Goal: Browse casually: Explore the website without a specific task or goal

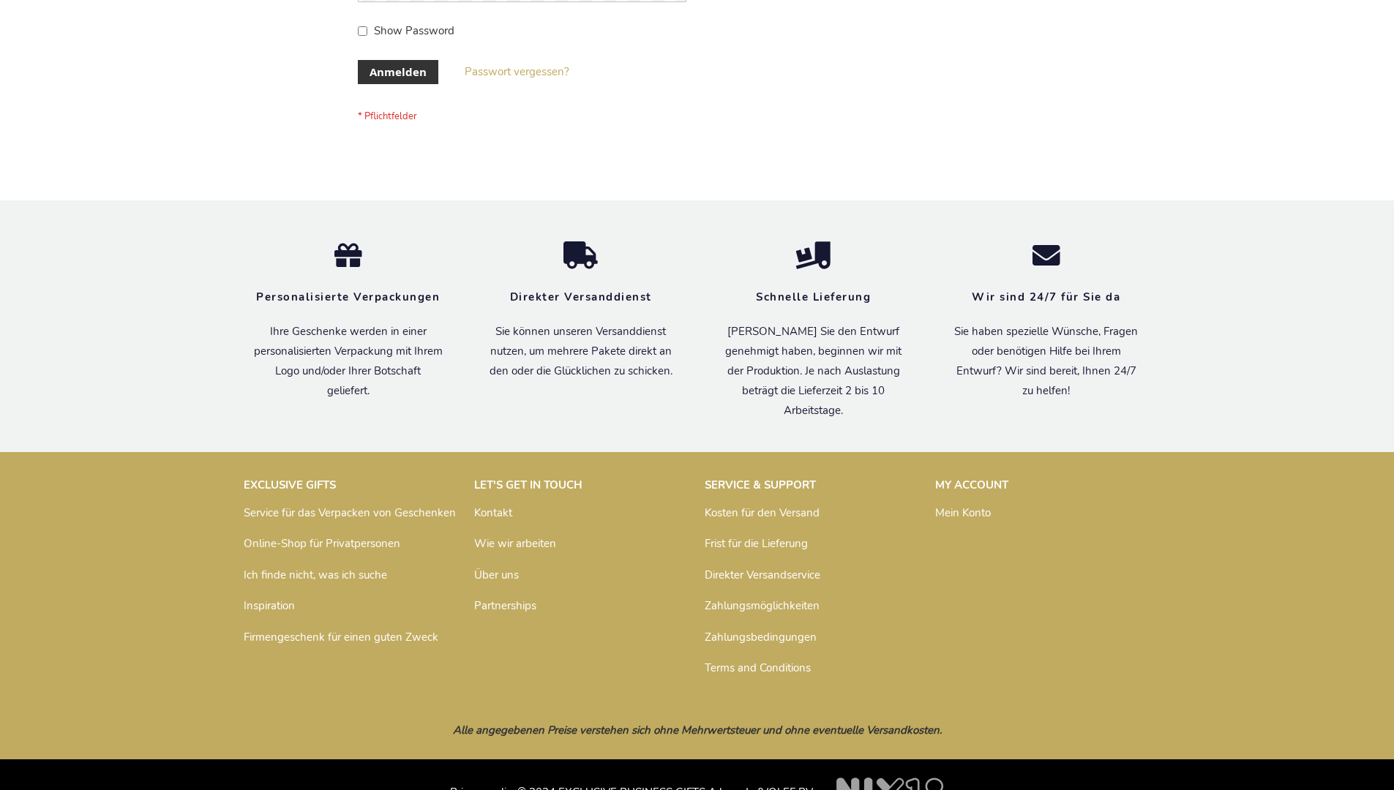
scroll to position [490, 0]
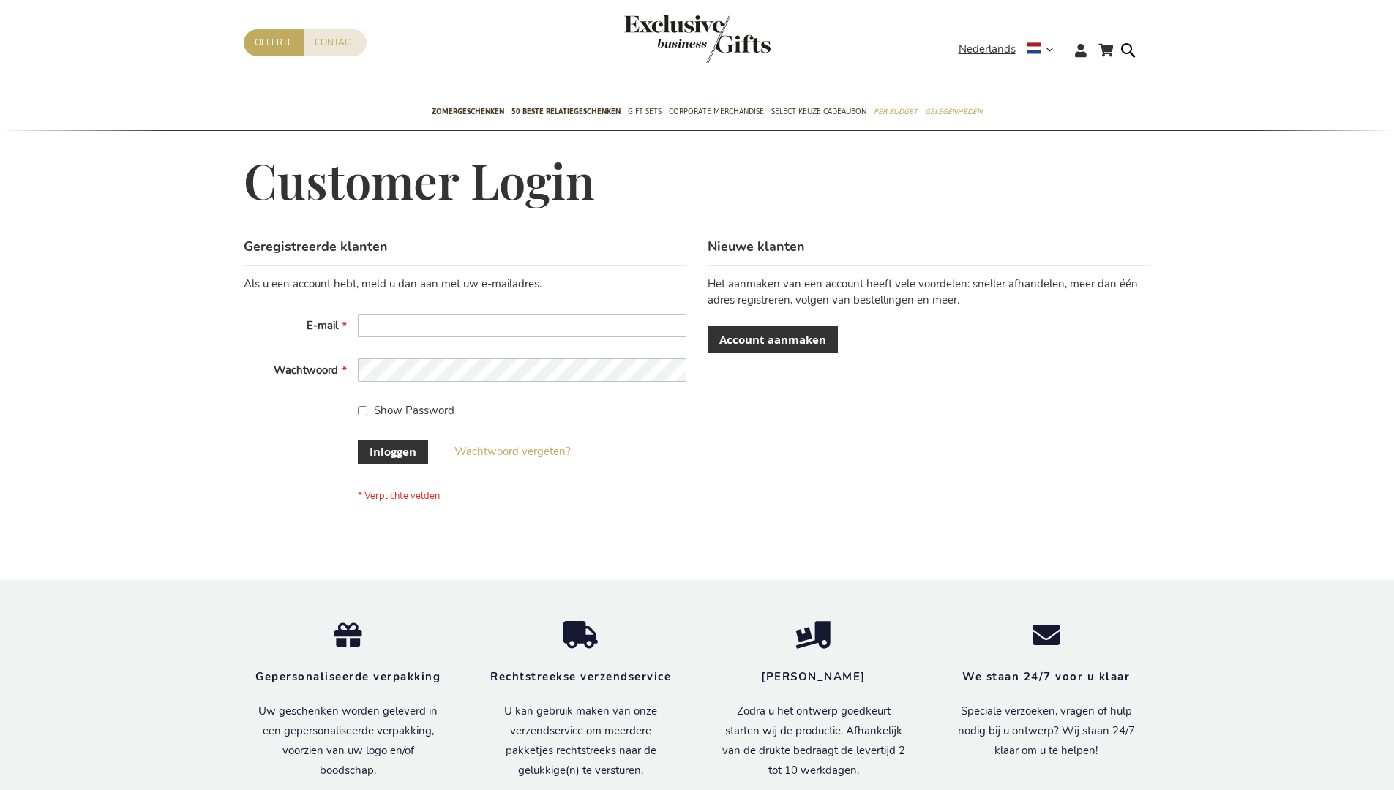
scroll to position [497, 0]
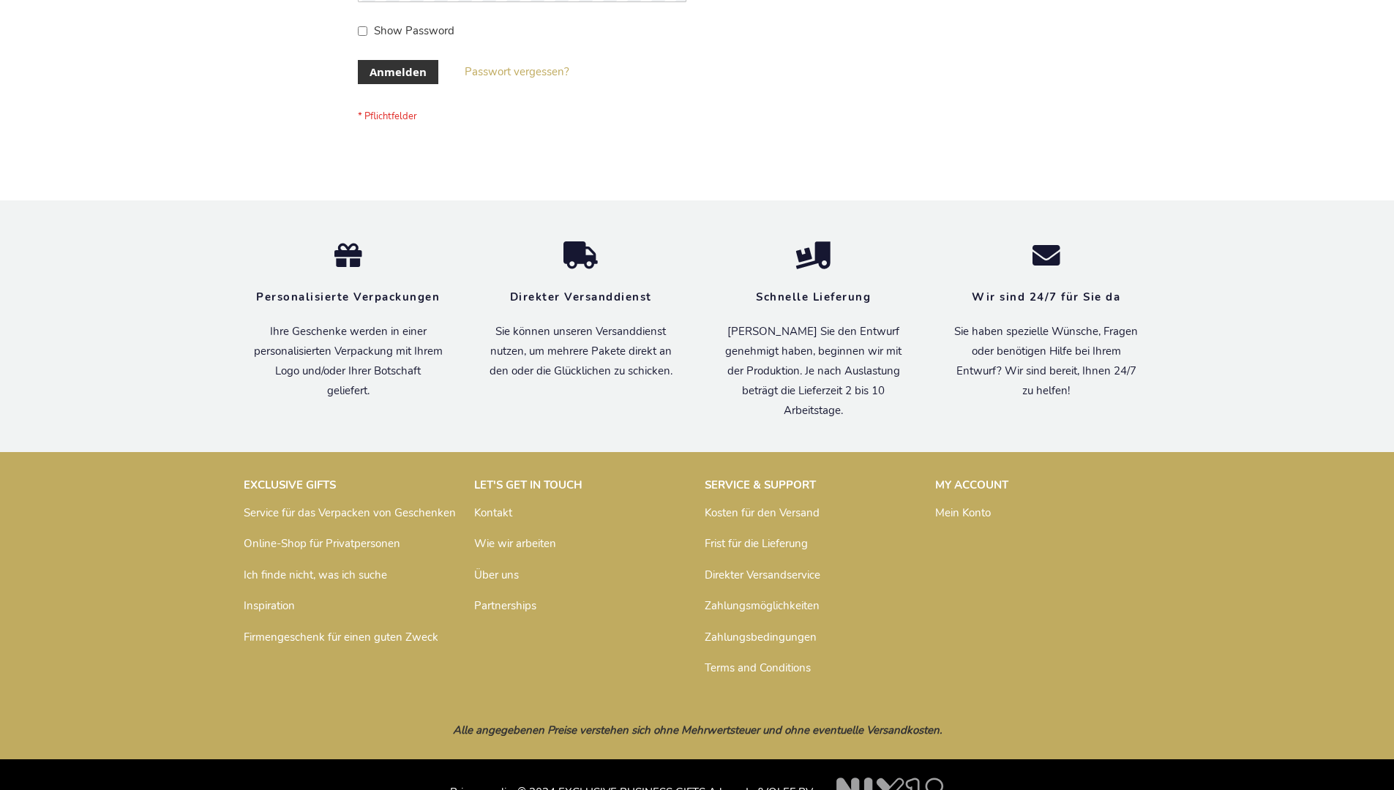
scroll to position [490, 0]
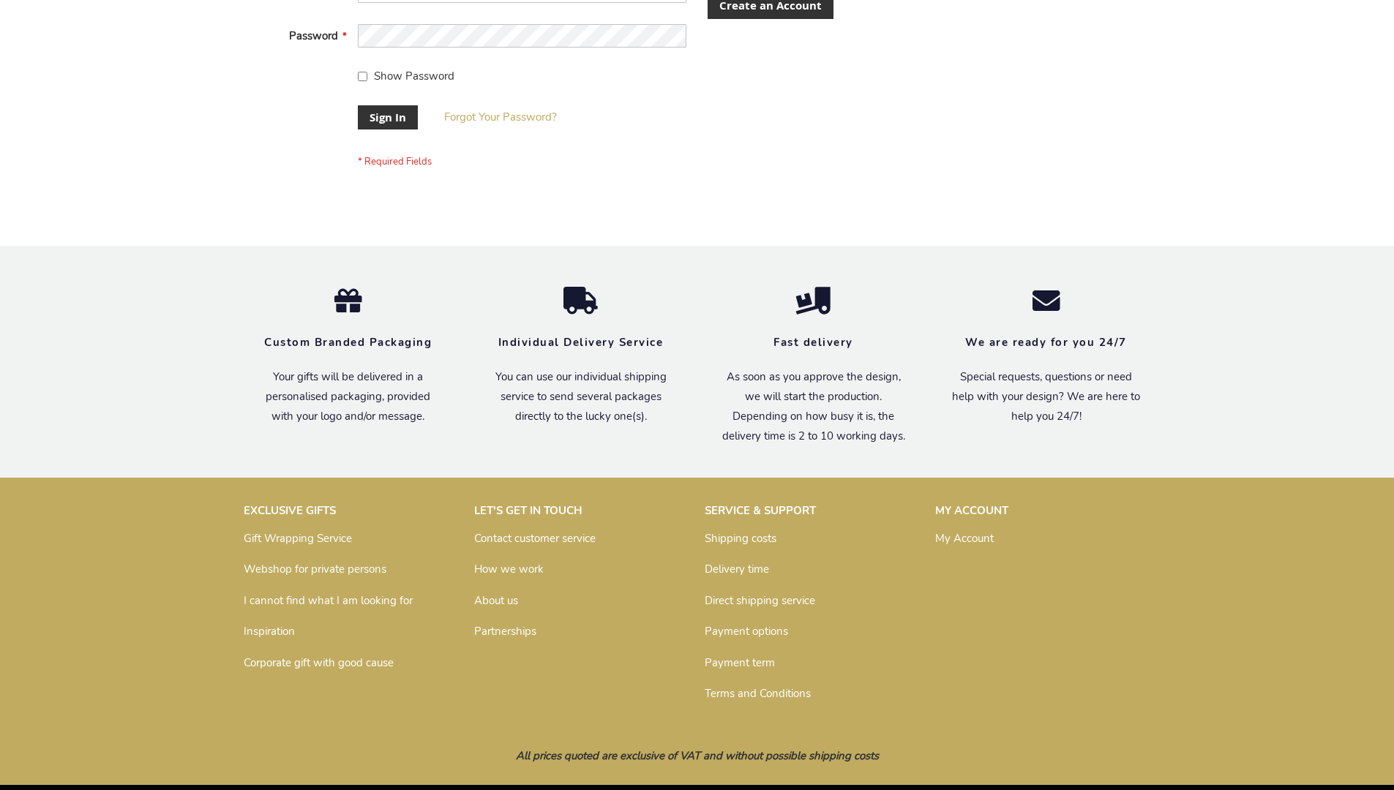
scroll to position [470, 0]
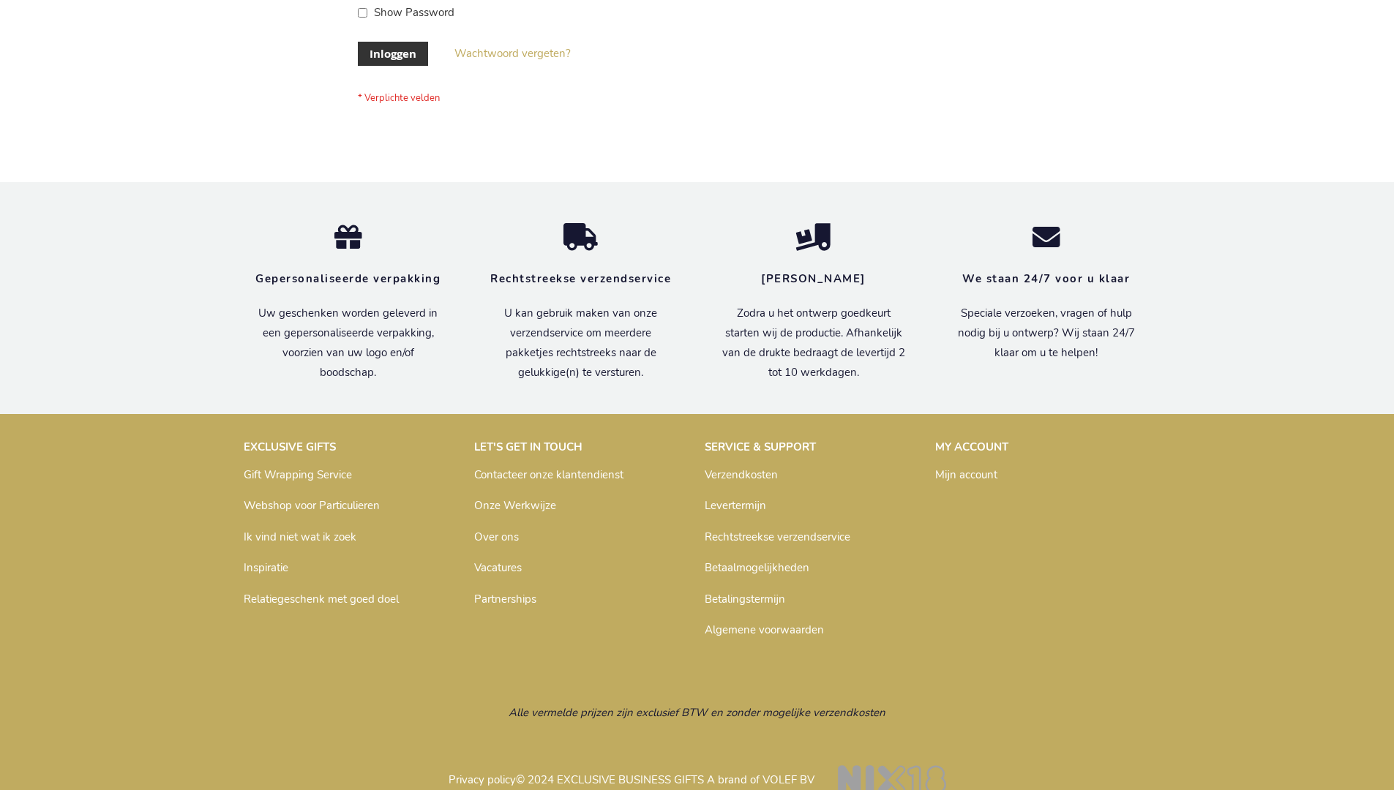
scroll to position [497, 0]
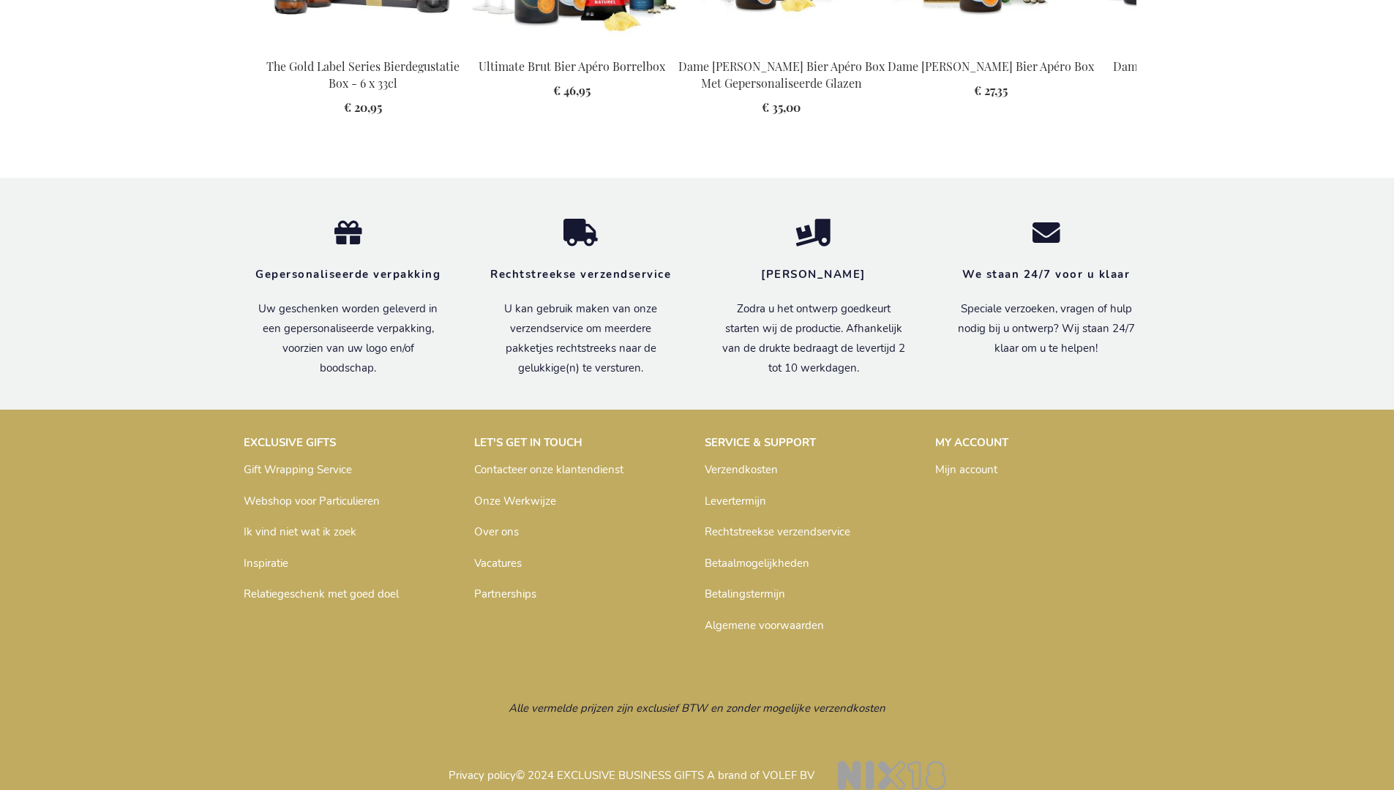
scroll to position [1981, 0]
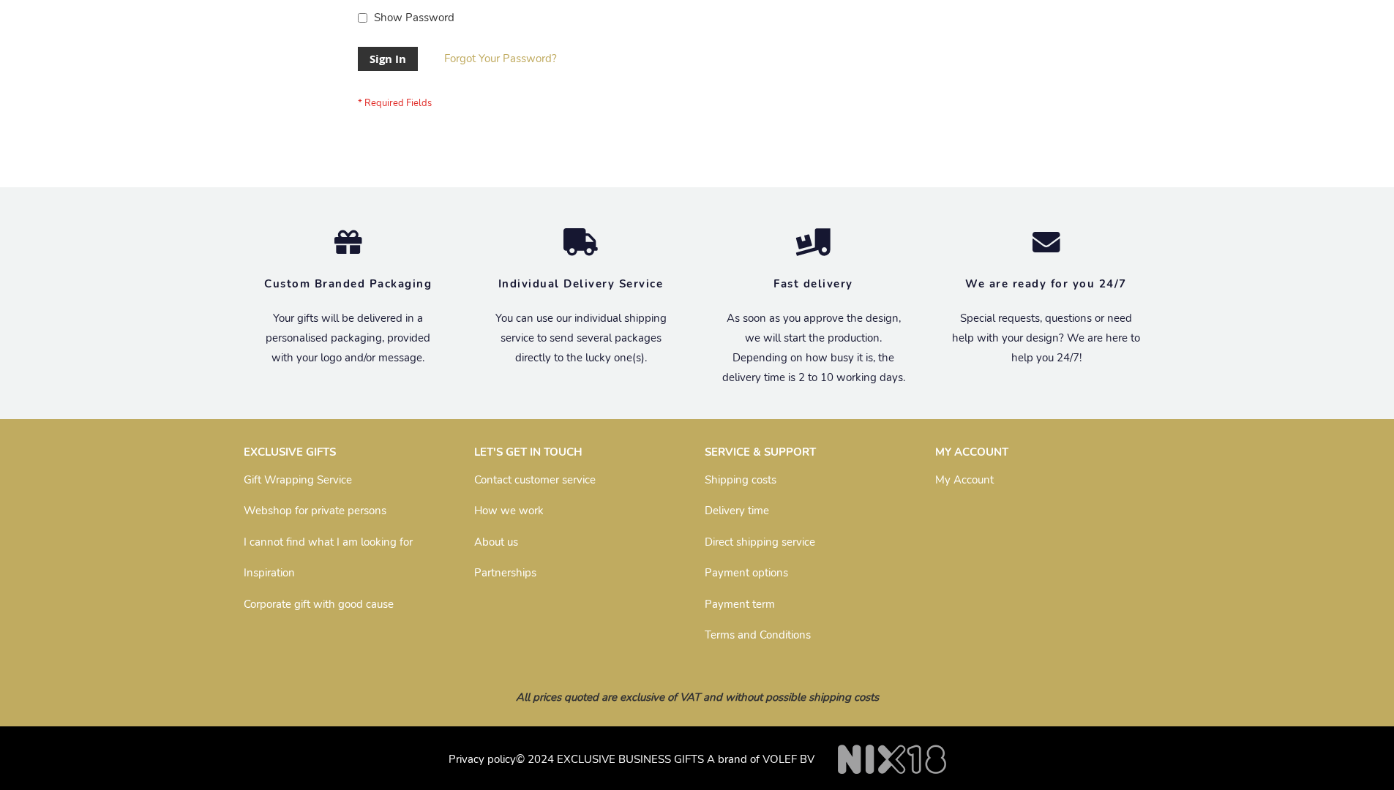
scroll to position [470, 0]
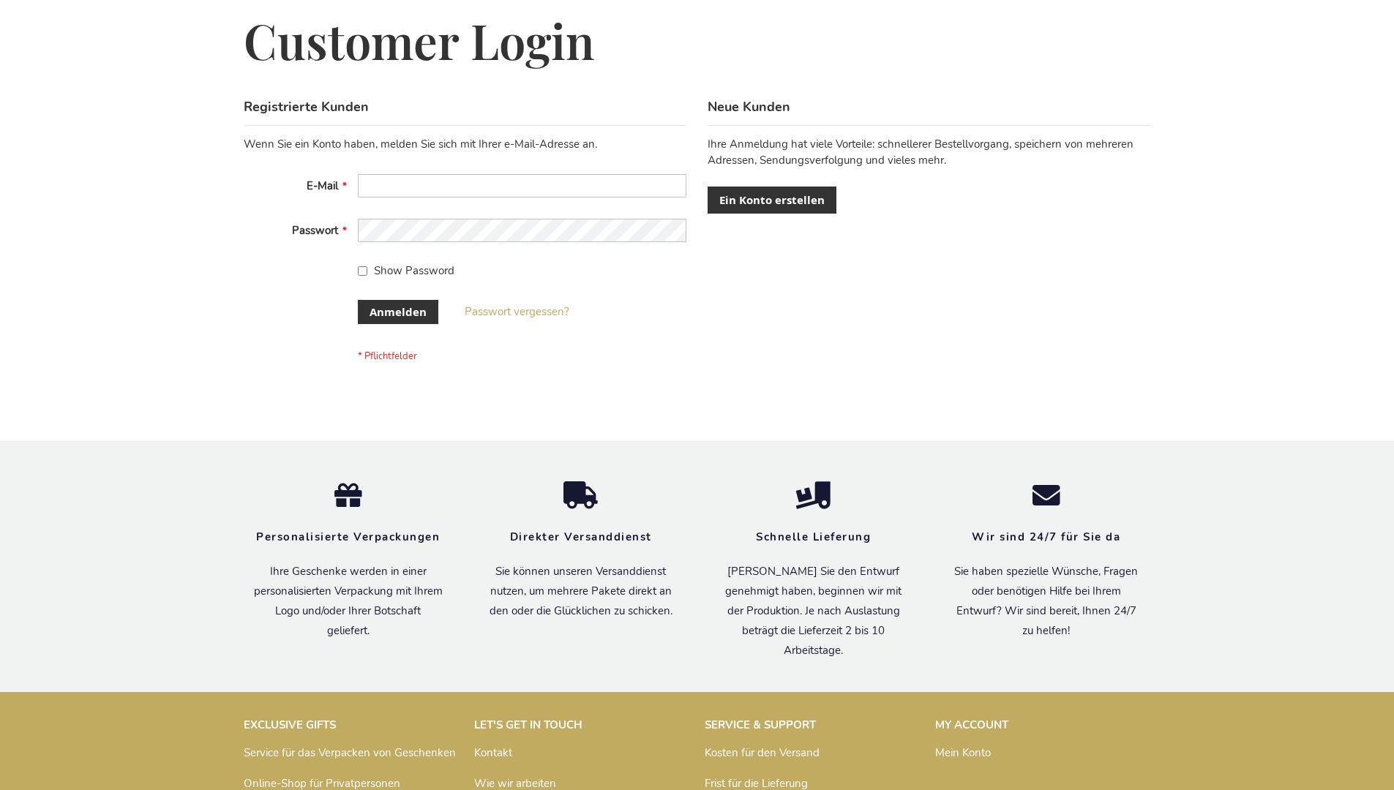
scroll to position [490, 0]
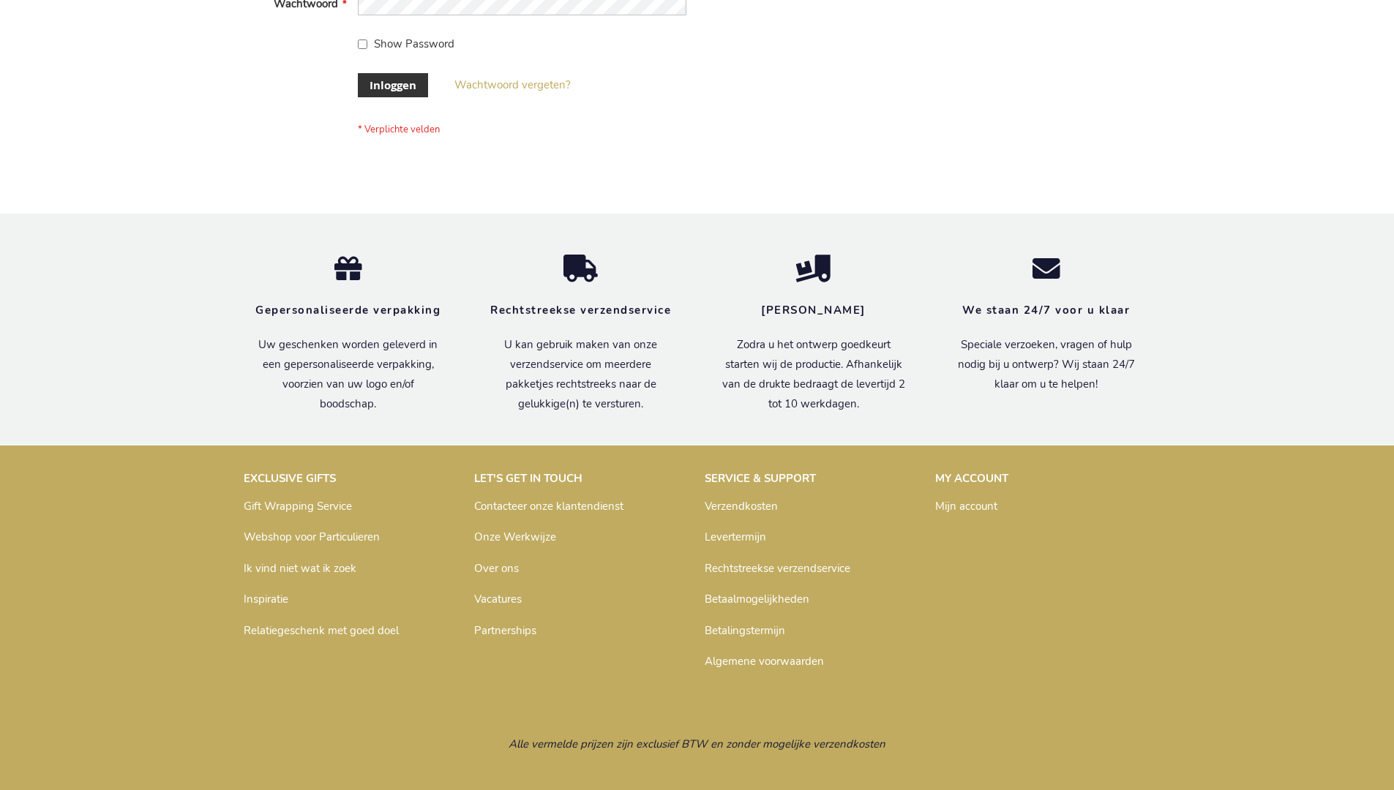
scroll to position [497, 0]
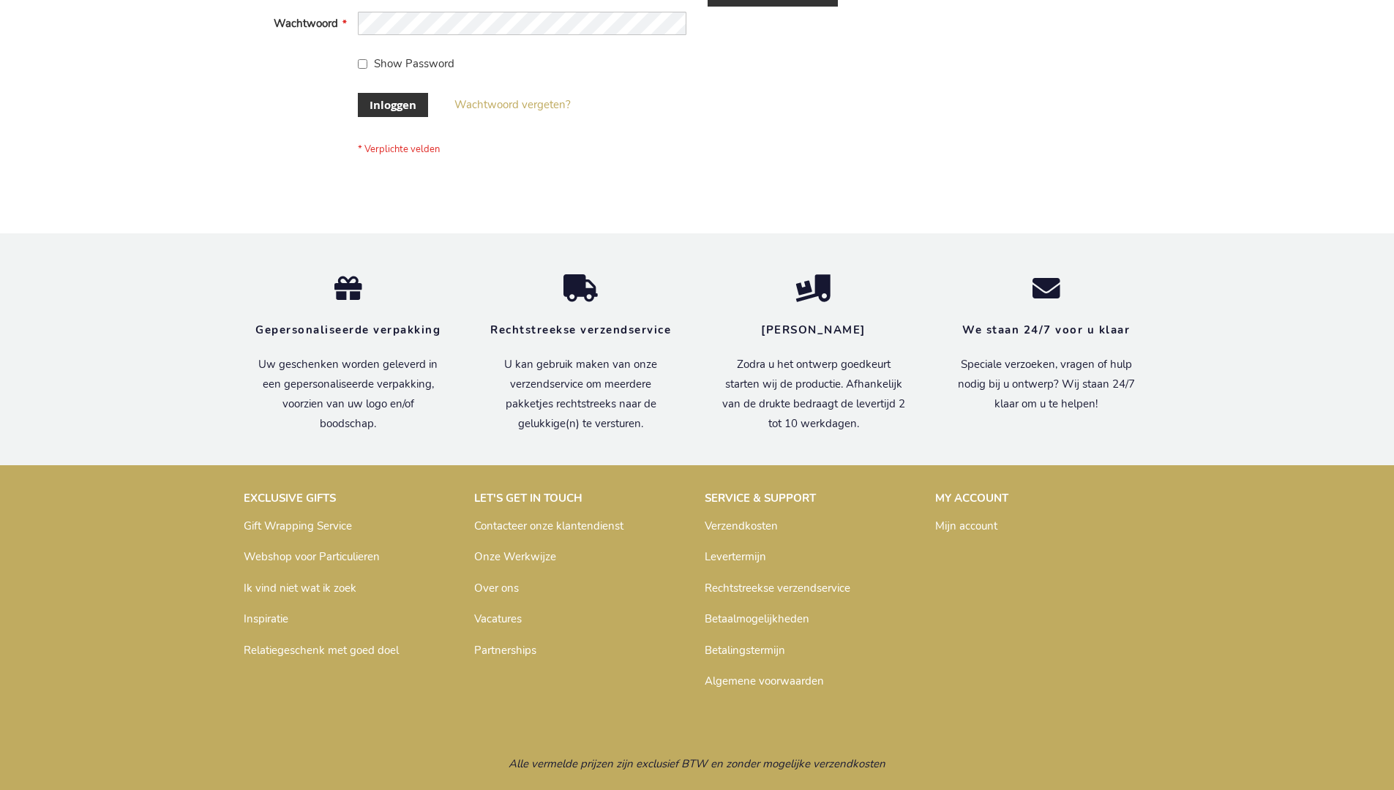
scroll to position [497, 0]
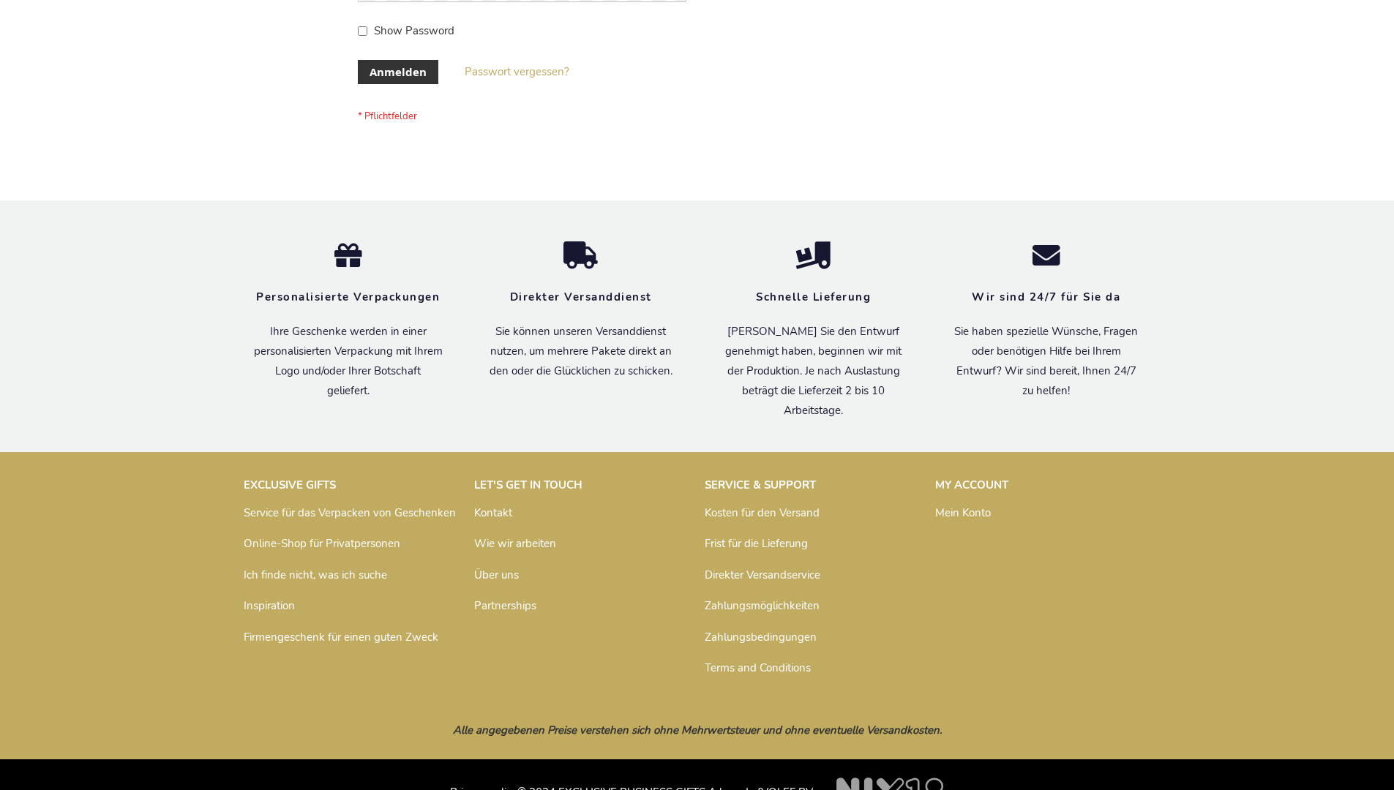
scroll to position [490, 0]
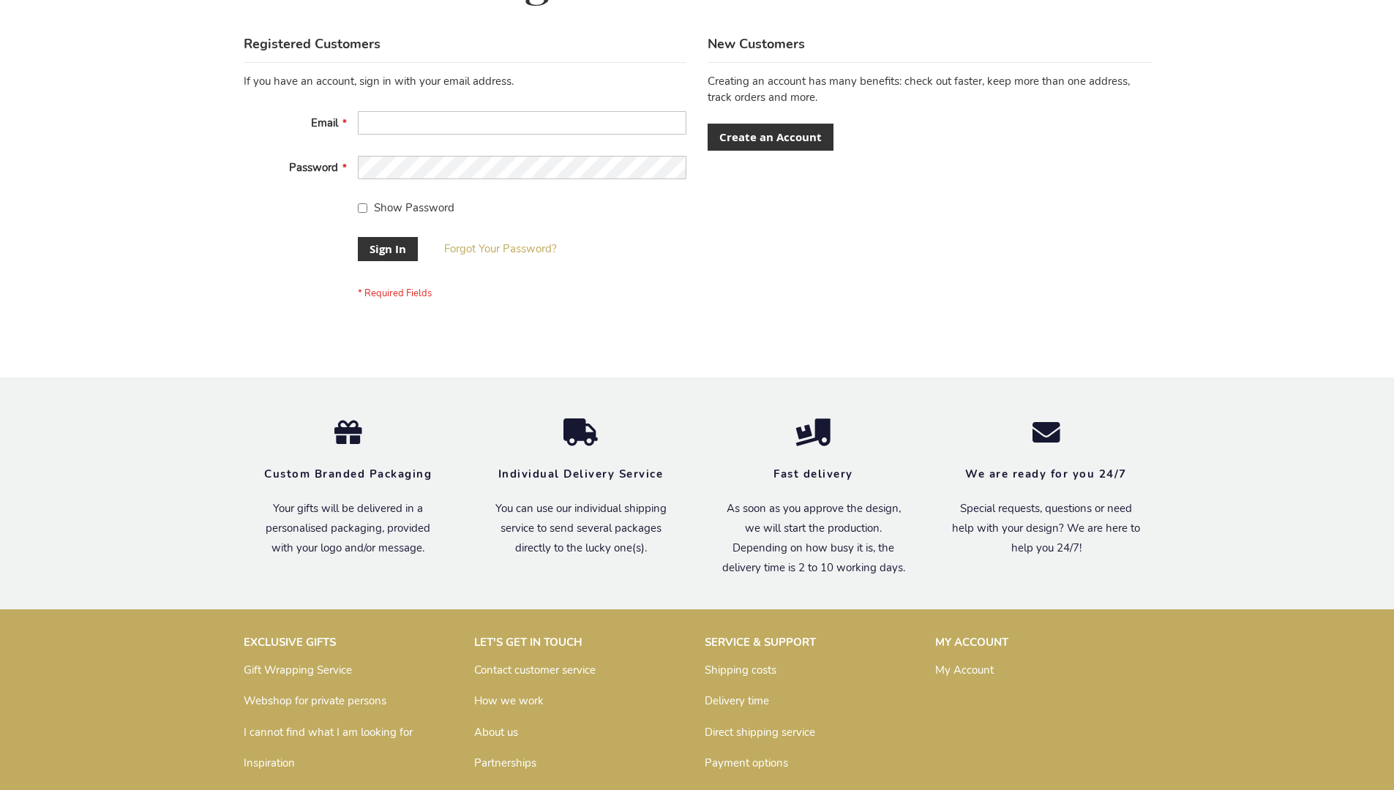
scroll to position [470, 0]
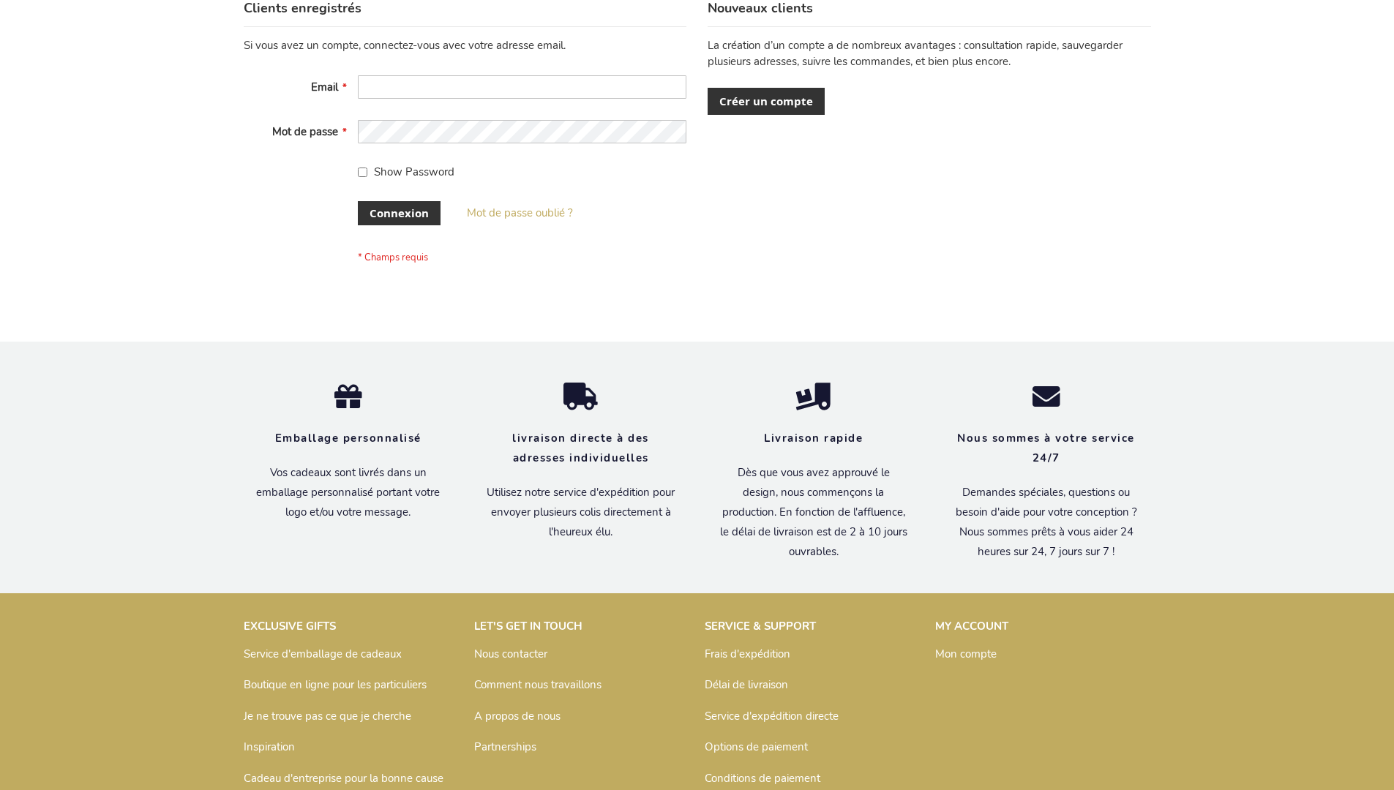
scroll to position [505, 0]
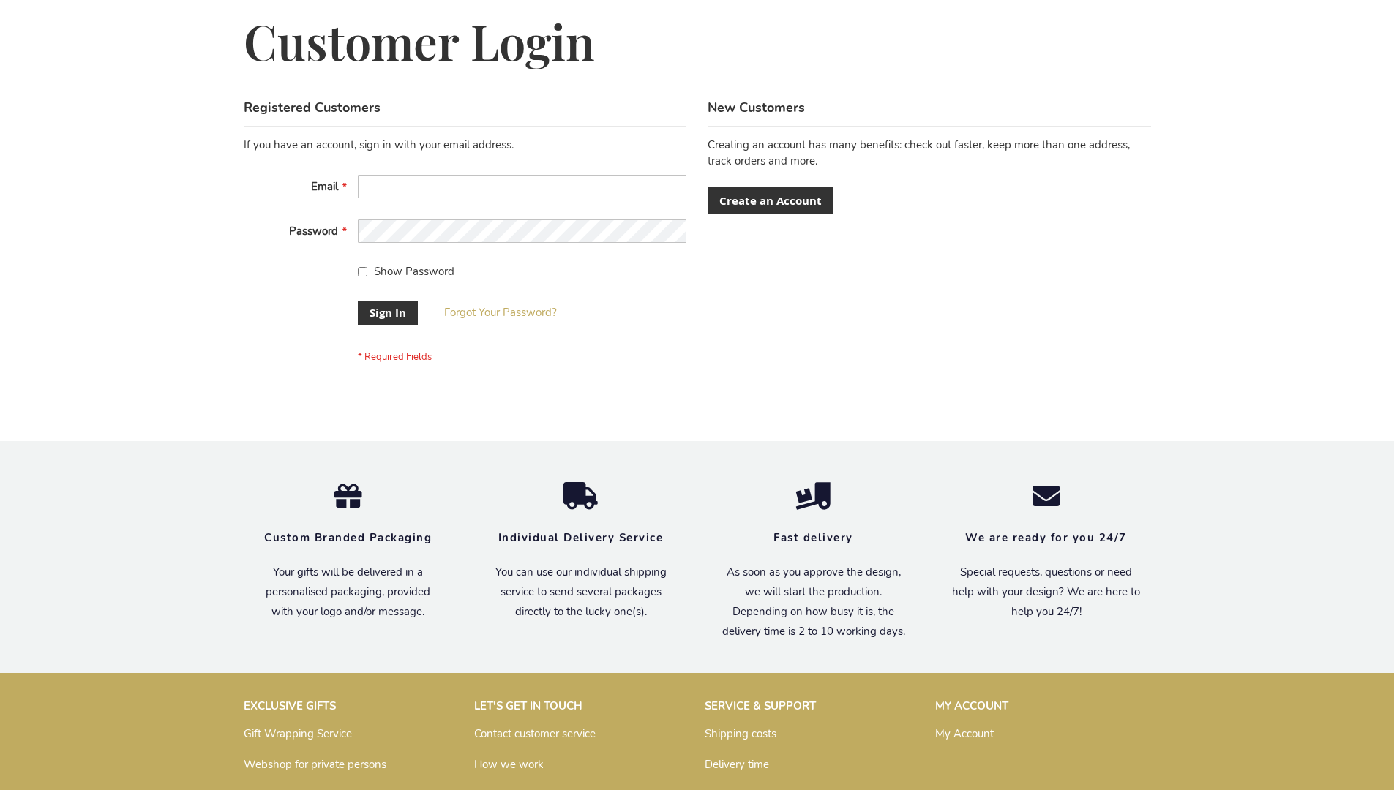
scroll to position [470, 0]
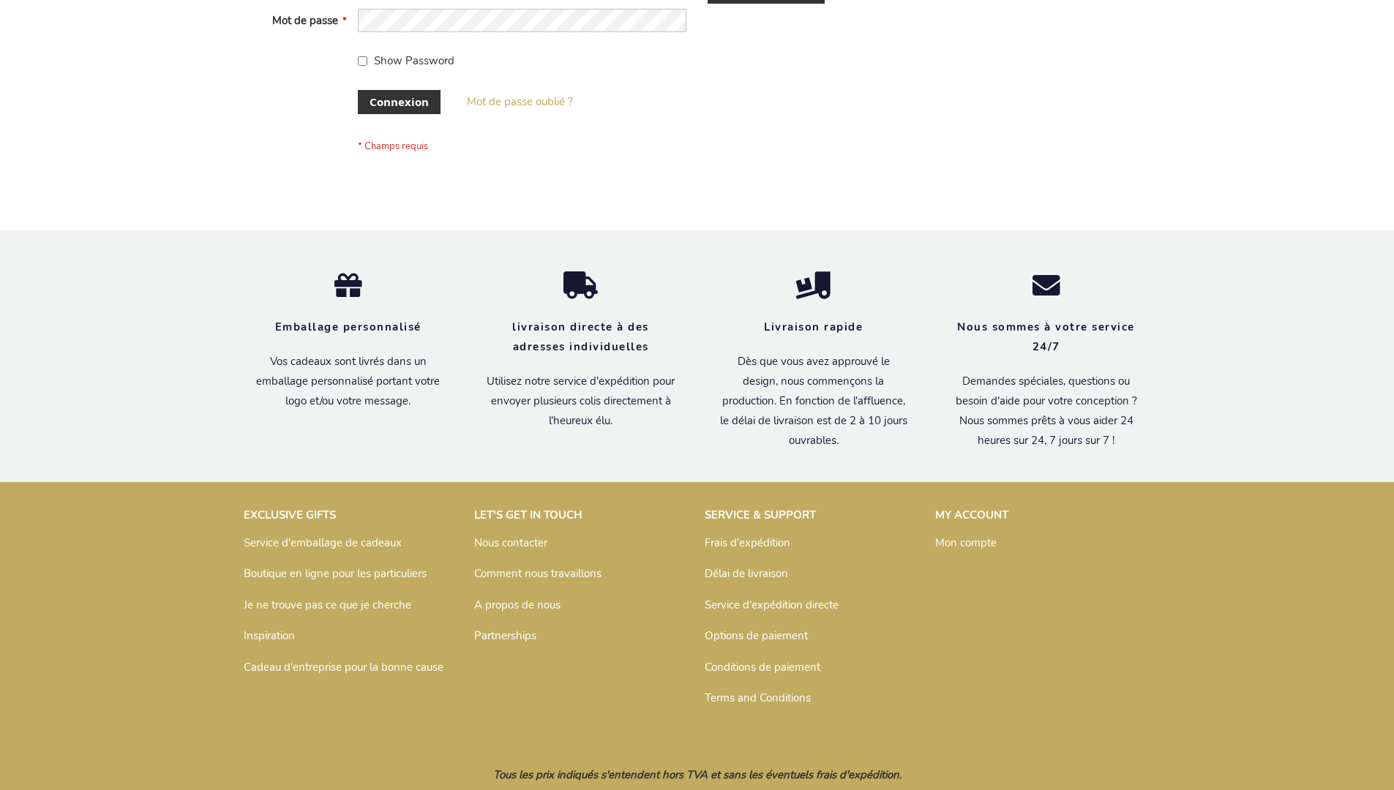
scroll to position [505, 0]
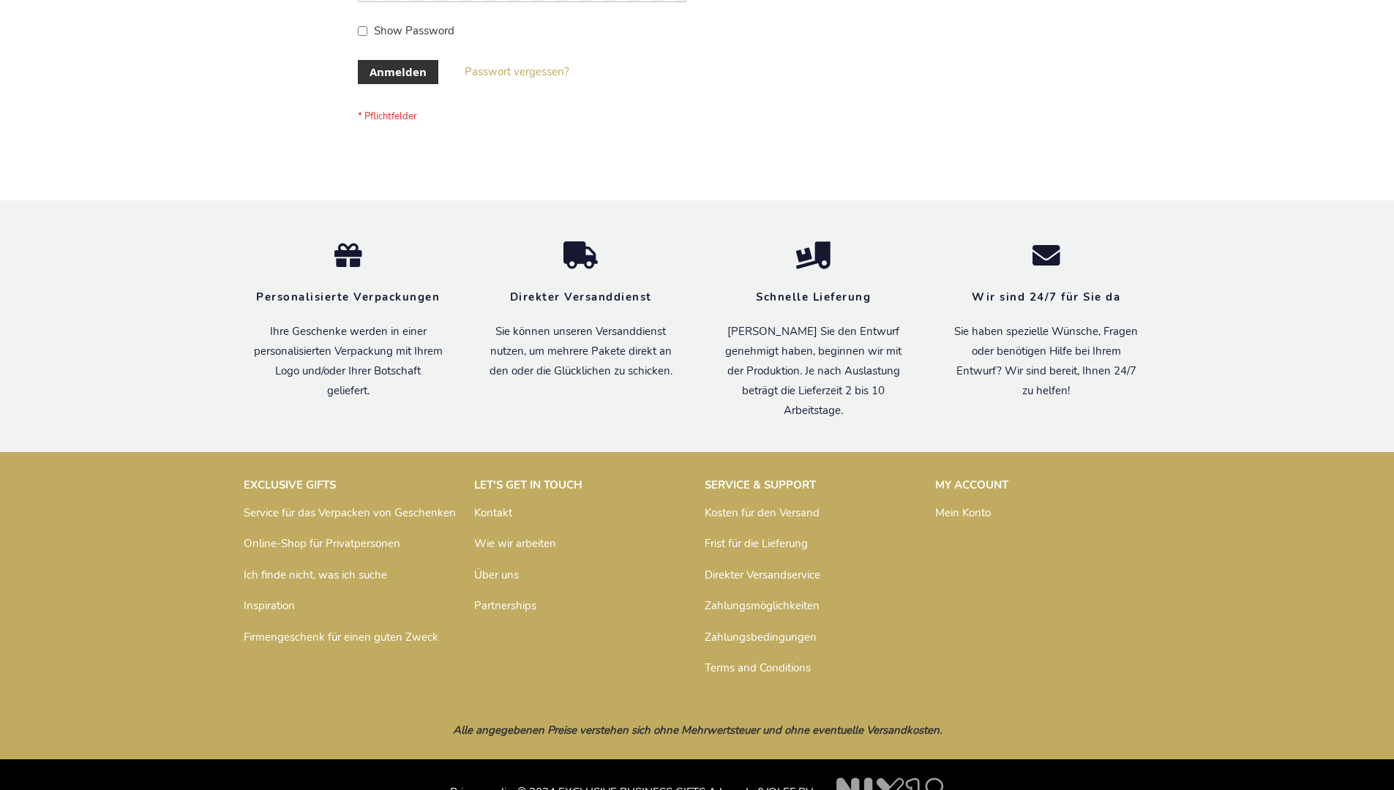
scroll to position [490, 0]
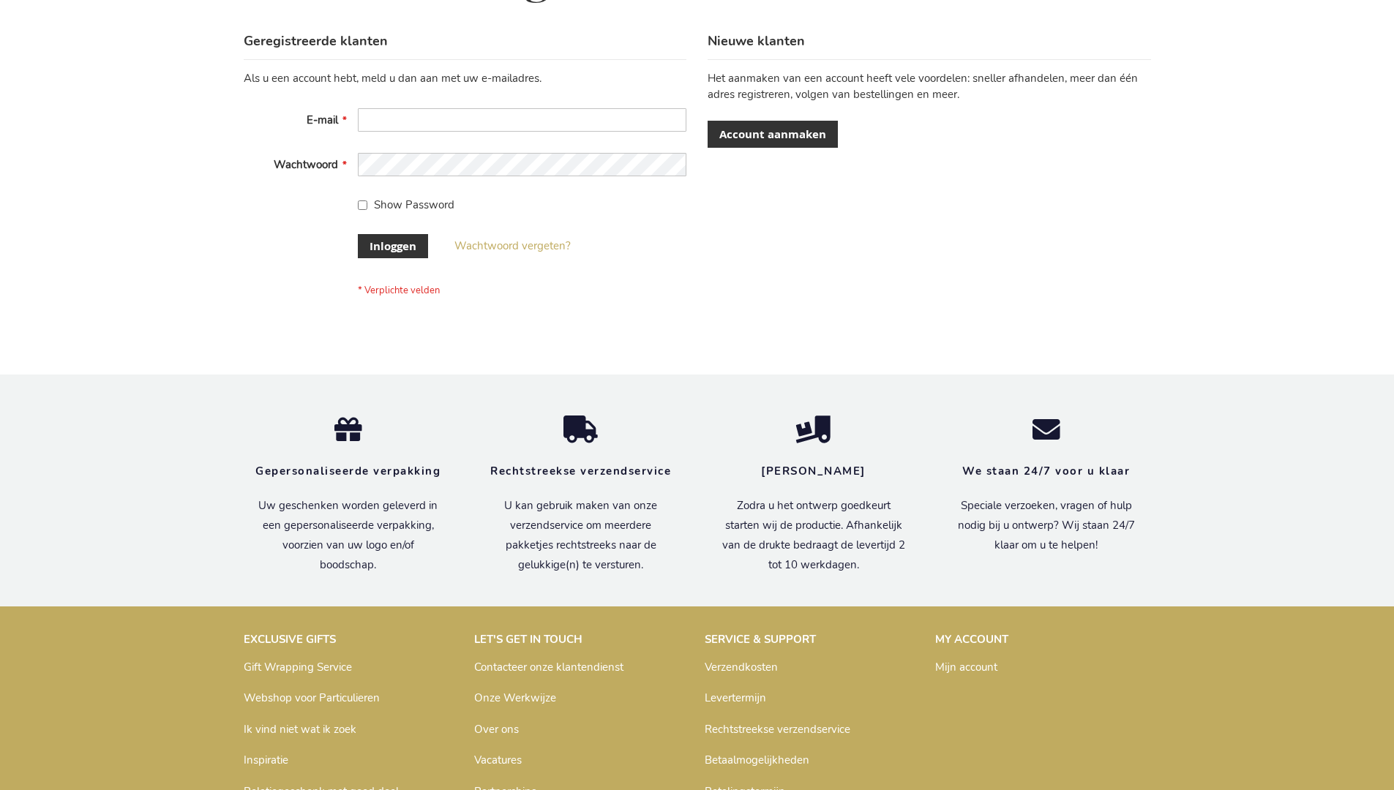
scroll to position [497, 0]
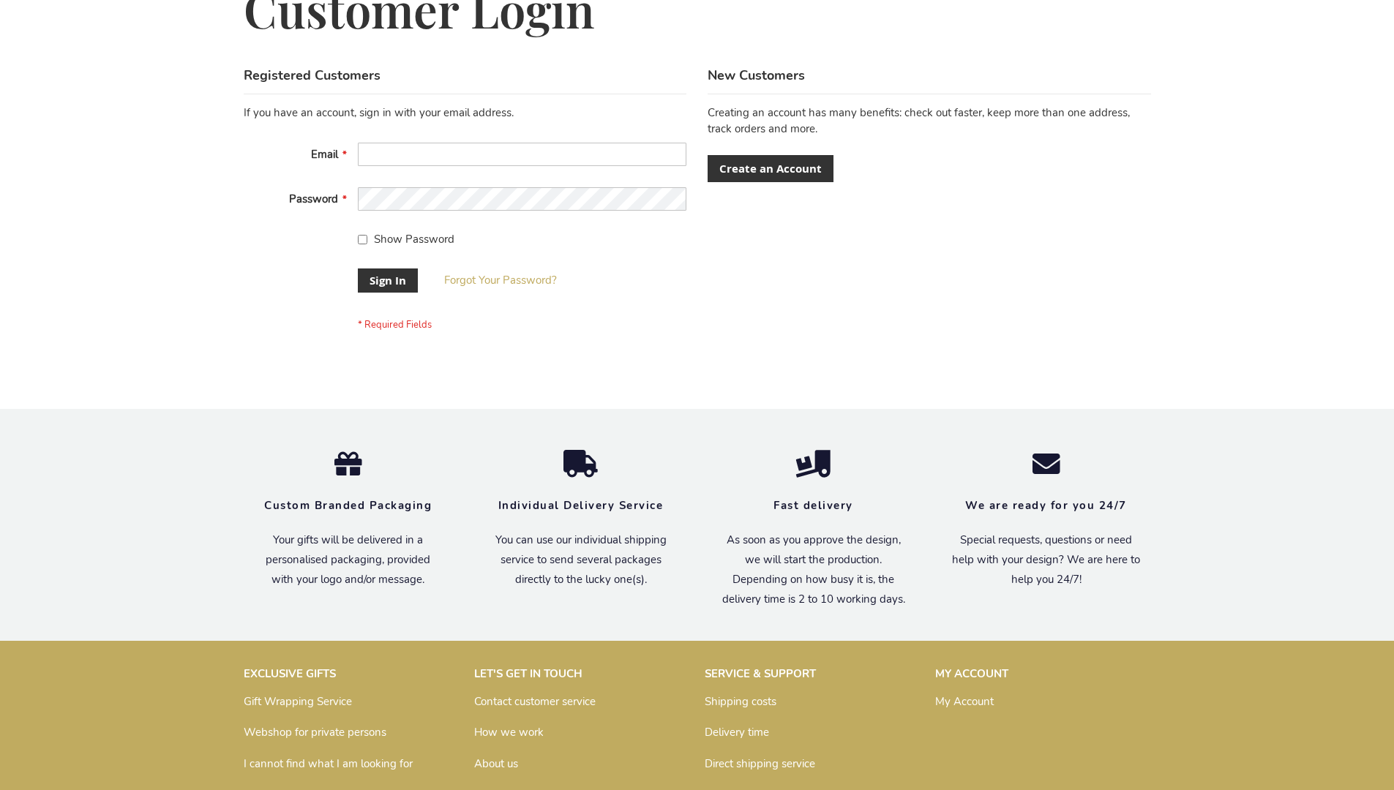
scroll to position [470, 0]
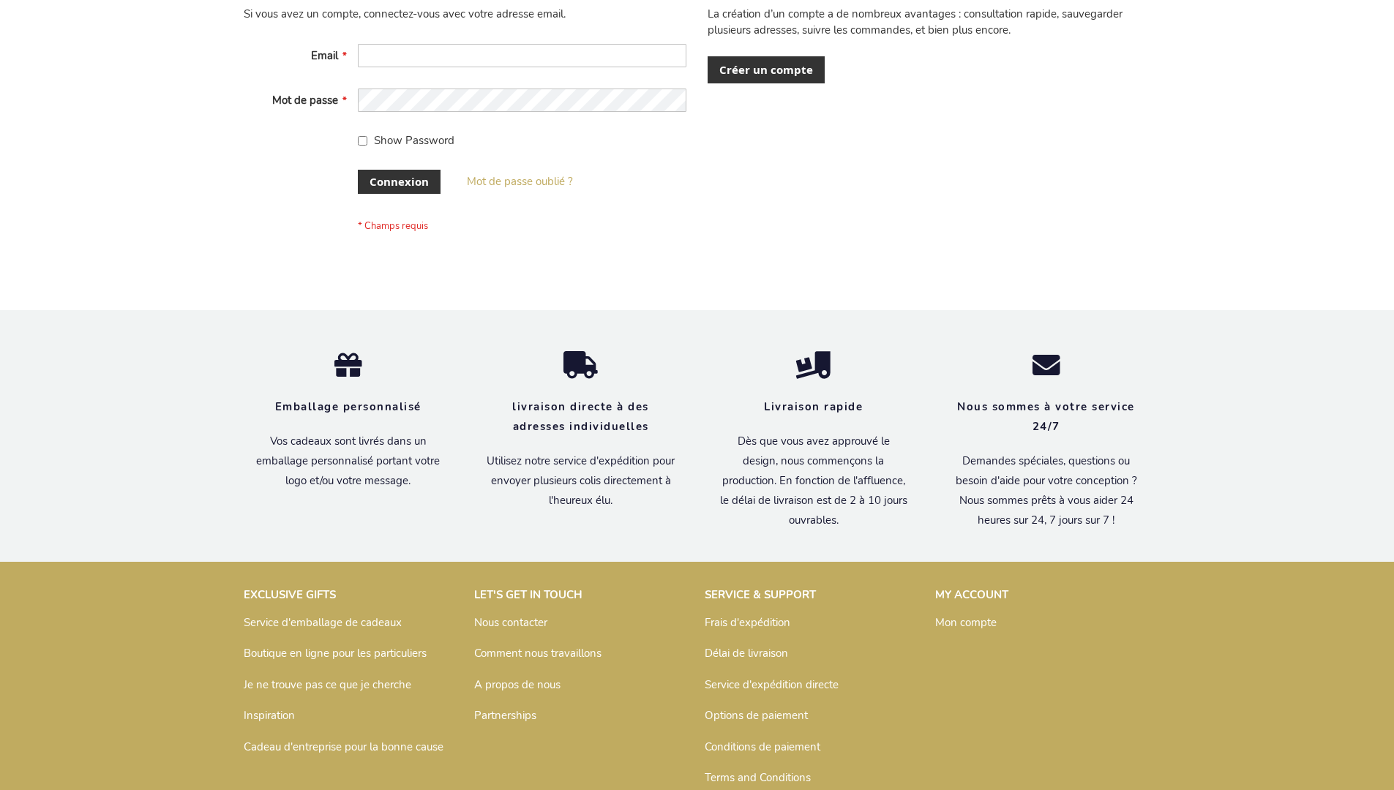
scroll to position [505, 0]
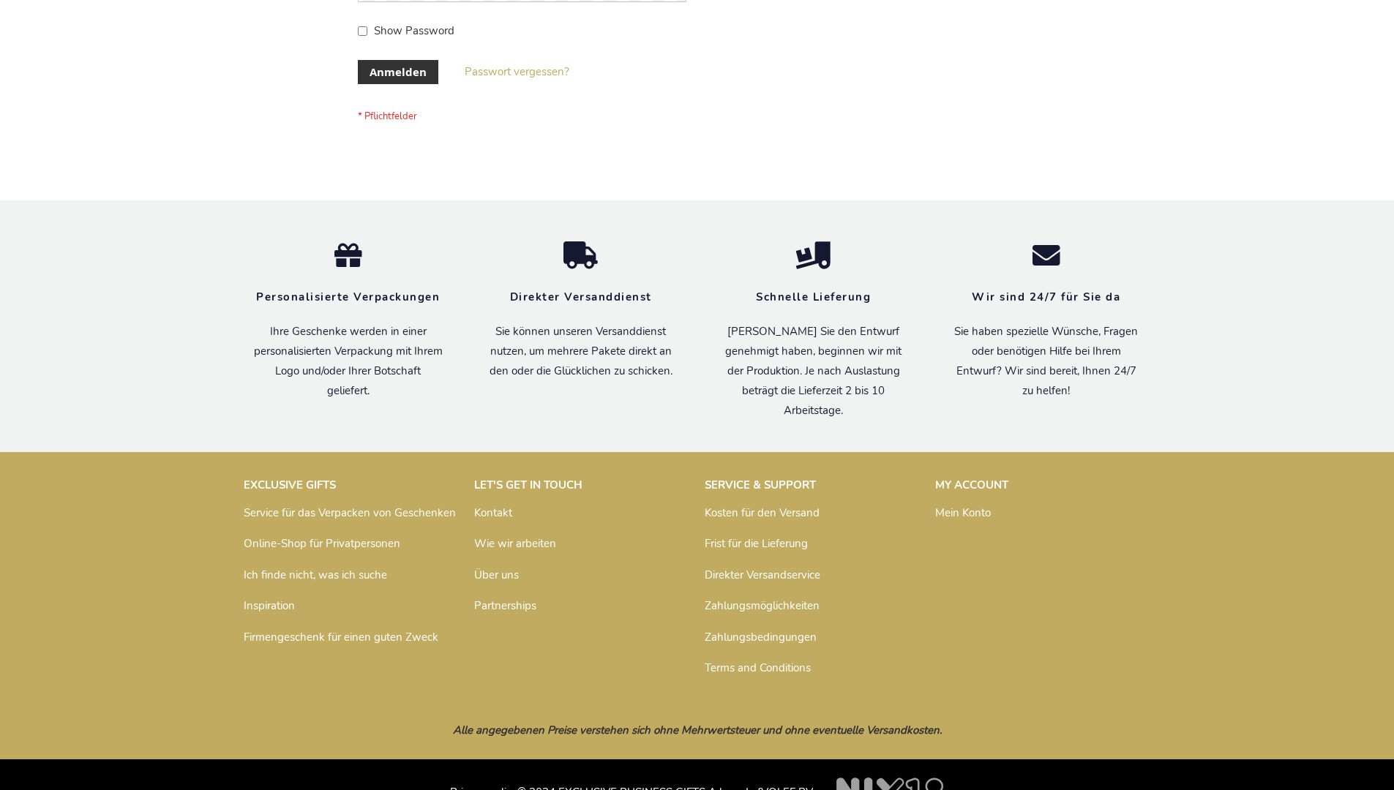
scroll to position [490, 0]
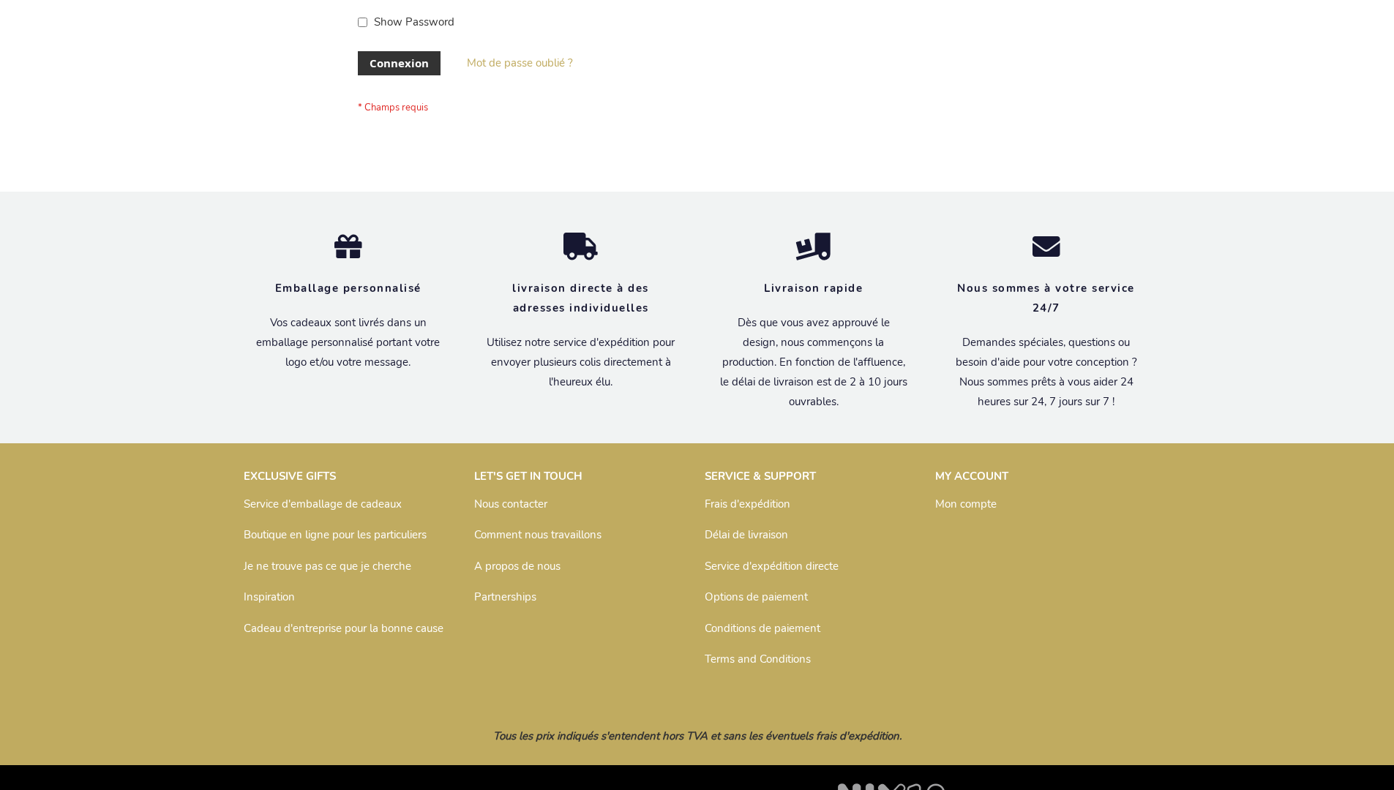
scroll to position [505, 0]
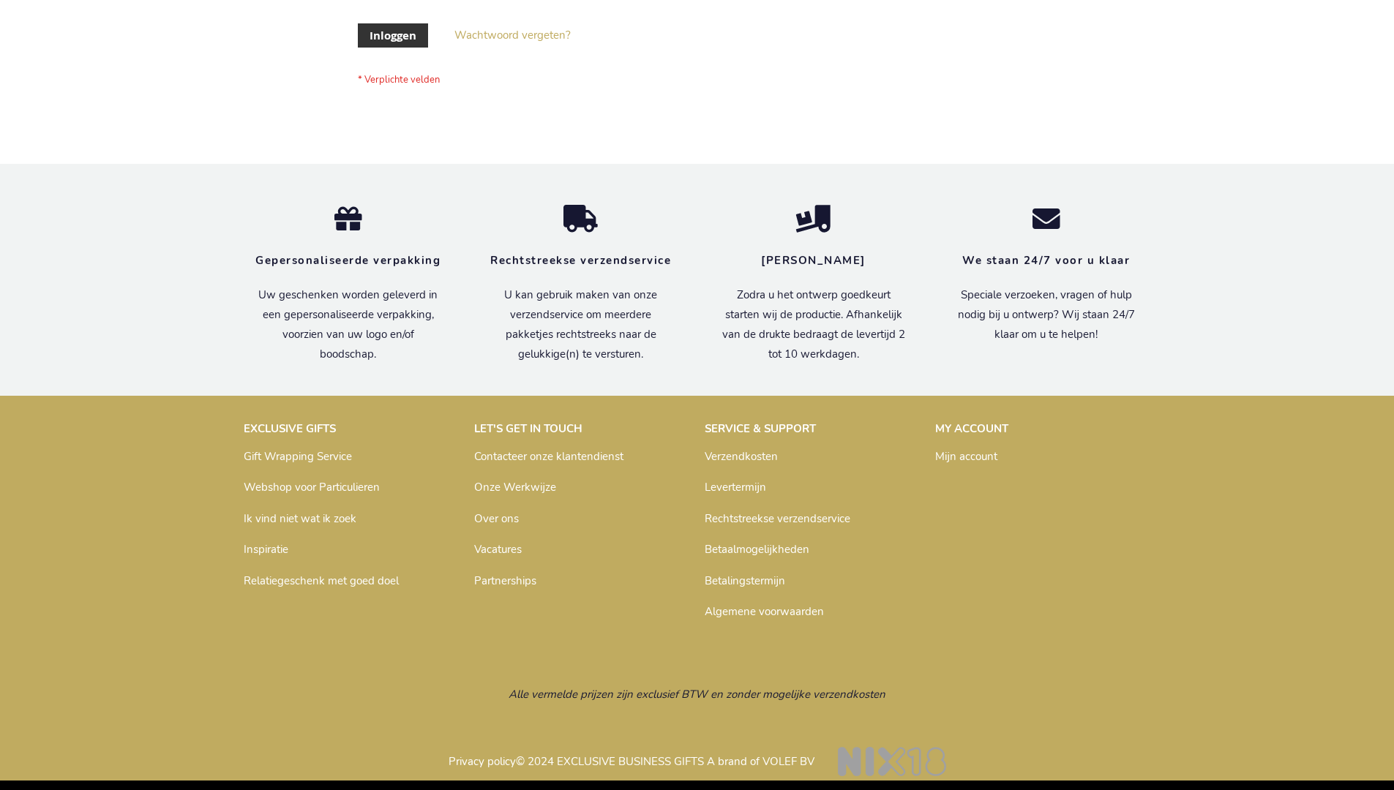
scroll to position [497, 0]
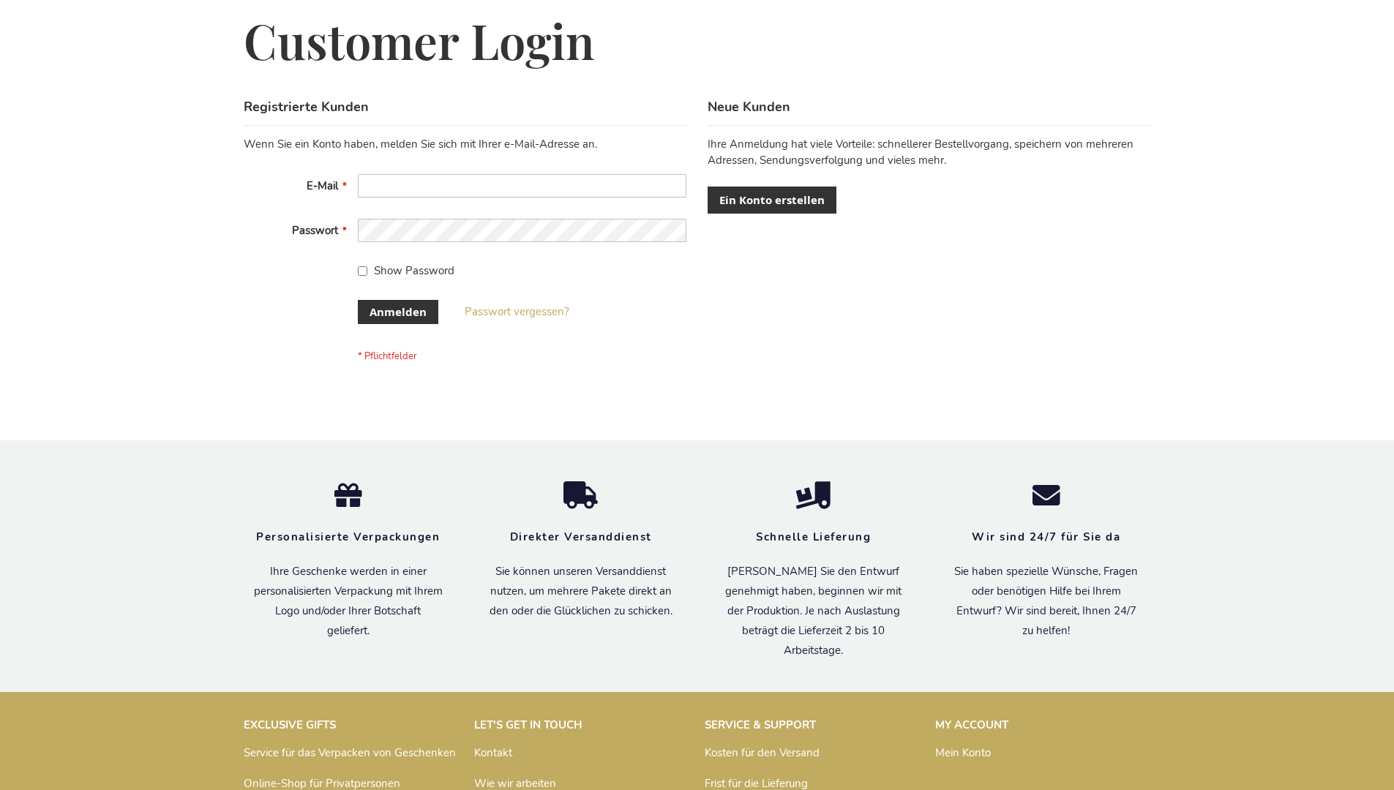
scroll to position [490, 0]
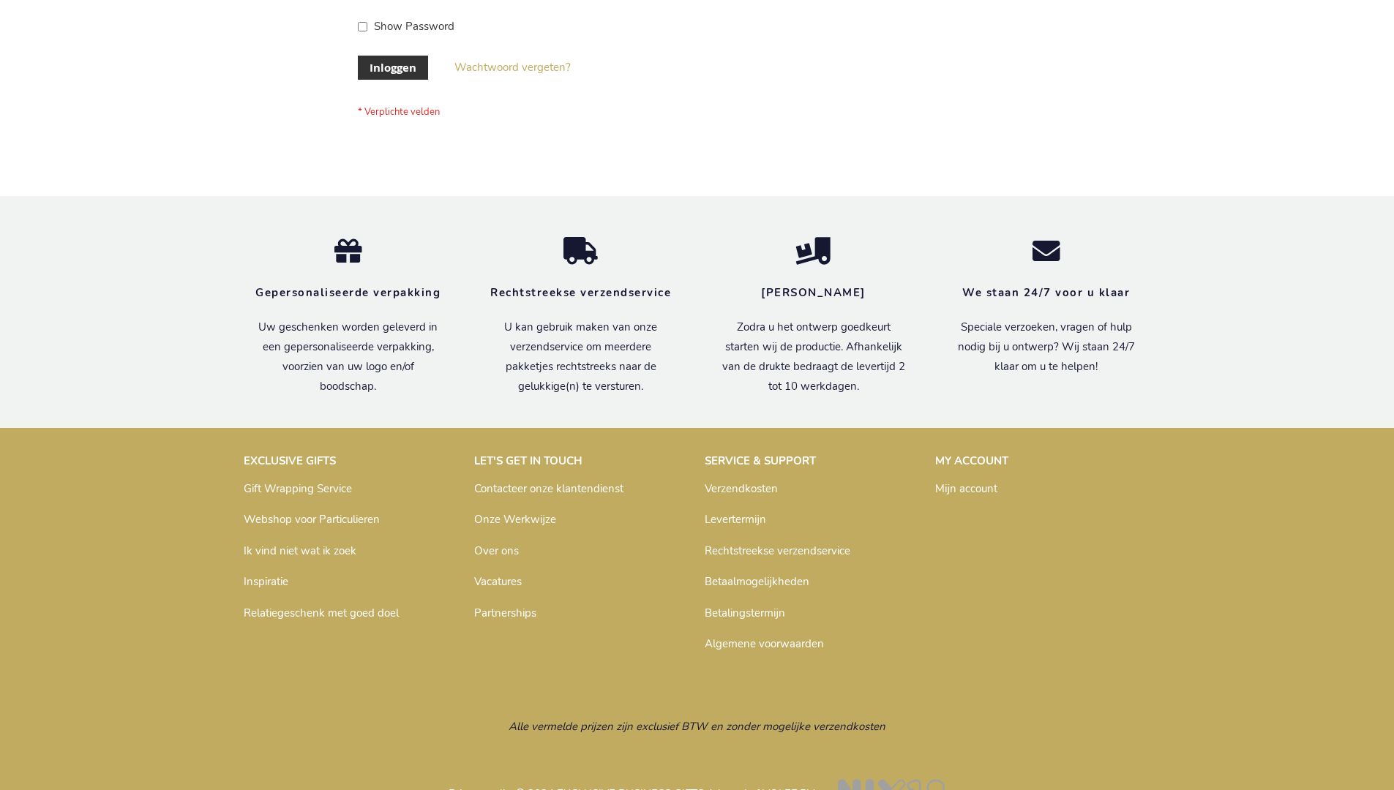
scroll to position [497, 0]
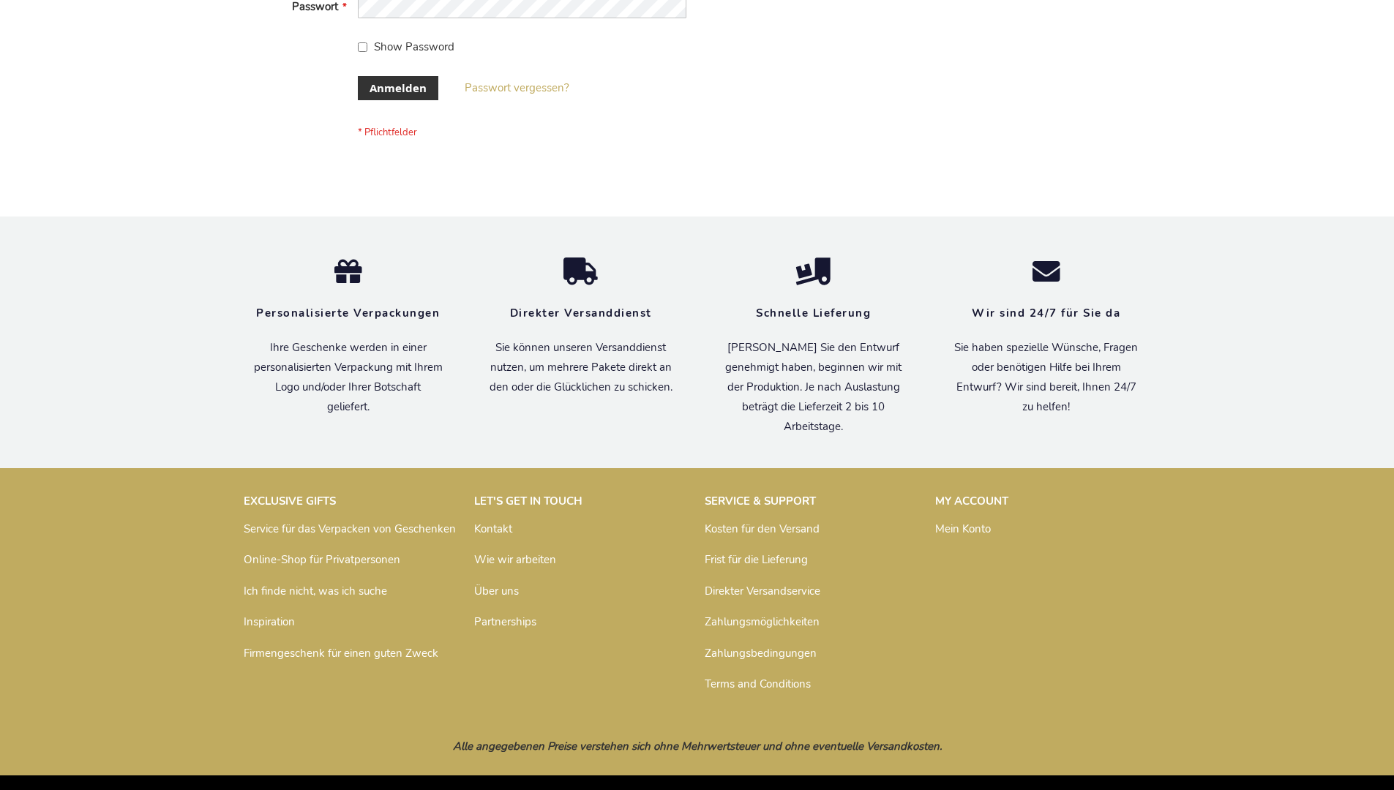
scroll to position [490, 0]
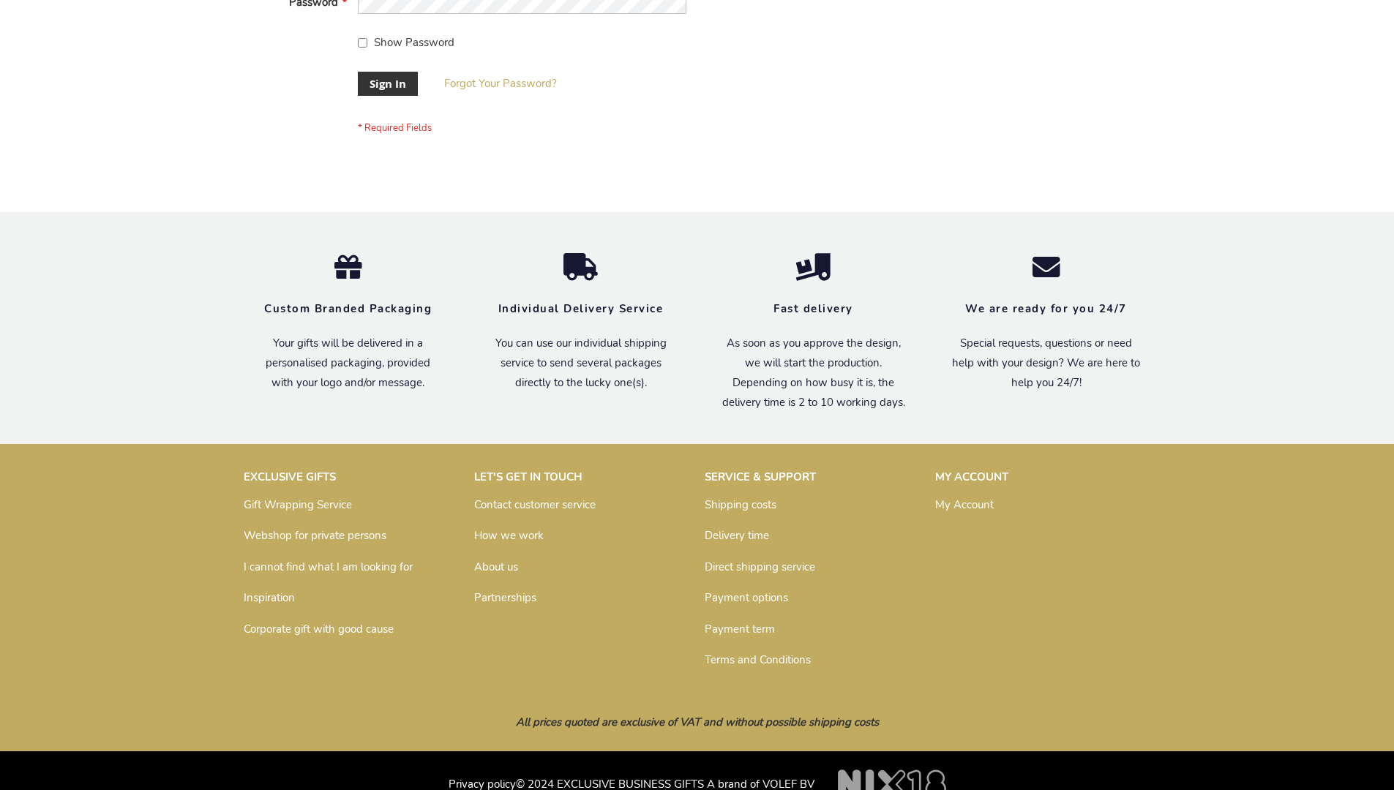
scroll to position [470, 0]
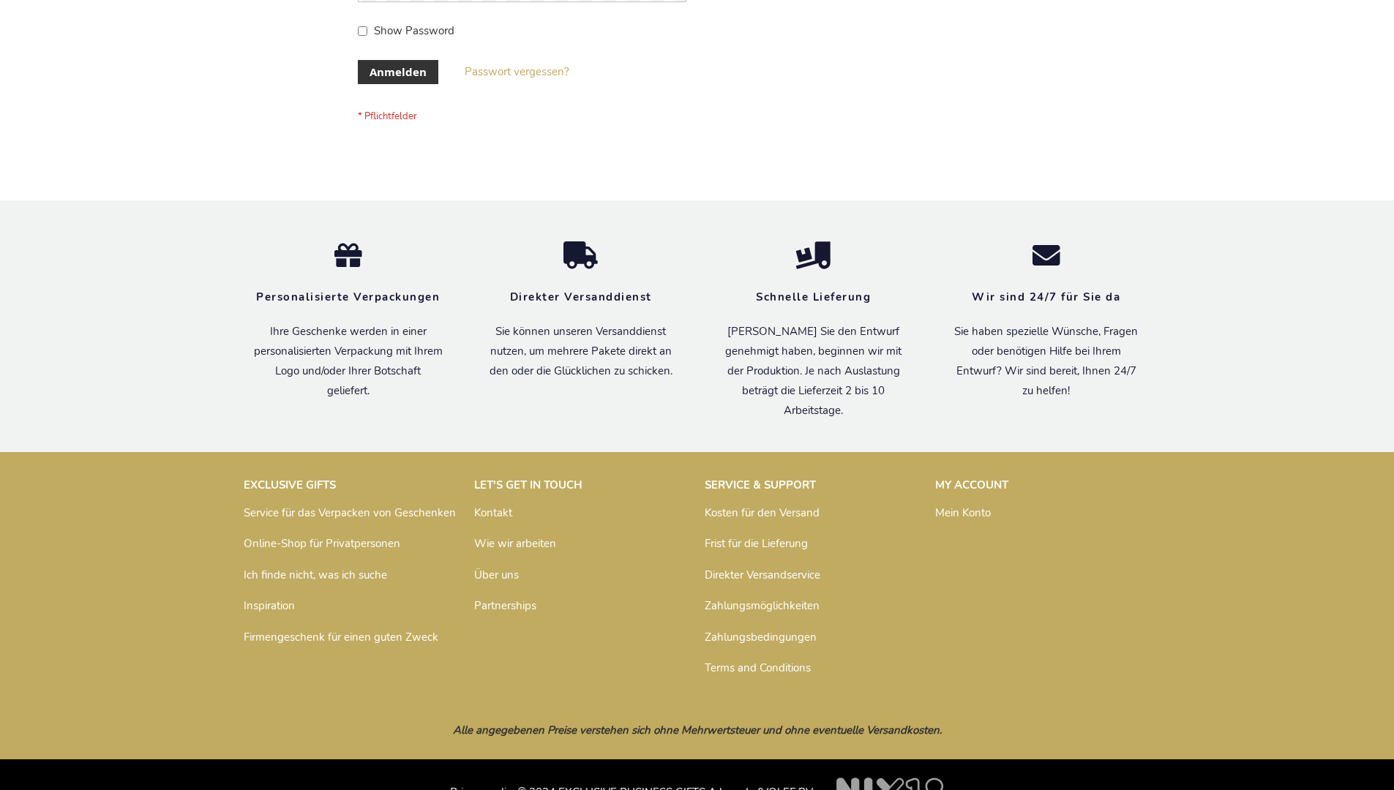
scroll to position [490, 0]
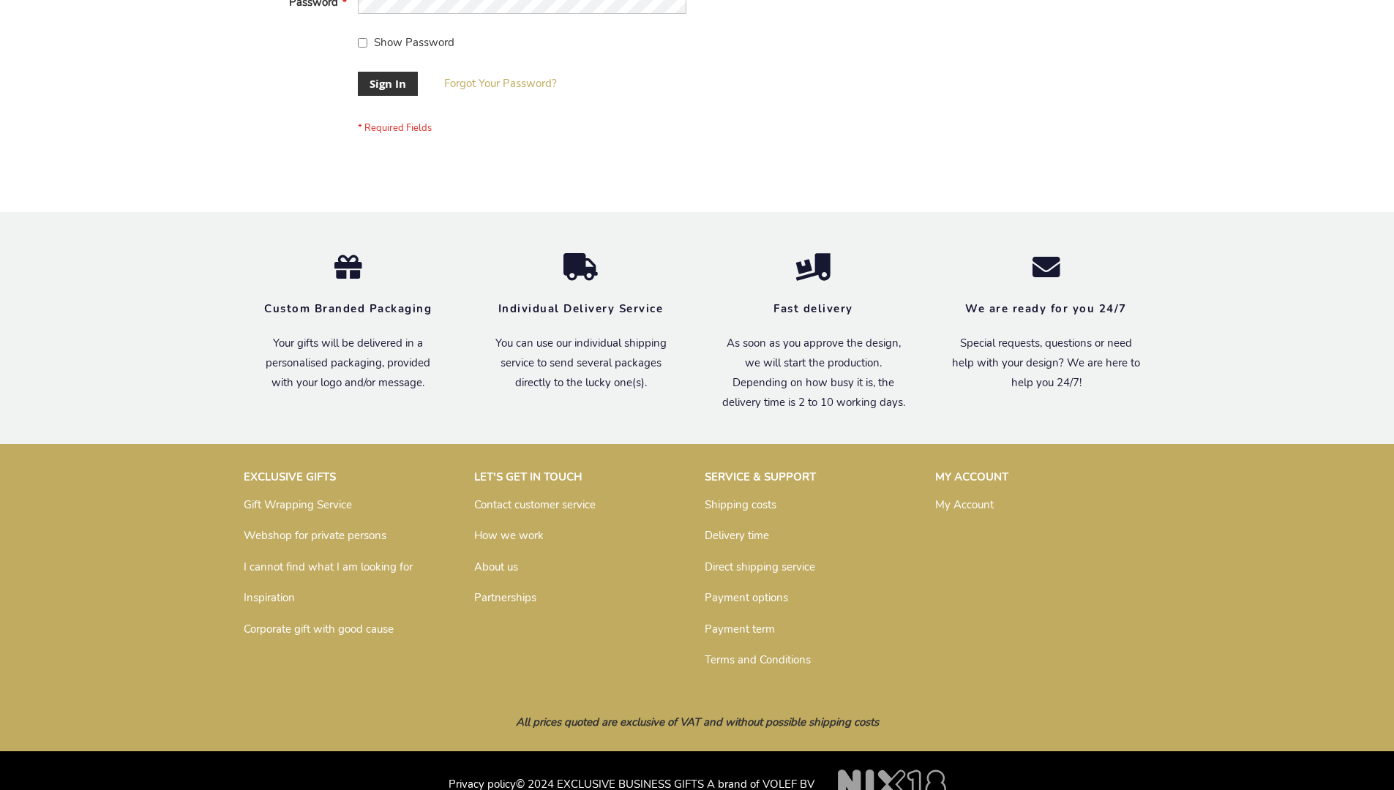
scroll to position [470, 0]
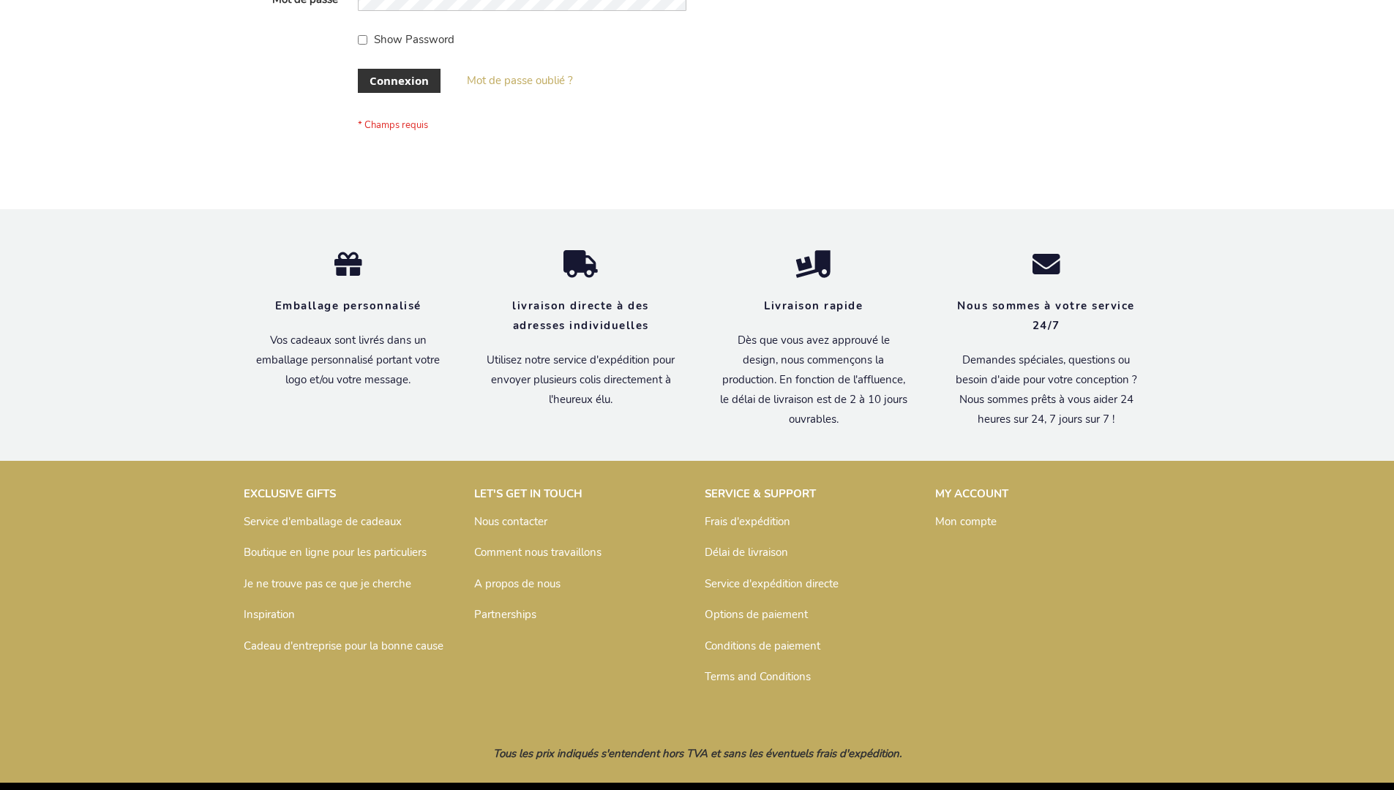
scroll to position [505, 0]
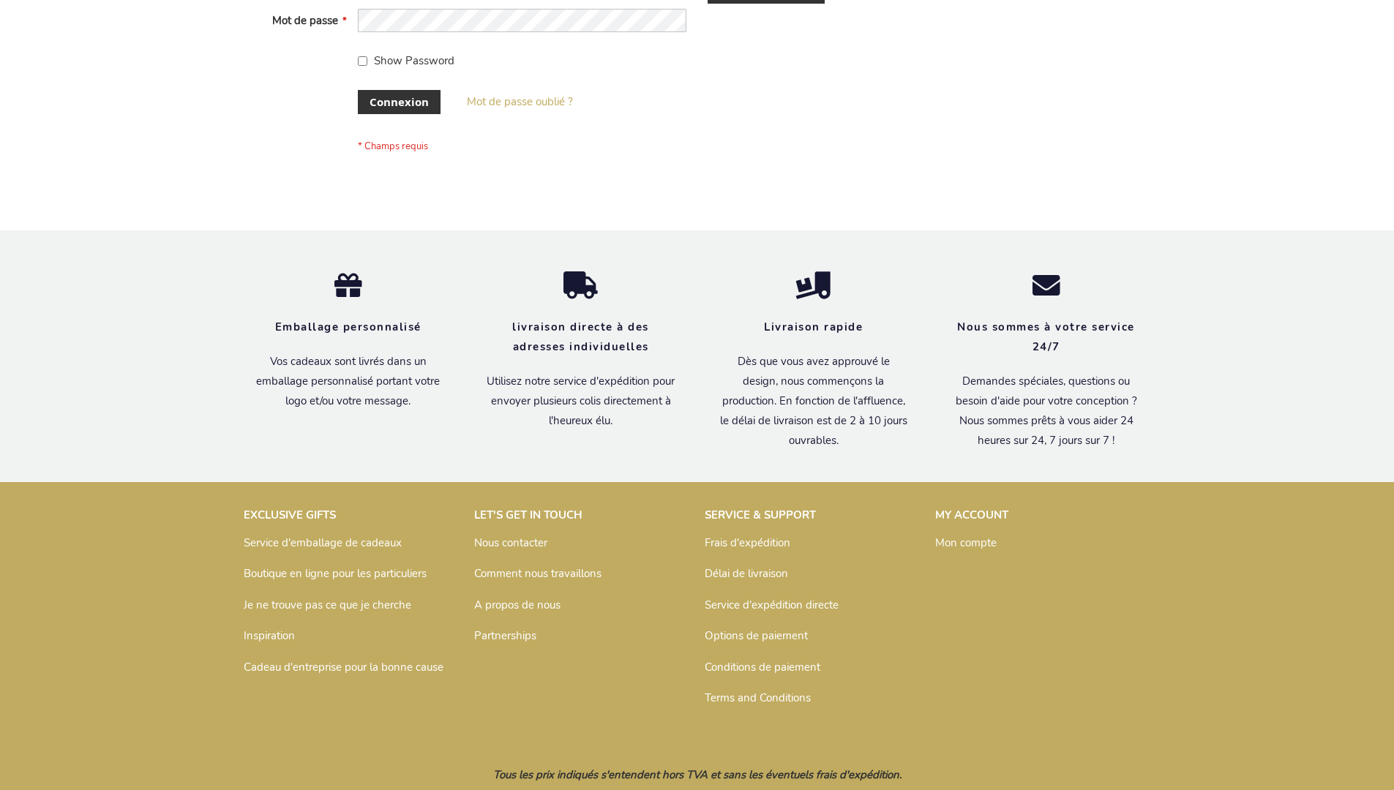
scroll to position [505, 0]
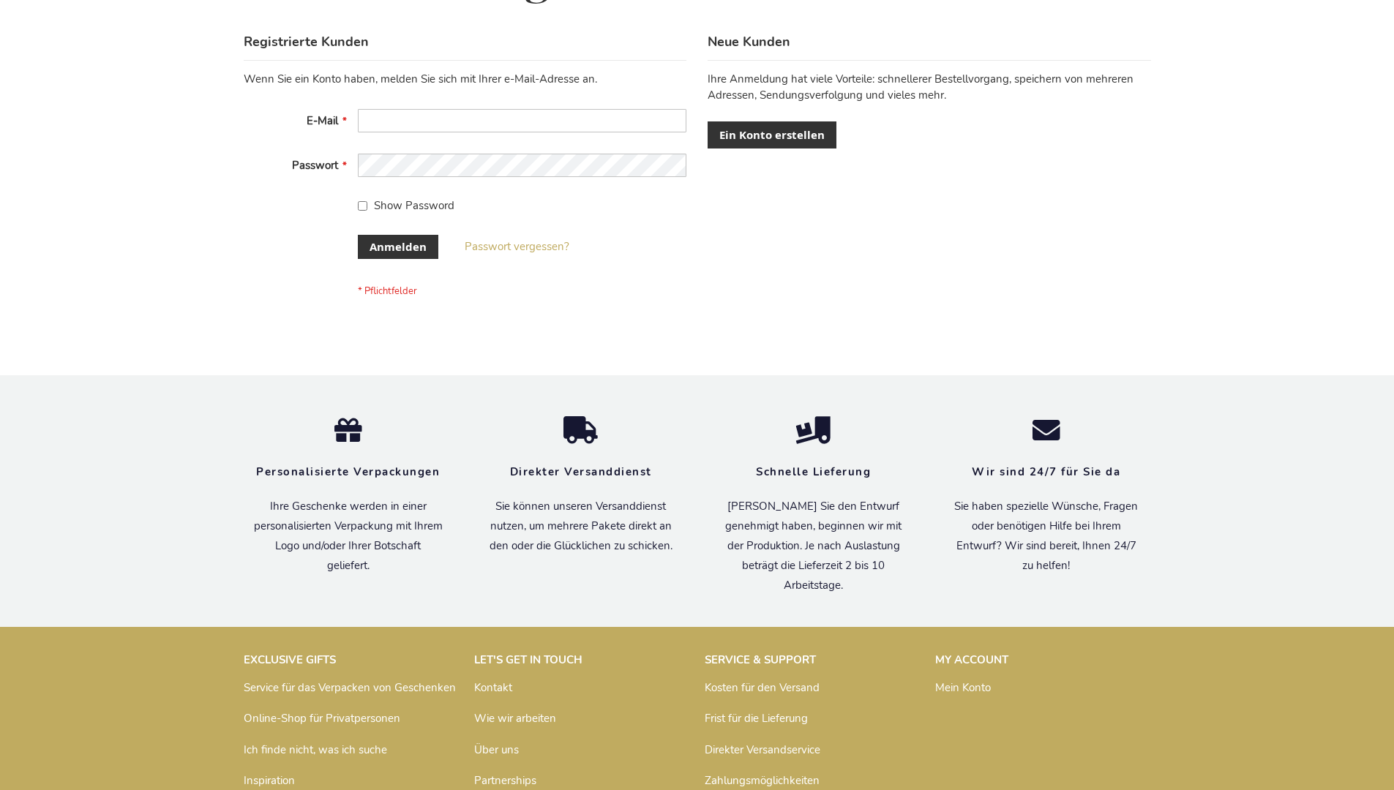
scroll to position [490, 0]
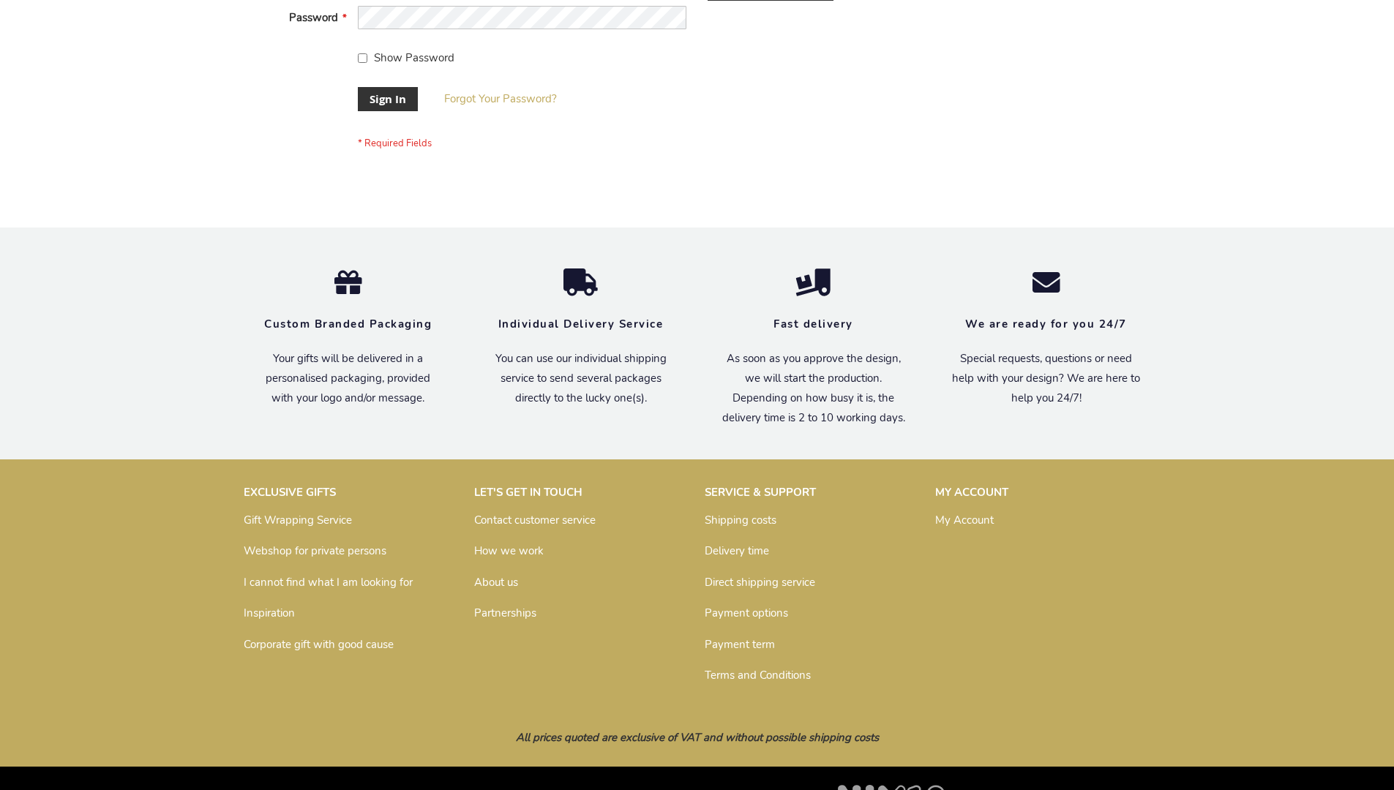
scroll to position [470, 0]
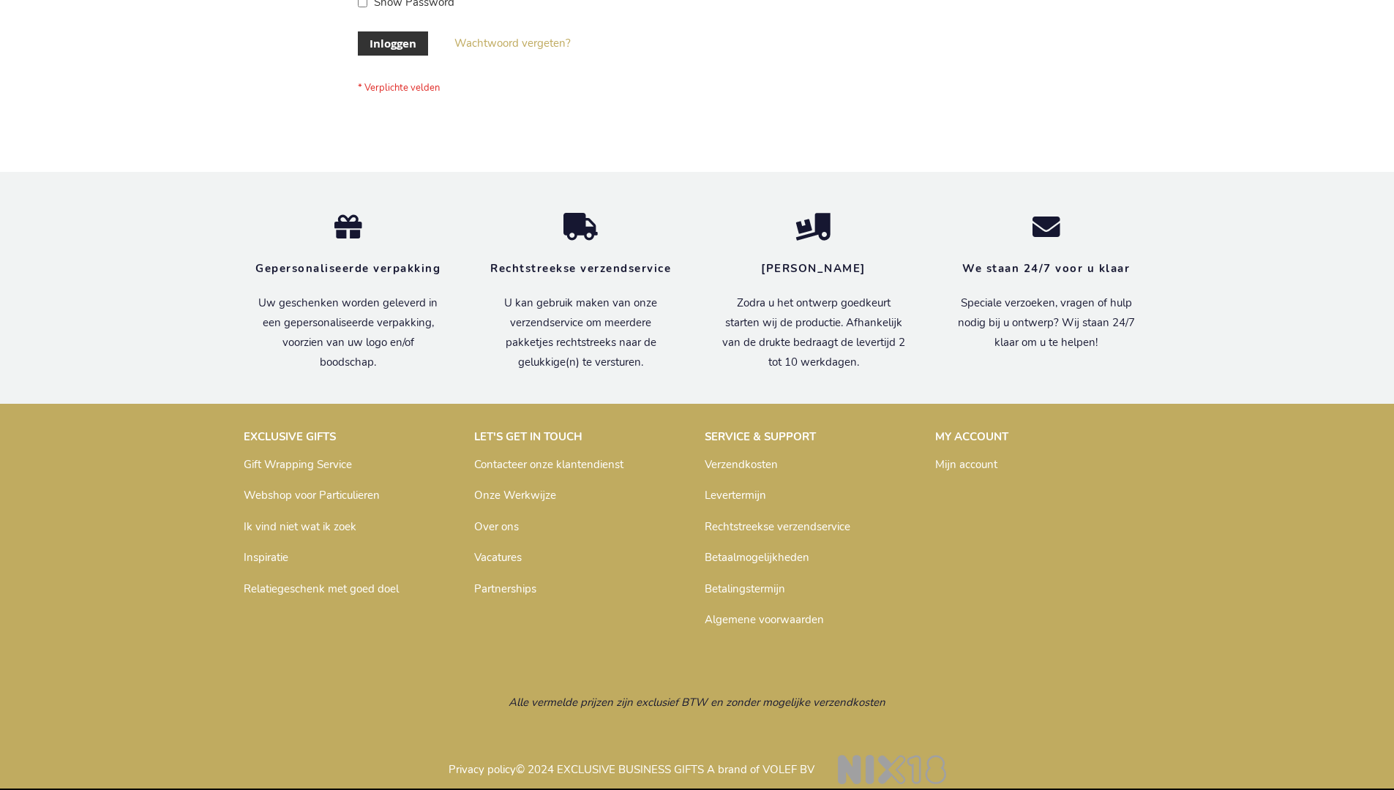
scroll to position [497, 0]
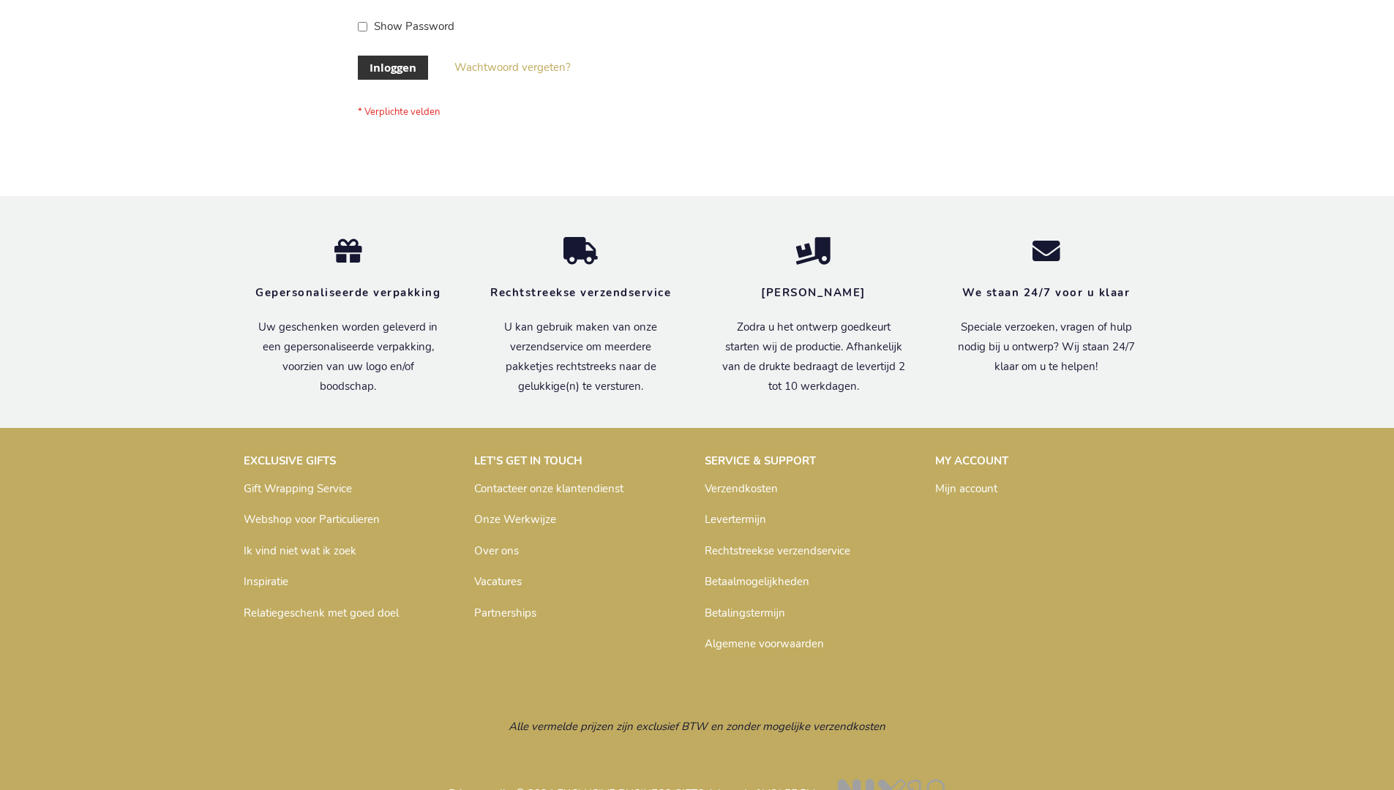
scroll to position [497, 0]
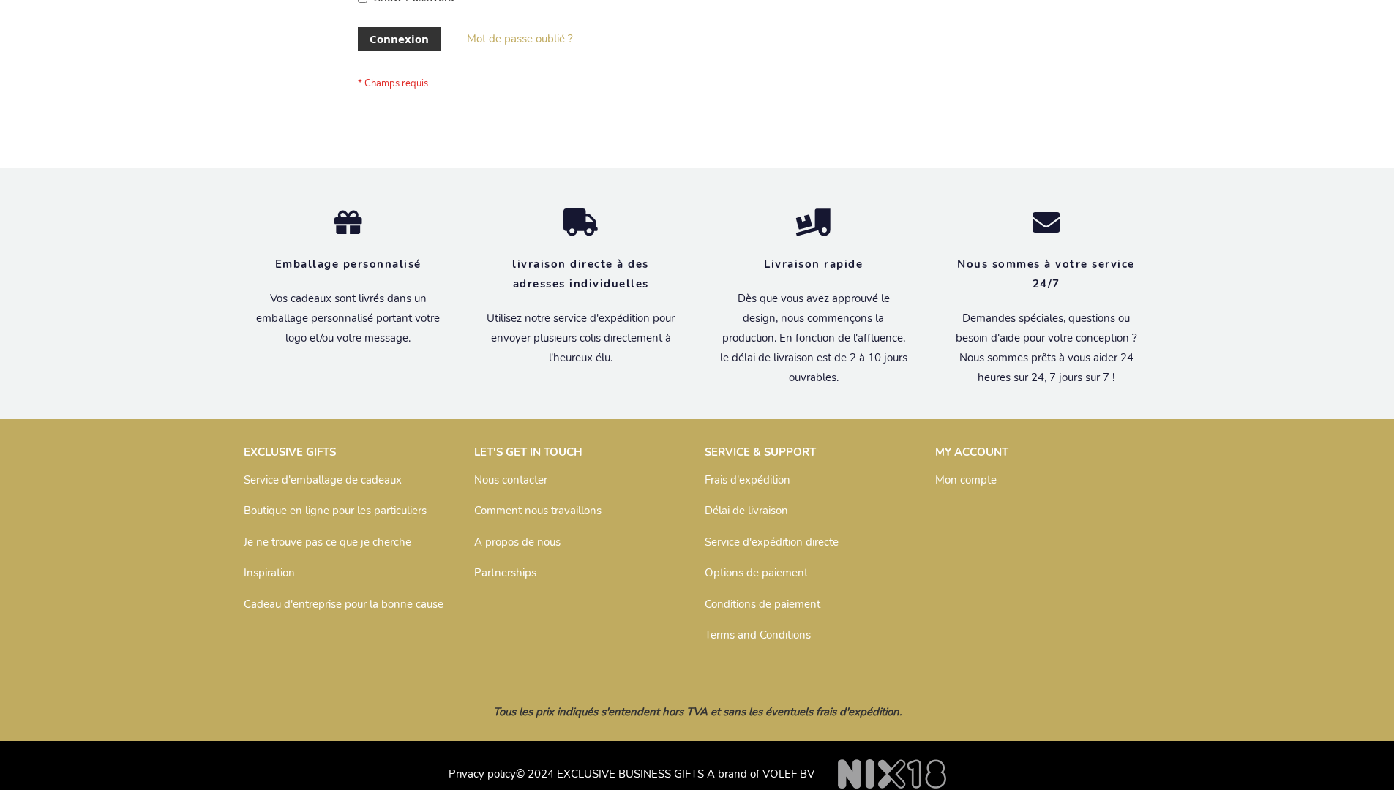
scroll to position [493, 0]
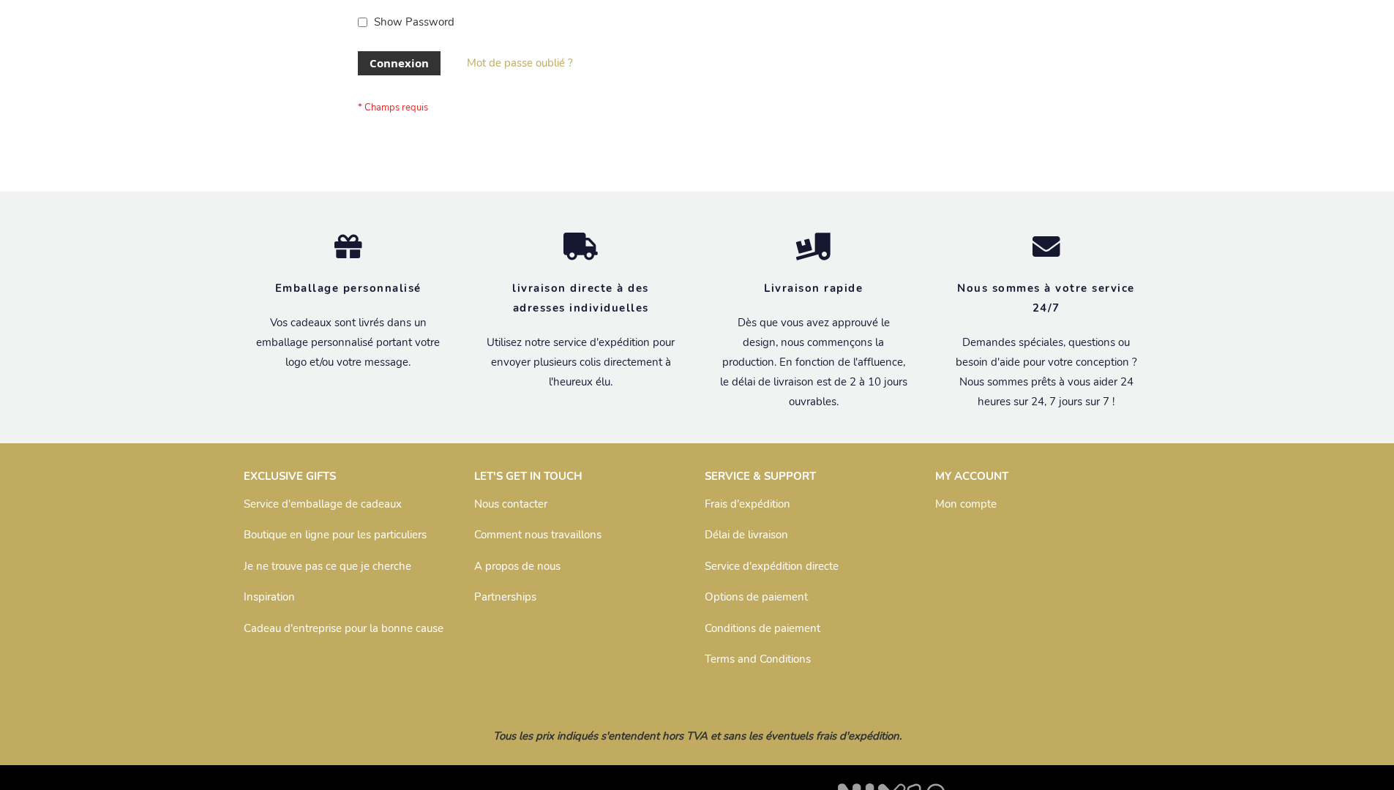
scroll to position [505, 0]
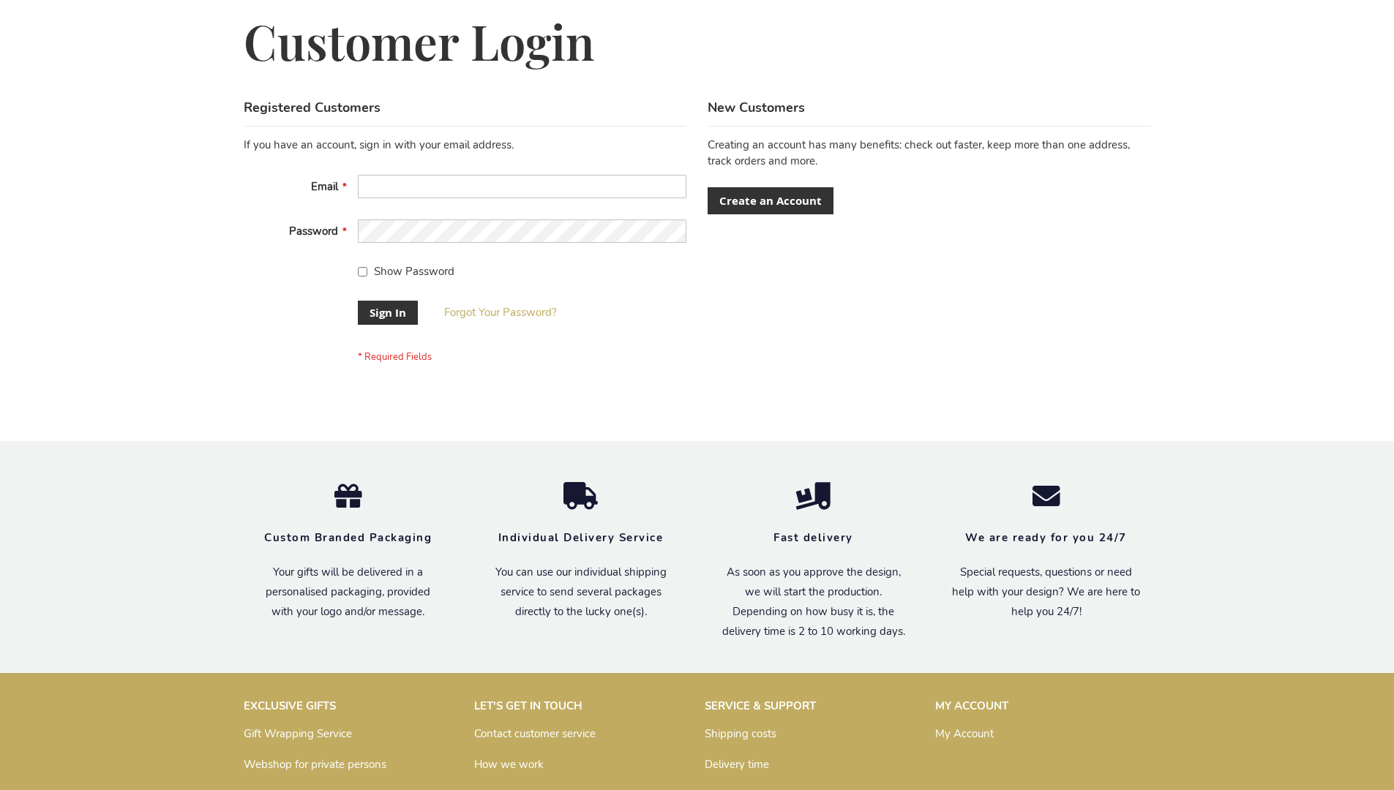
scroll to position [470, 0]
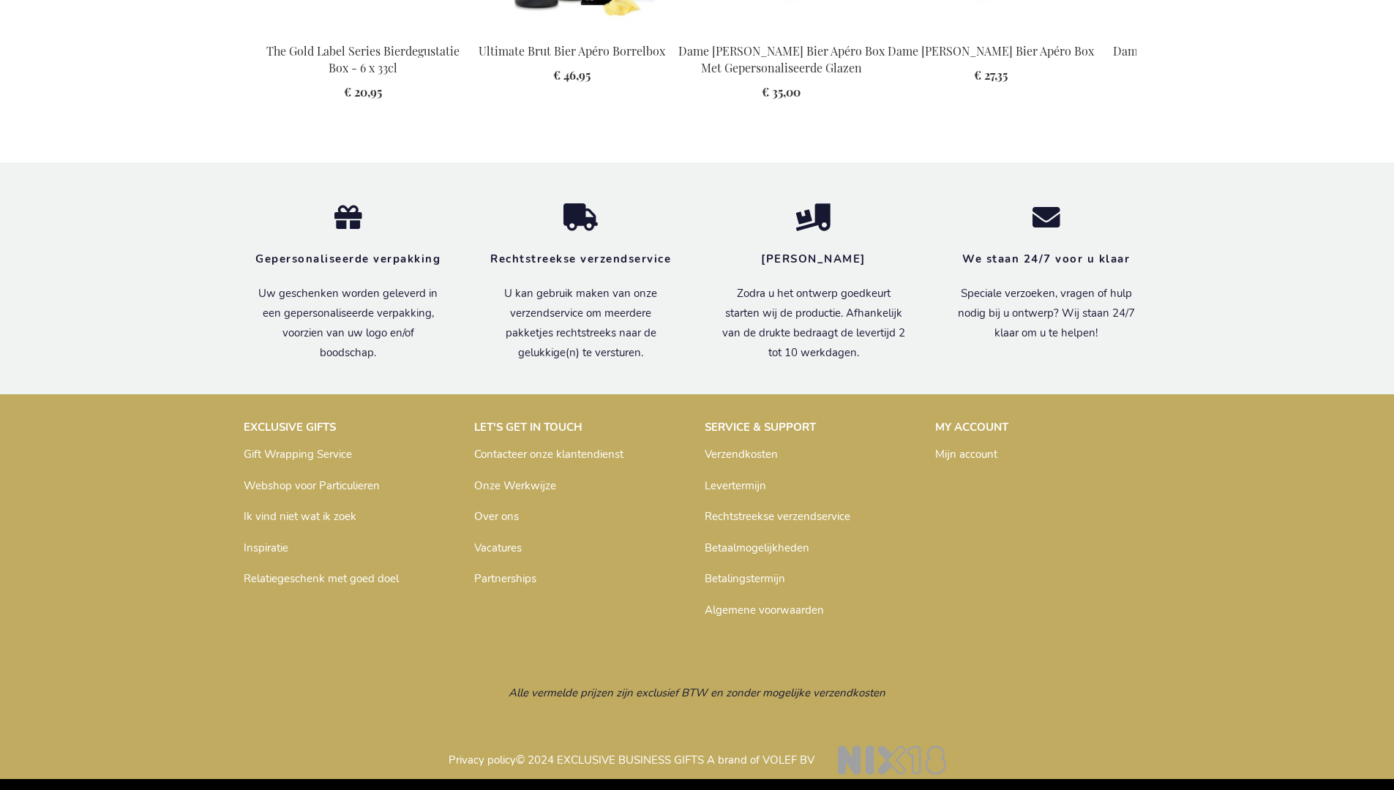
scroll to position [1981, 0]
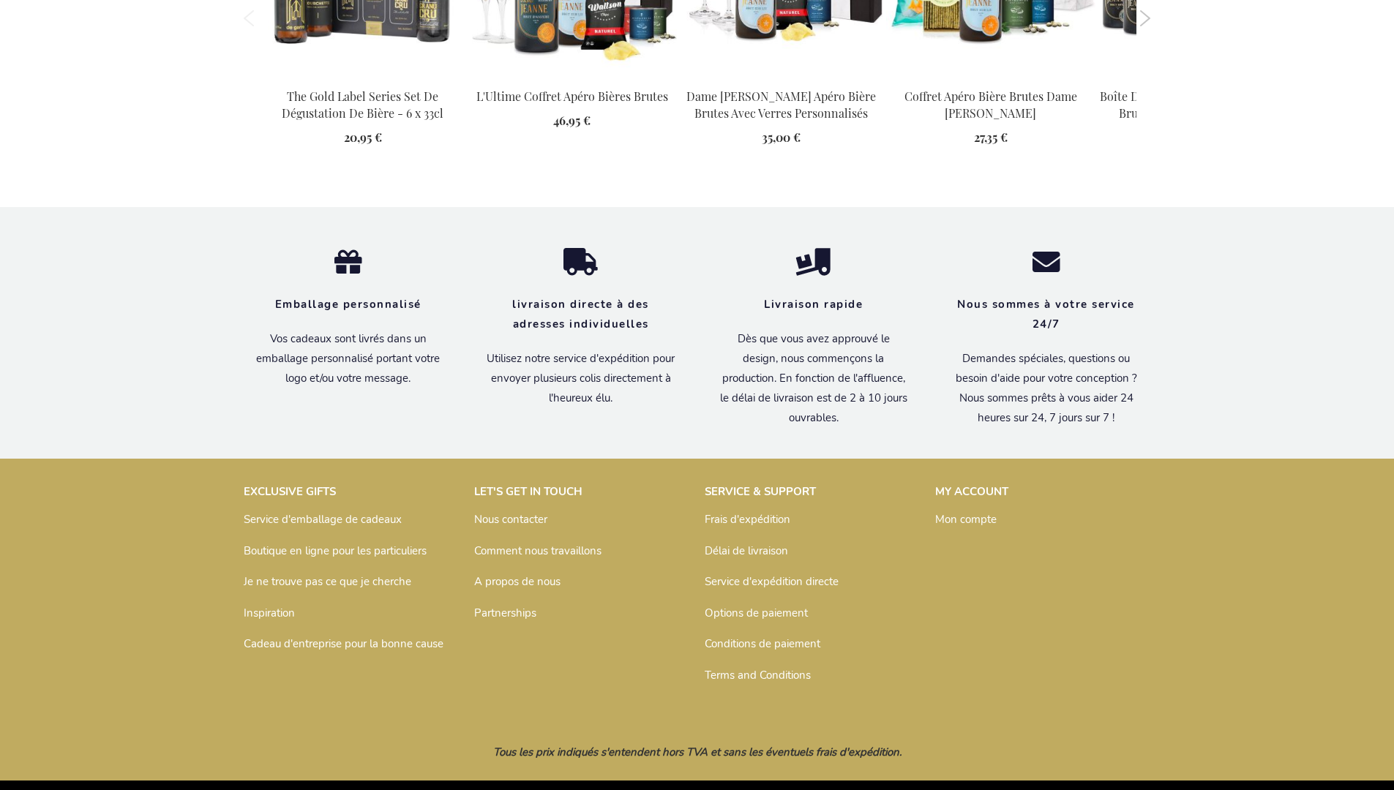
scroll to position [2020, 0]
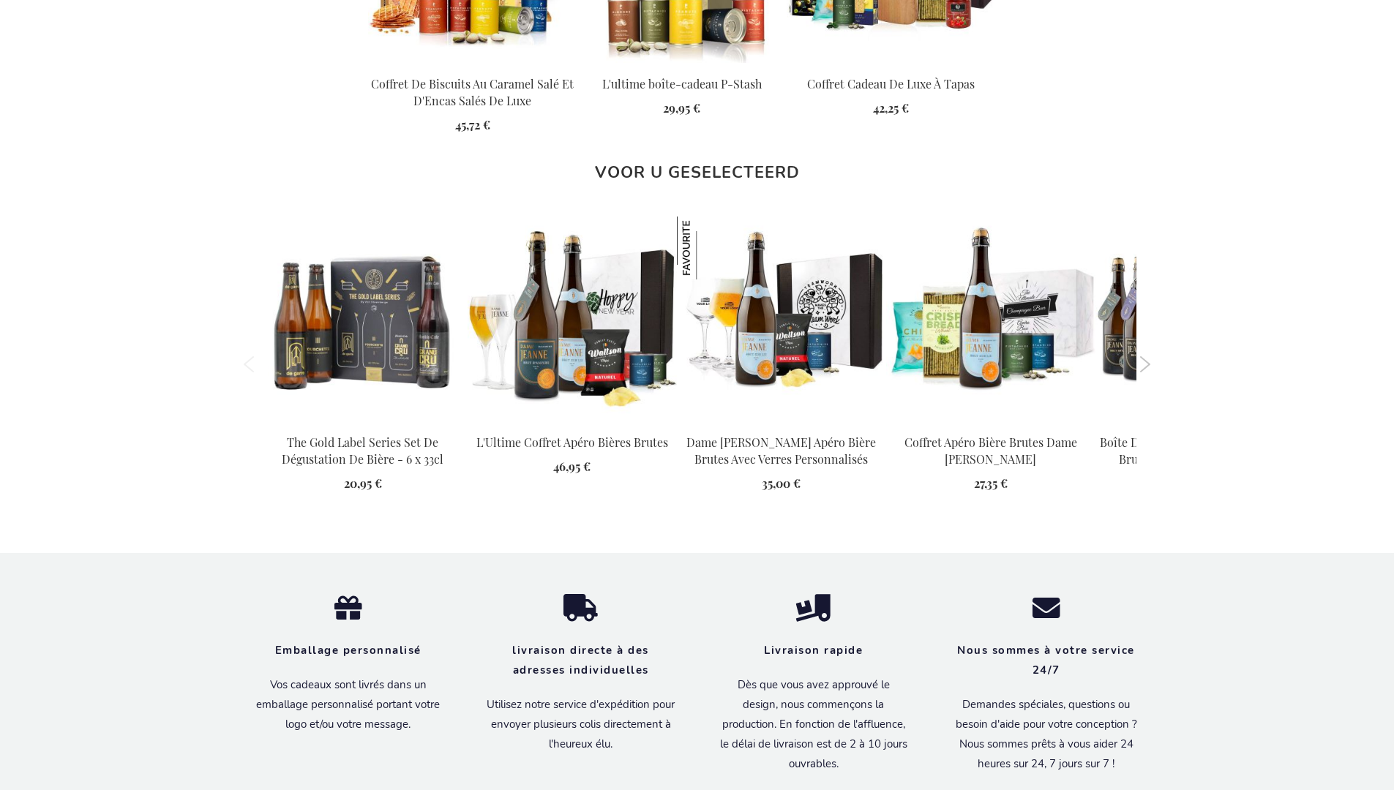
scroll to position [2020, 0]
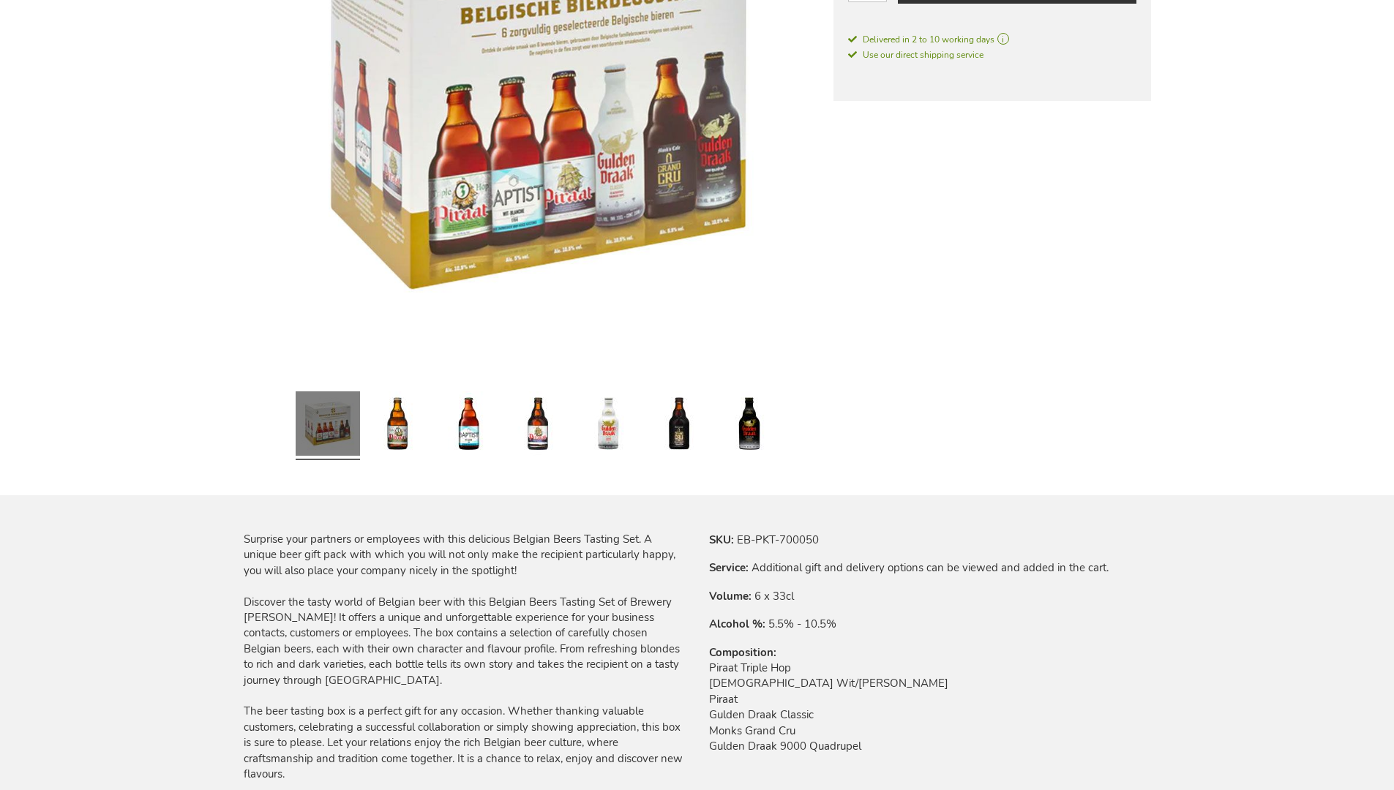
scroll to position [1939, 0]
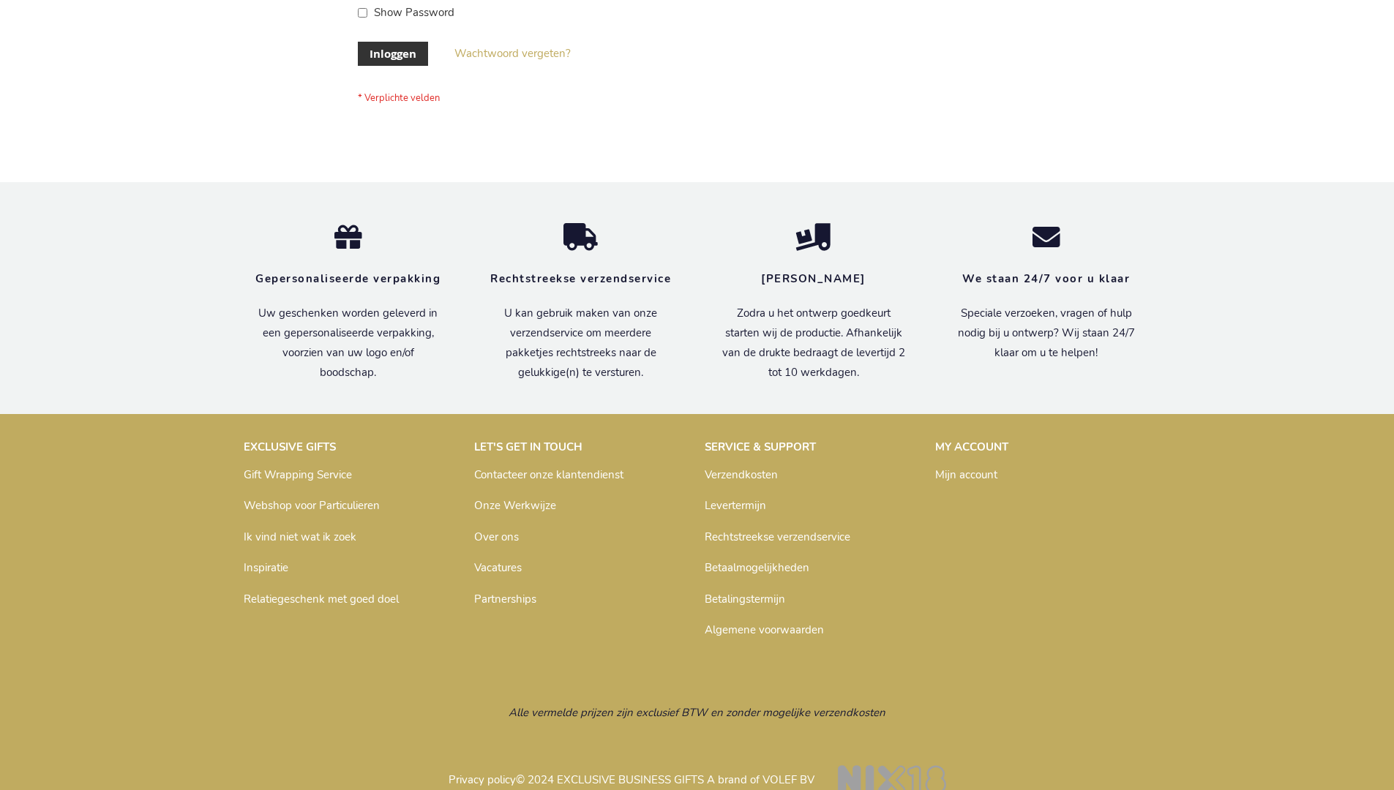
scroll to position [497, 0]
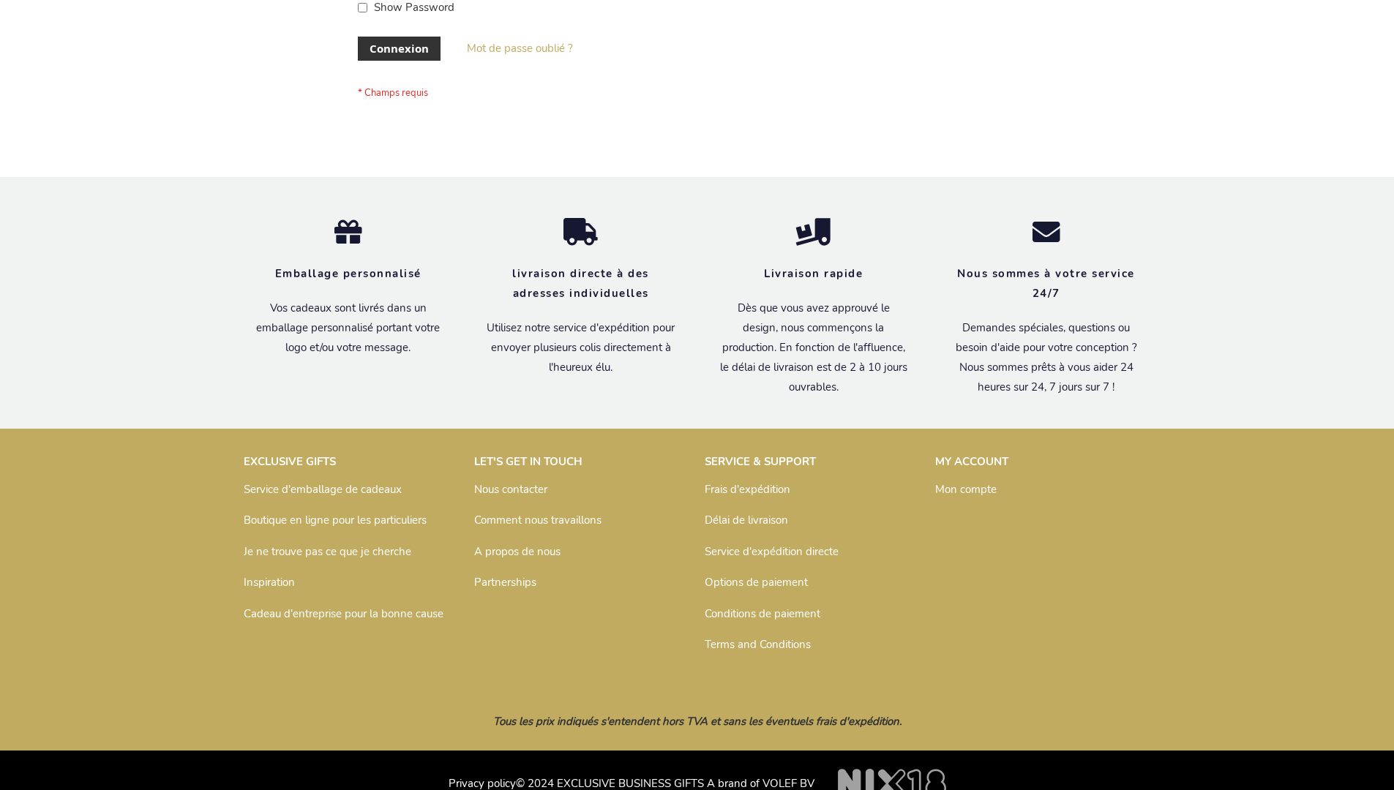
scroll to position [505, 0]
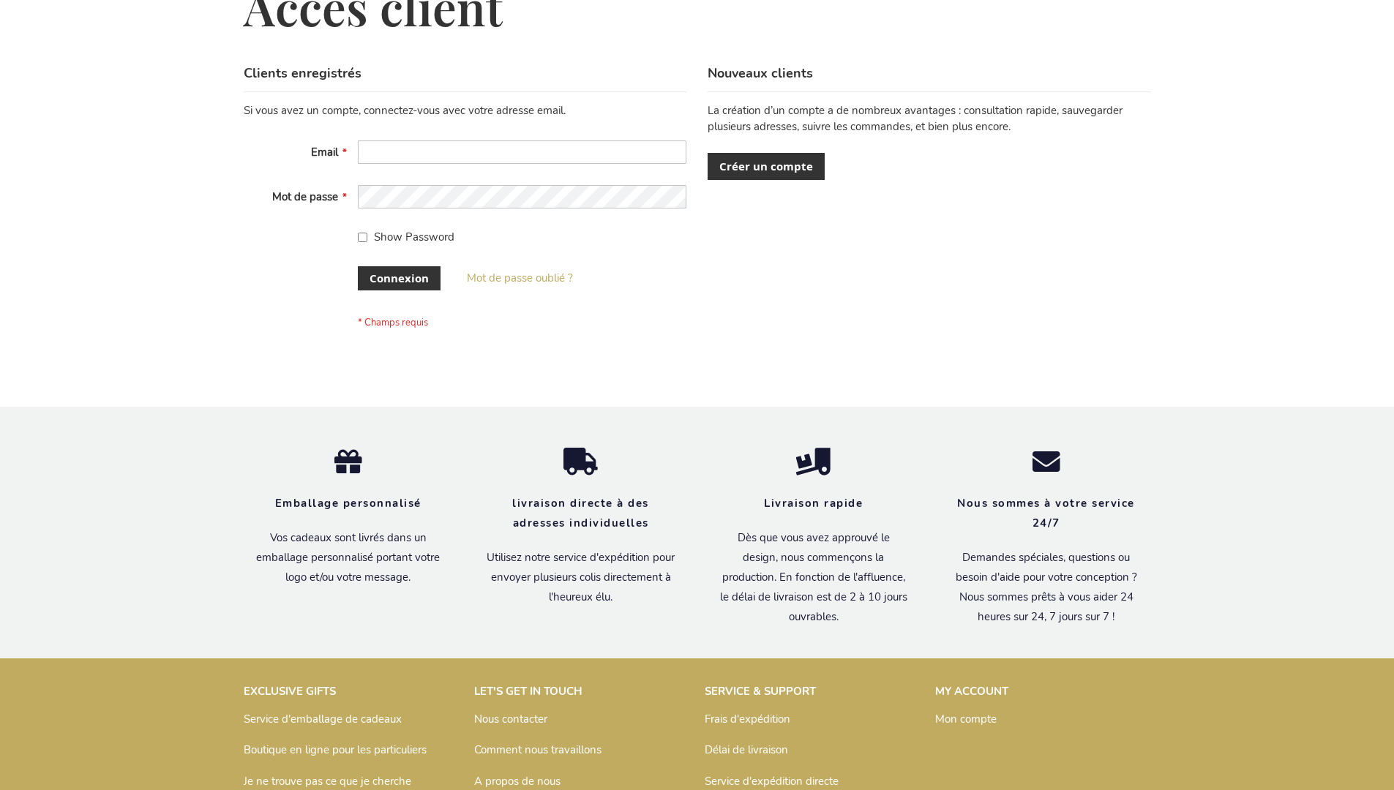
scroll to position [505, 0]
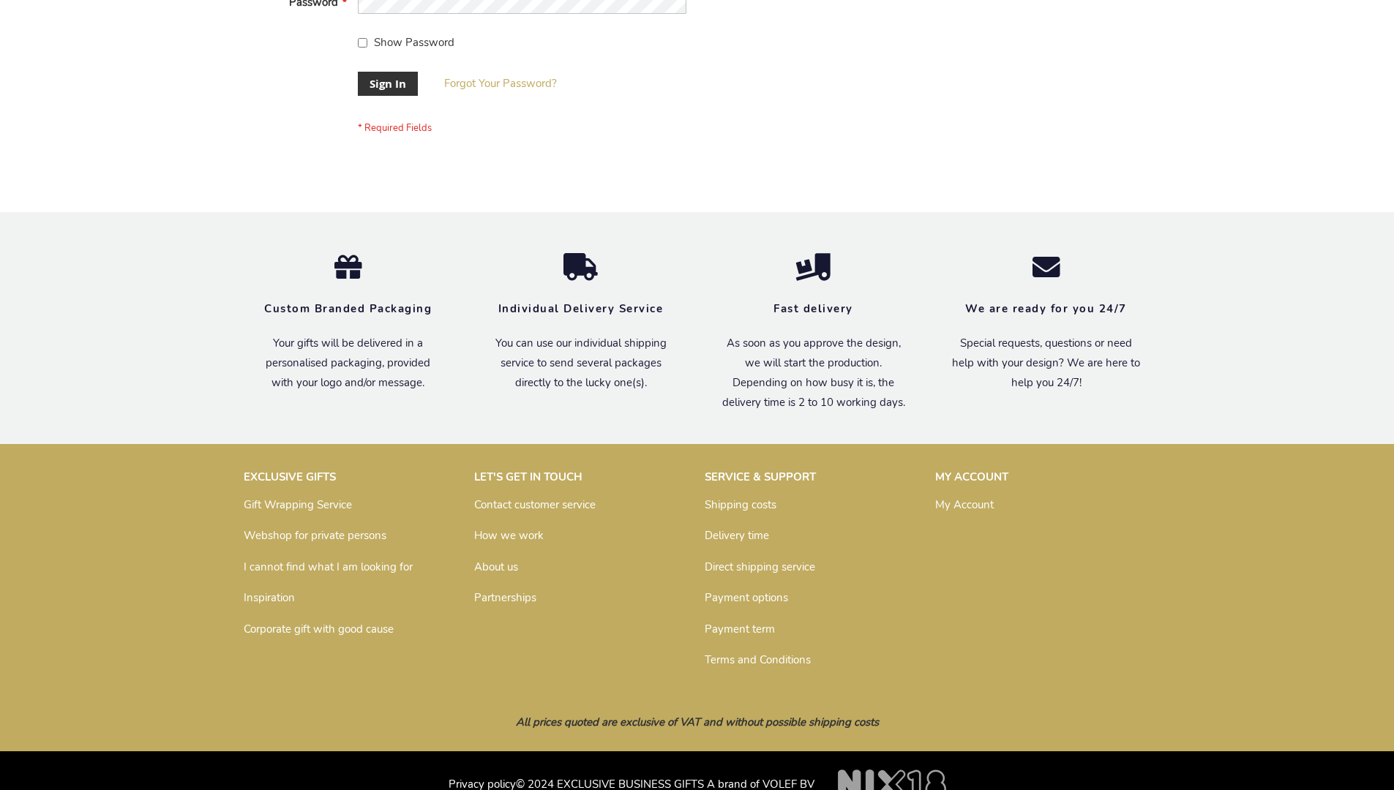
scroll to position [470, 0]
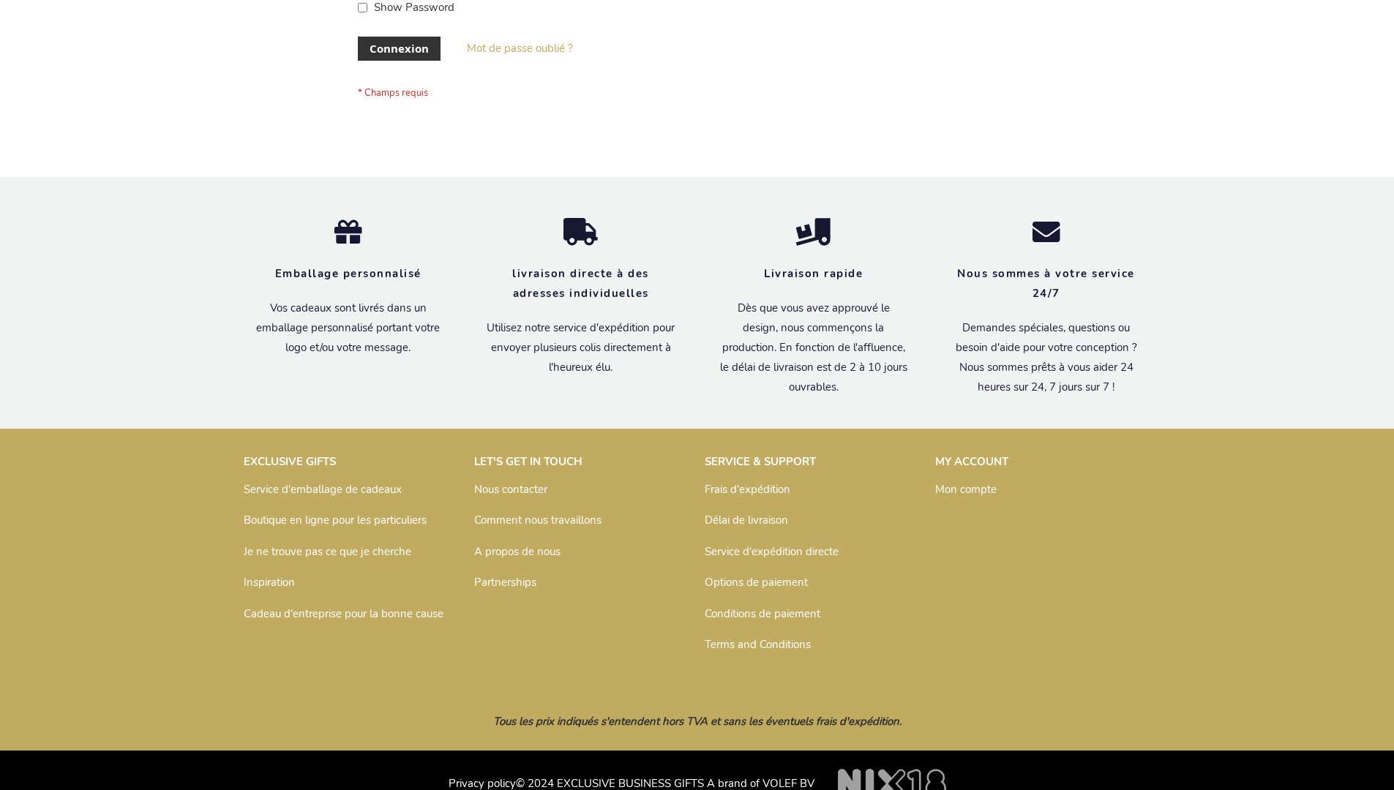
scroll to position [505, 0]
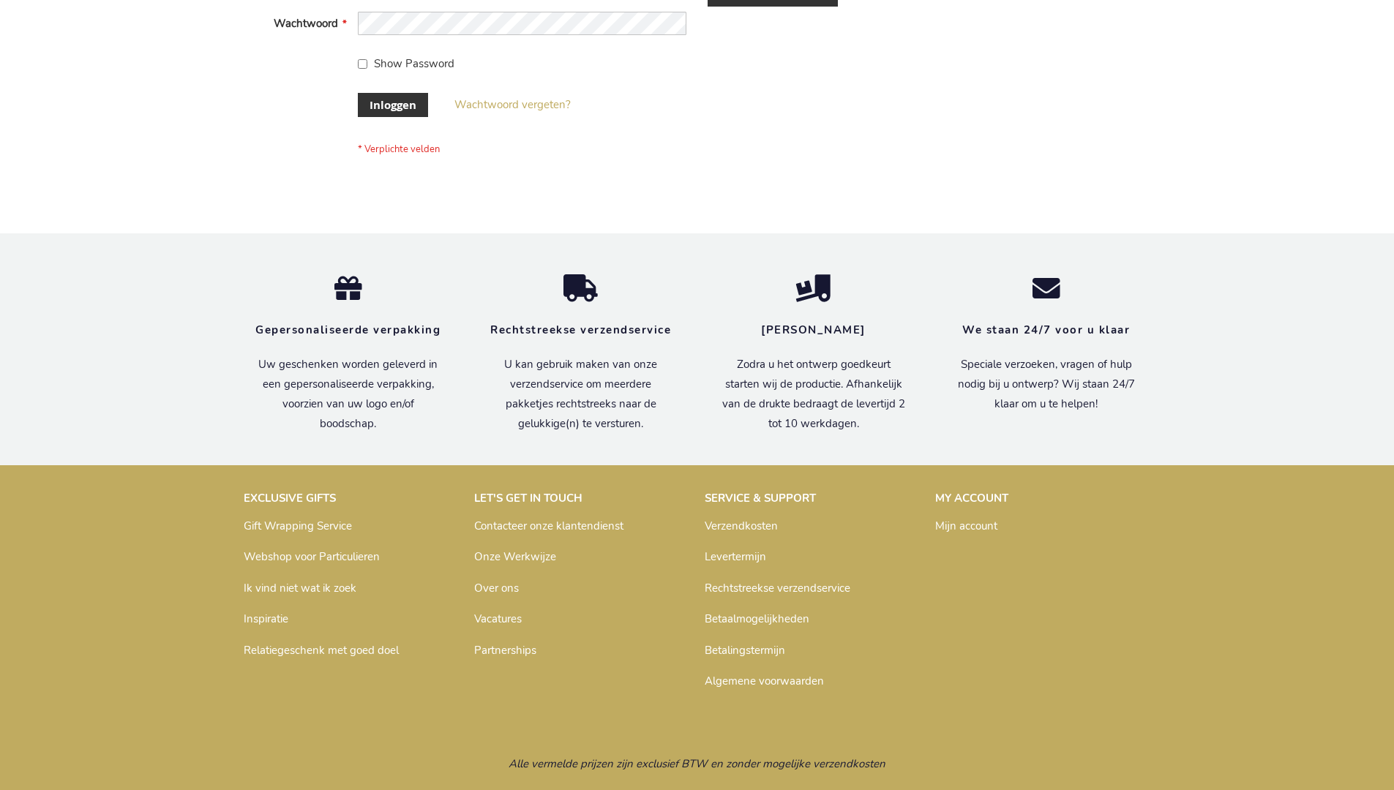
scroll to position [497, 0]
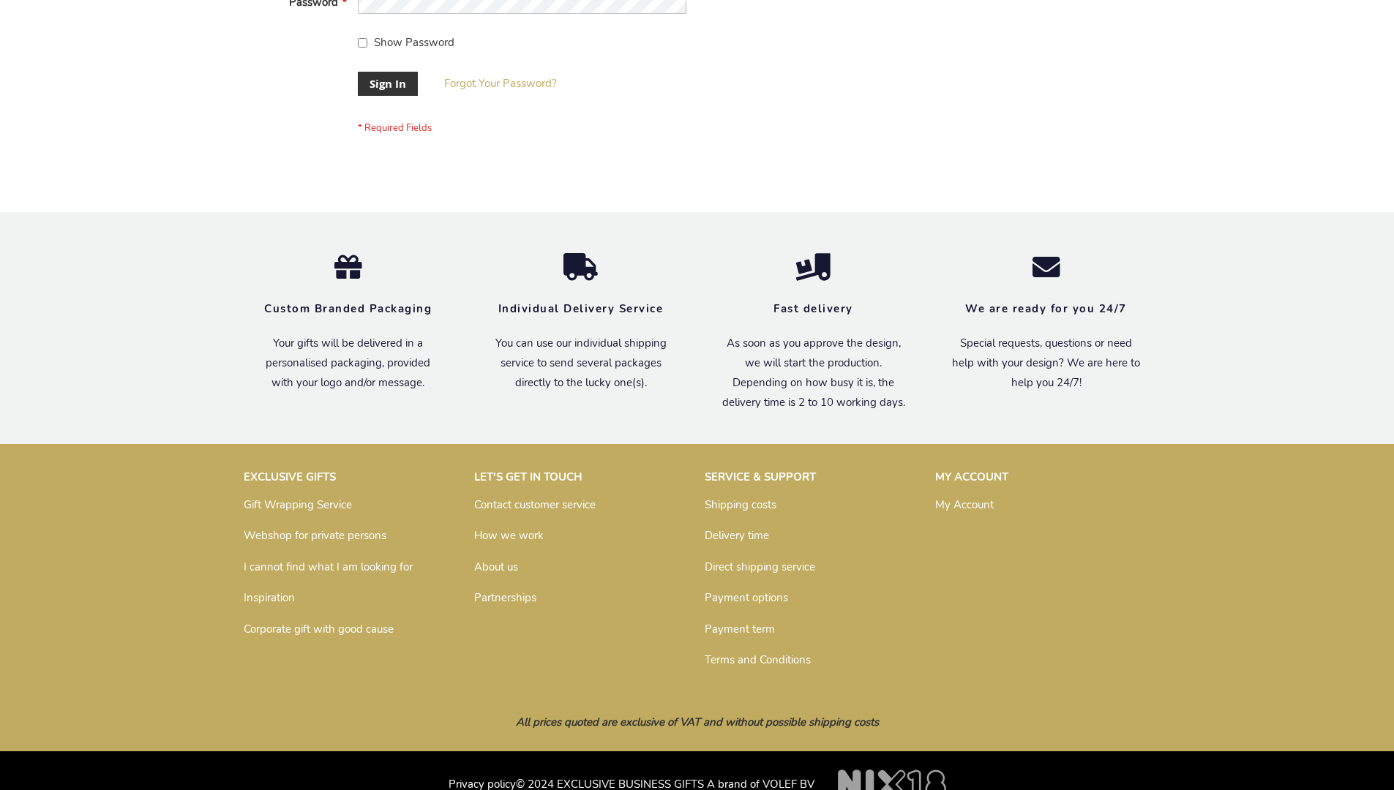
scroll to position [470, 0]
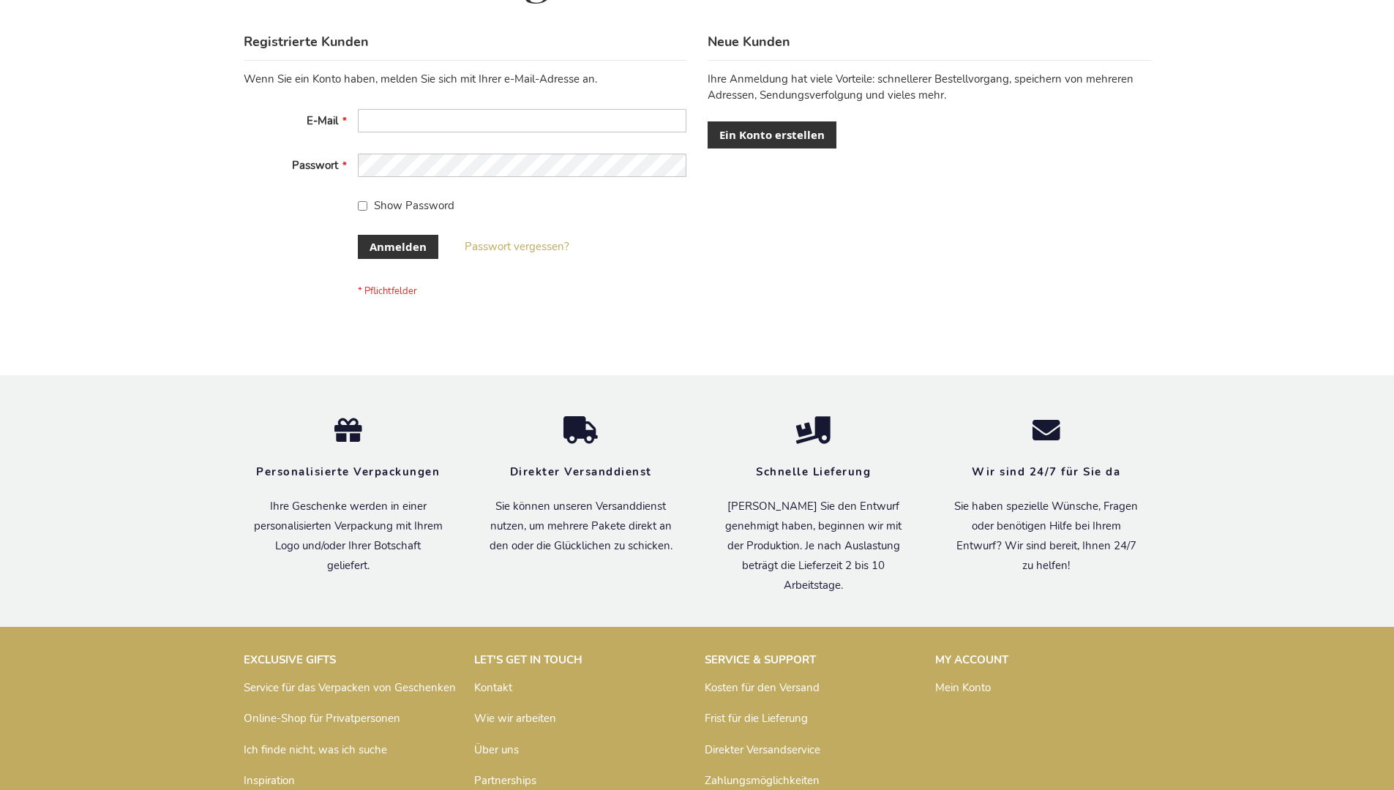
scroll to position [490, 0]
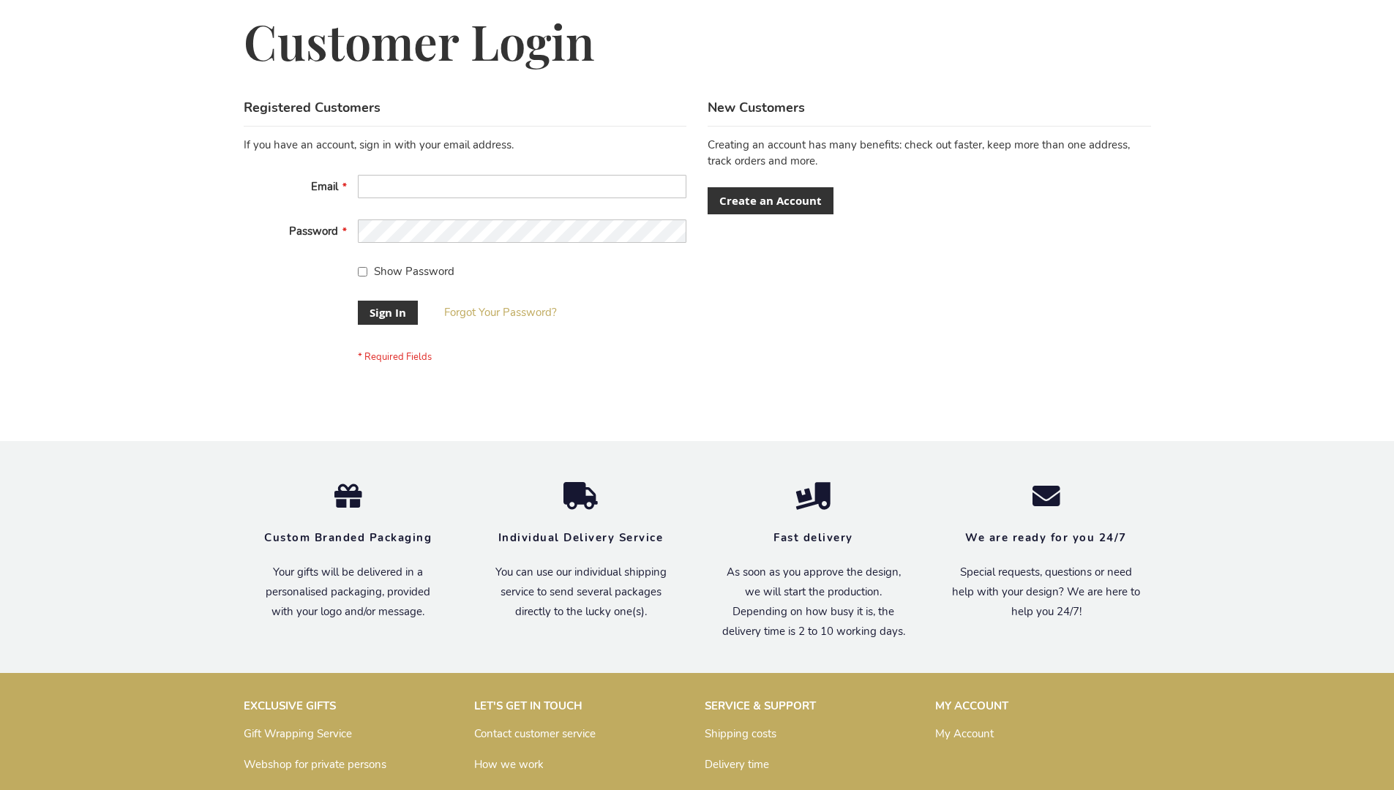
scroll to position [470, 0]
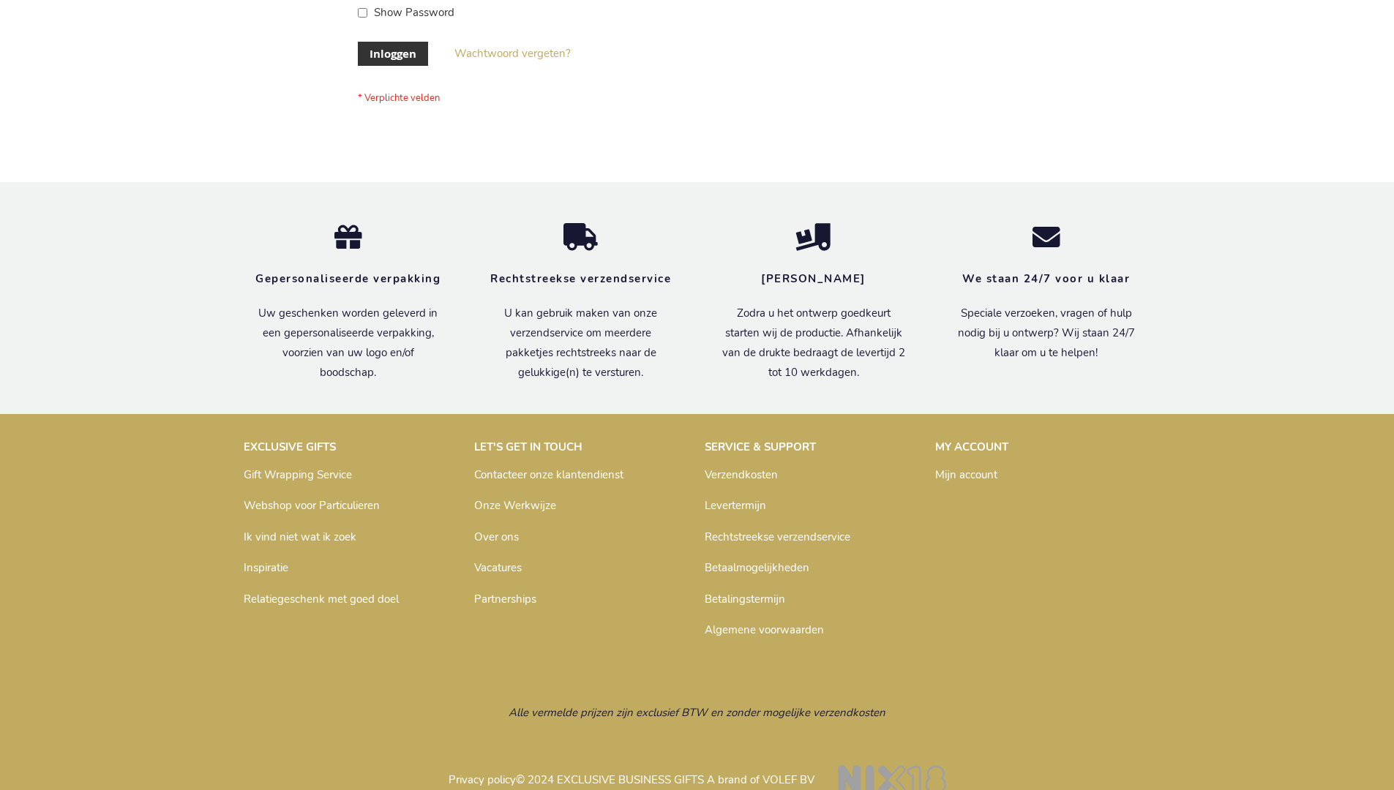
scroll to position [497, 0]
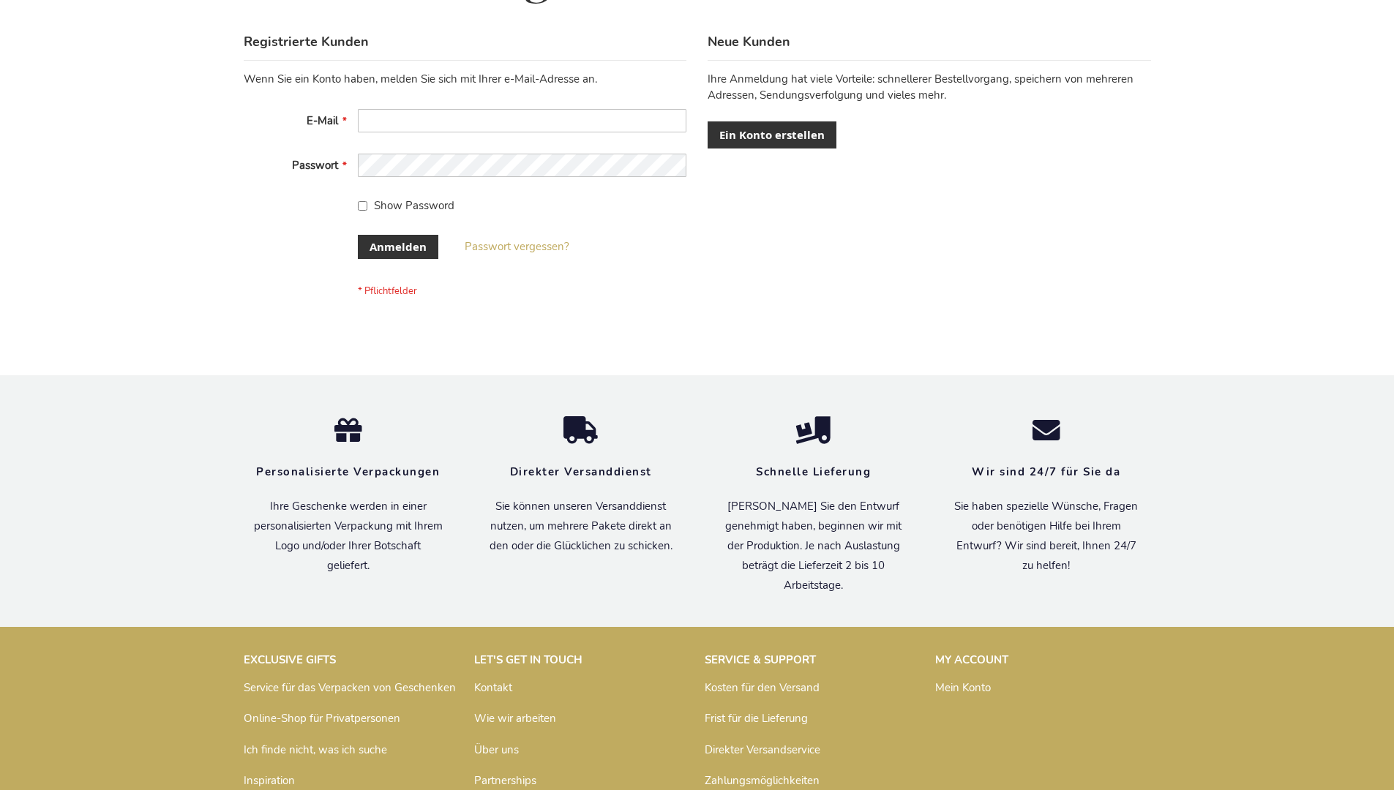
scroll to position [490, 0]
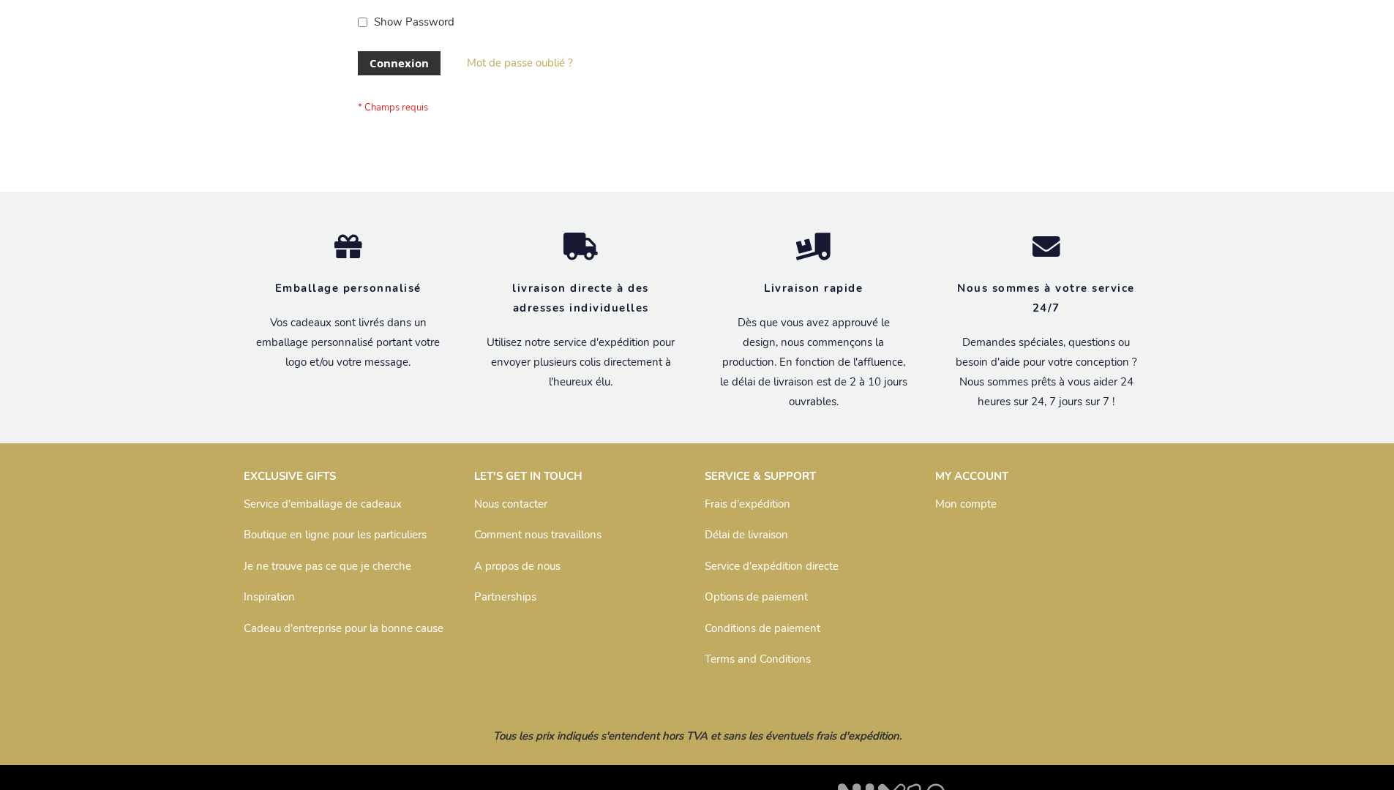
scroll to position [505, 0]
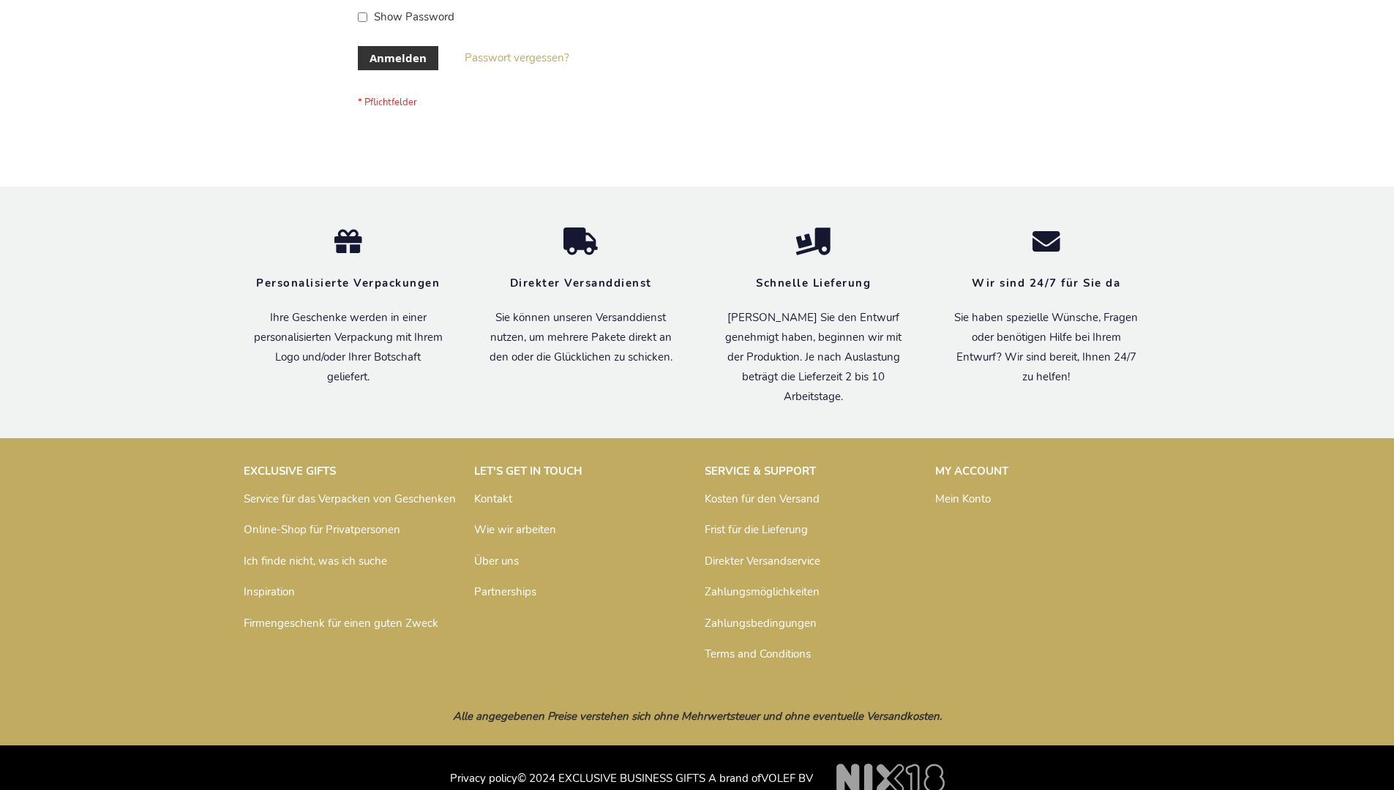
scroll to position [490, 0]
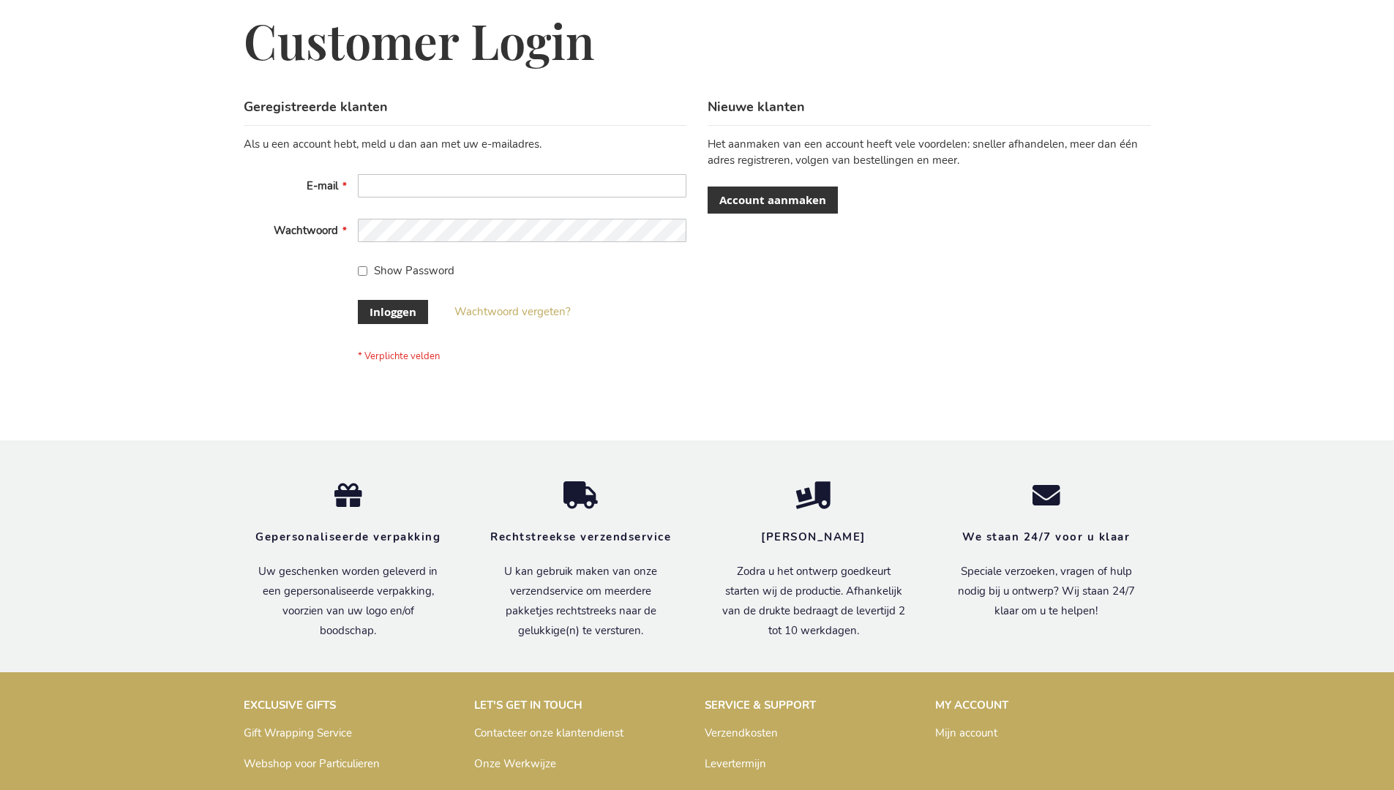
scroll to position [497, 0]
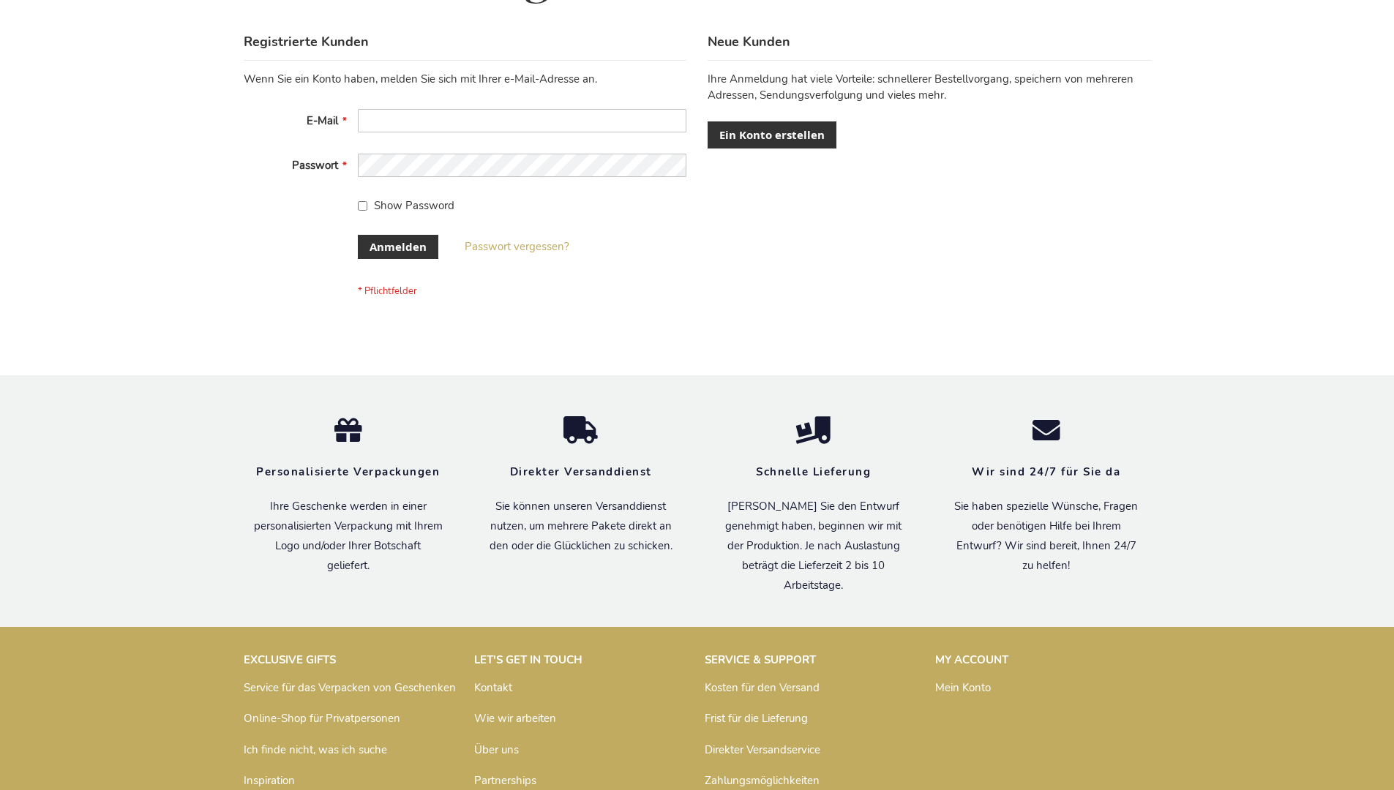
scroll to position [490, 0]
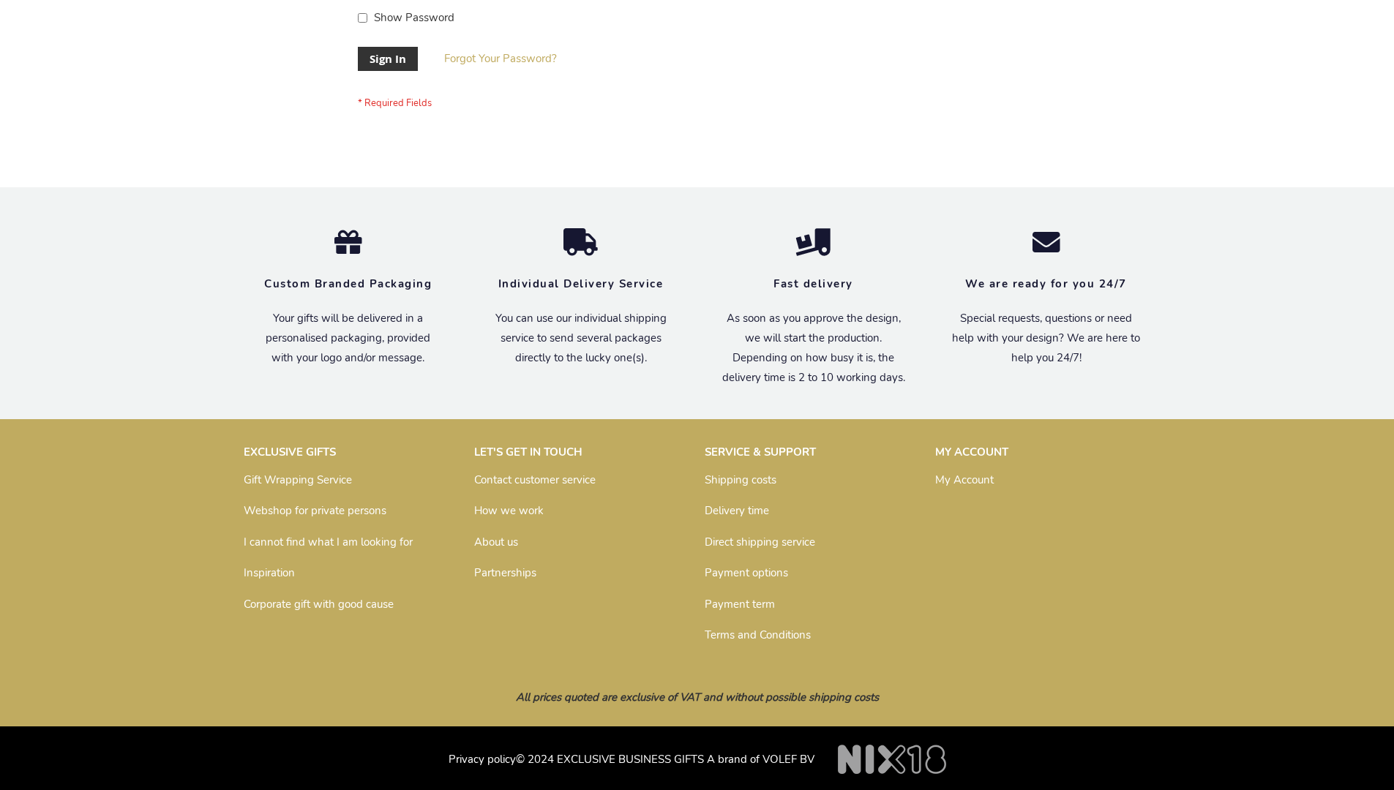
scroll to position [470, 0]
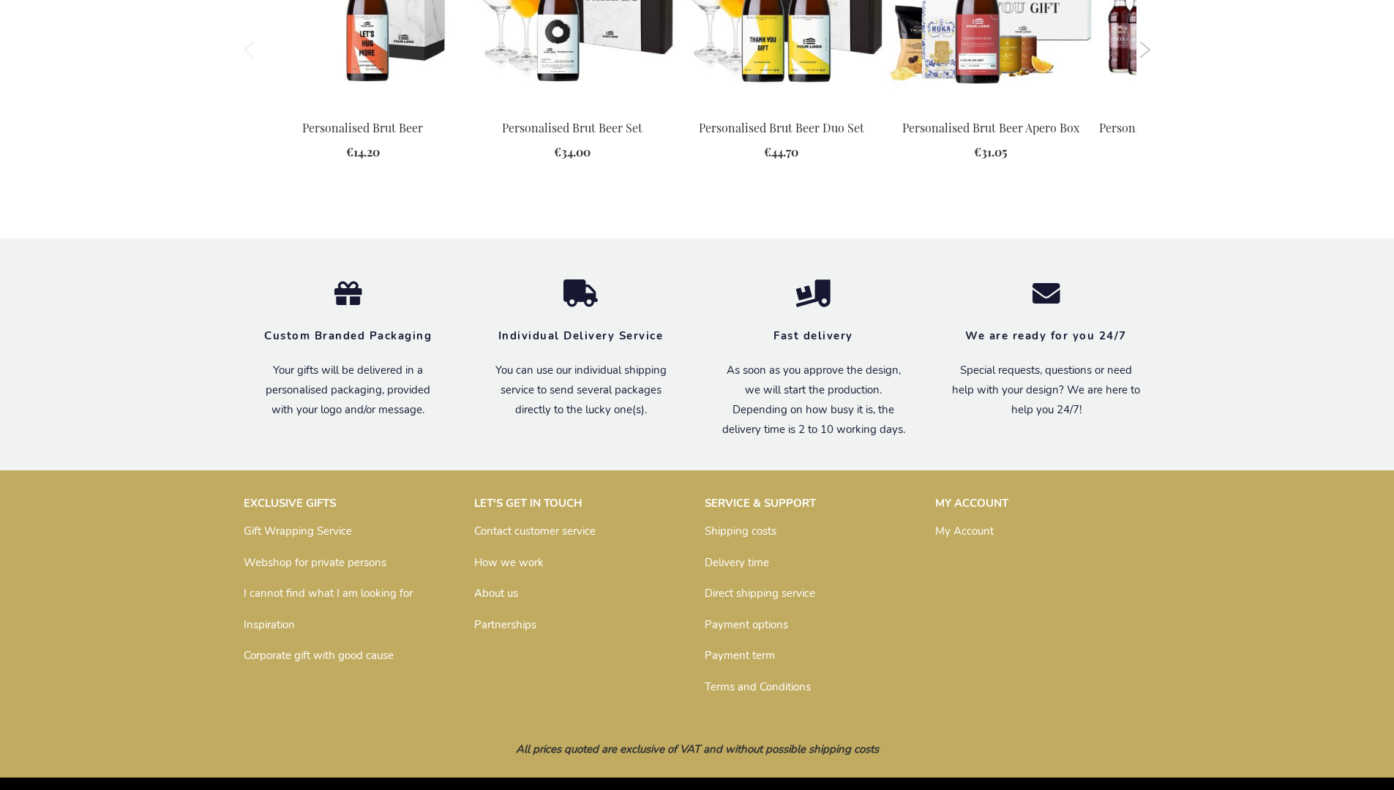
scroll to position [1923, 0]
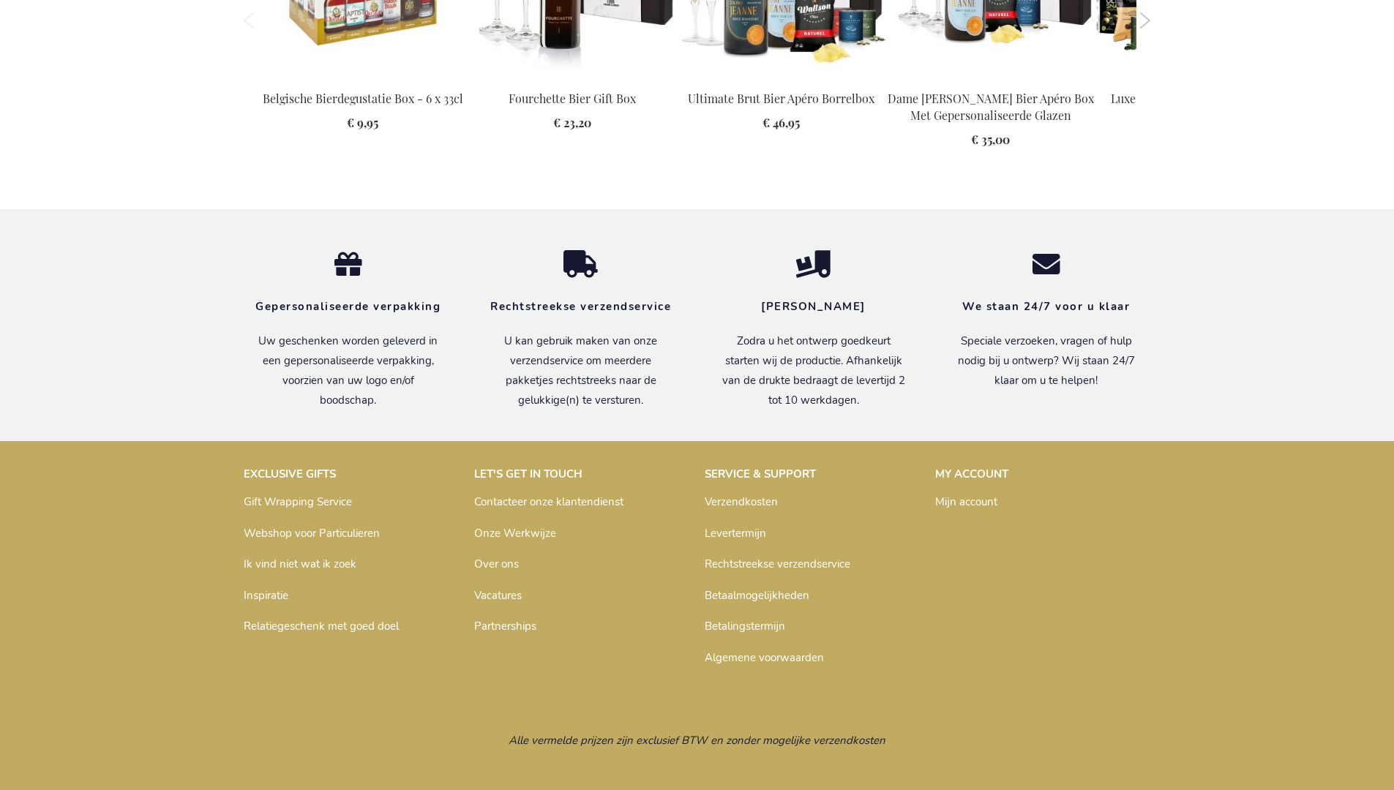
scroll to position [1850, 0]
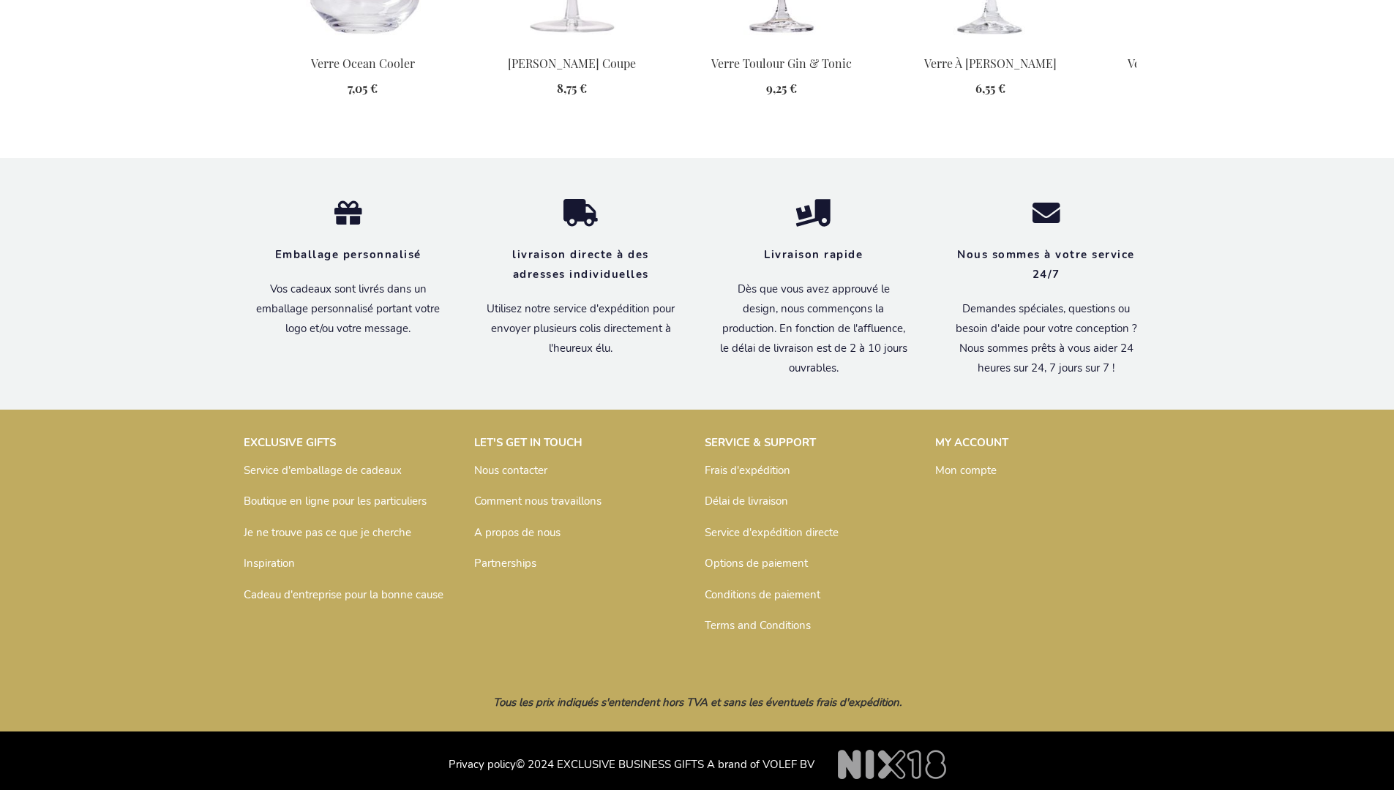
scroll to position [1800, 0]
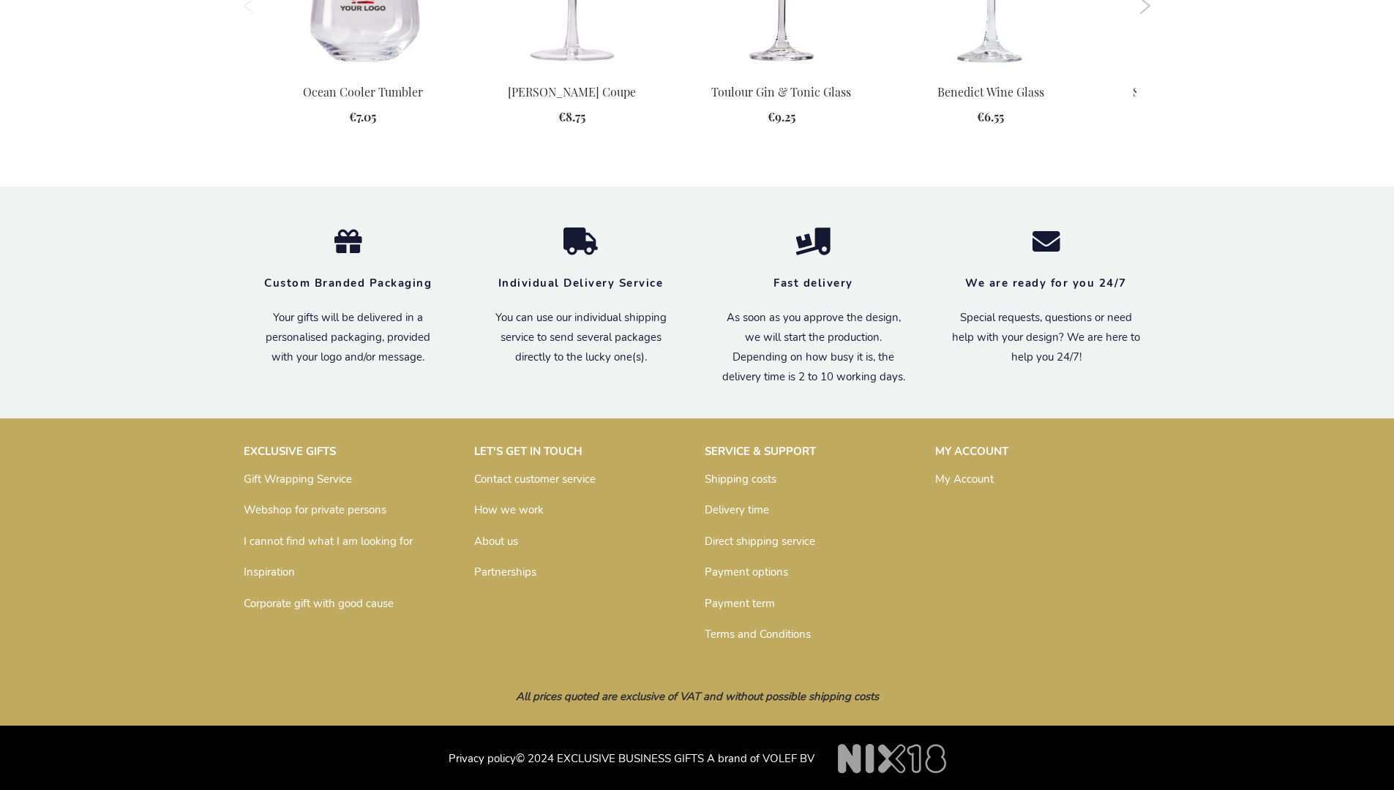
scroll to position [1752, 0]
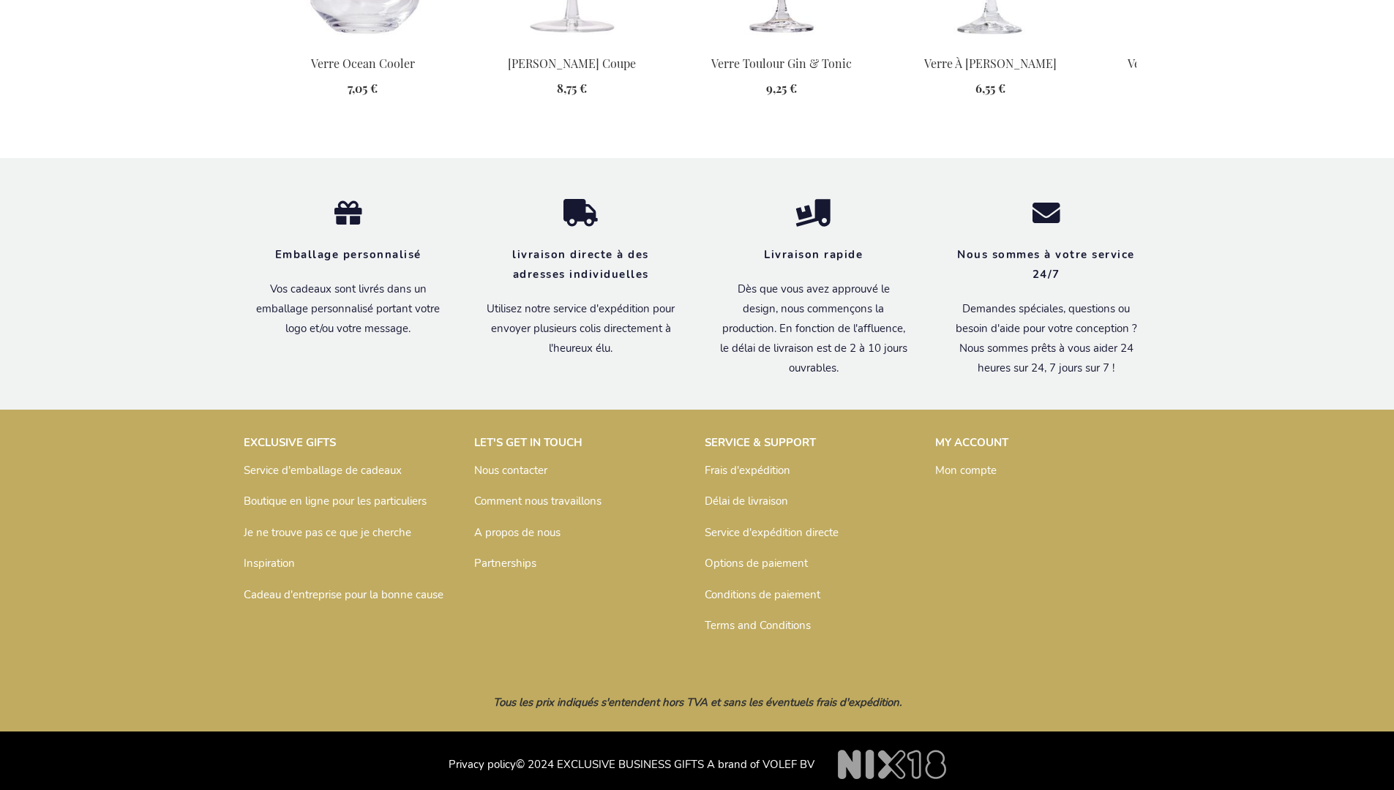
scroll to position [1800, 0]
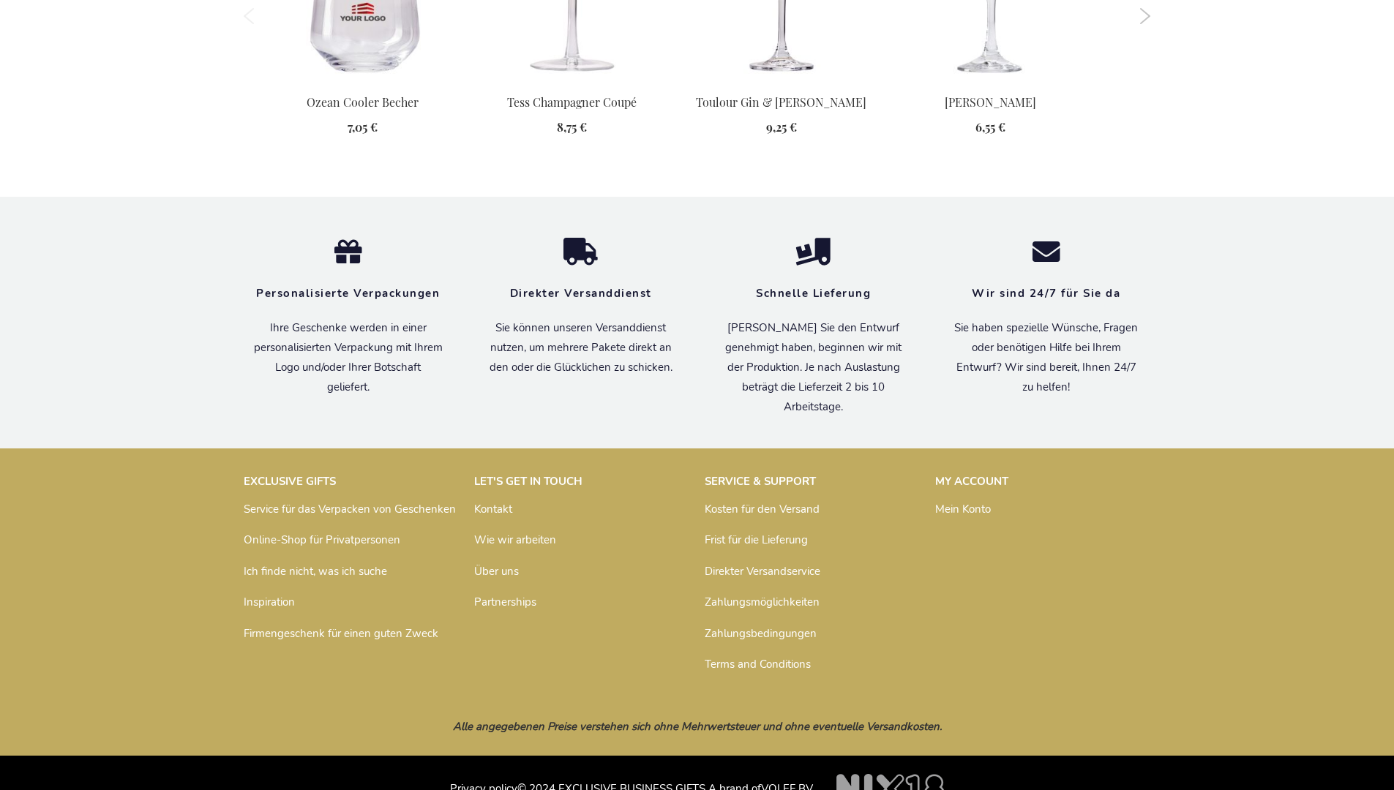
scroll to position [1785, 0]
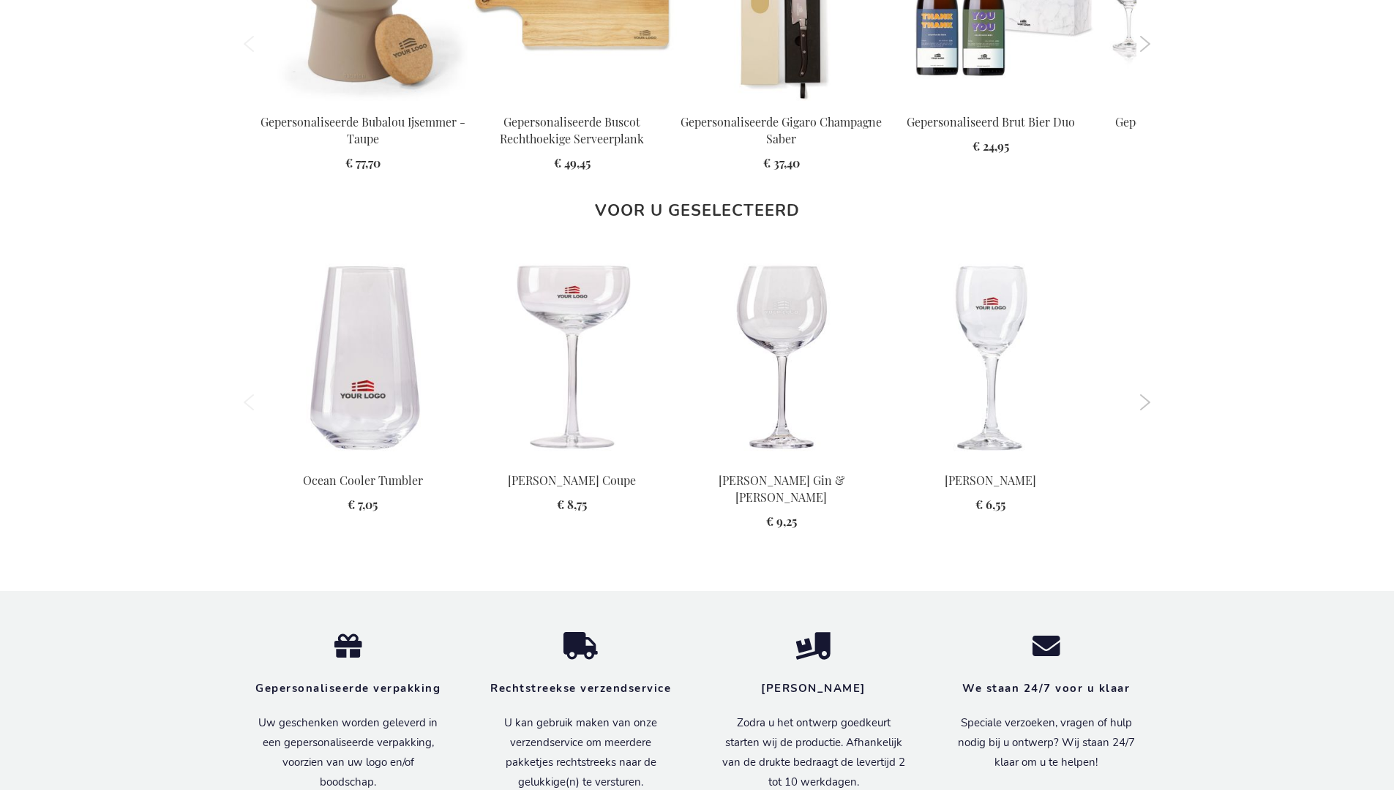
scroll to position [1800, 0]
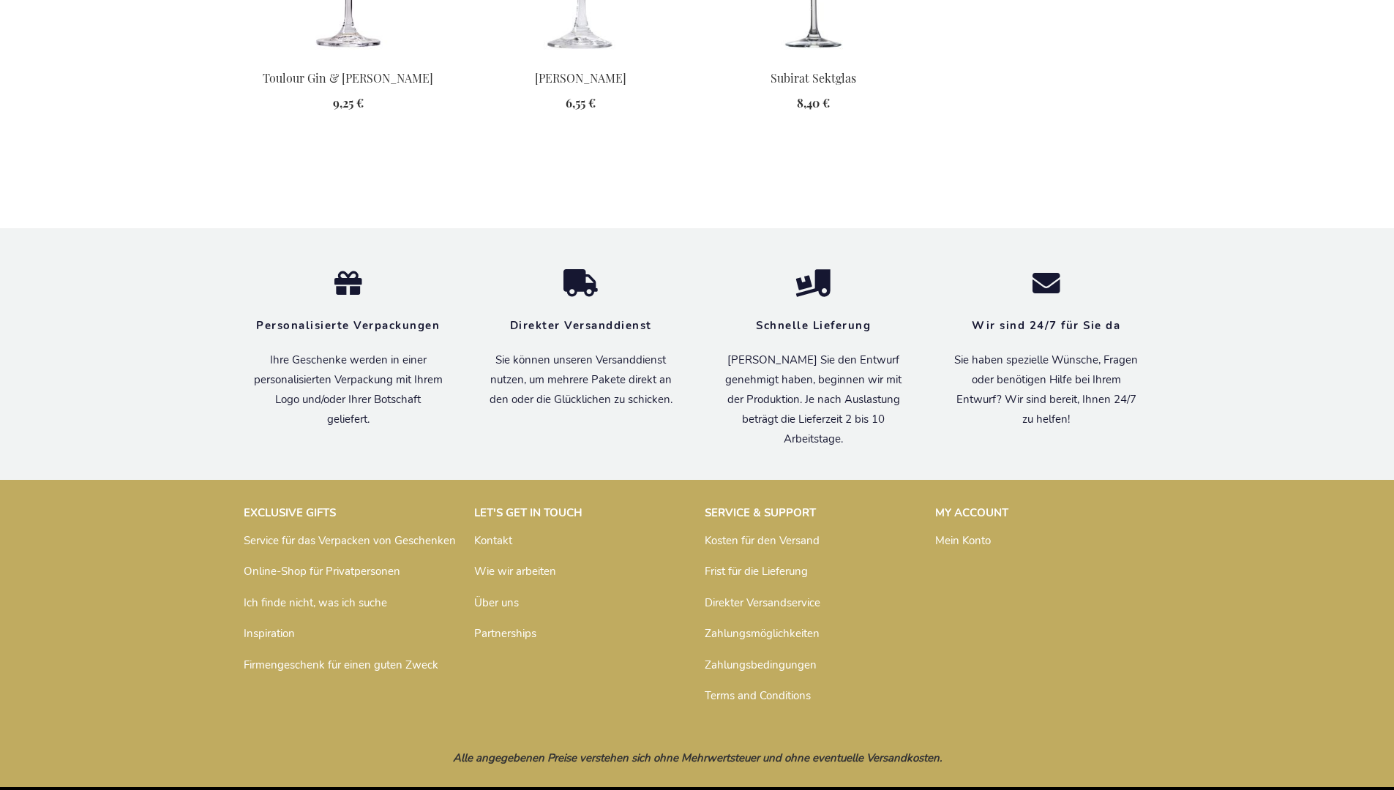
scroll to position [1204, 0]
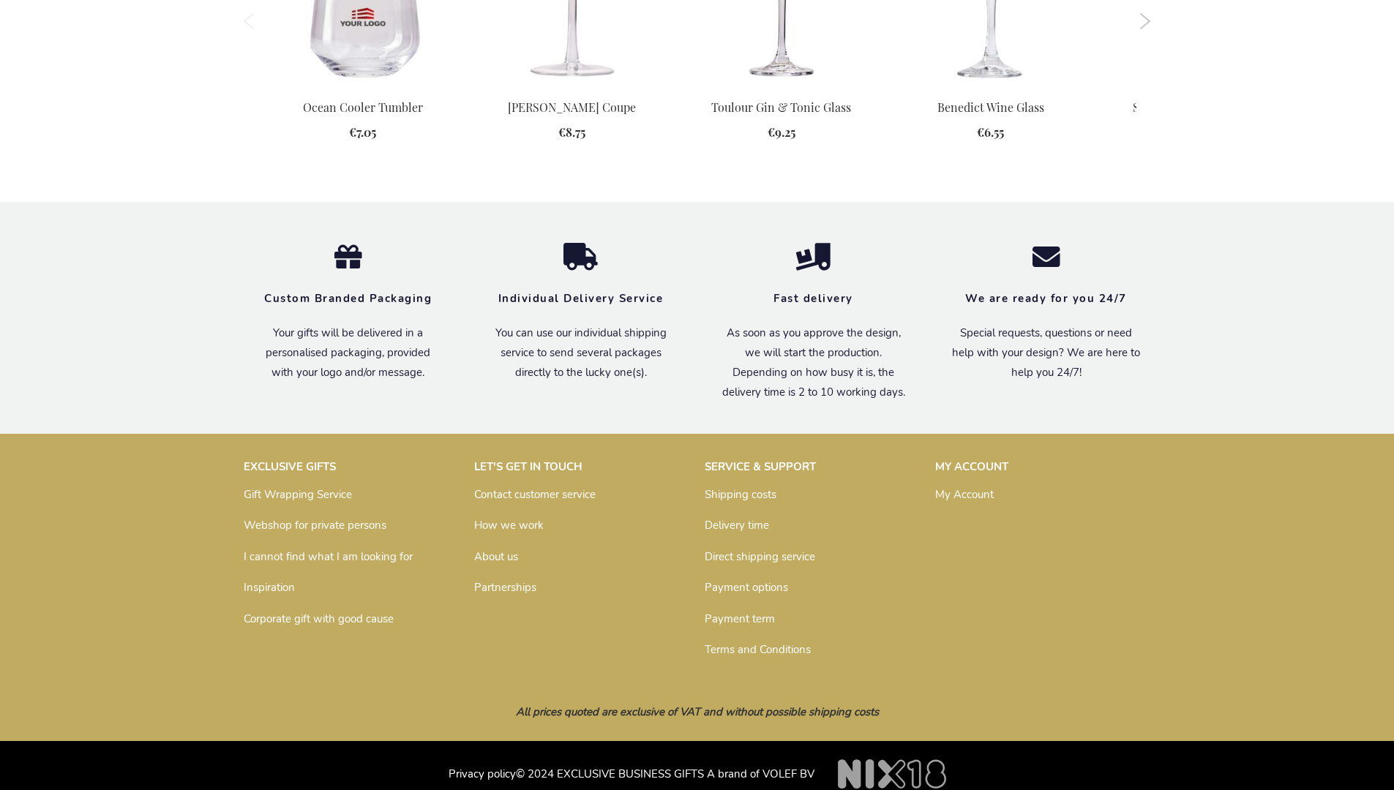
scroll to position [1752, 0]
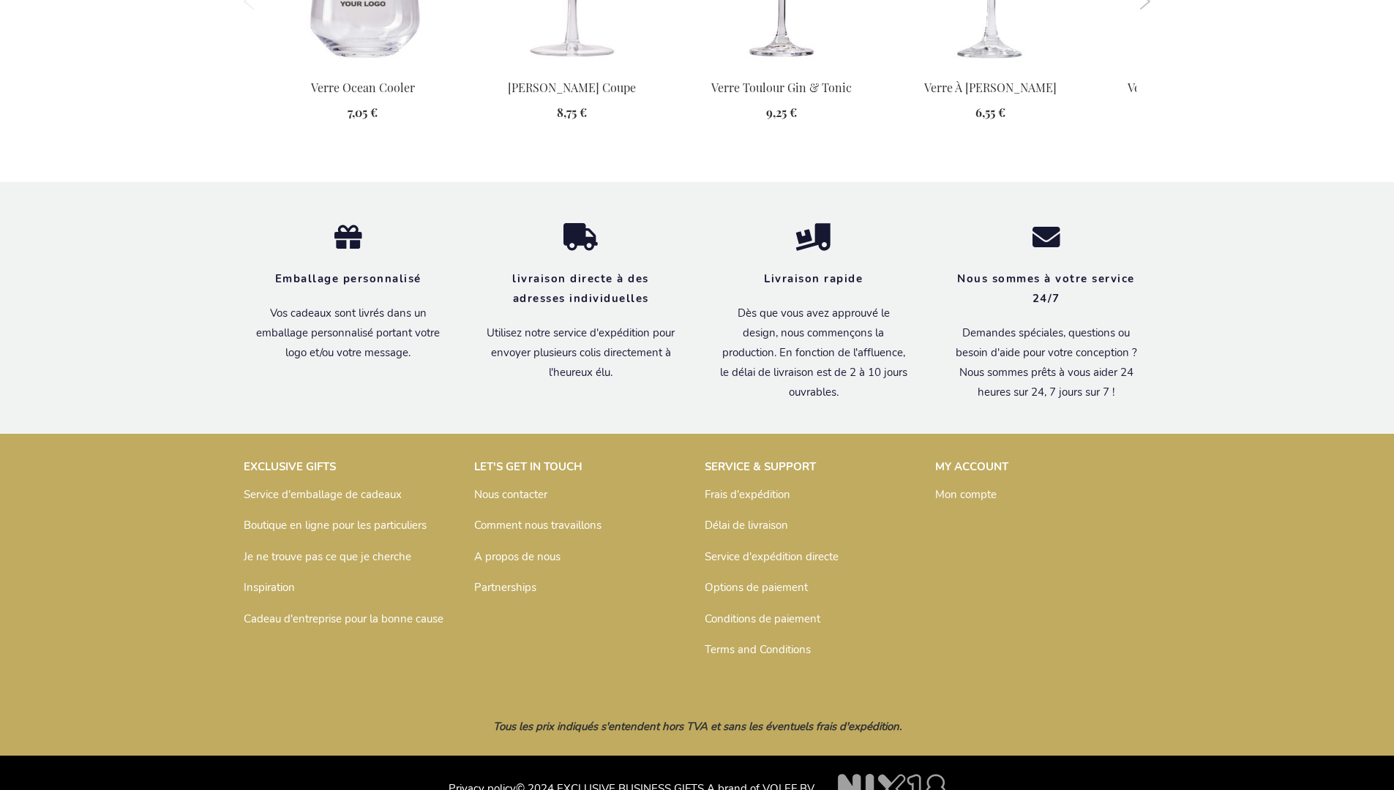
scroll to position [1800, 0]
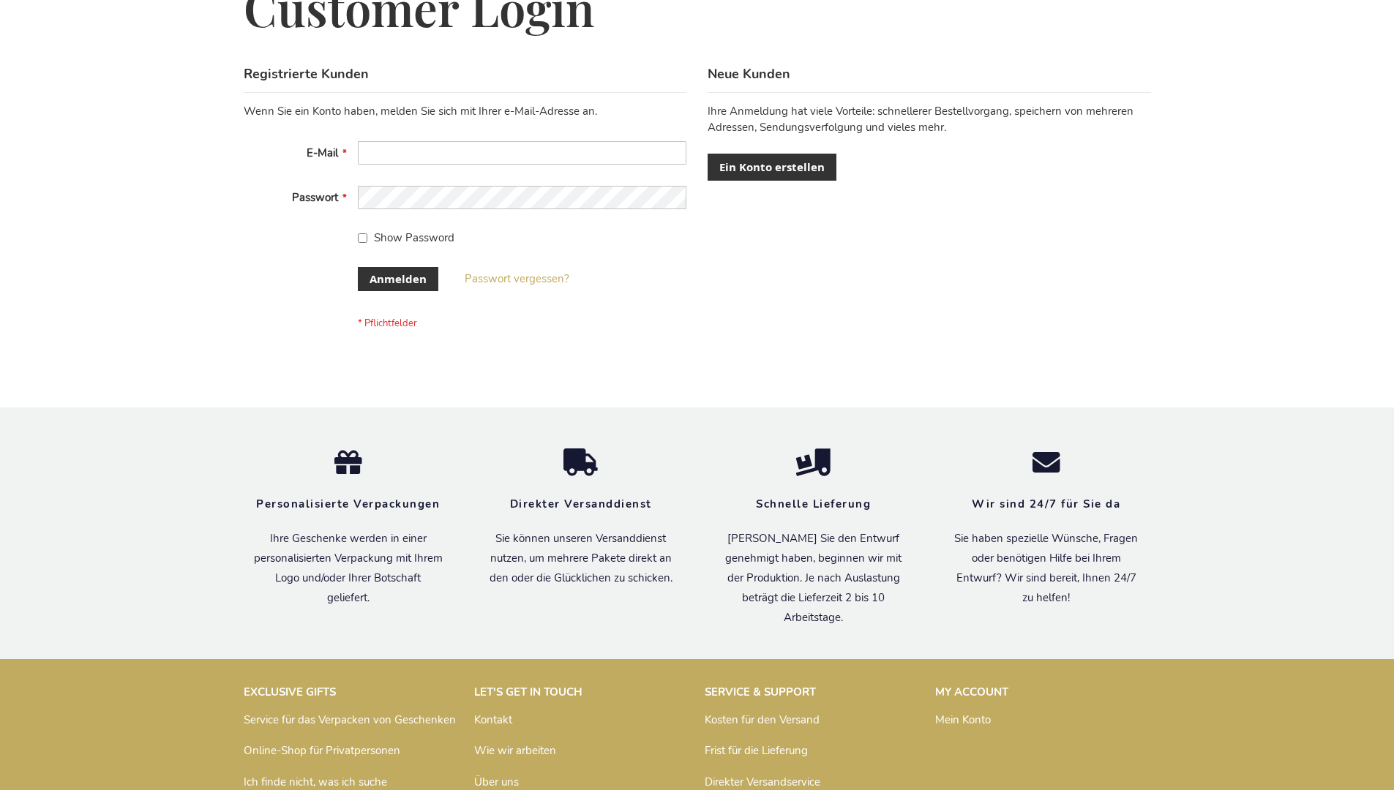
scroll to position [490, 0]
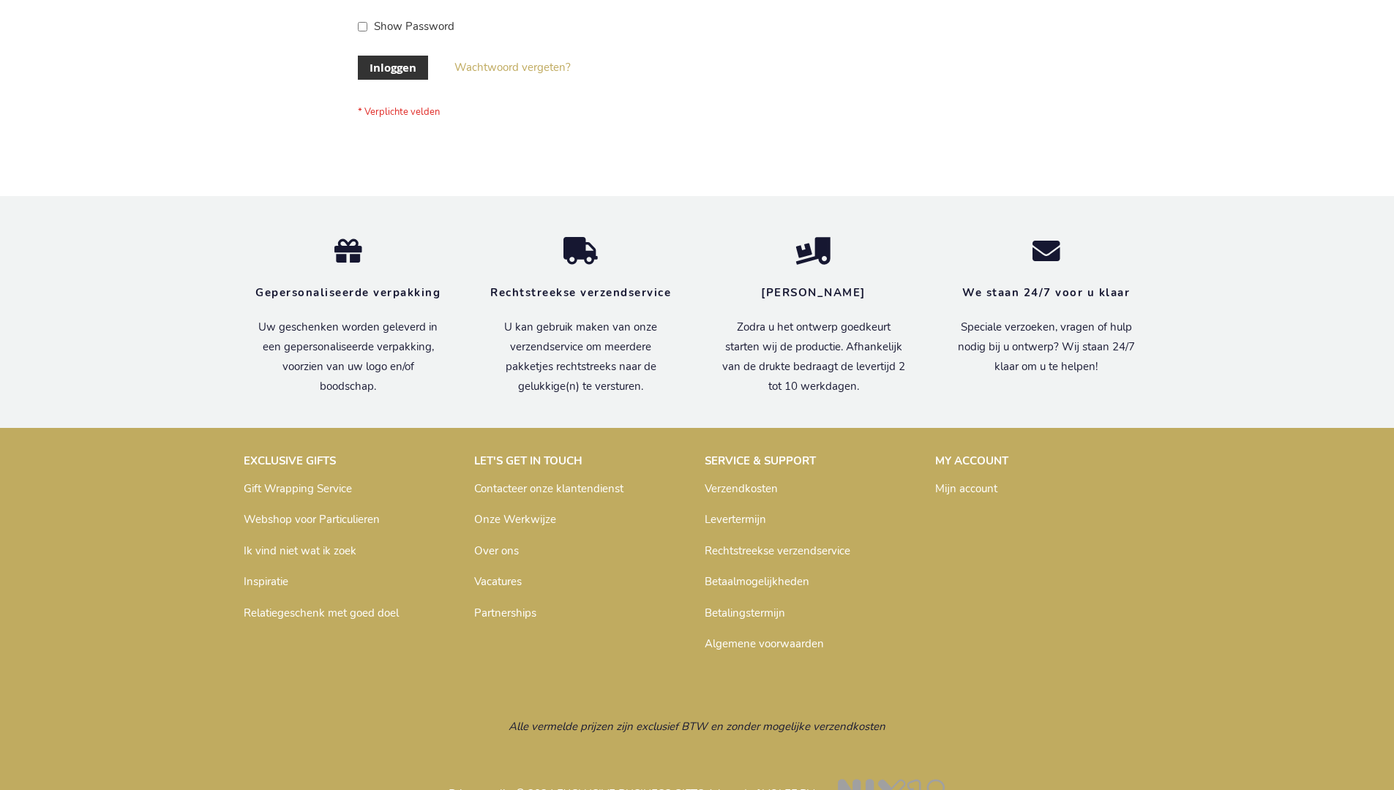
scroll to position [497, 0]
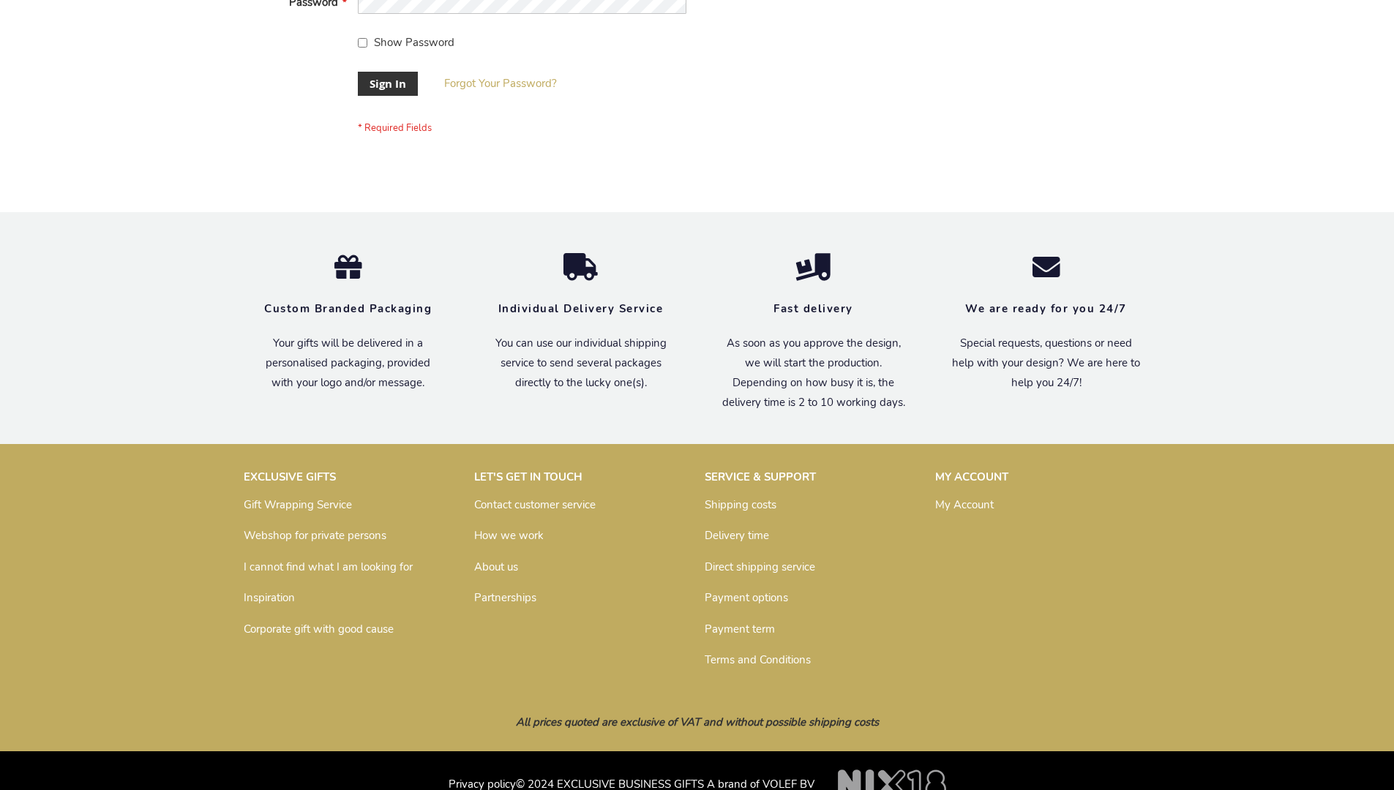
scroll to position [470, 0]
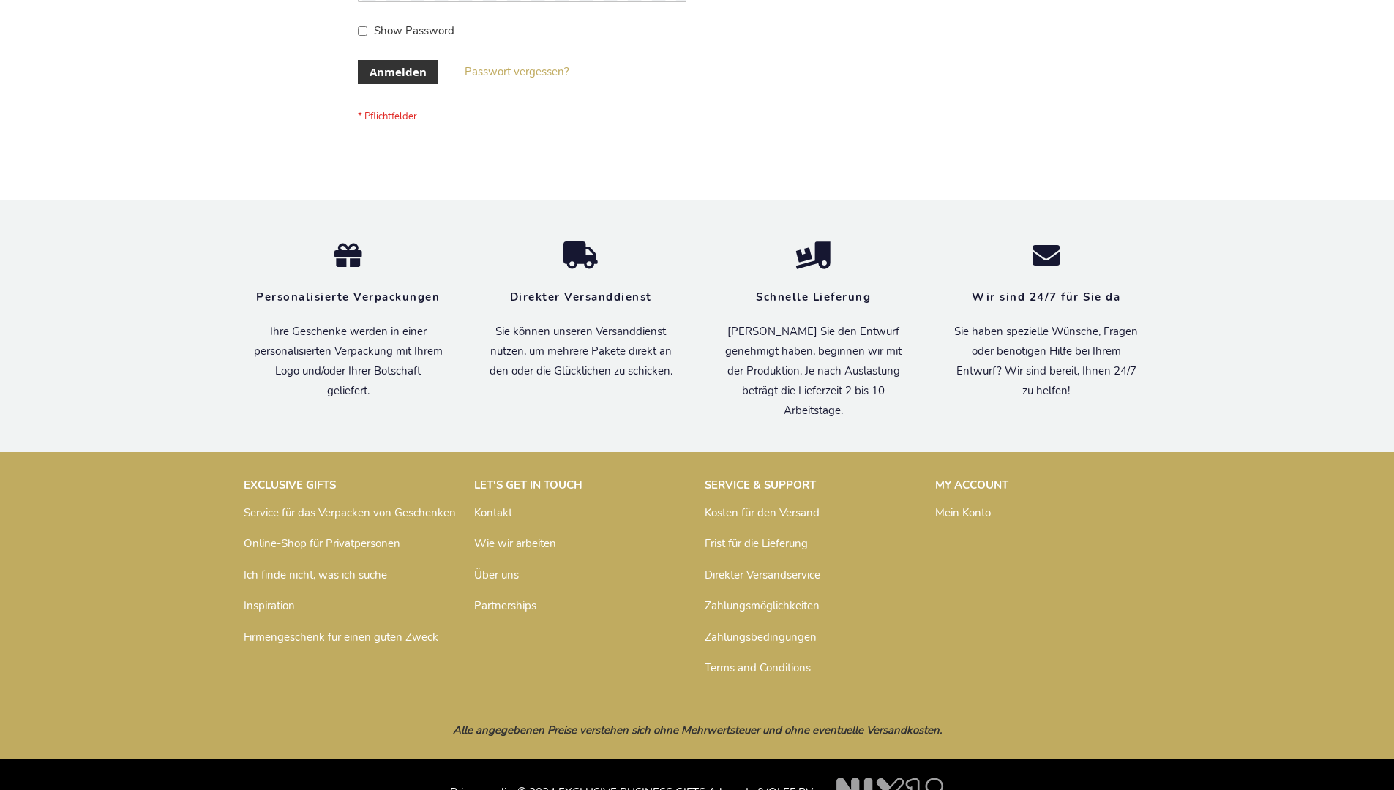
scroll to position [490, 0]
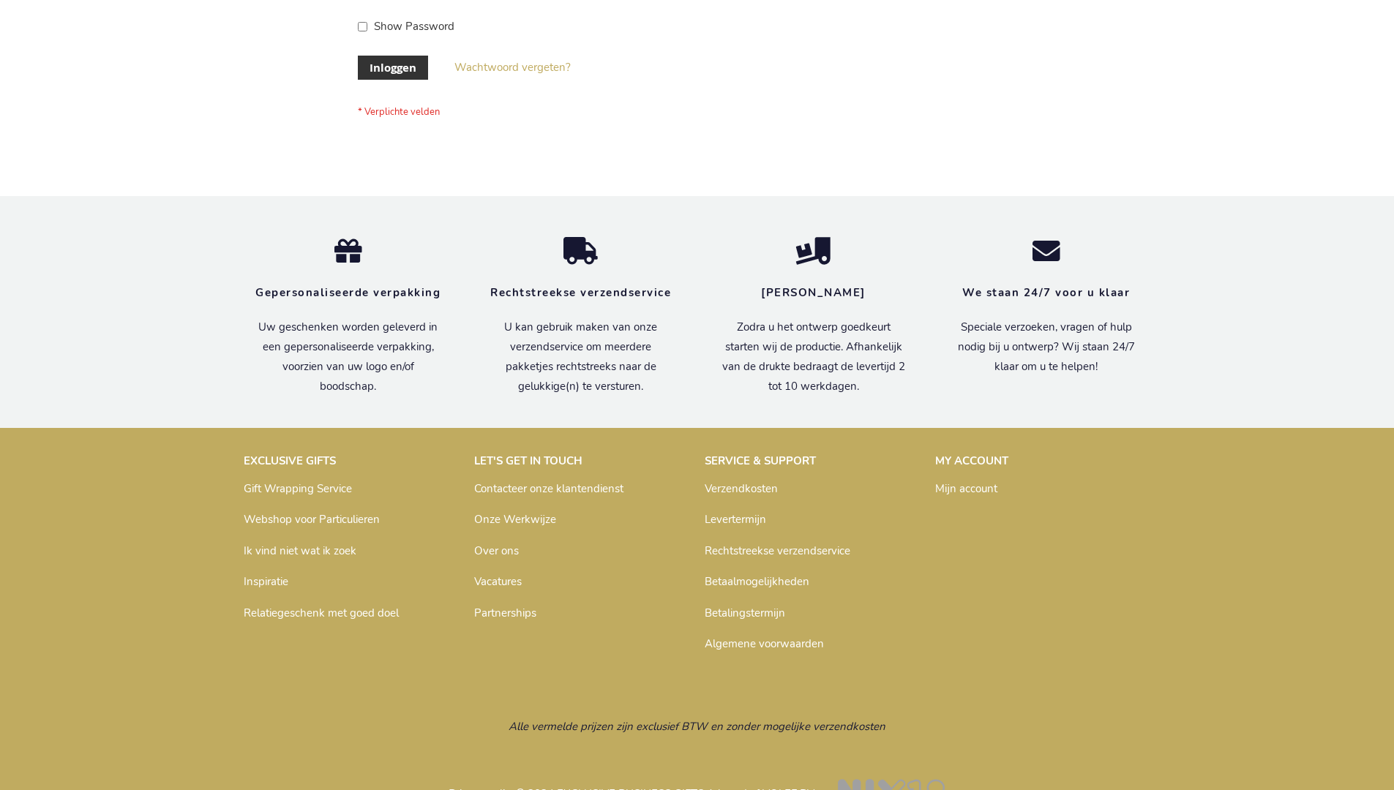
scroll to position [497, 0]
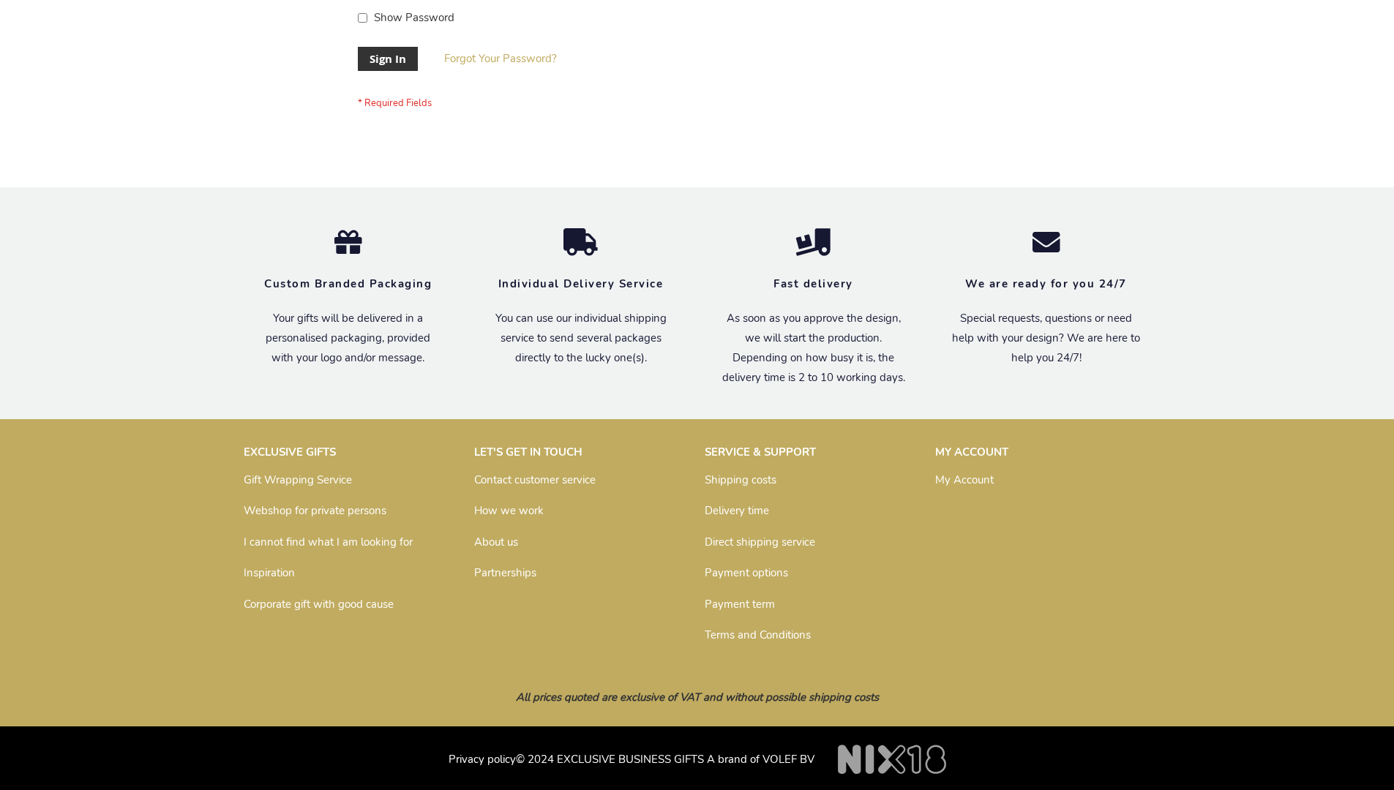
scroll to position [470, 0]
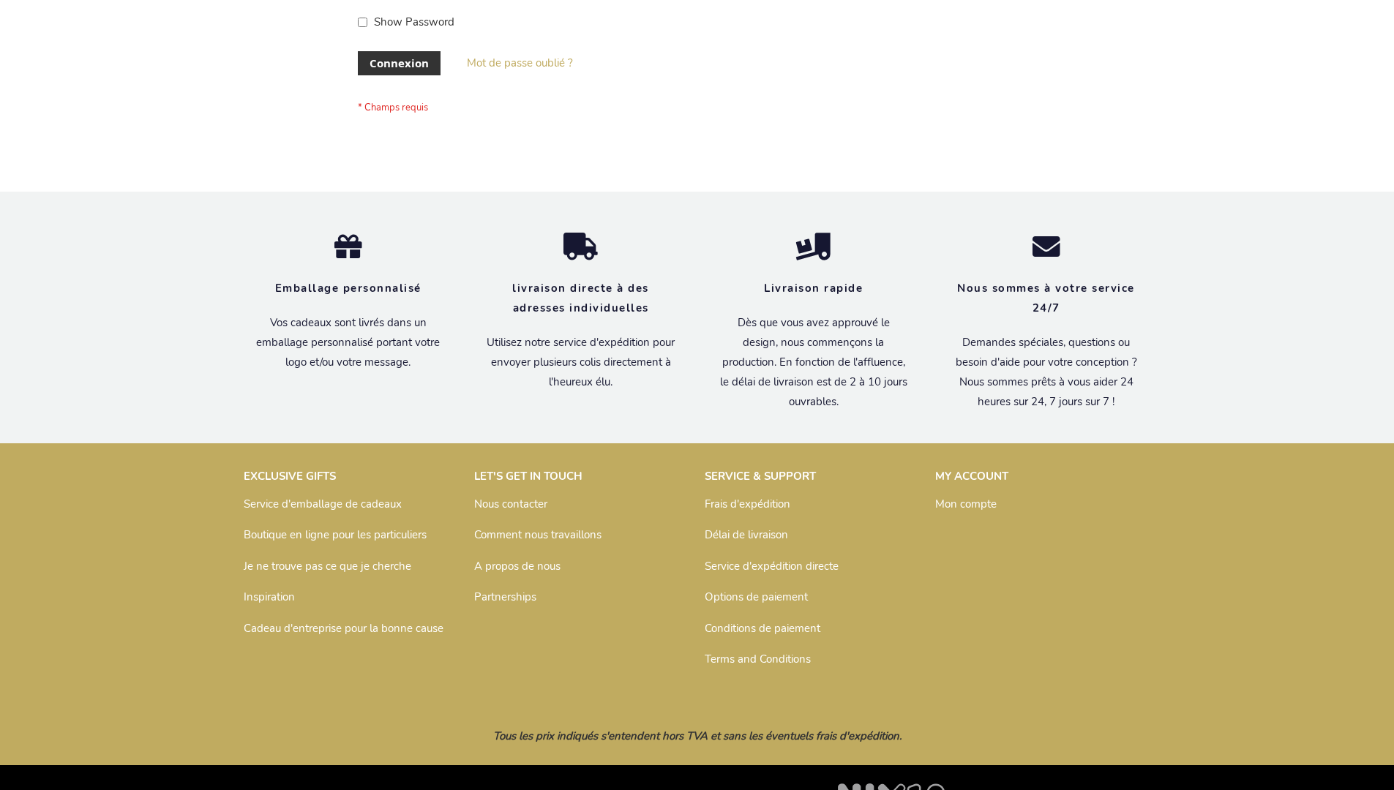
scroll to position [505, 0]
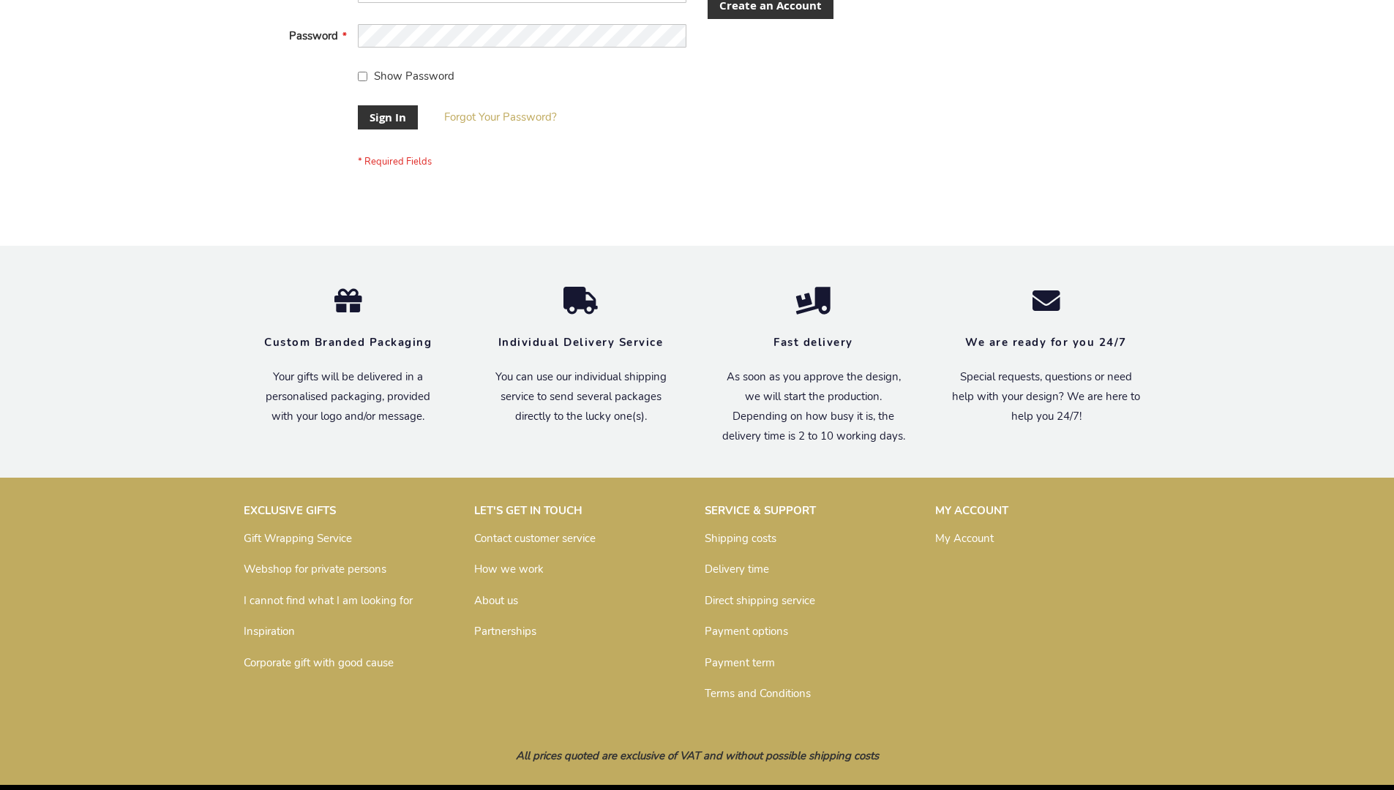
scroll to position [470, 0]
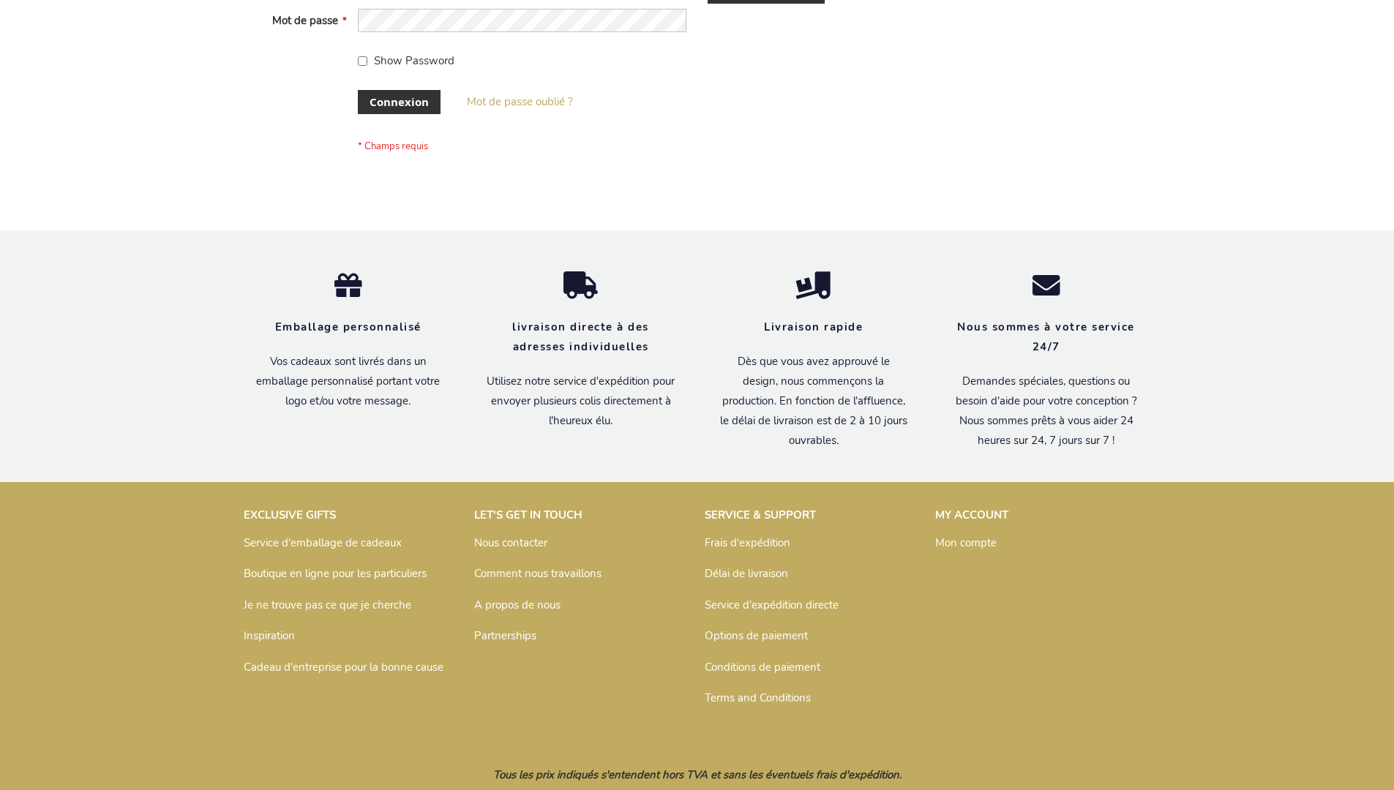
scroll to position [505, 0]
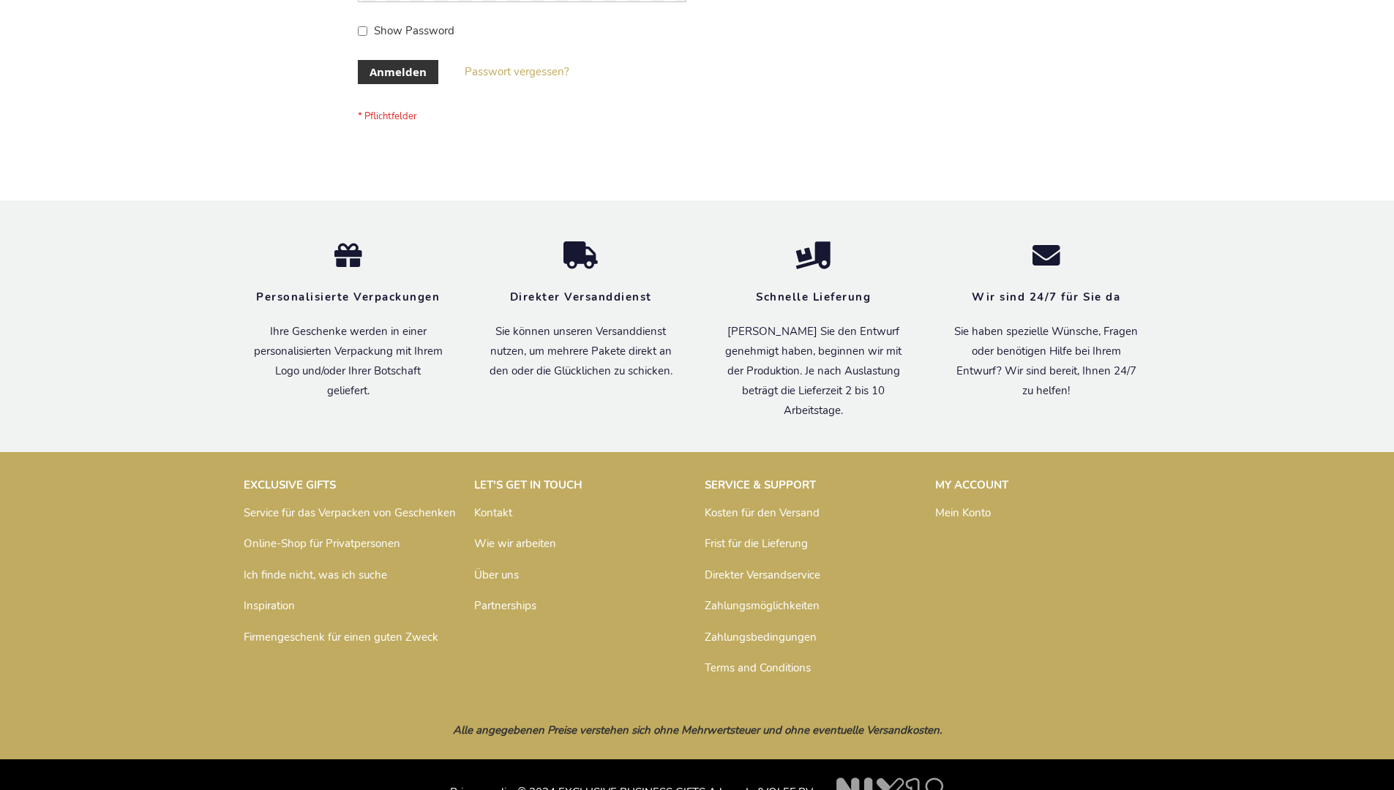
scroll to position [490, 0]
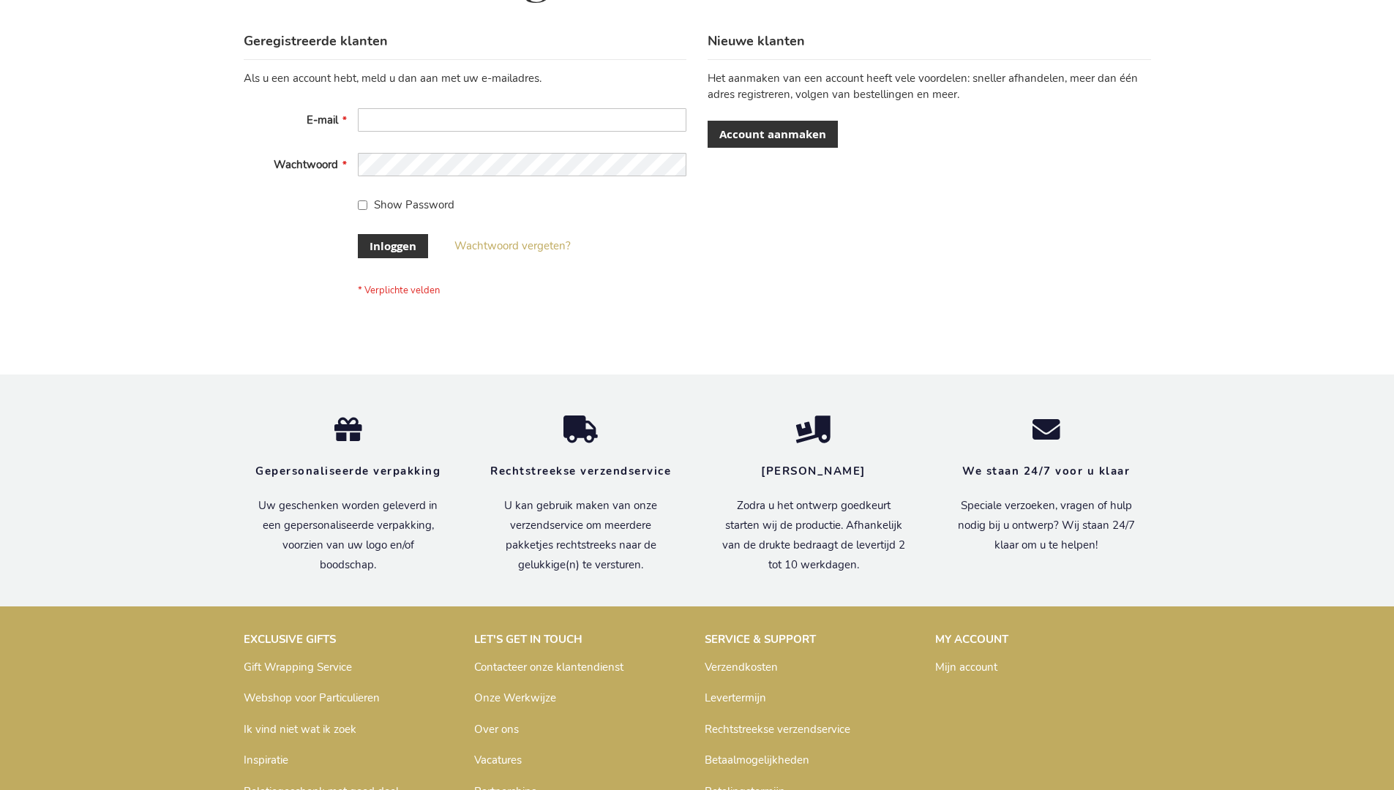
scroll to position [497, 0]
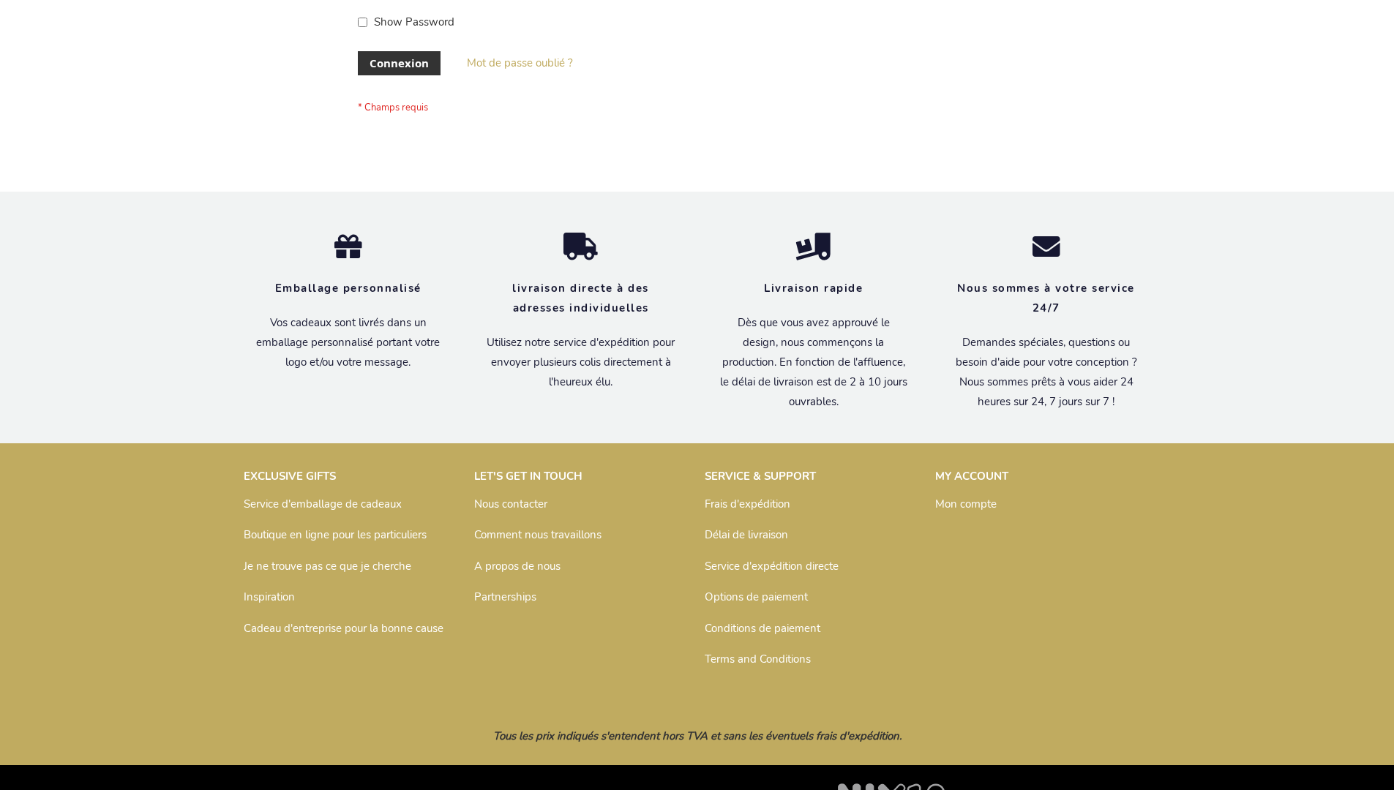
scroll to position [505, 0]
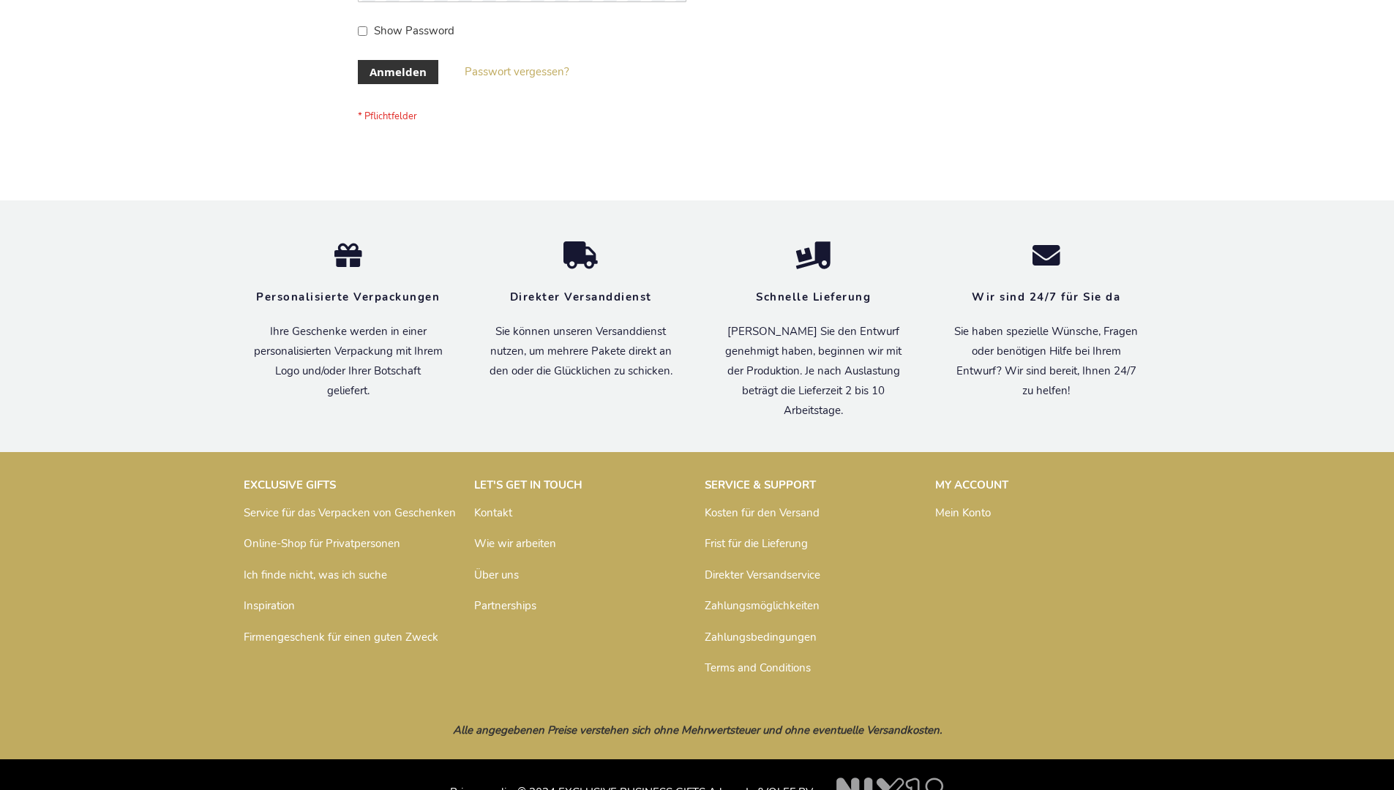
scroll to position [490, 0]
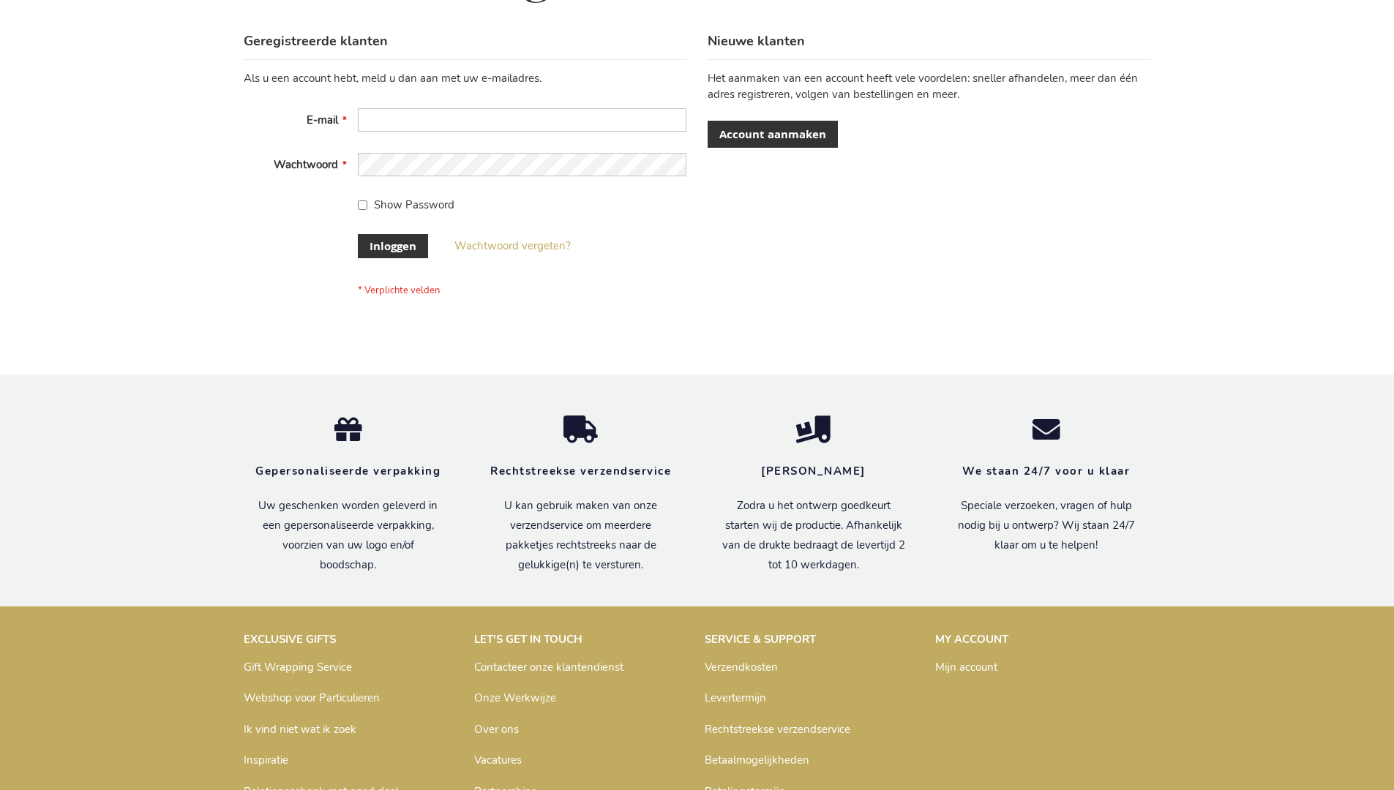
scroll to position [497, 0]
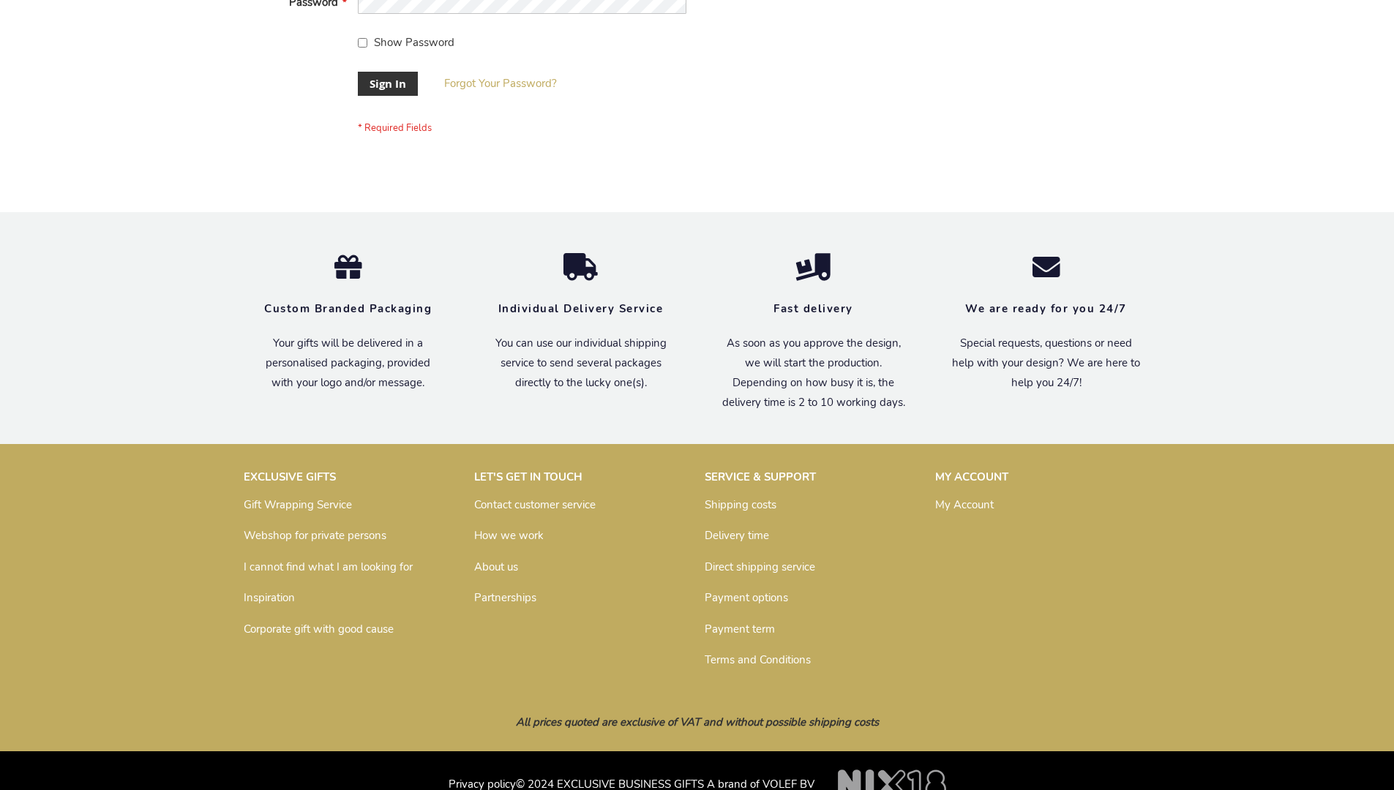
scroll to position [470, 0]
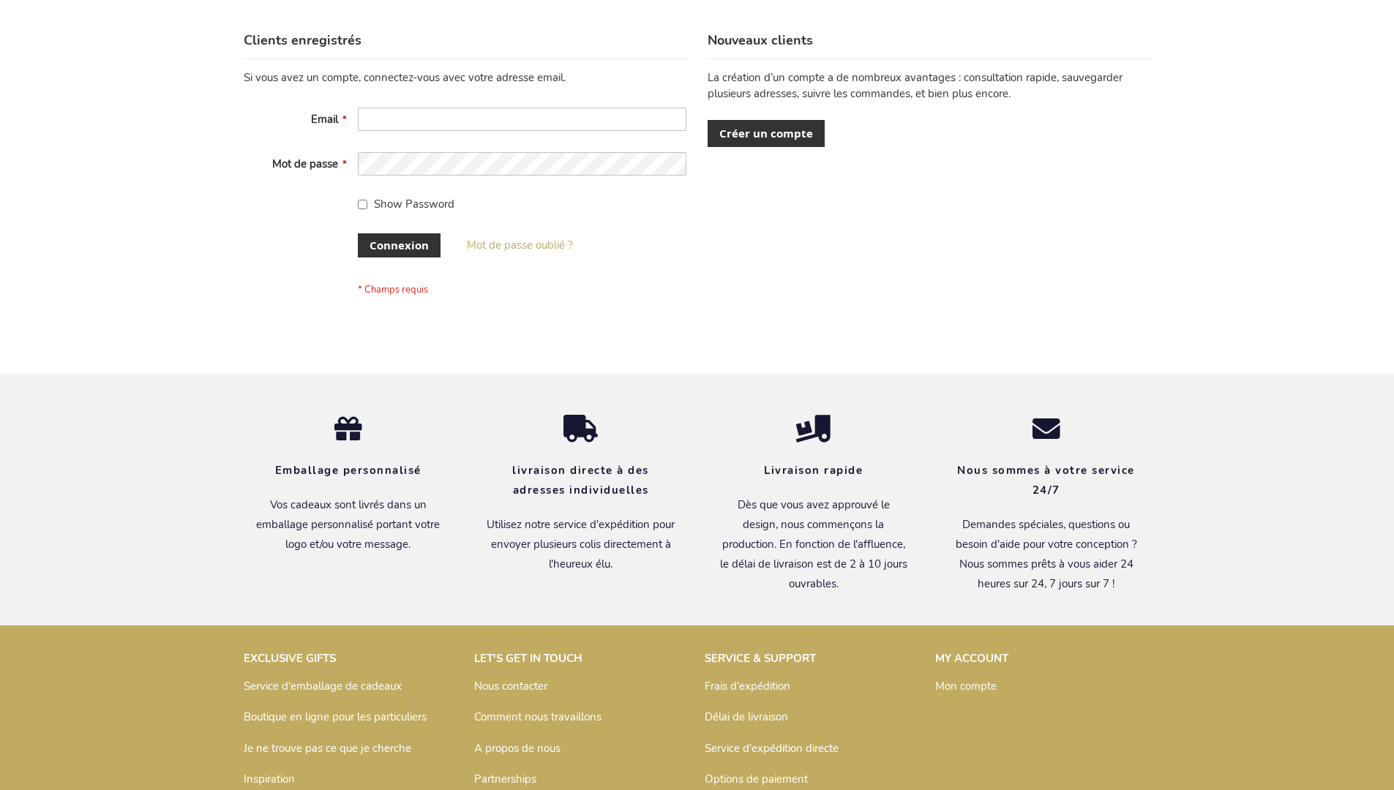
scroll to position [505, 0]
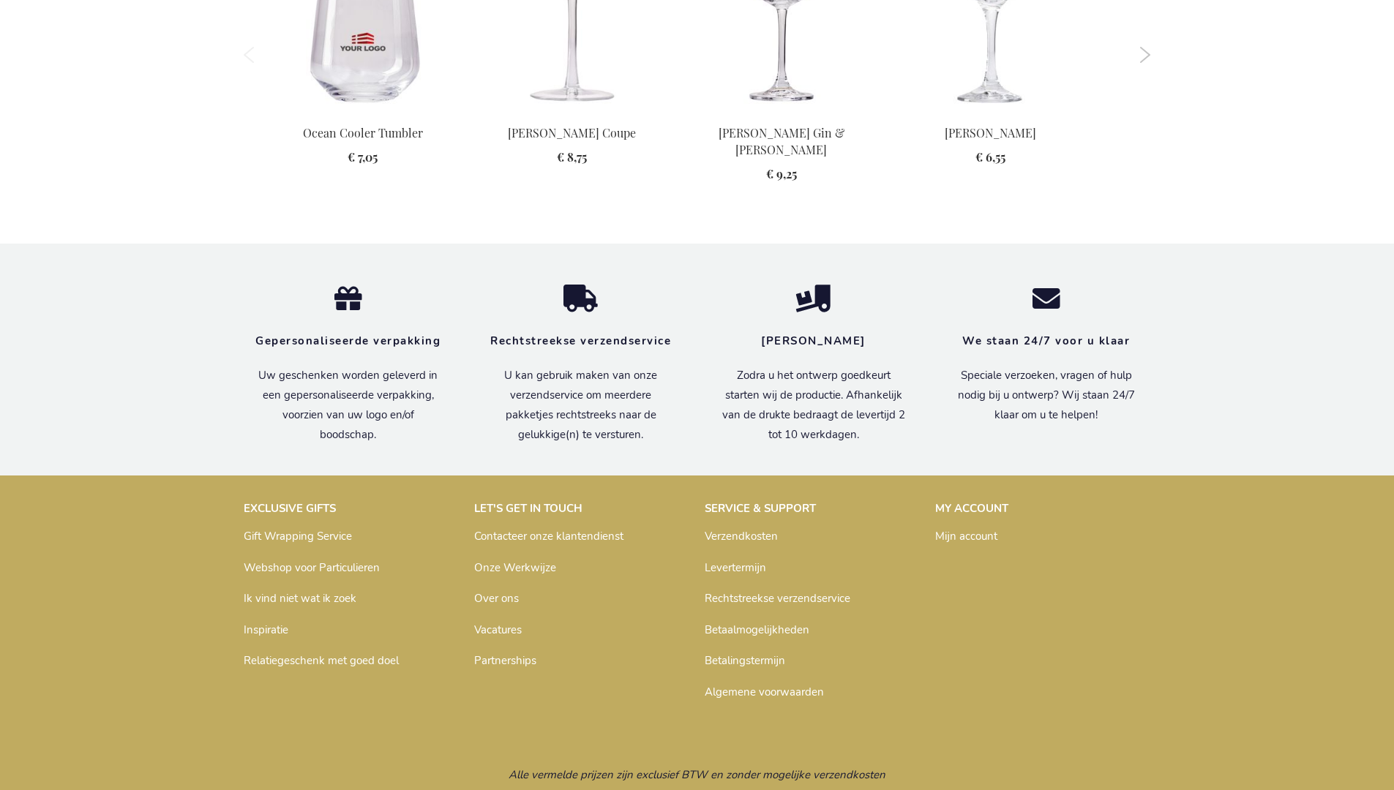
scroll to position [1800, 0]
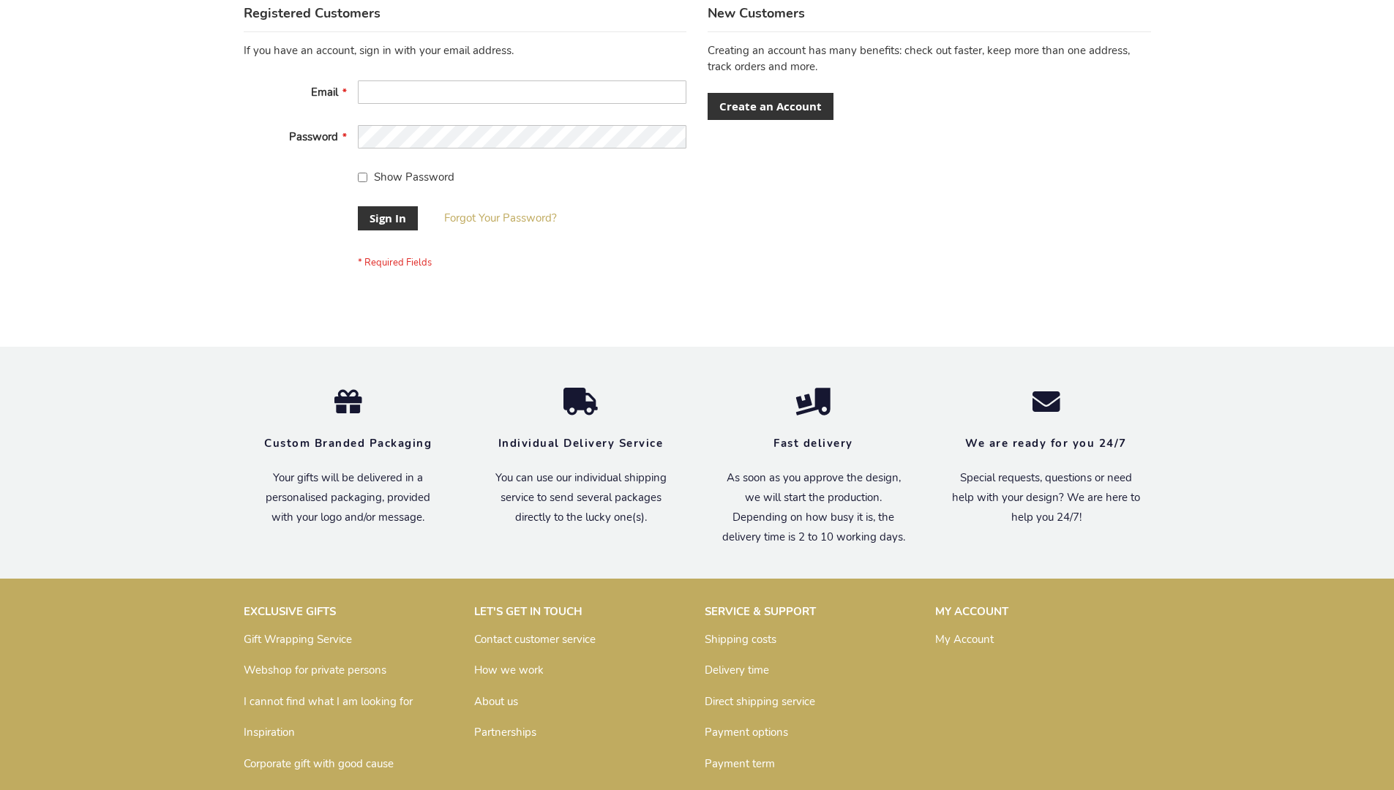
scroll to position [470, 0]
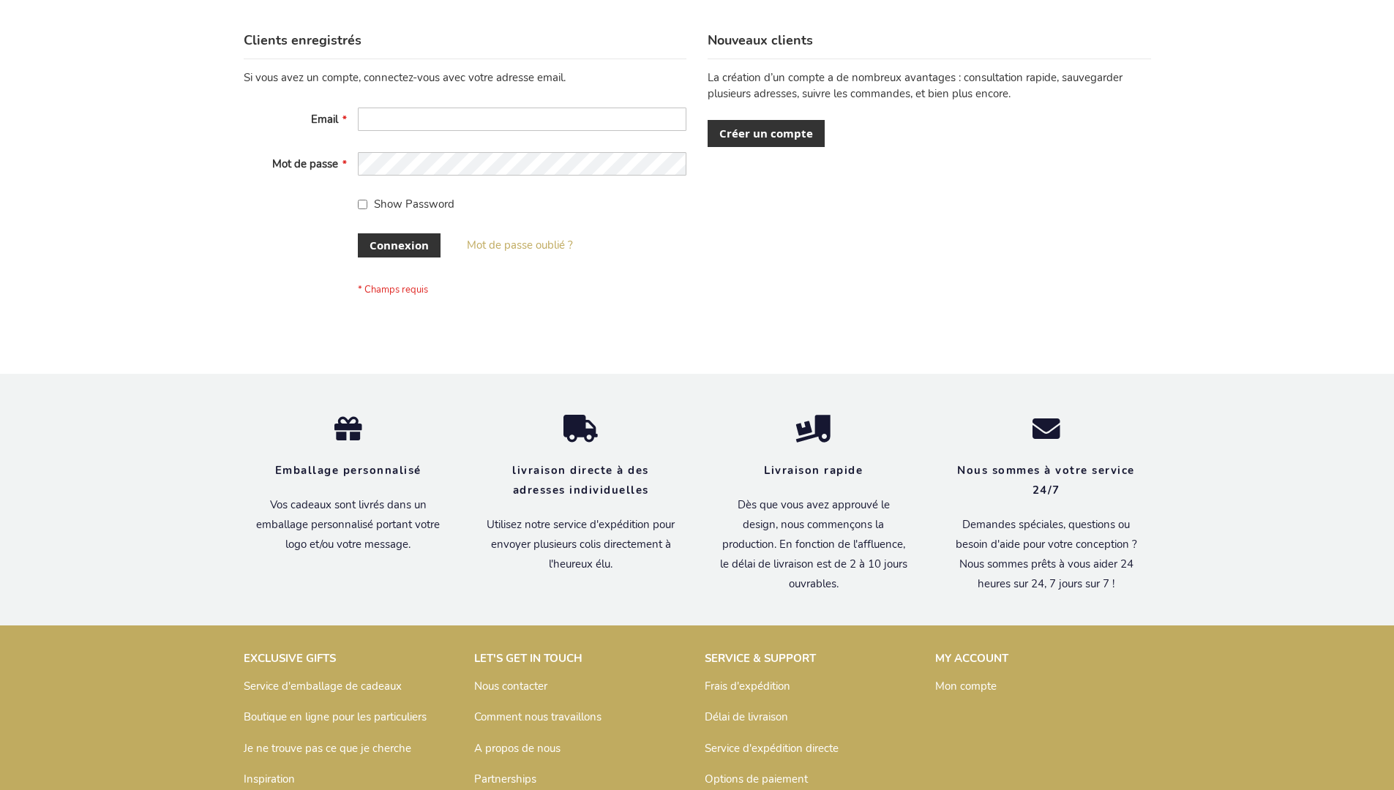
scroll to position [505, 0]
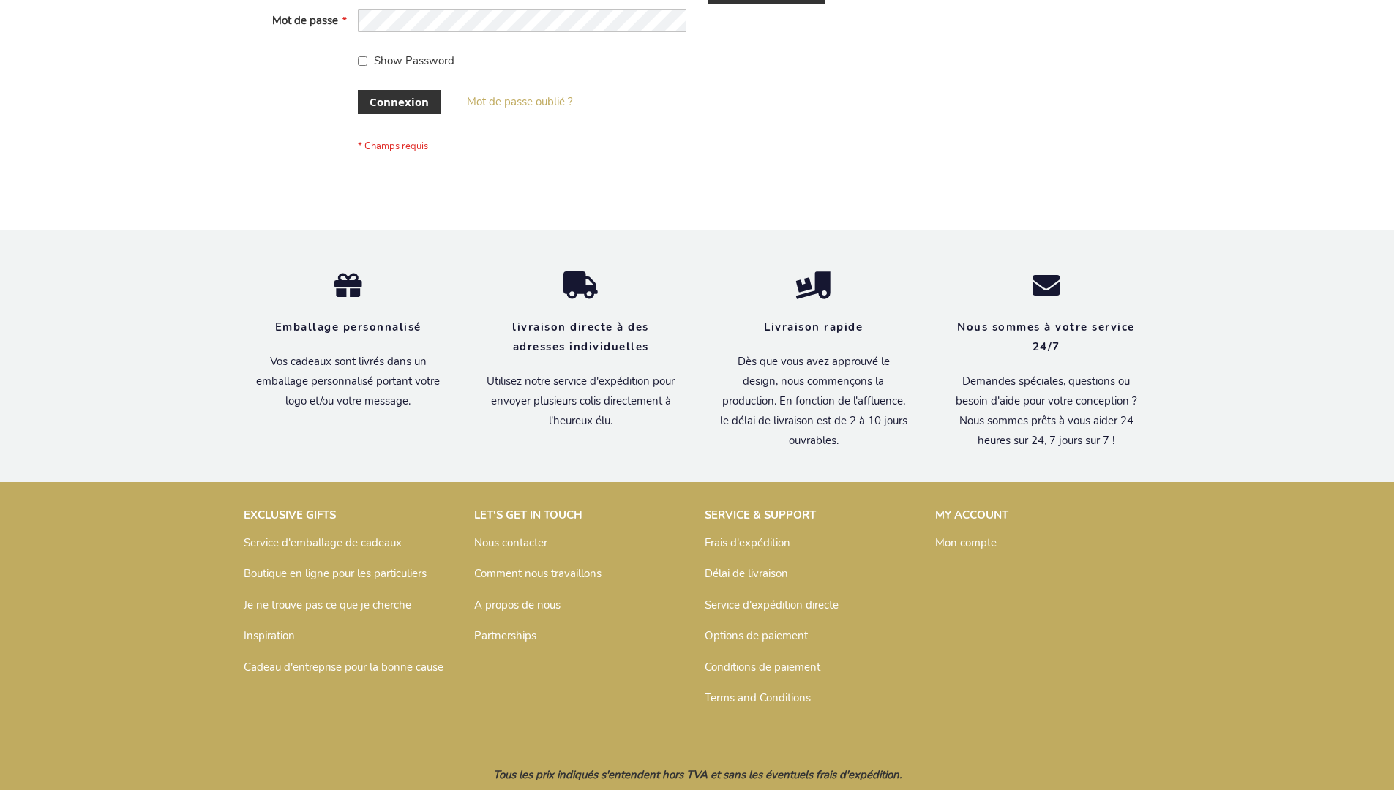
scroll to position [505, 0]
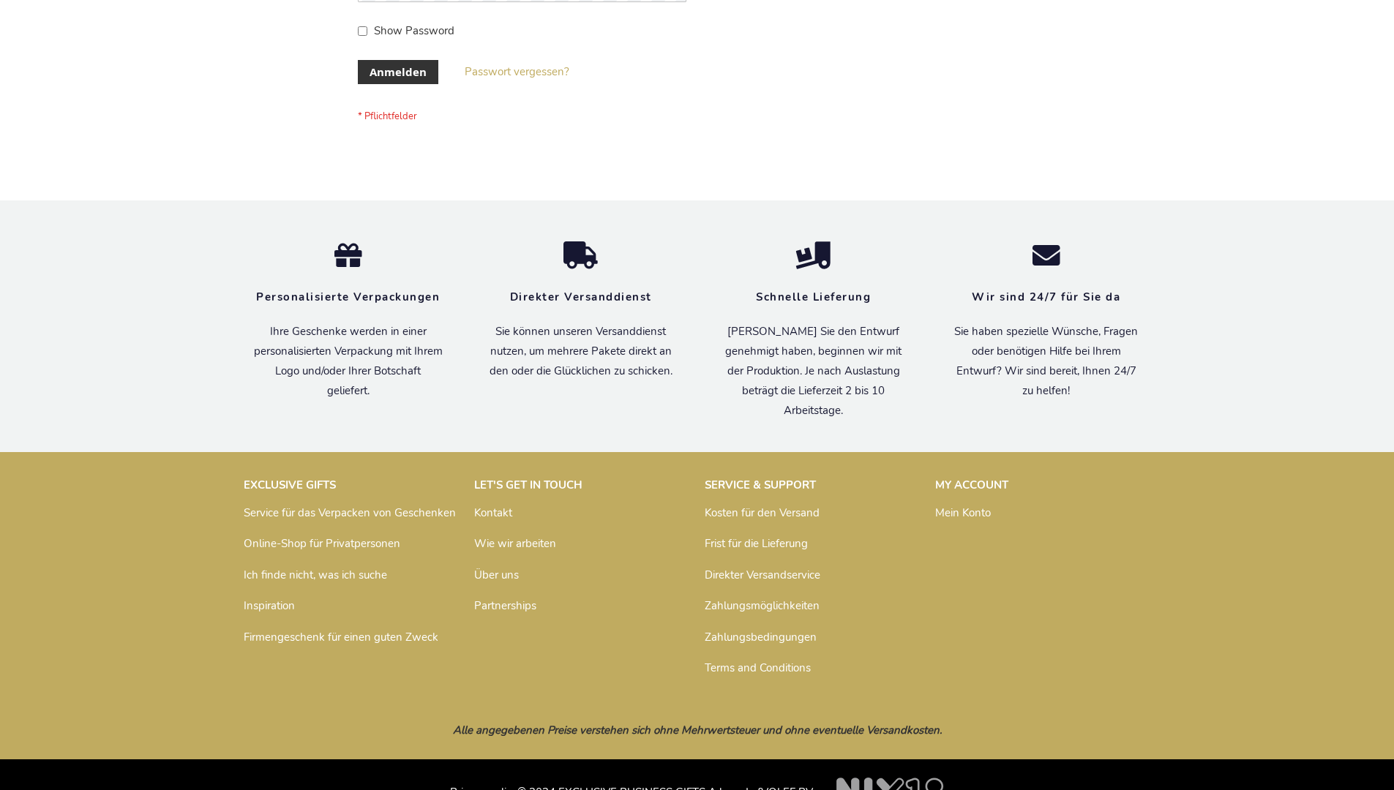
scroll to position [490, 0]
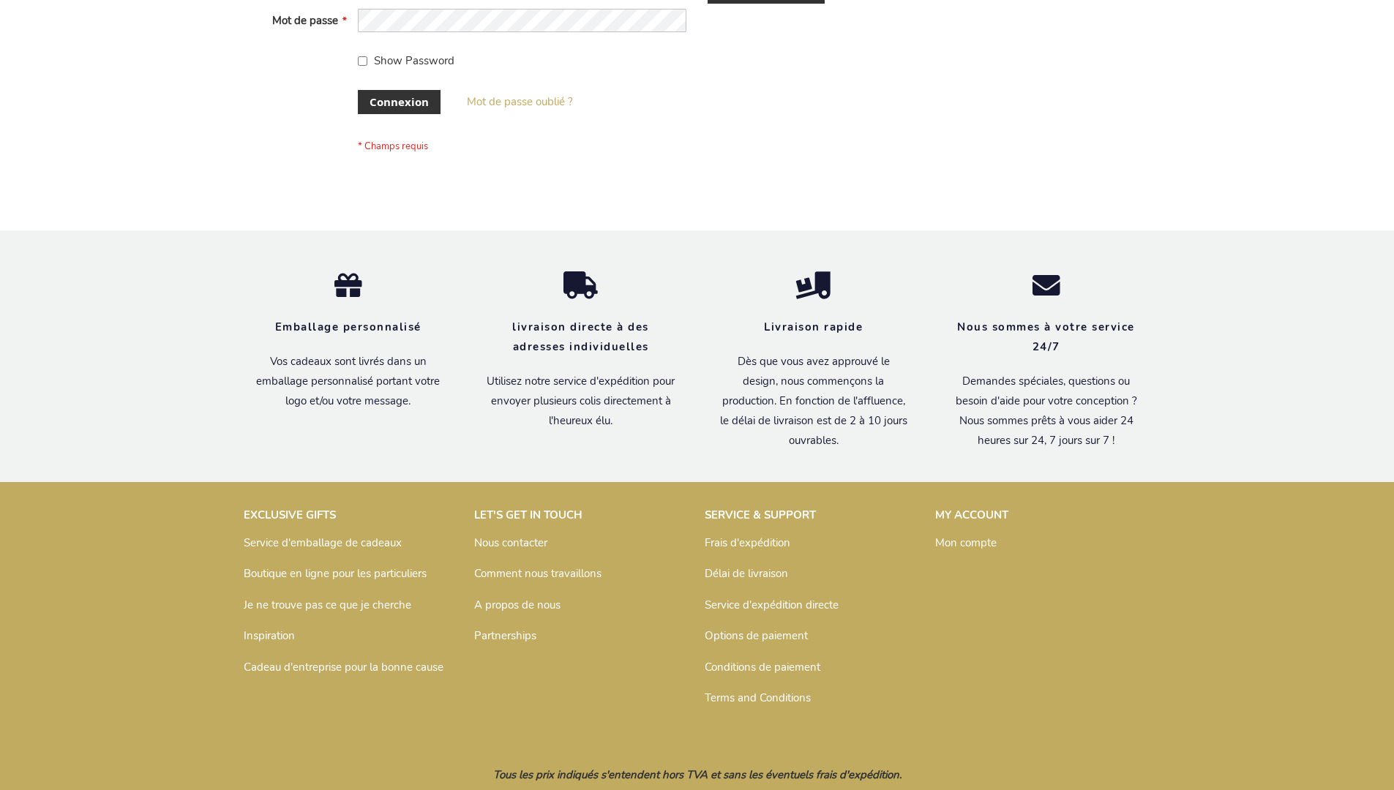
scroll to position [505, 0]
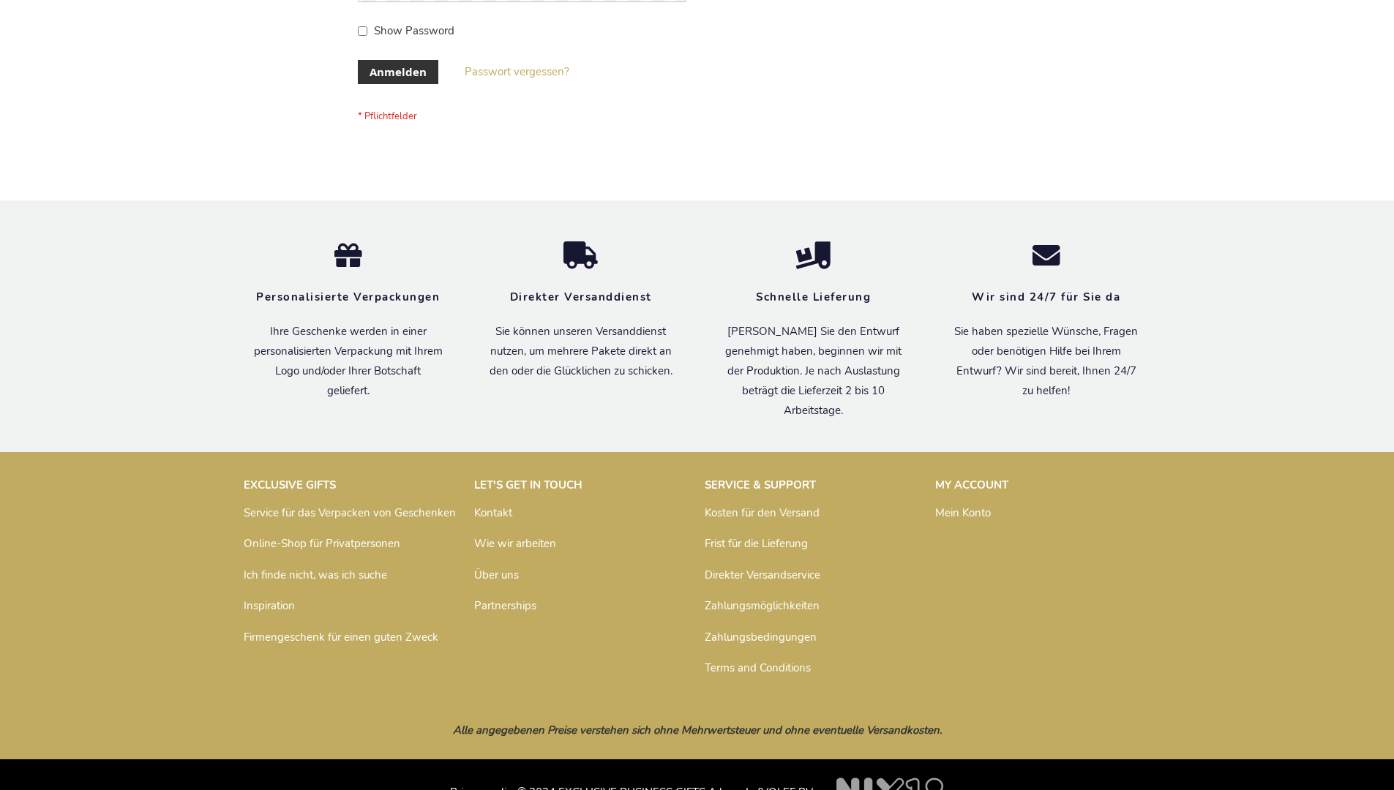
scroll to position [490, 0]
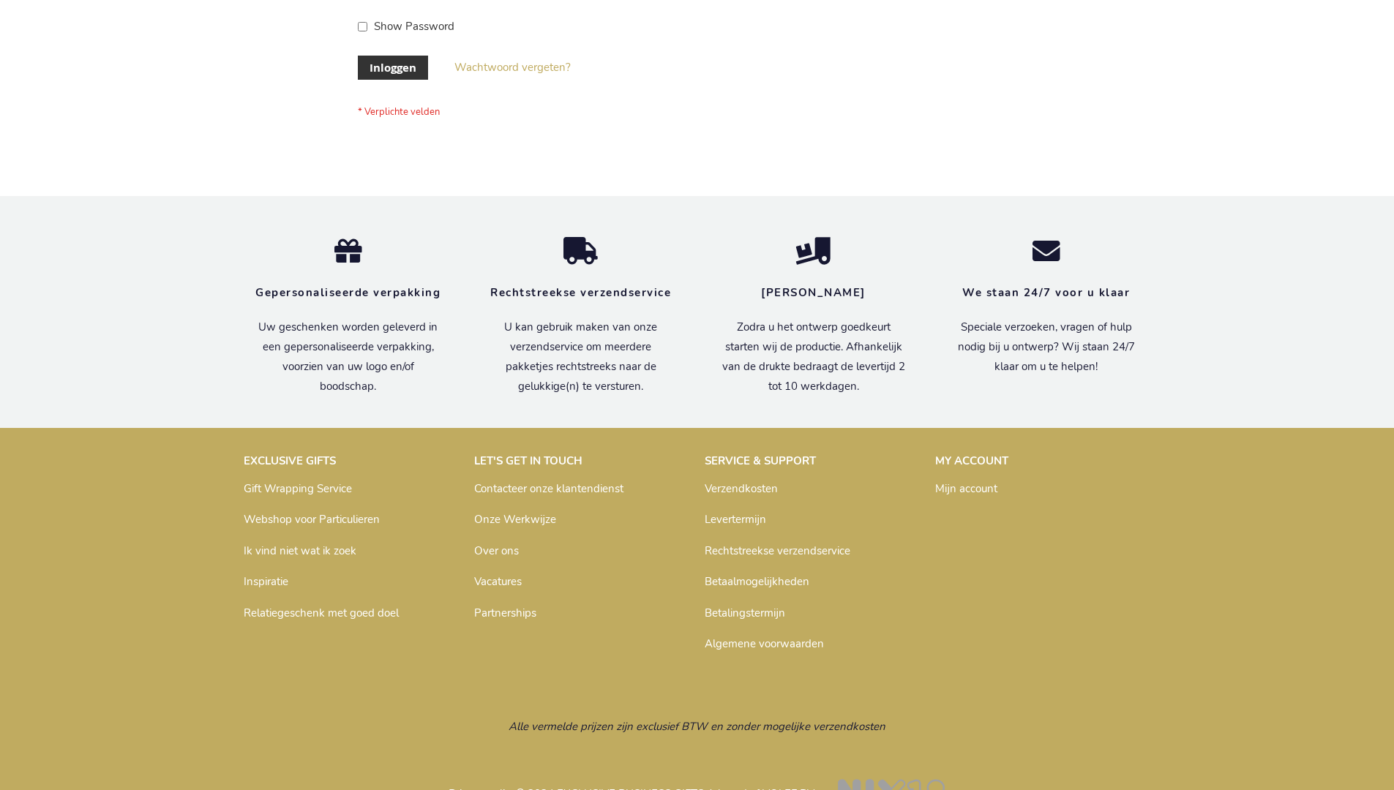
scroll to position [497, 0]
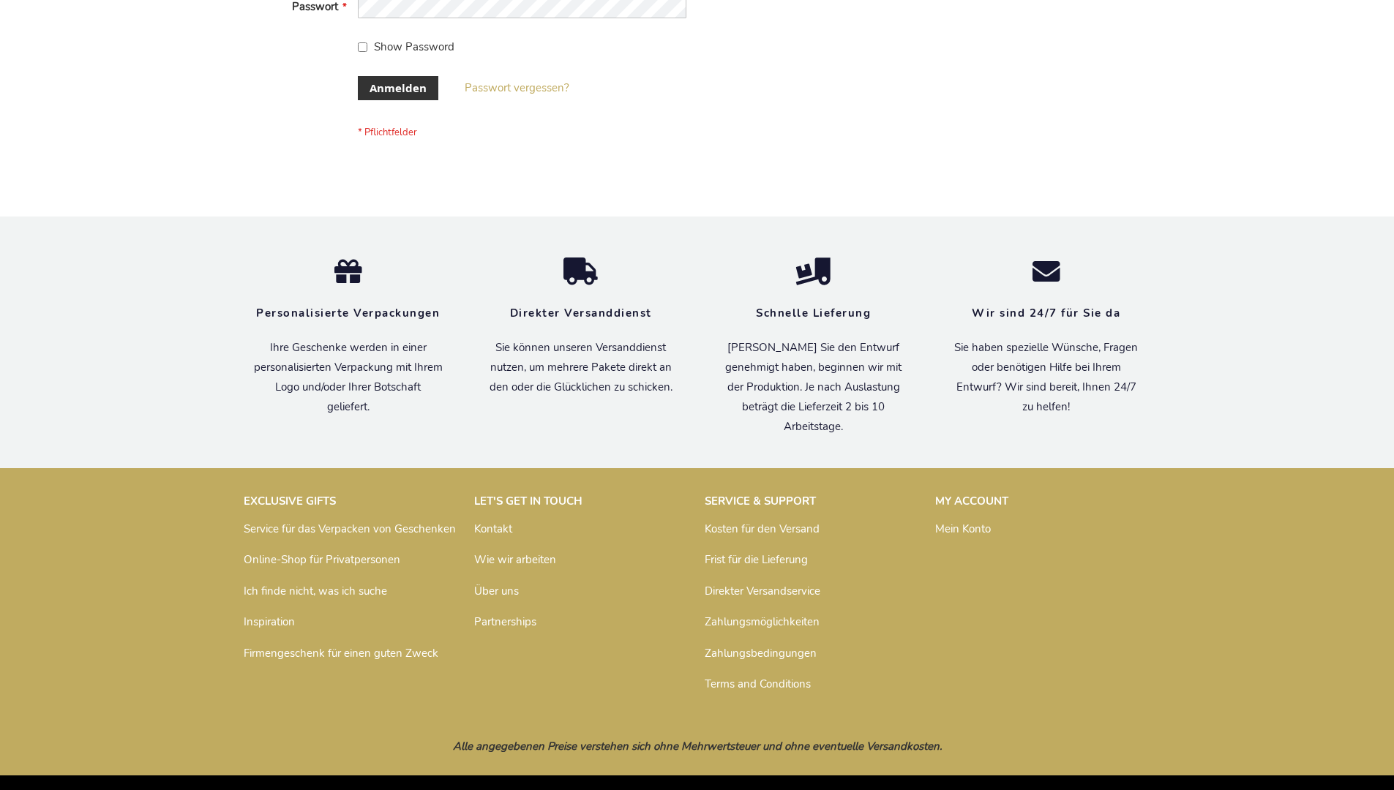
scroll to position [490, 0]
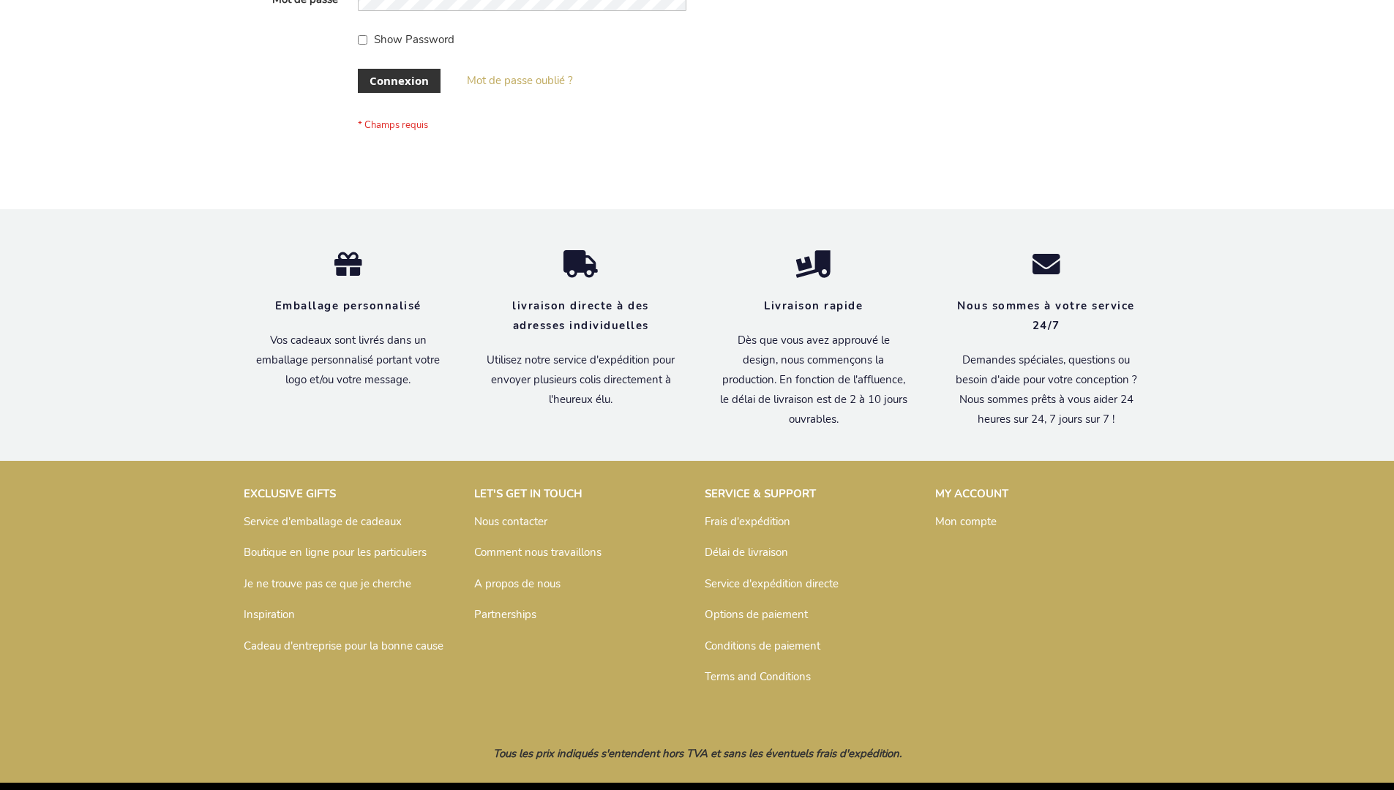
scroll to position [505, 0]
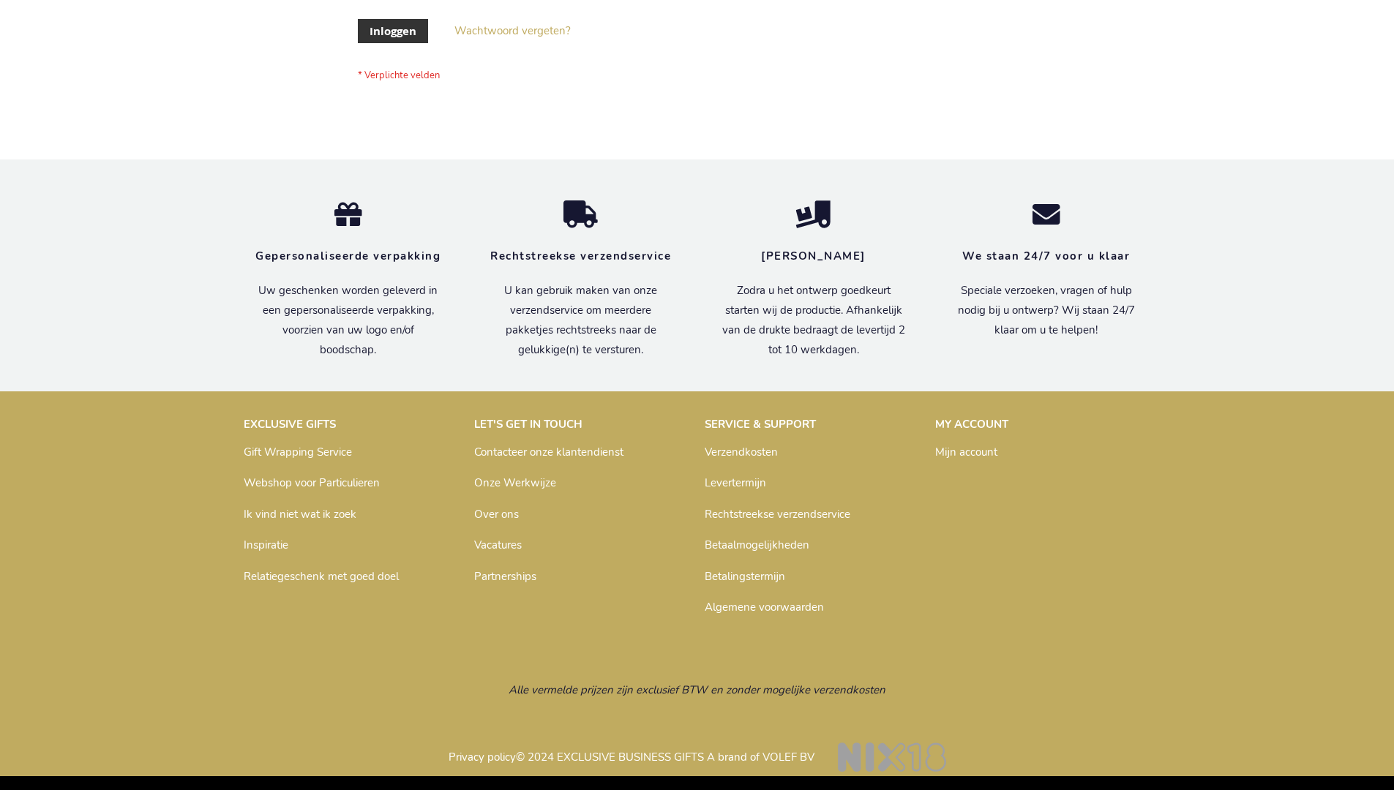
scroll to position [497, 0]
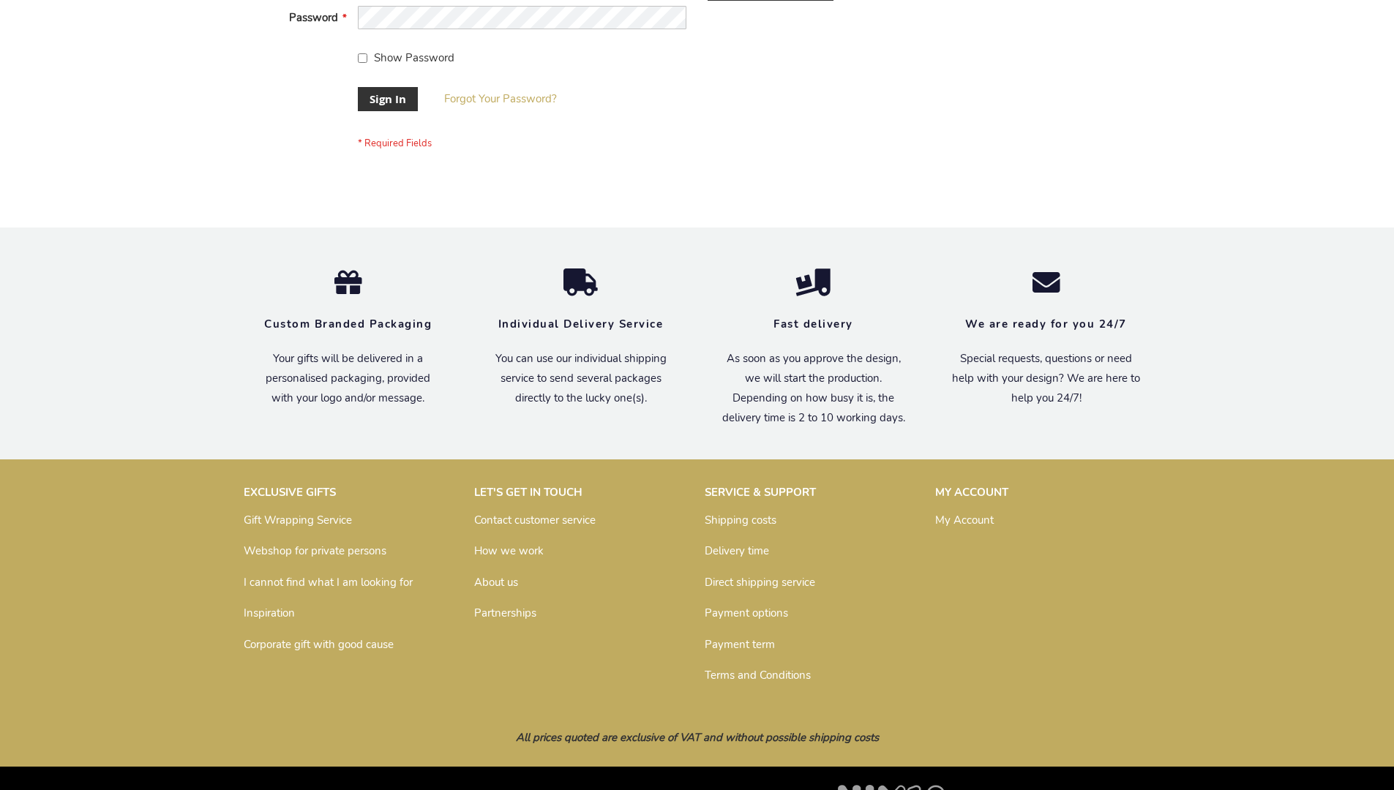
scroll to position [470, 0]
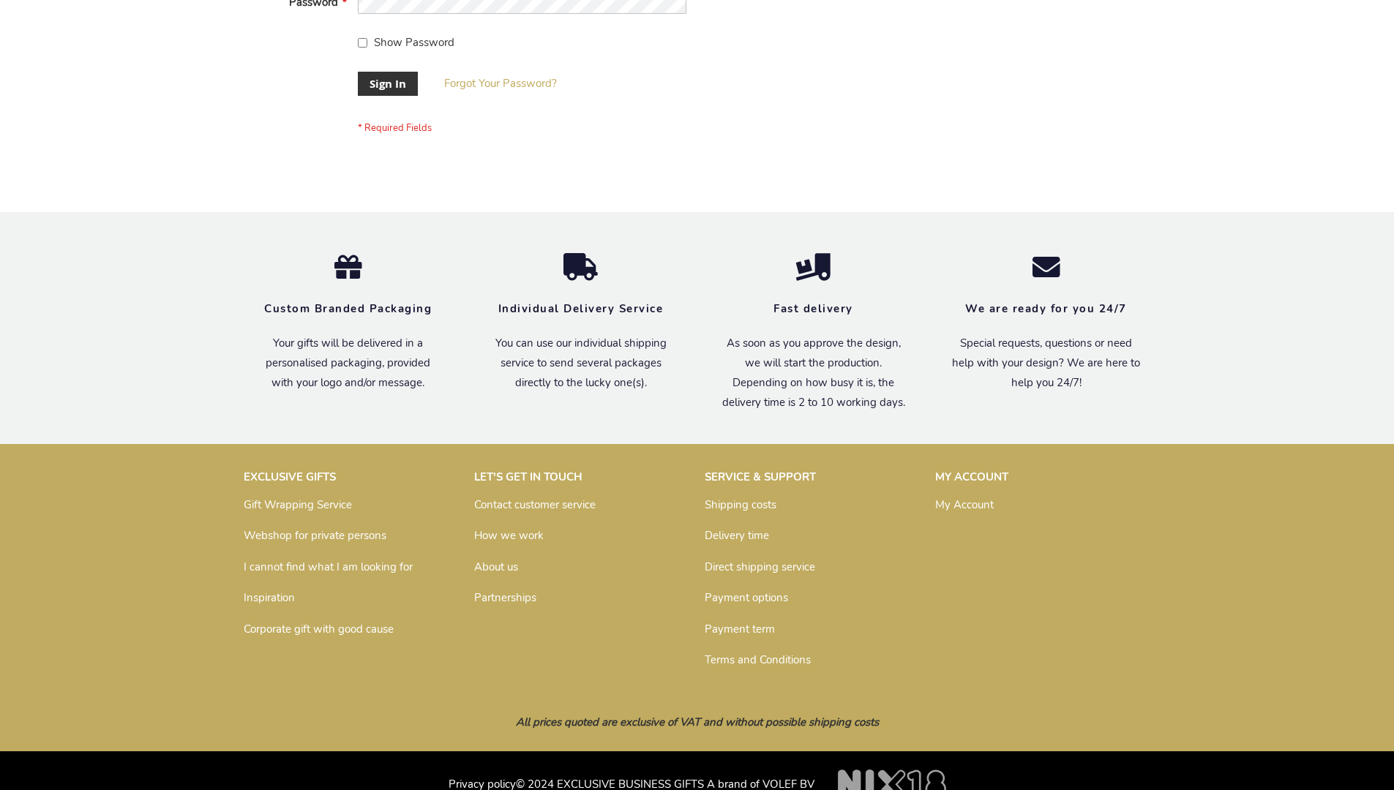
scroll to position [470, 0]
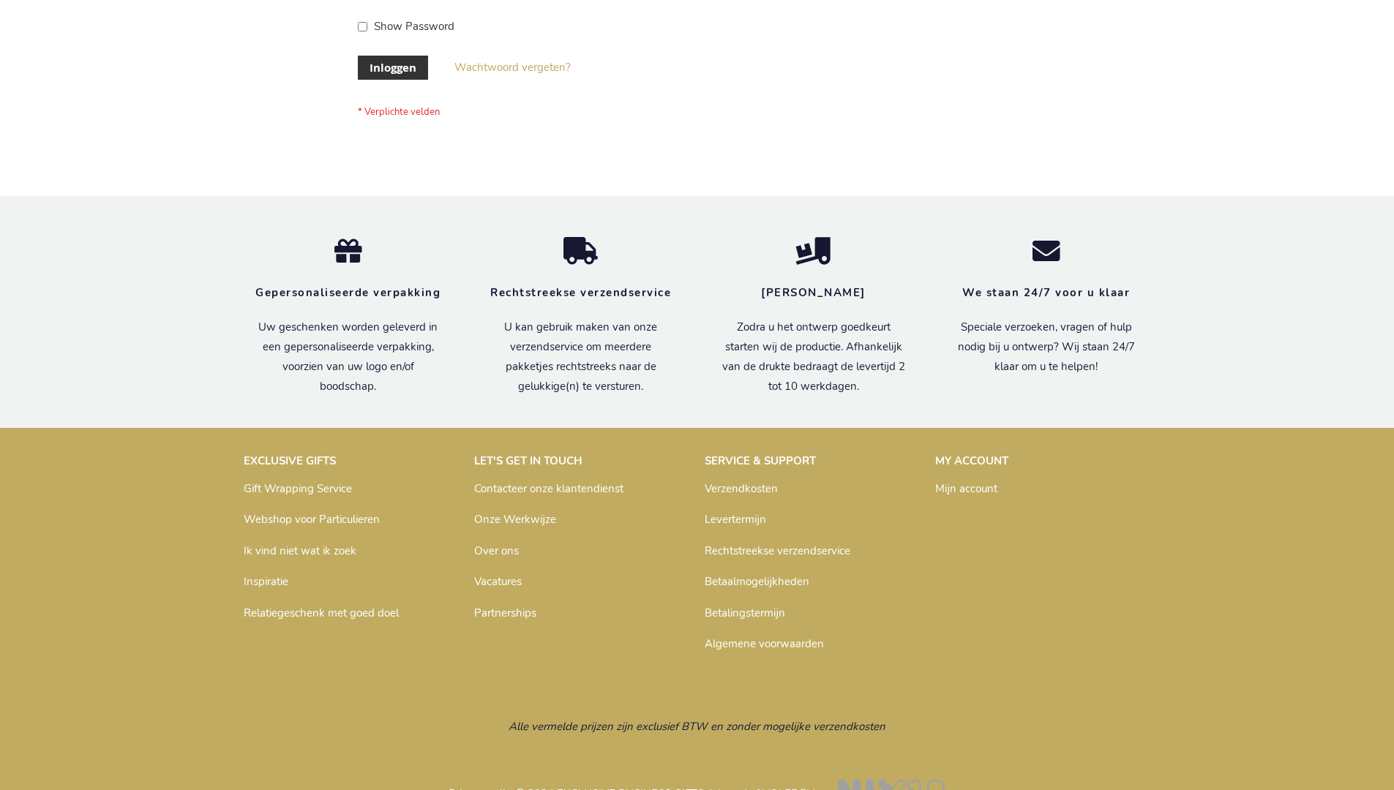
scroll to position [497, 0]
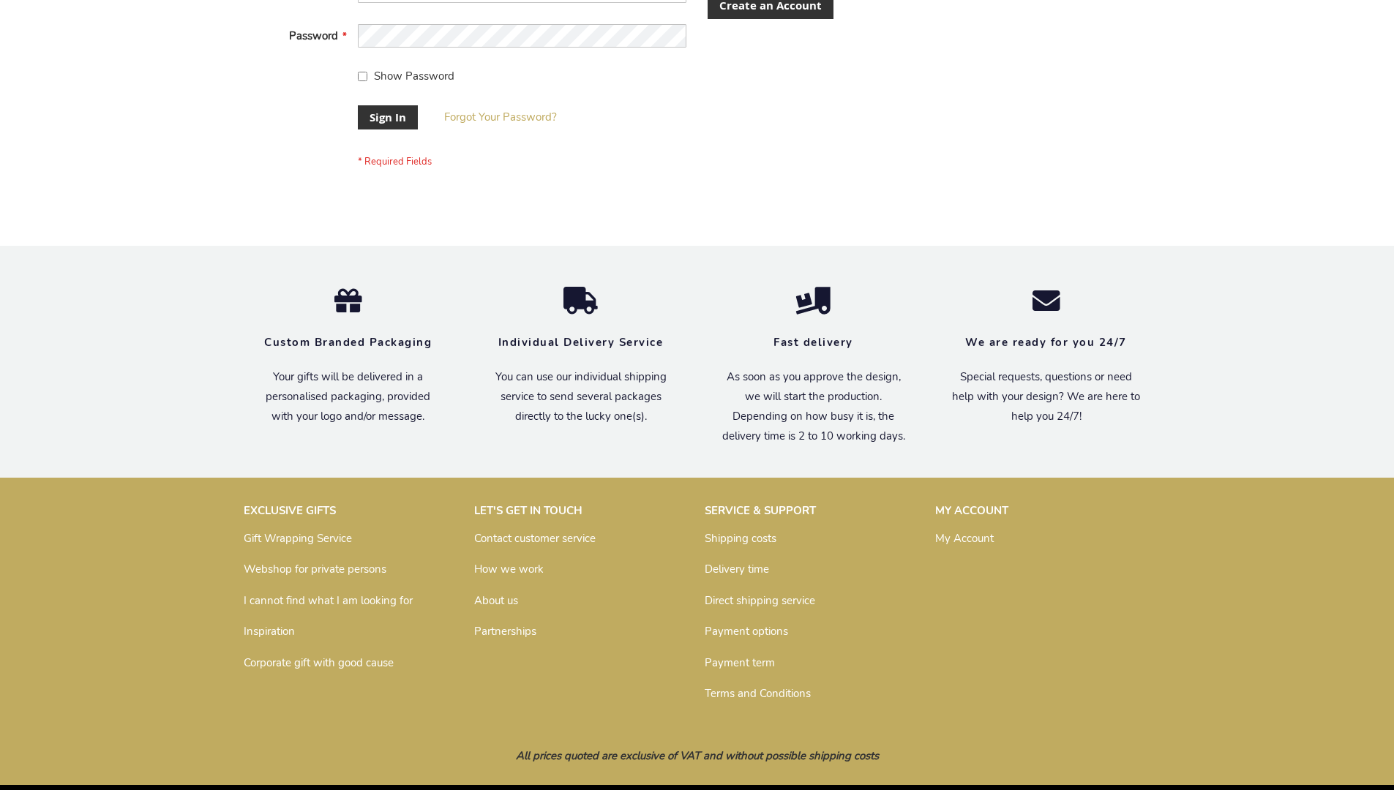
scroll to position [470, 0]
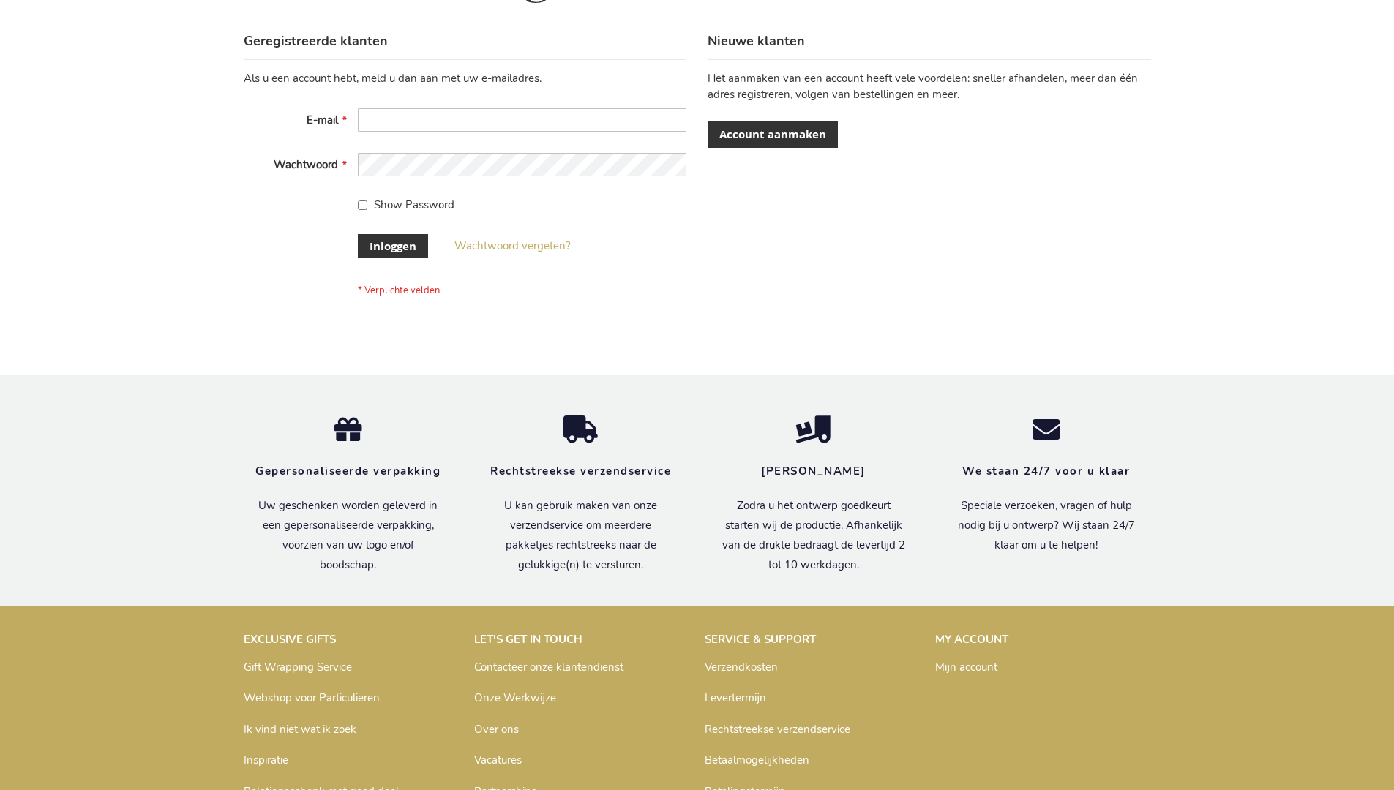
scroll to position [497, 0]
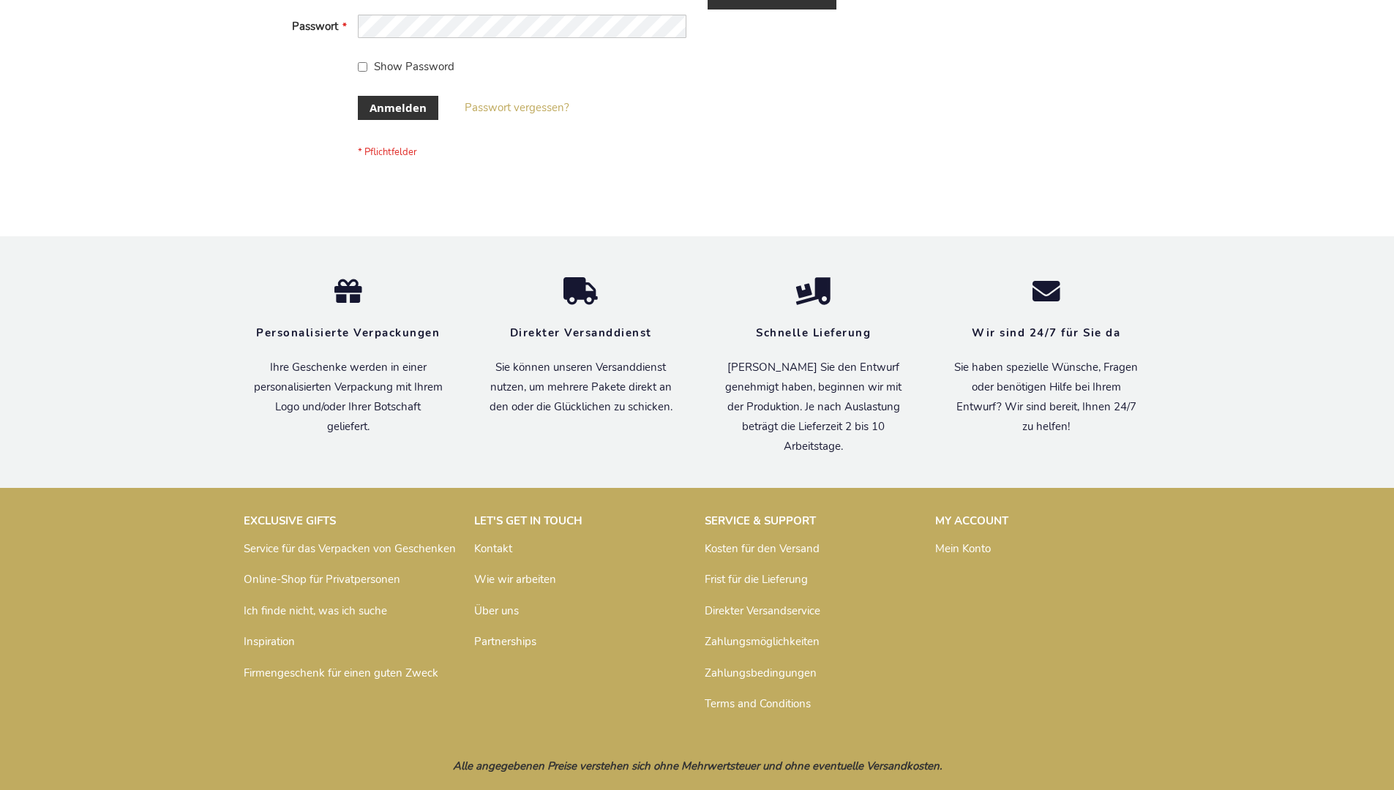
scroll to position [490, 0]
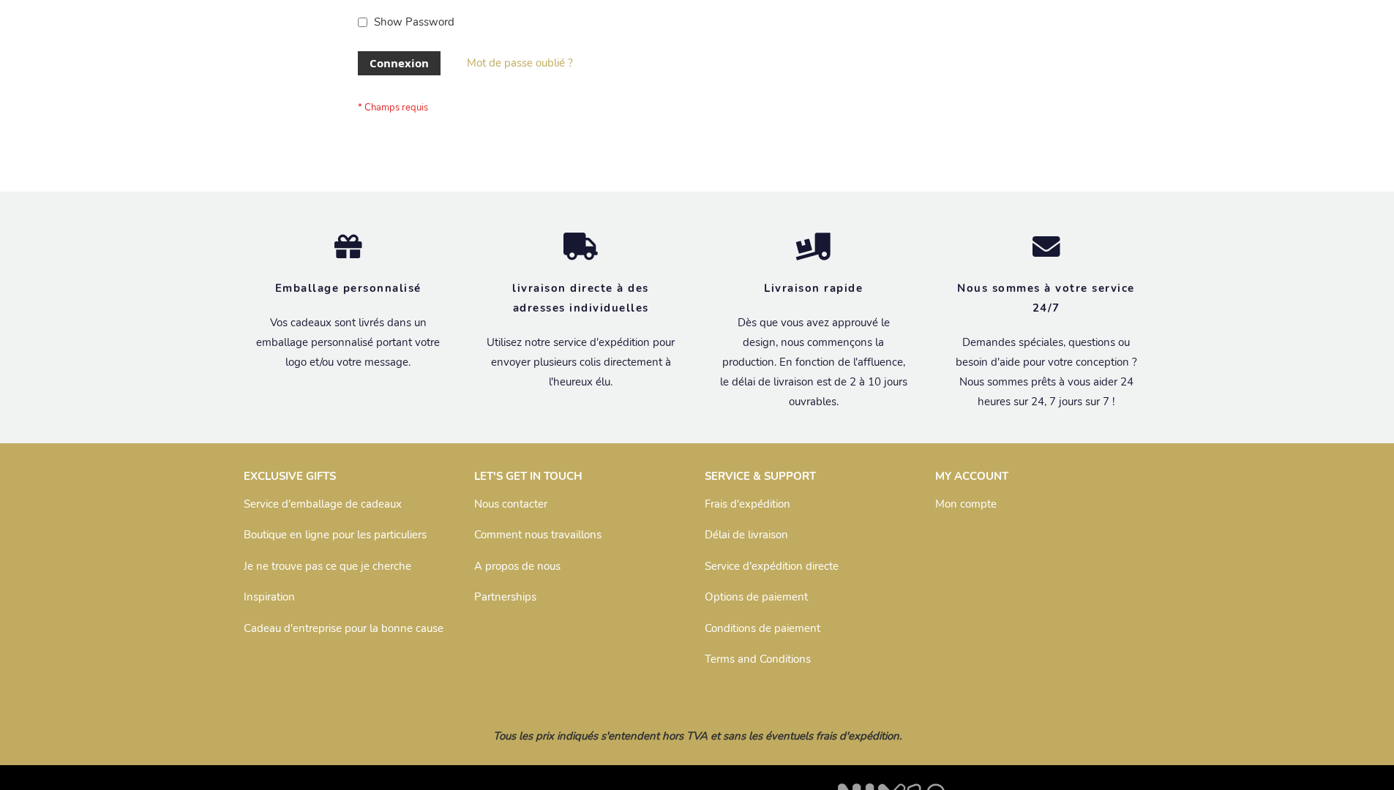
scroll to position [505, 0]
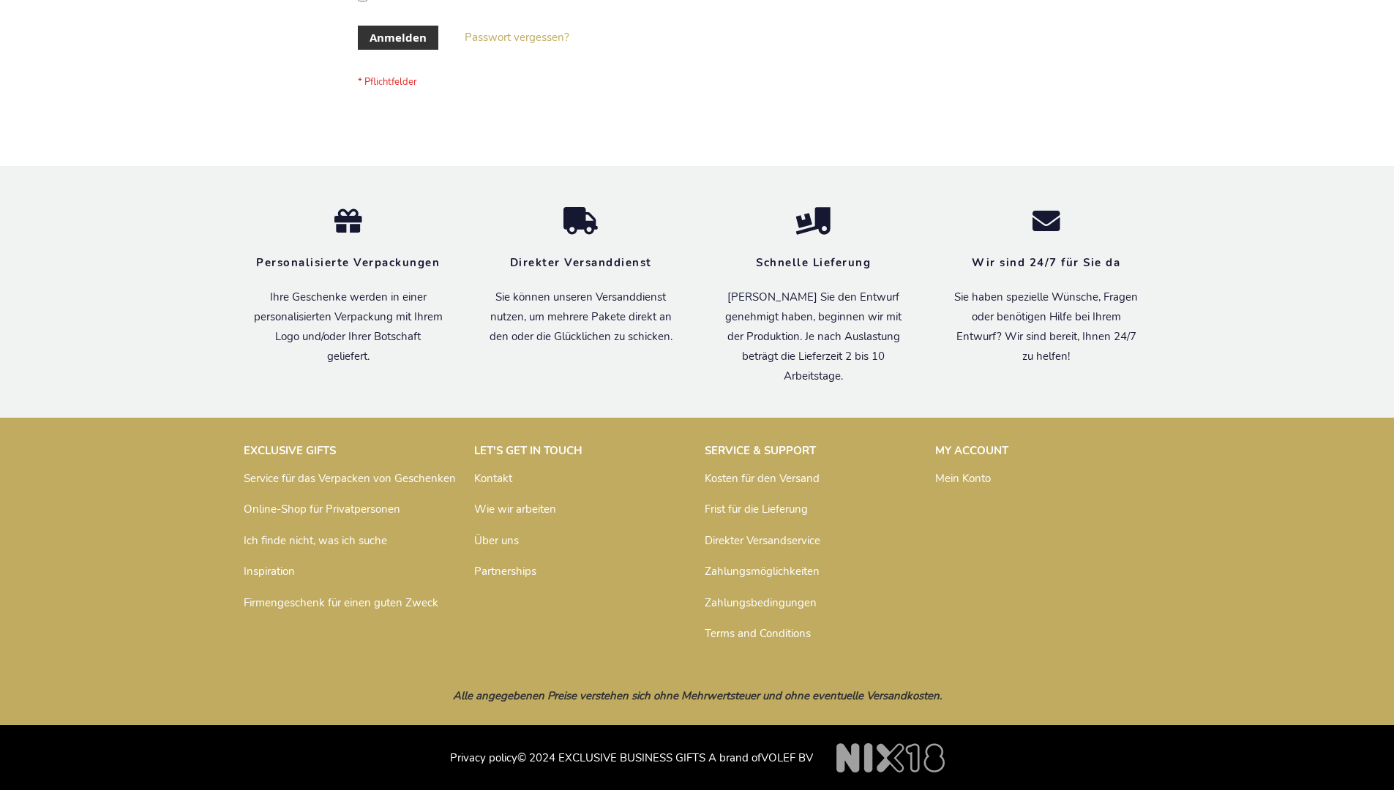
scroll to position [490, 0]
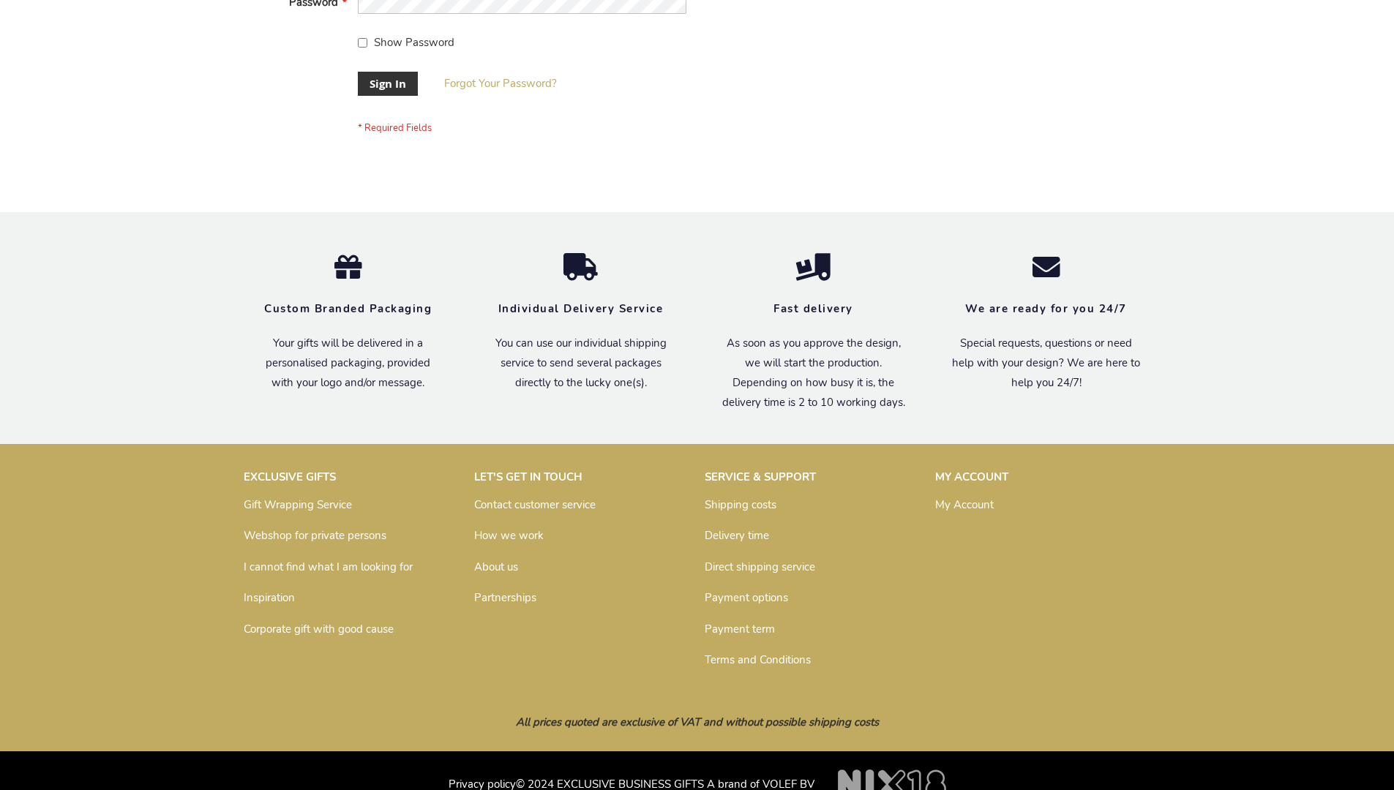
scroll to position [470, 0]
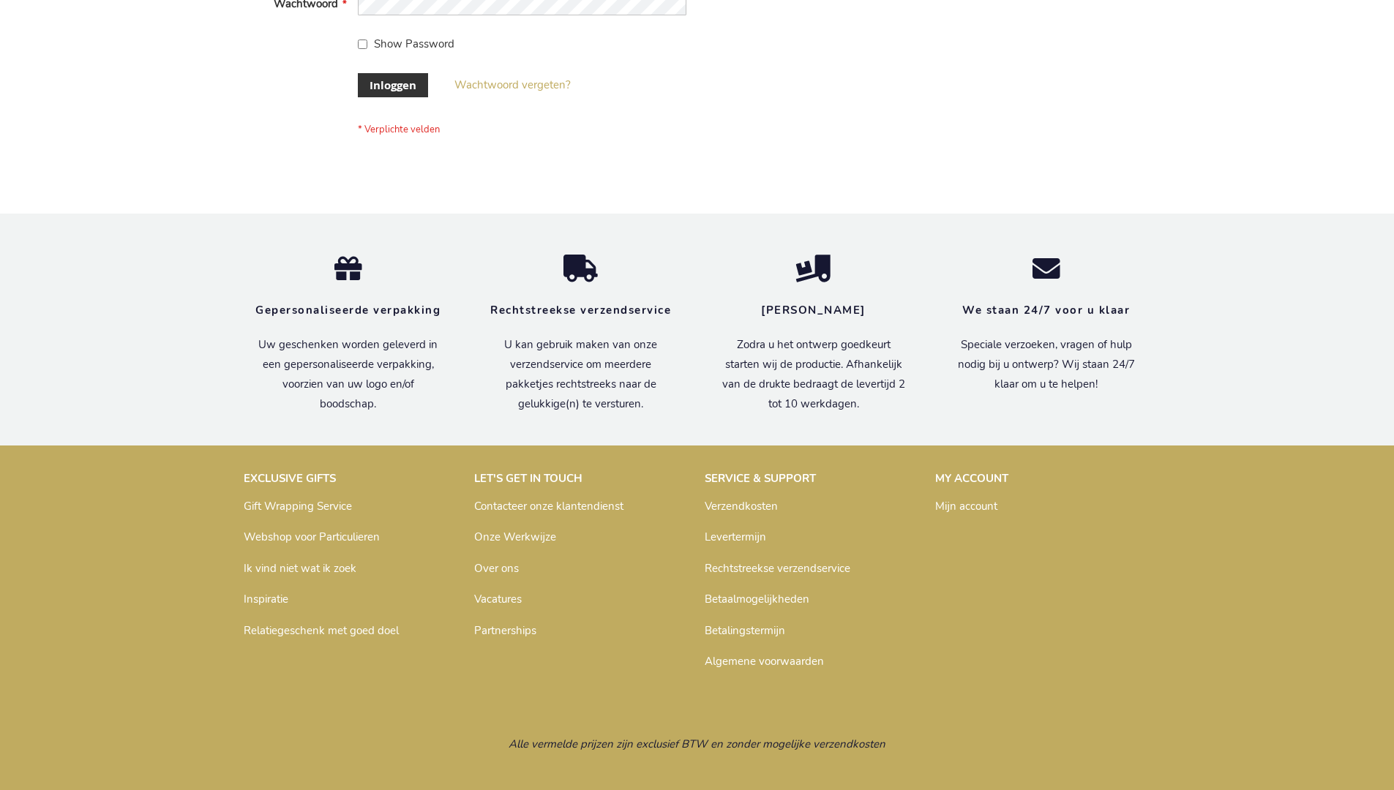
scroll to position [497, 0]
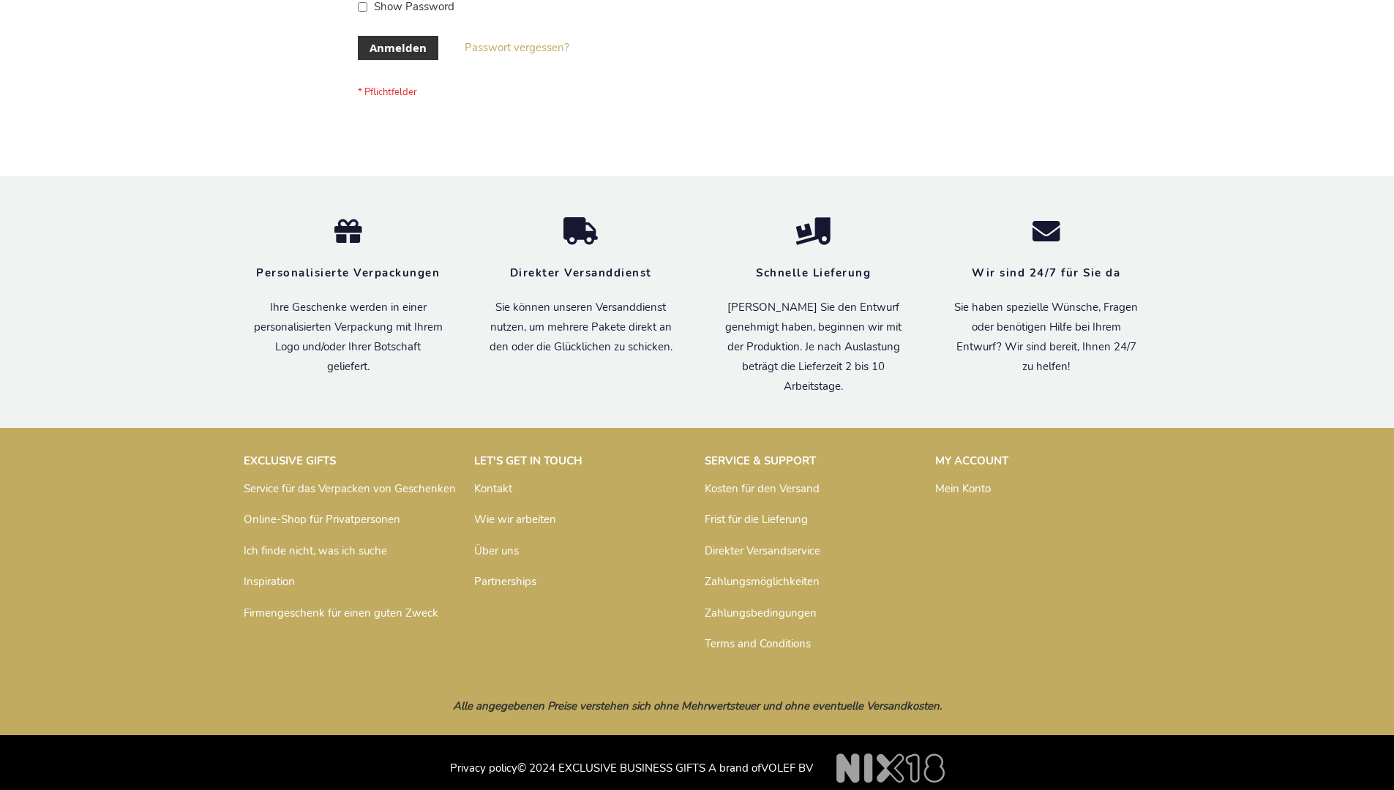
scroll to position [490, 0]
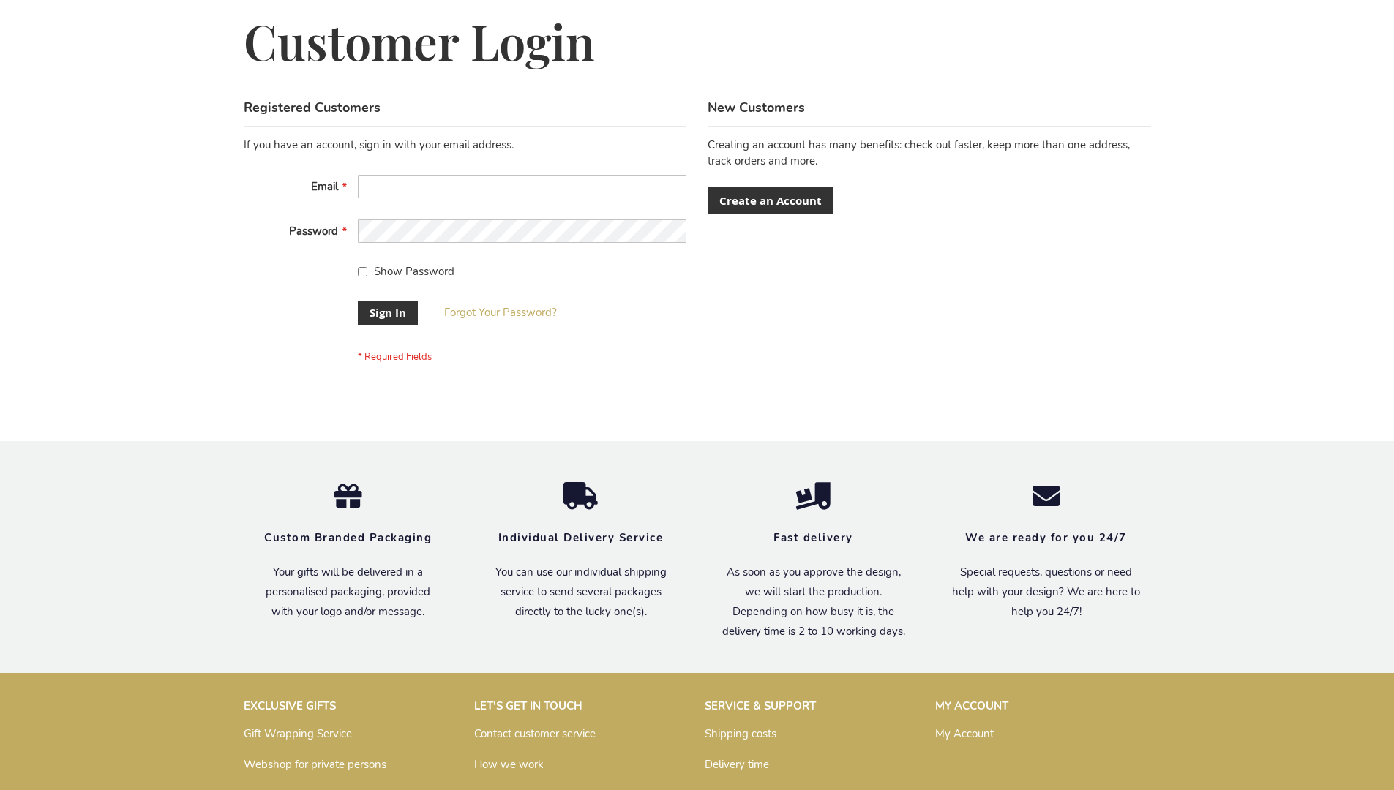
scroll to position [470, 0]
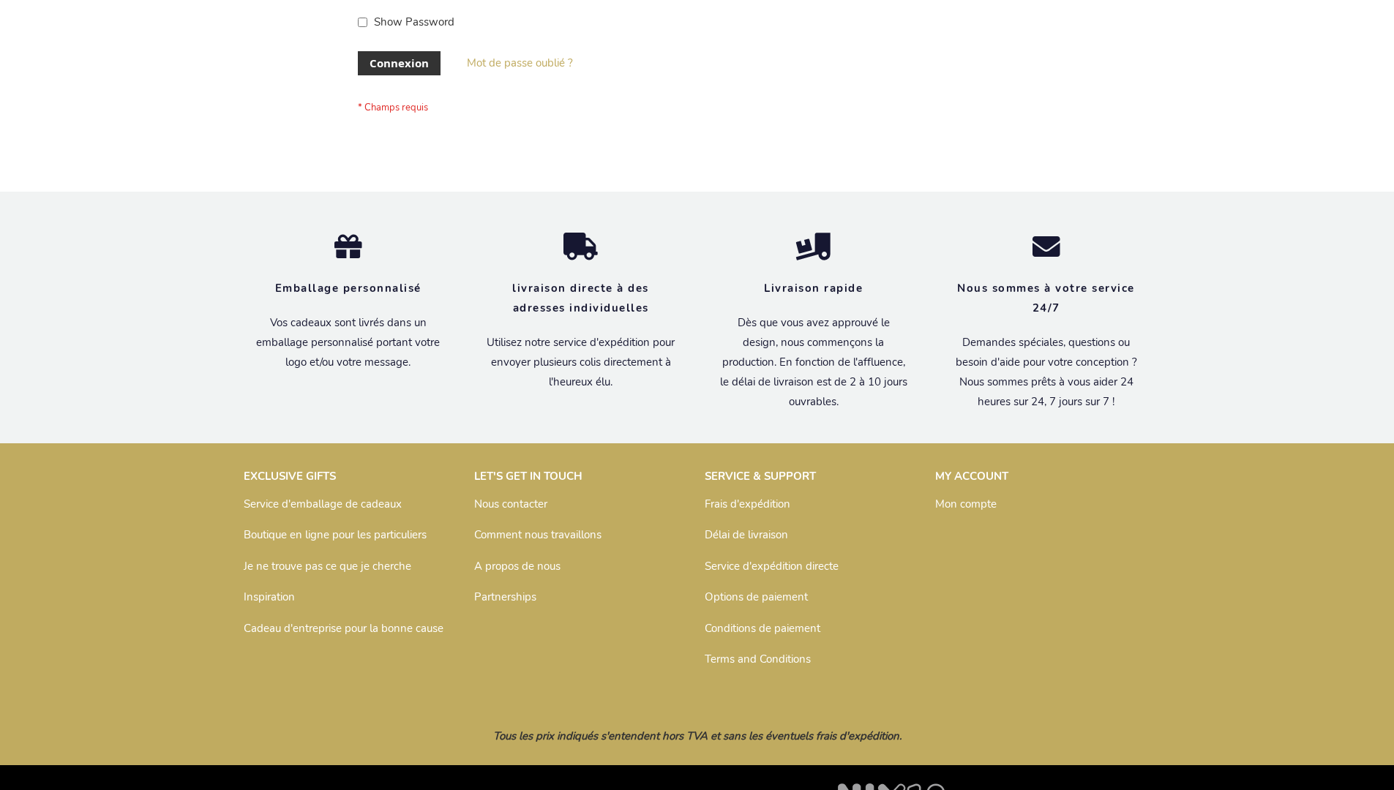
scroll to position [505, 0]
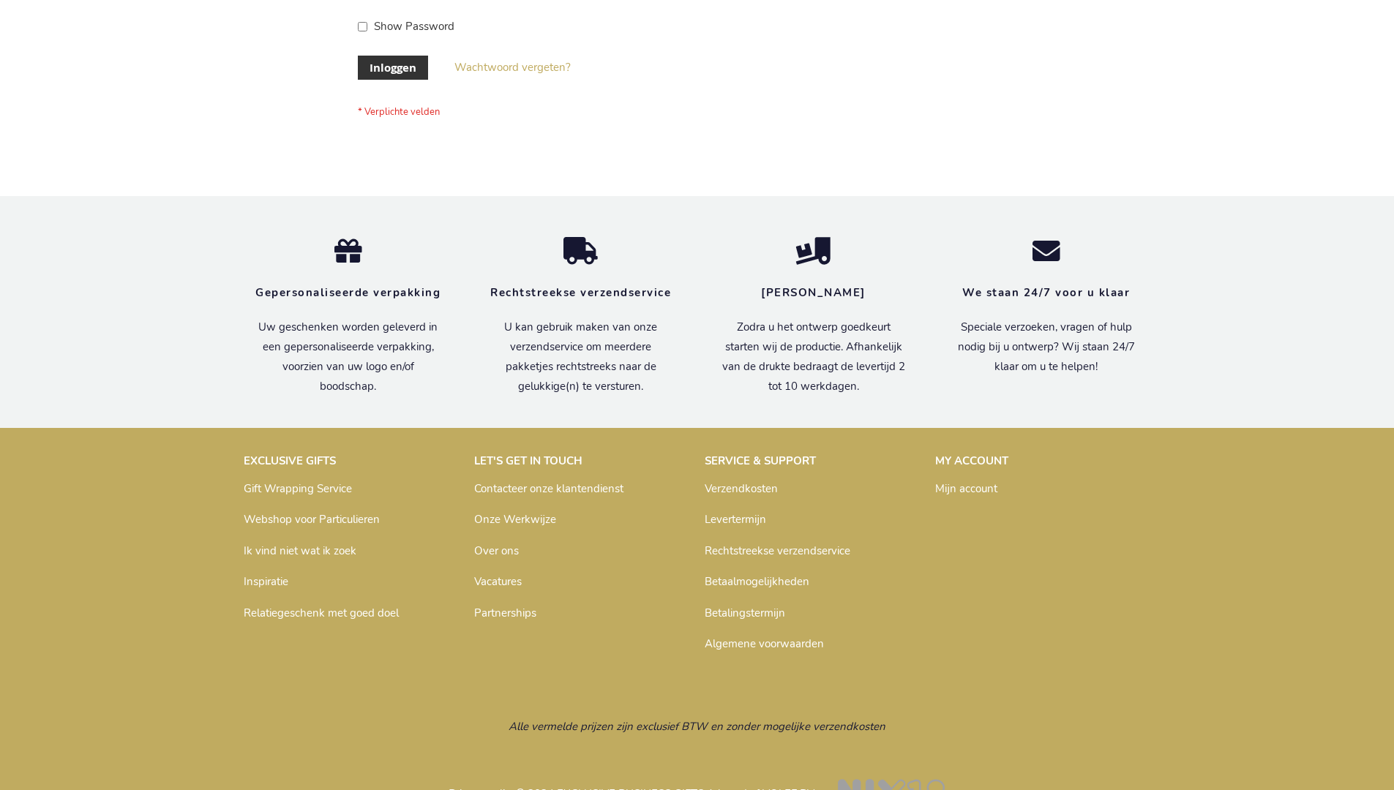
scroll to position [497, 0]
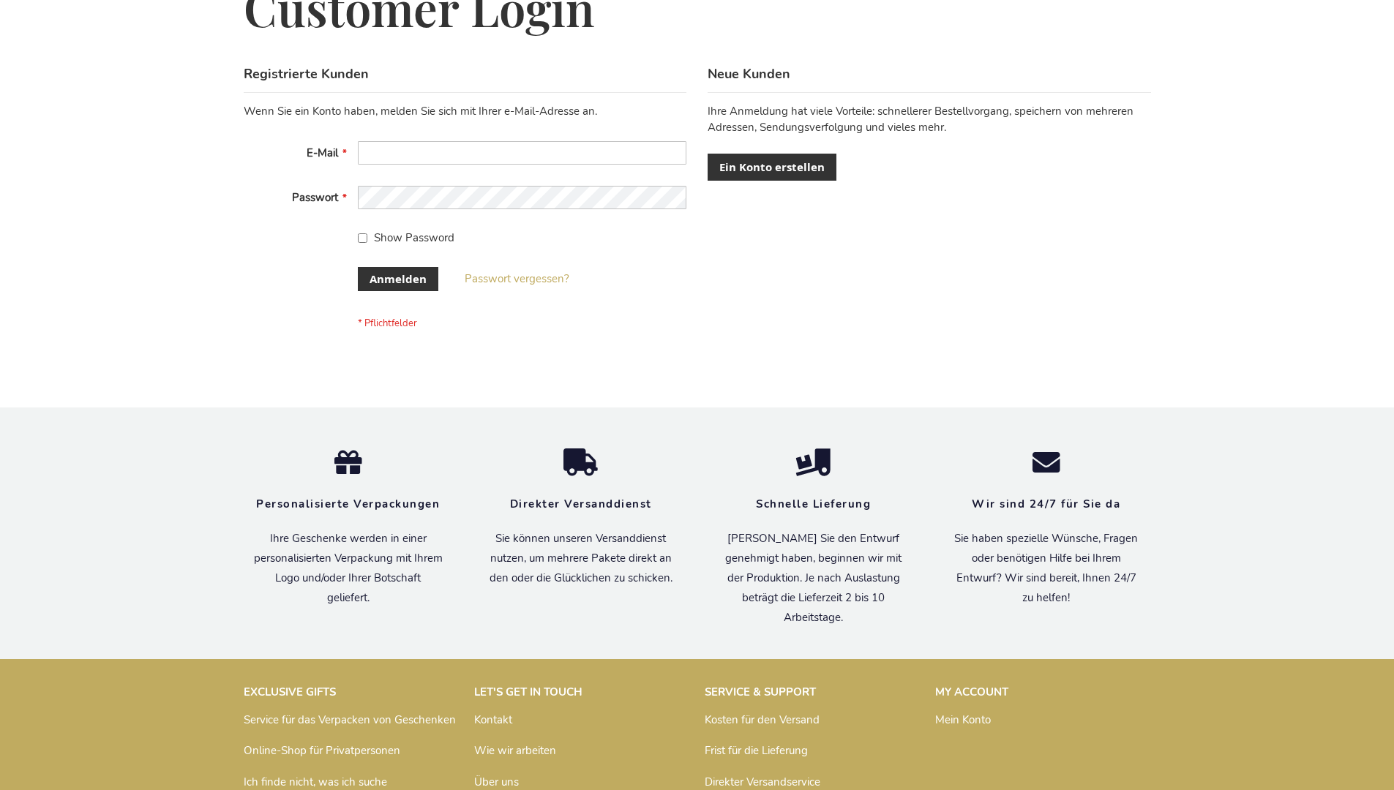
scroll to position [490, 0]
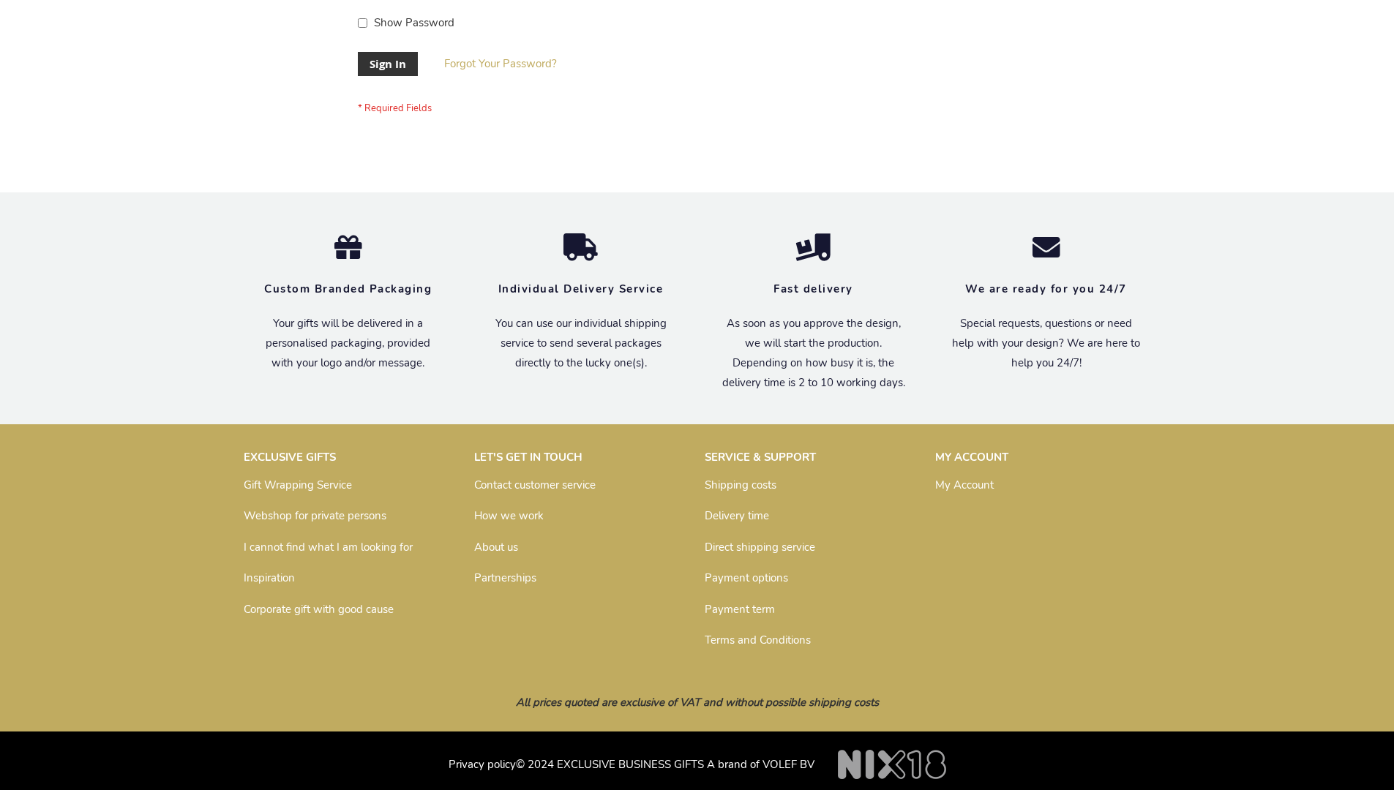
scroll to position [470, 0]
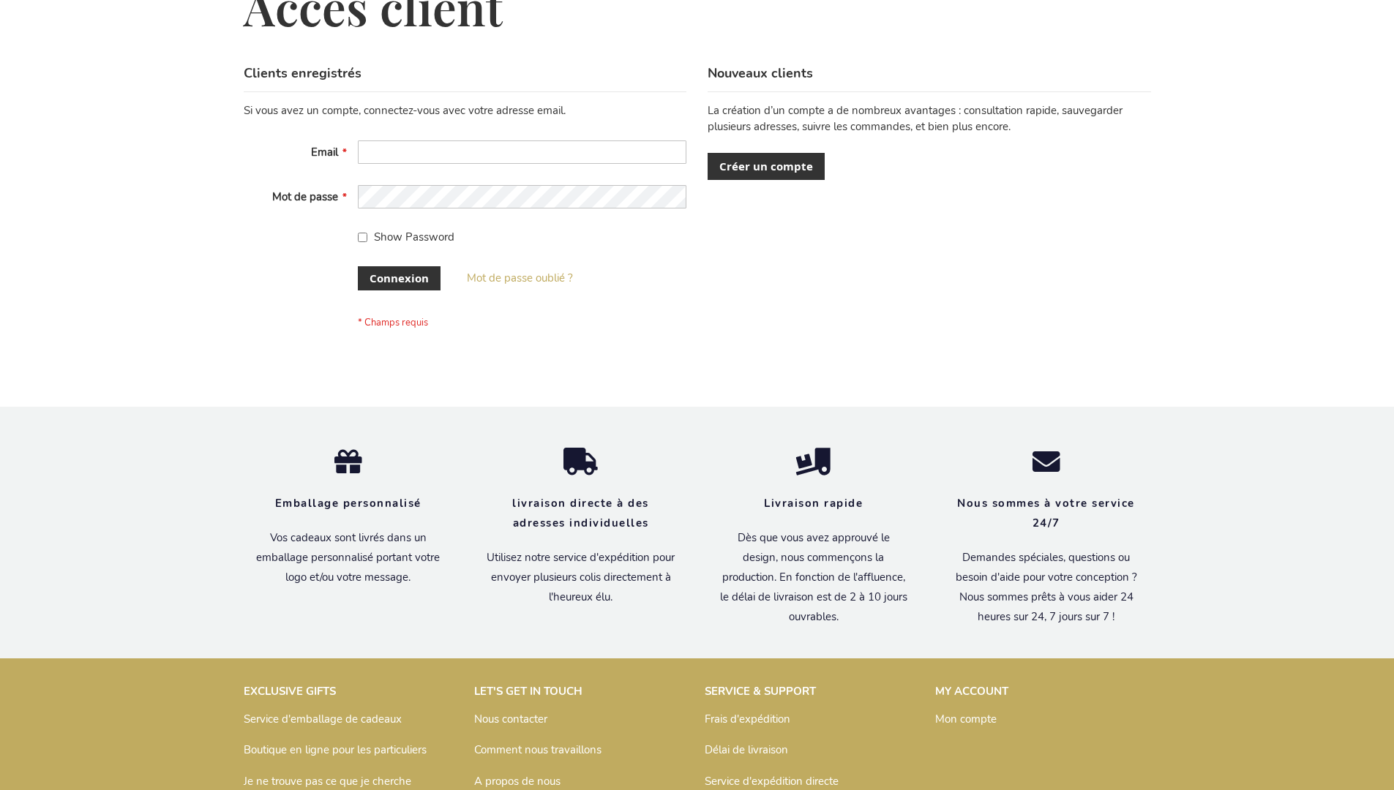
scroll to position [505, 0]
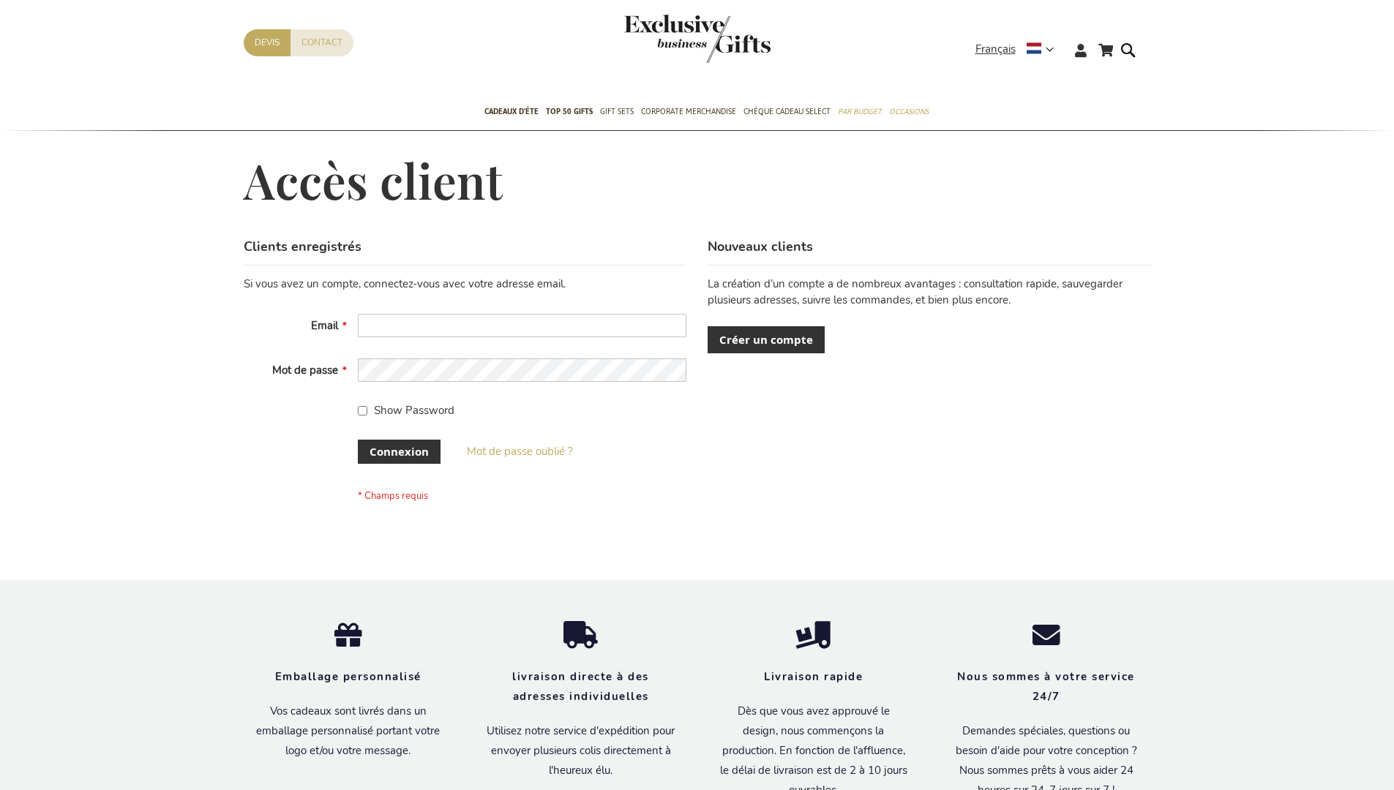
scroll to position [505, 0]
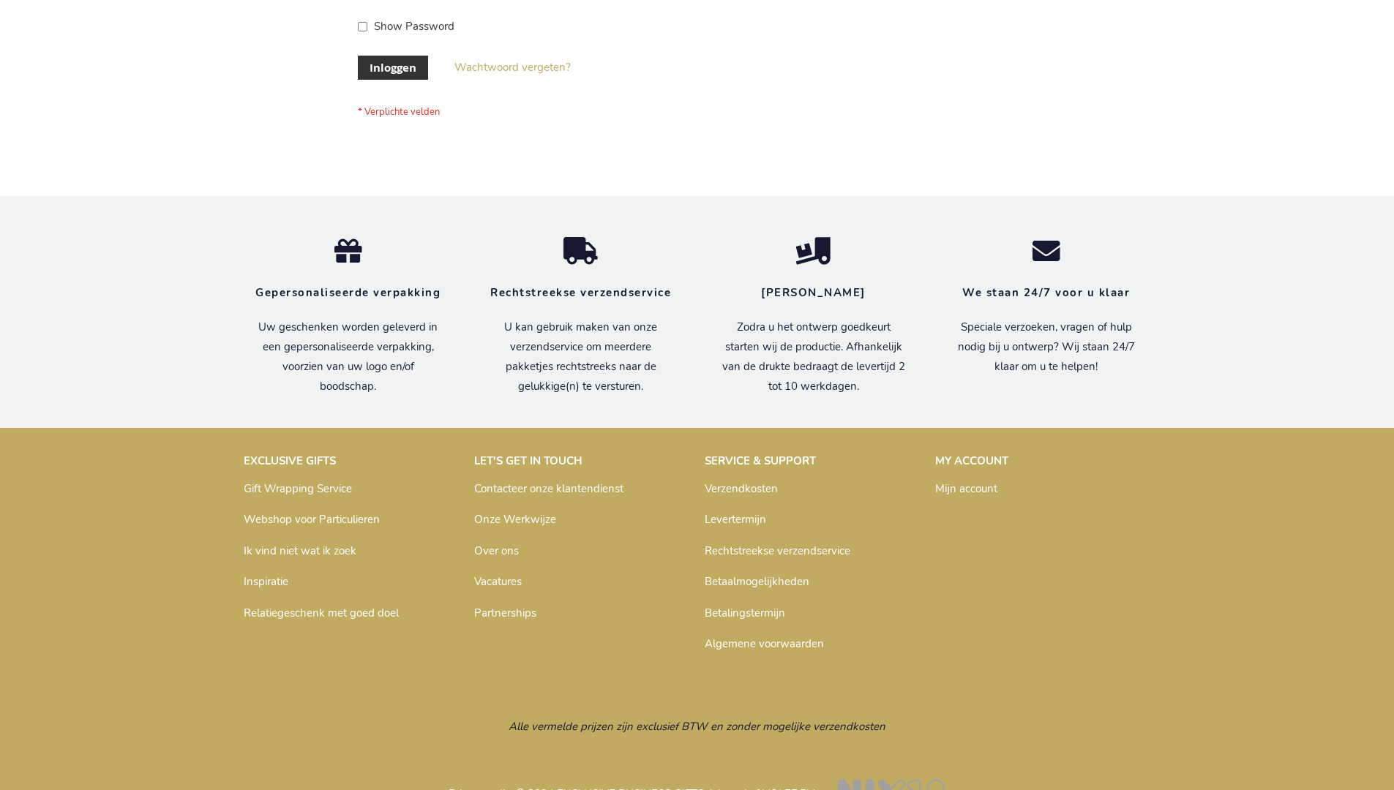
scroll to position [497, 0]
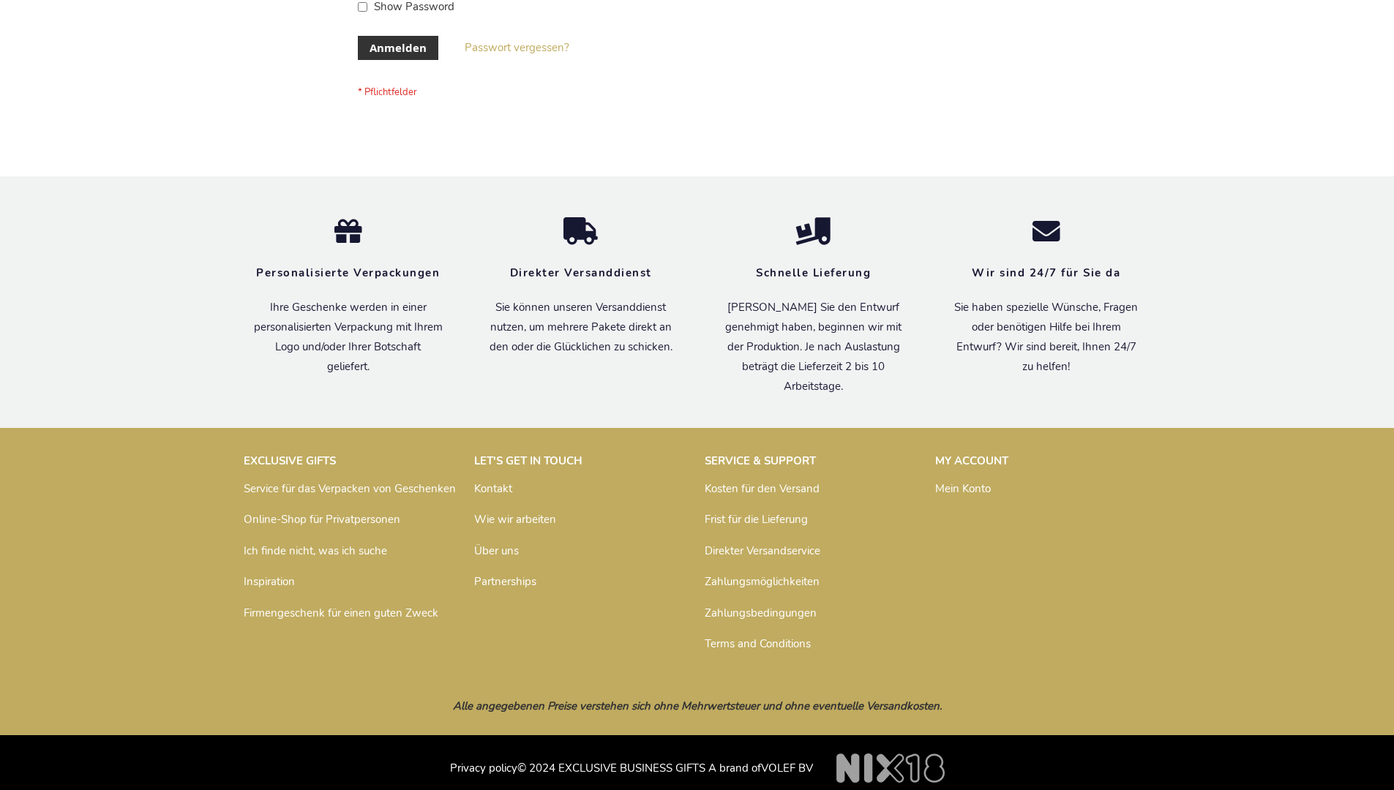
scroll to position [490, 0]
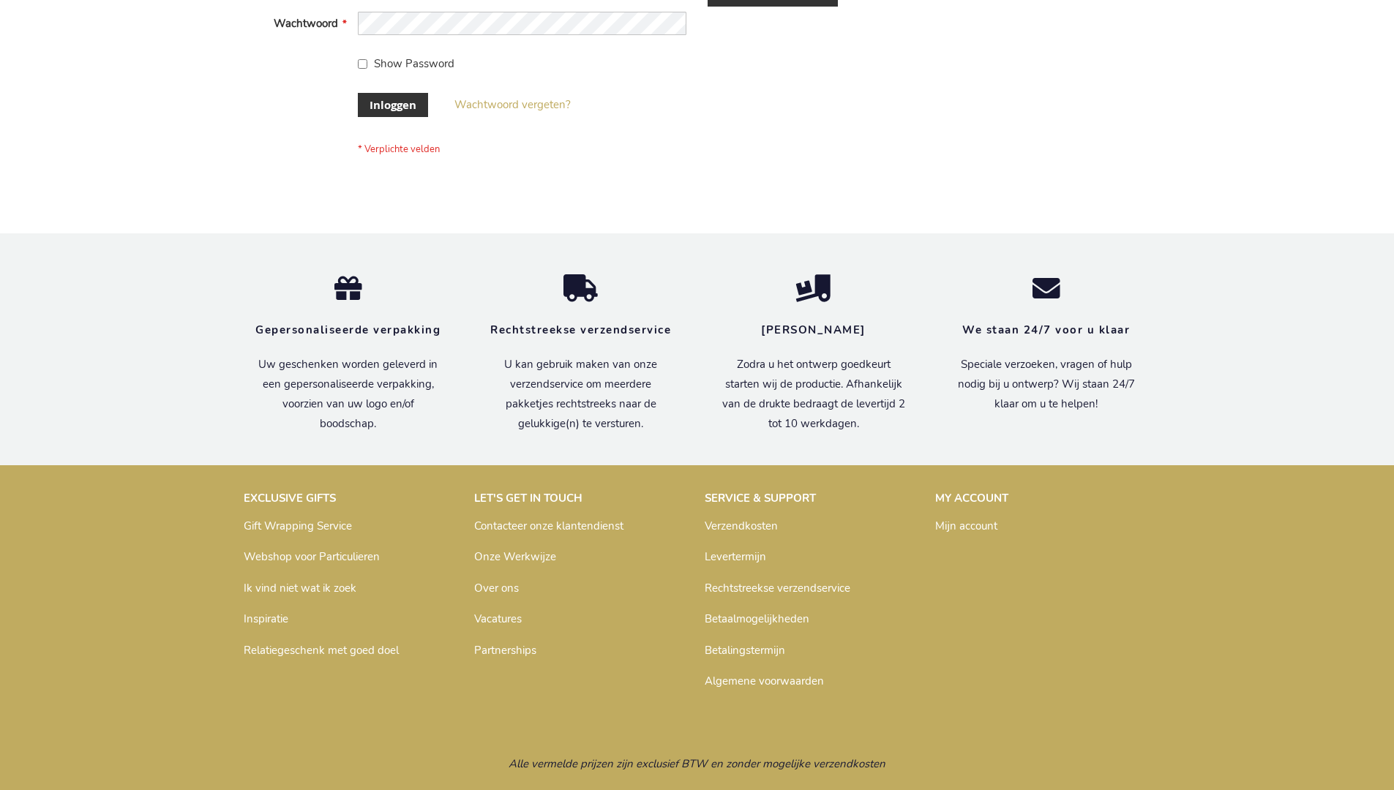
scroll to position [497, 0]
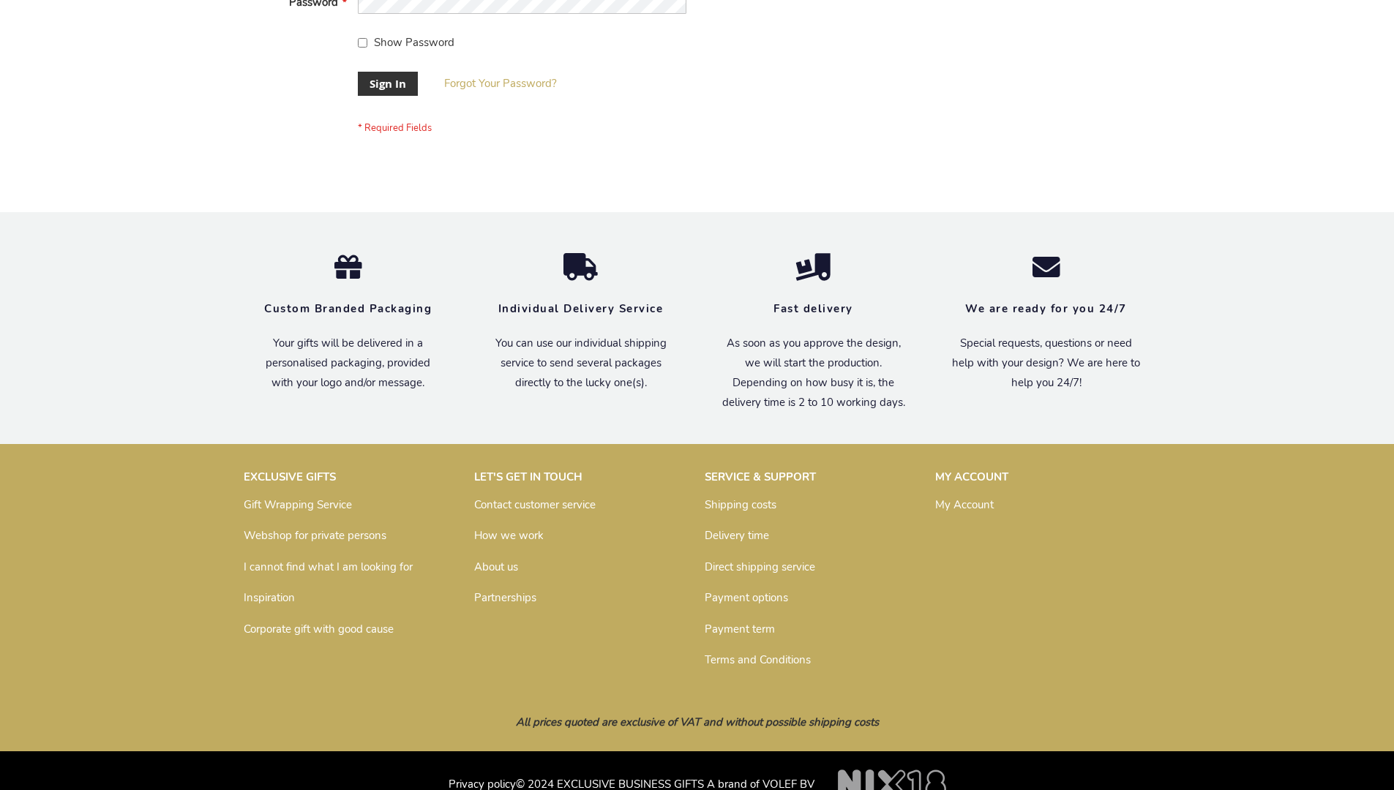
scroll to position [470, 0]
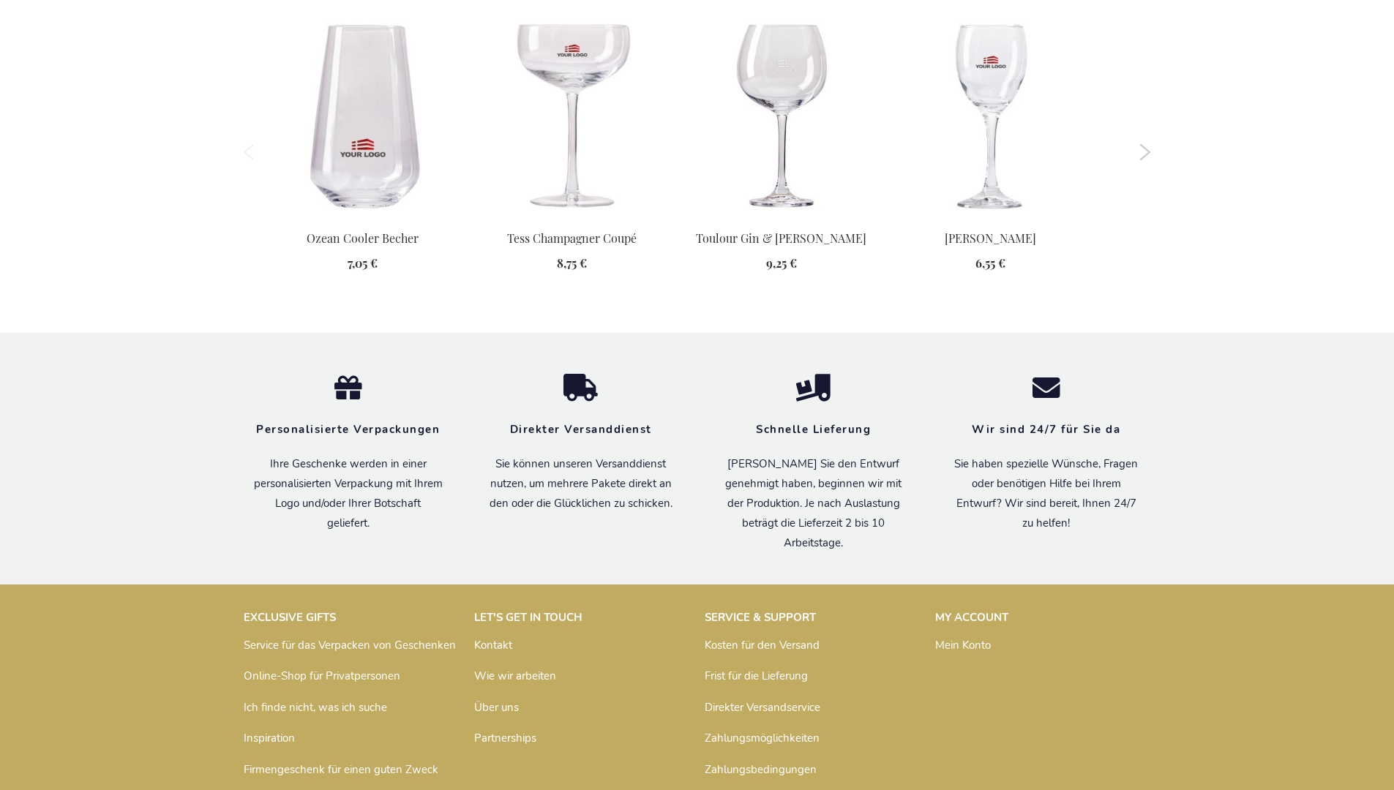
scroll to position [1785, 0]
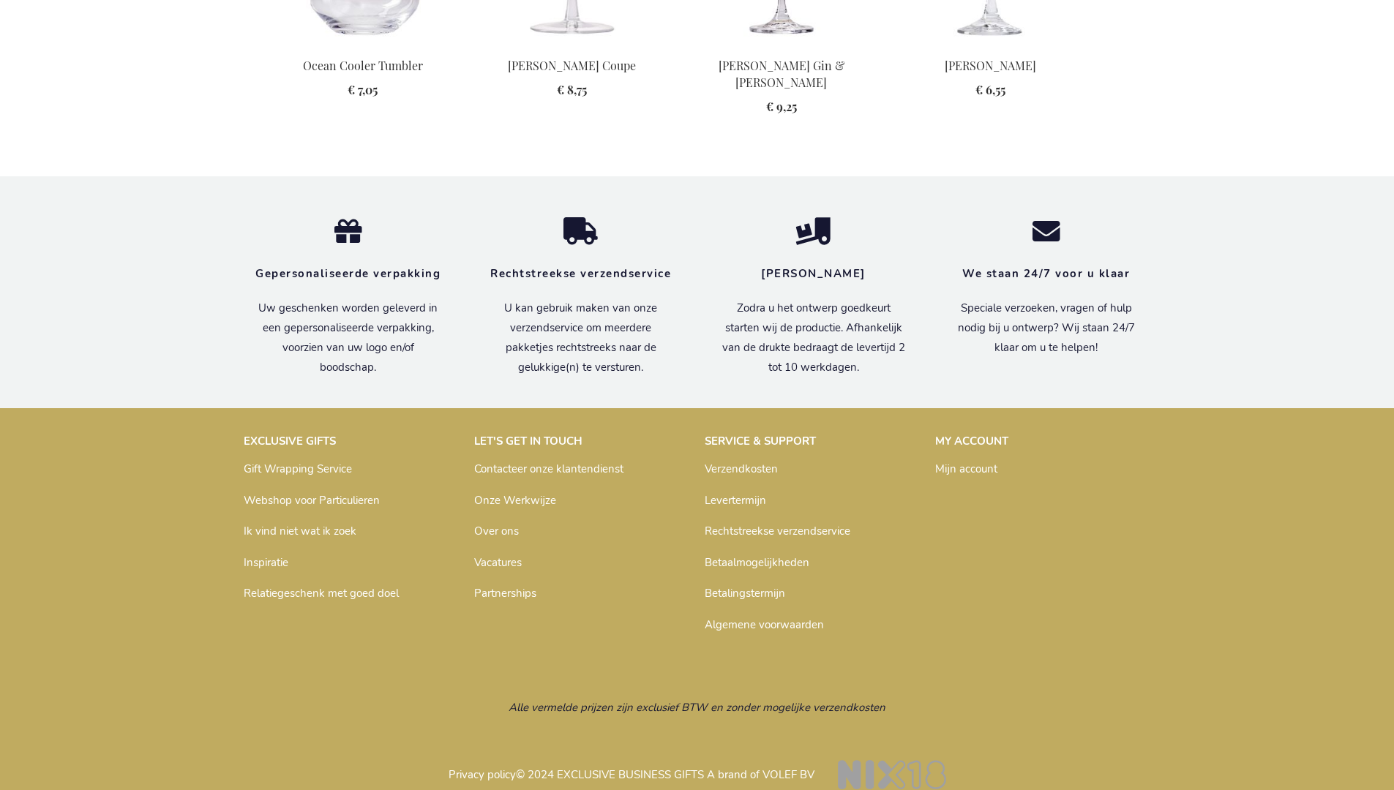
scroll to position [1800, 0]
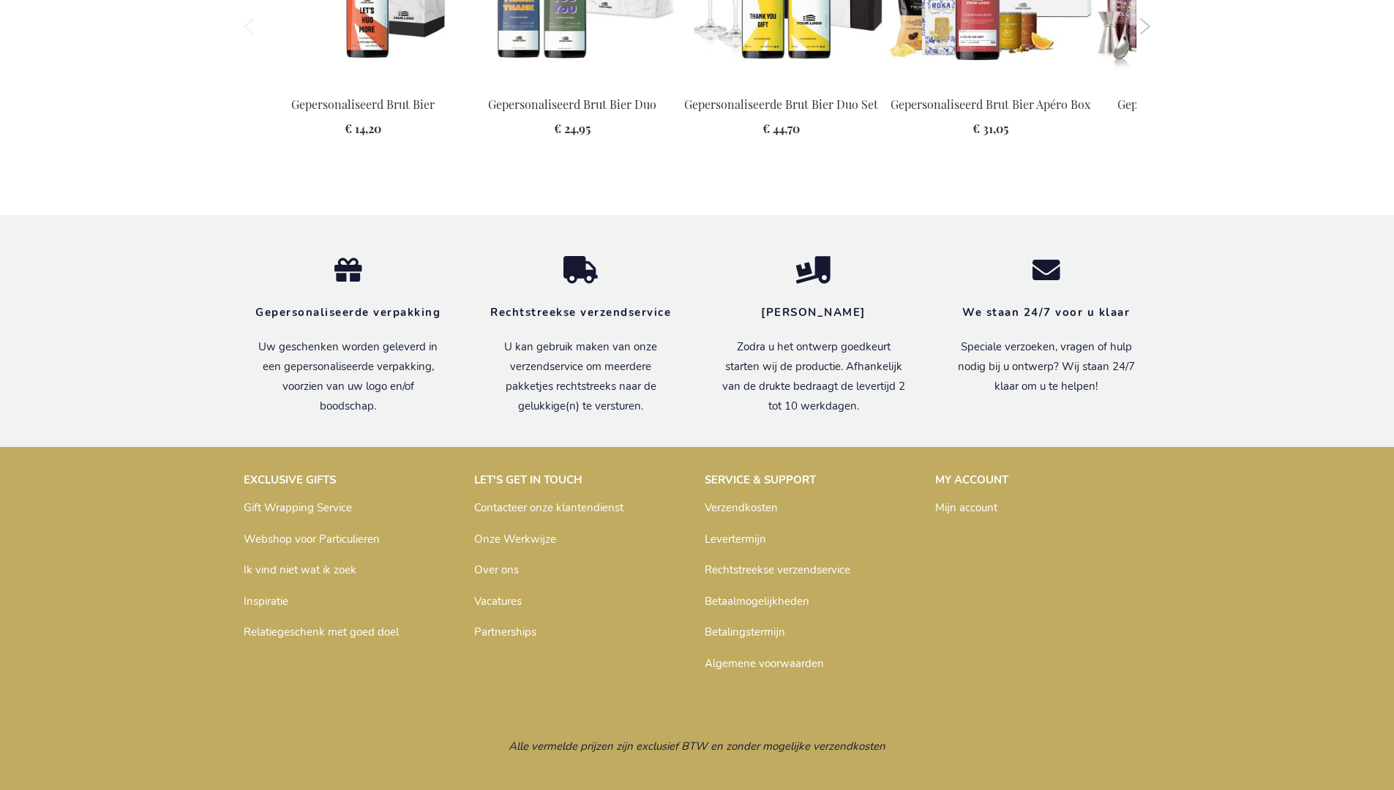
scroll to position [2044, 0]
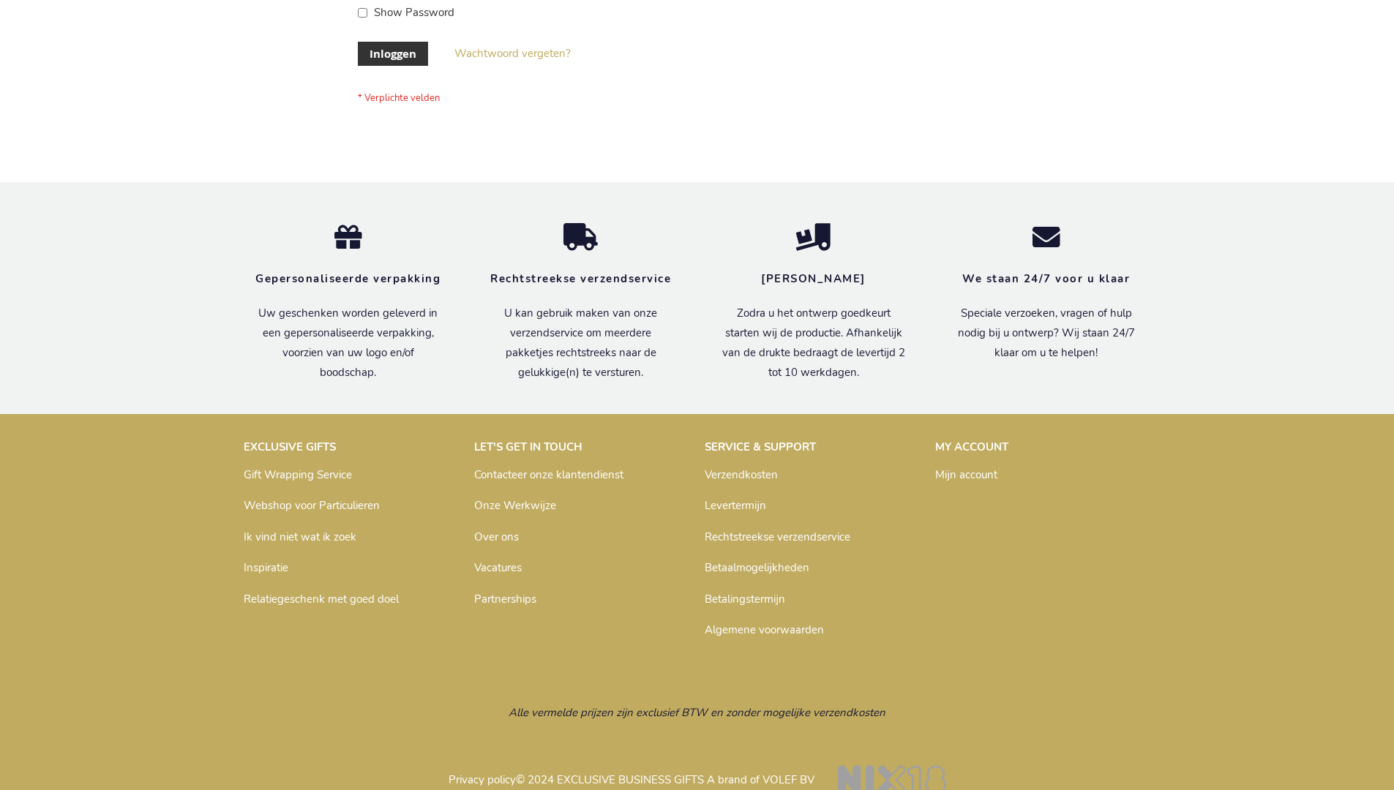
scroll to position [497, 0]
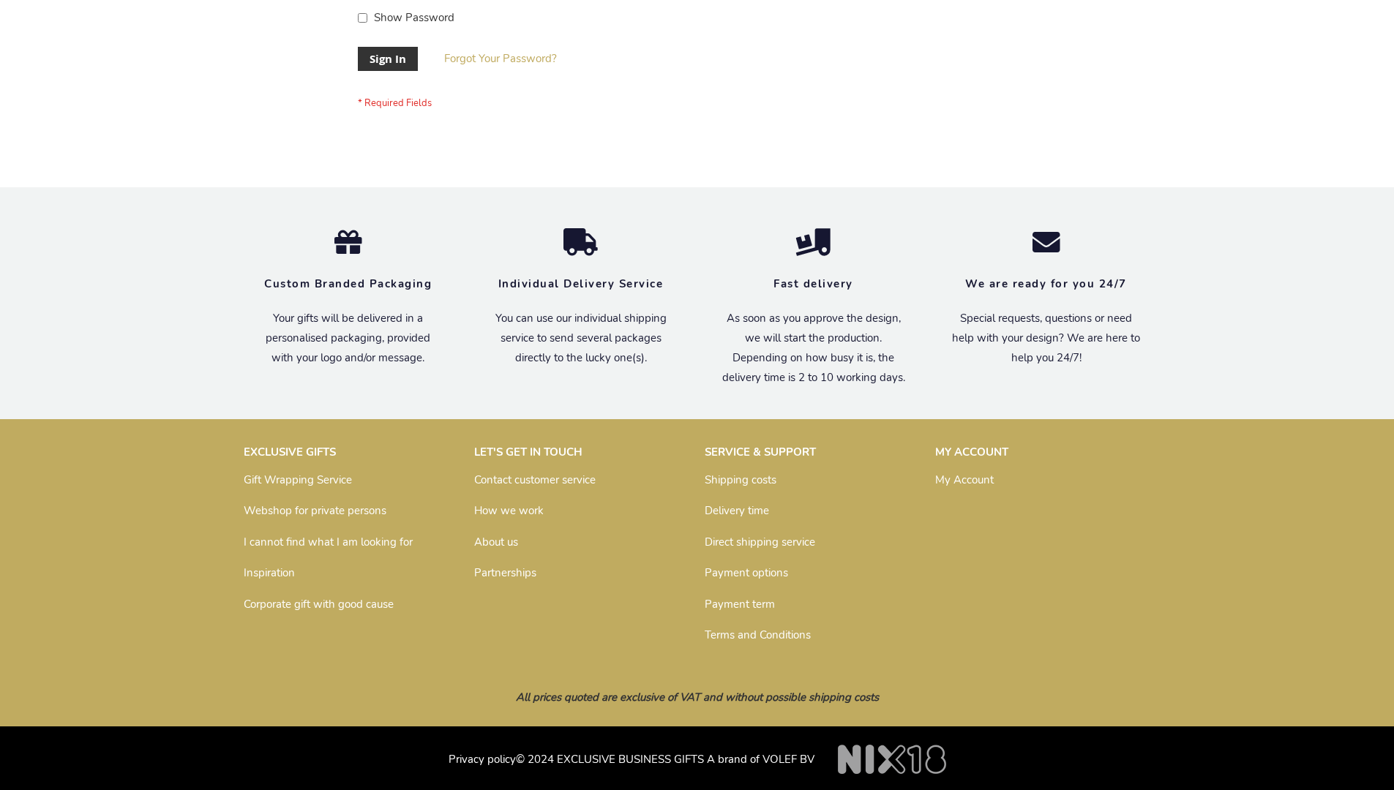
scroll to position [470, 0]
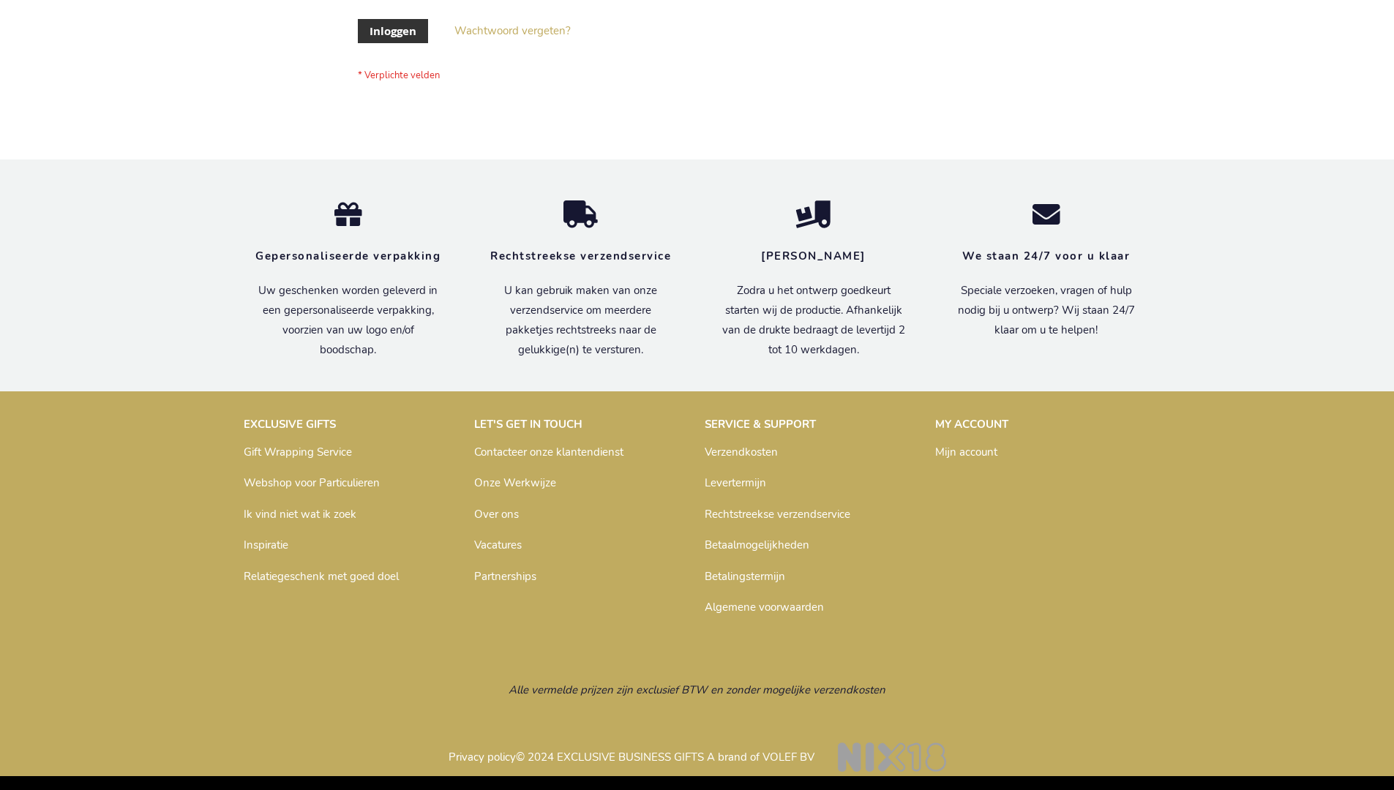
scroll to position [497, 0]
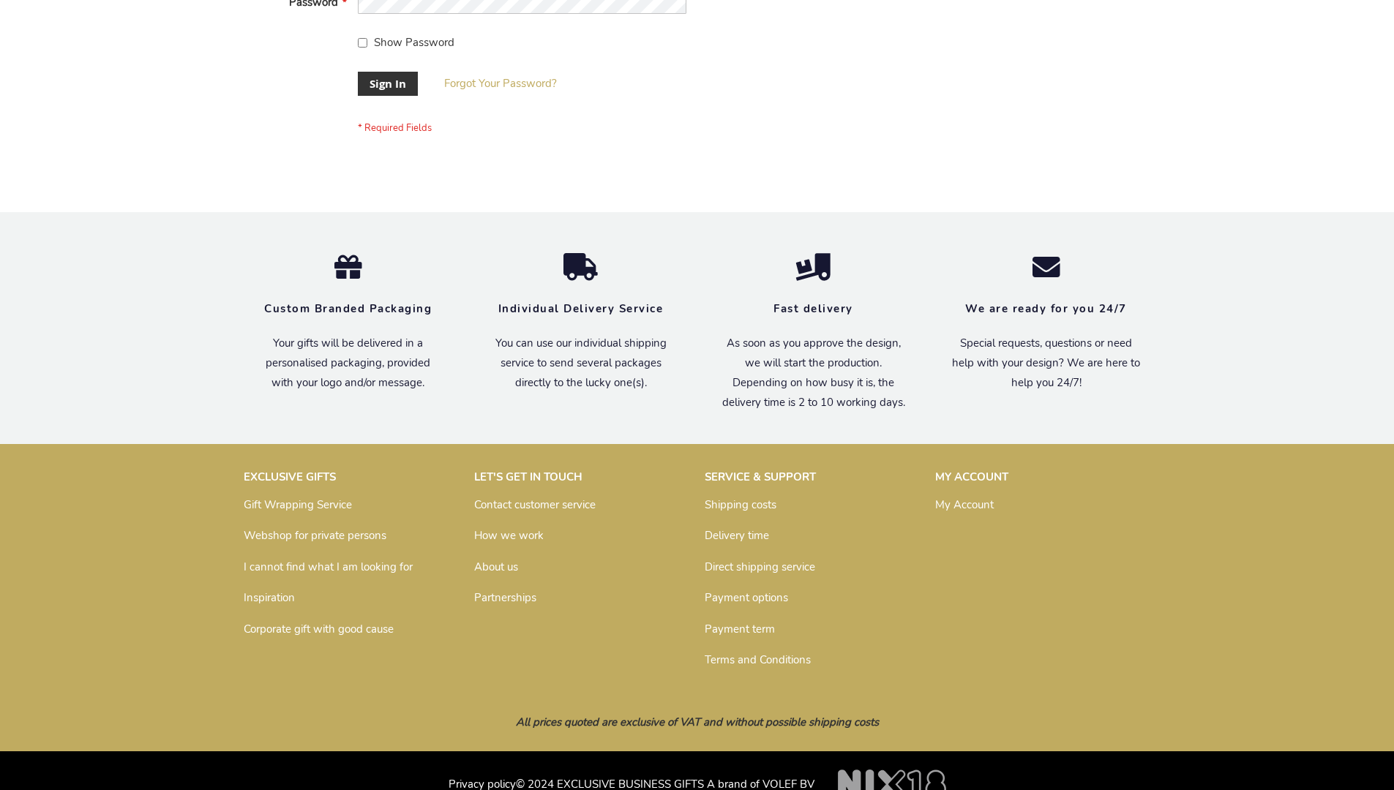
scroll to position [470, 0]
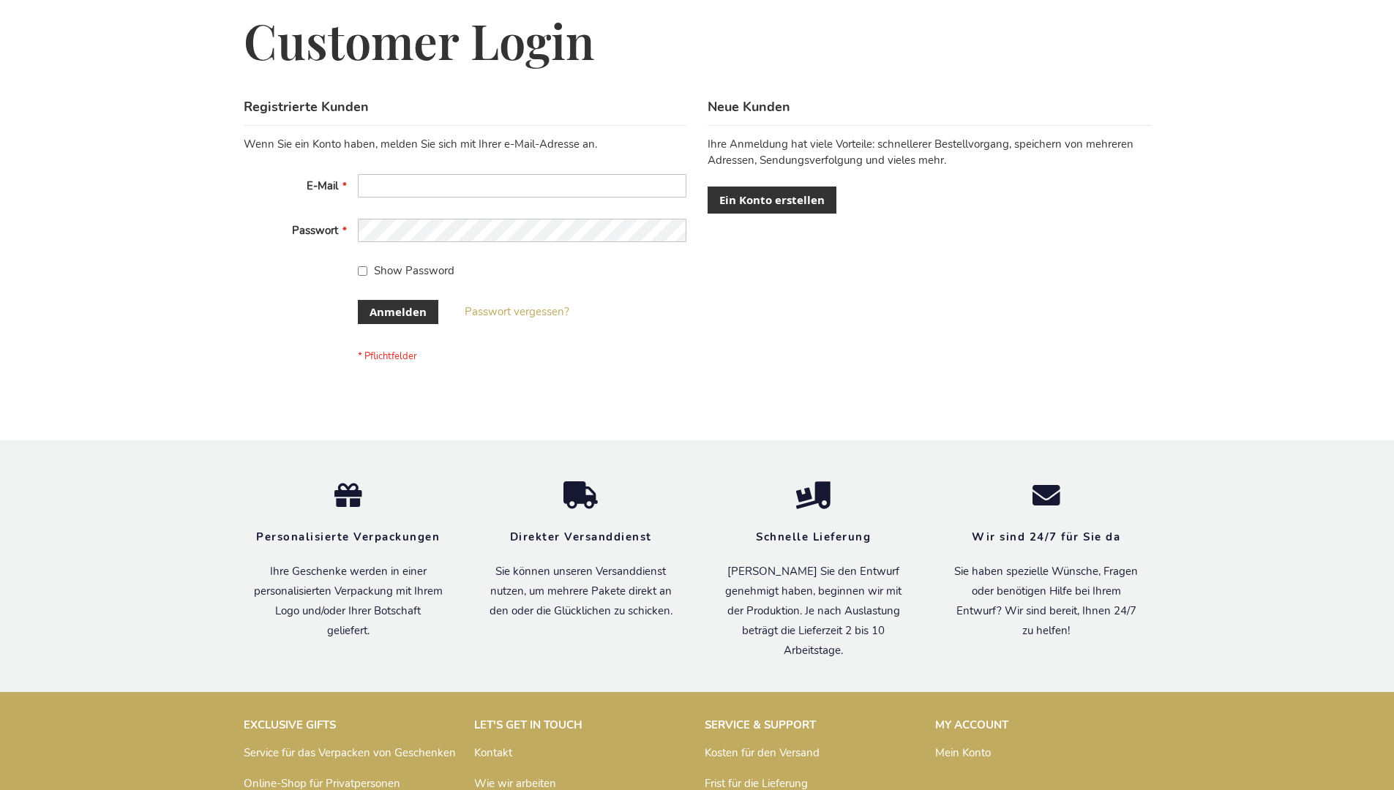
scroll to position [490, 0]
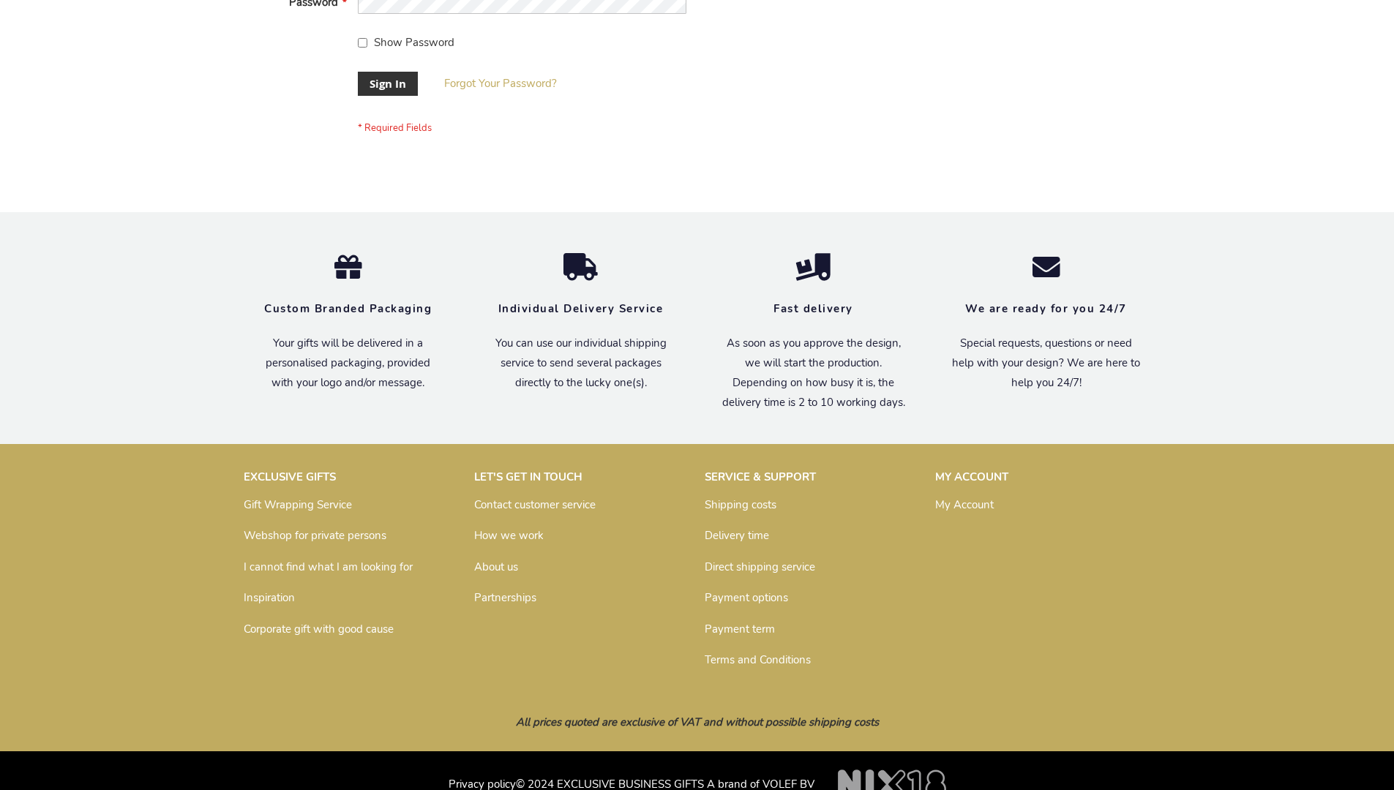
scroll to position [470, 0]
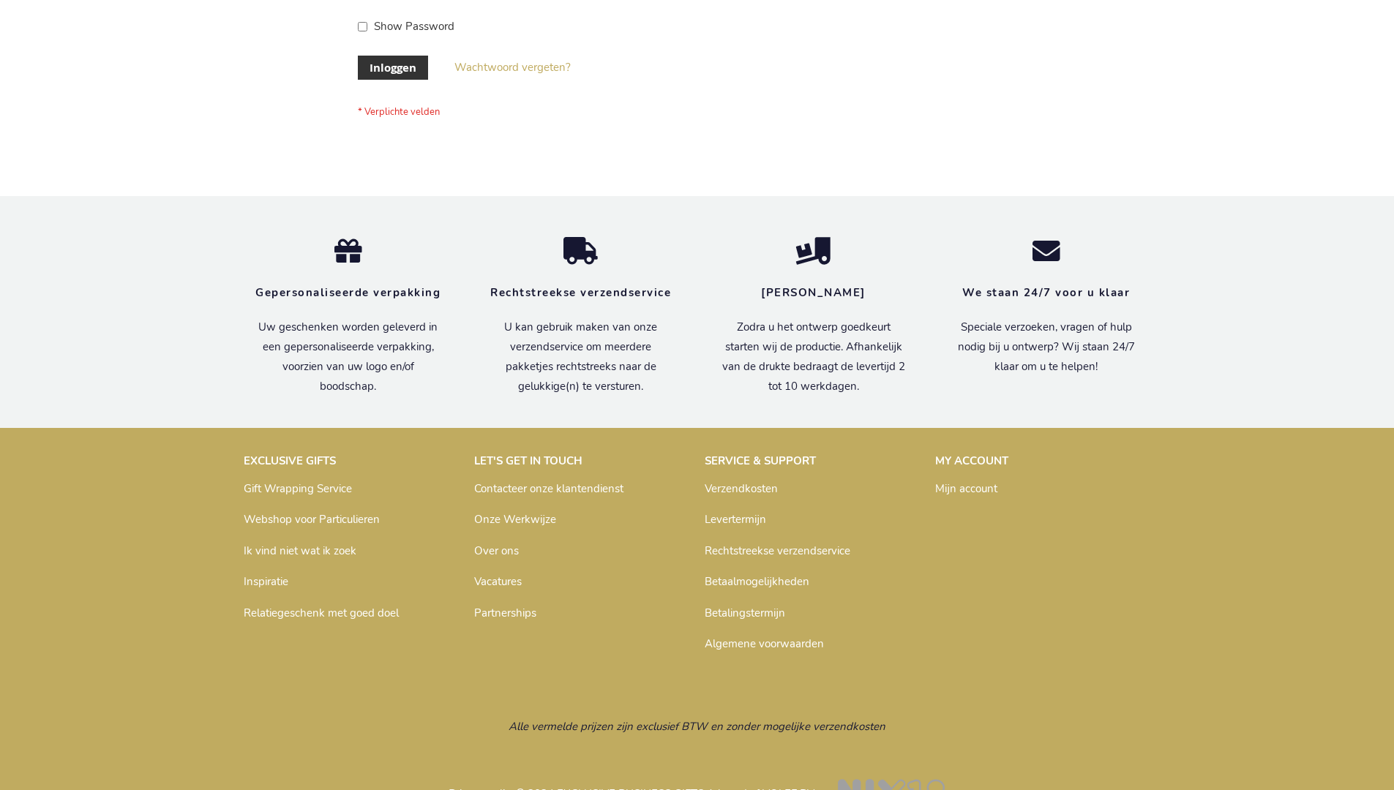
scroll to position [497, 0]
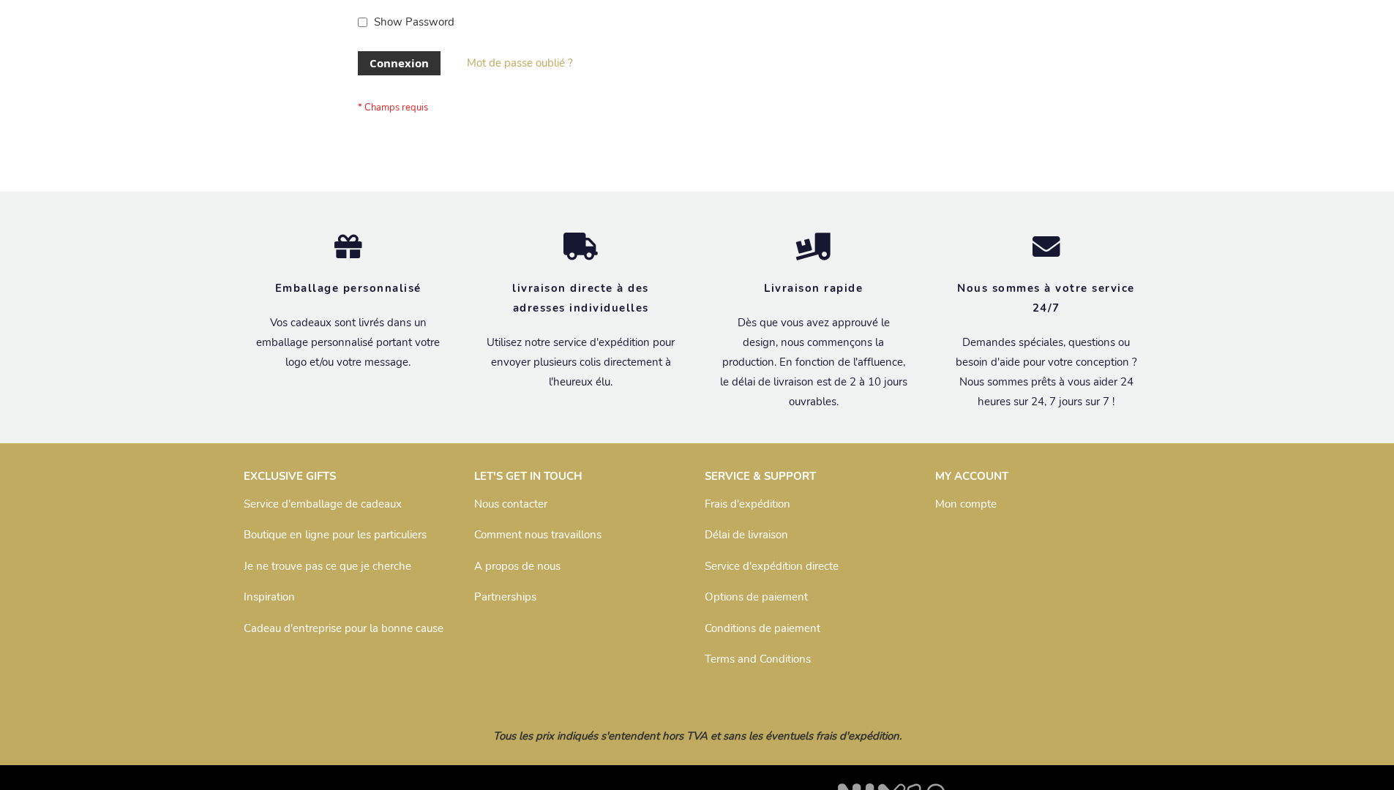
scroll to position [505, 0]
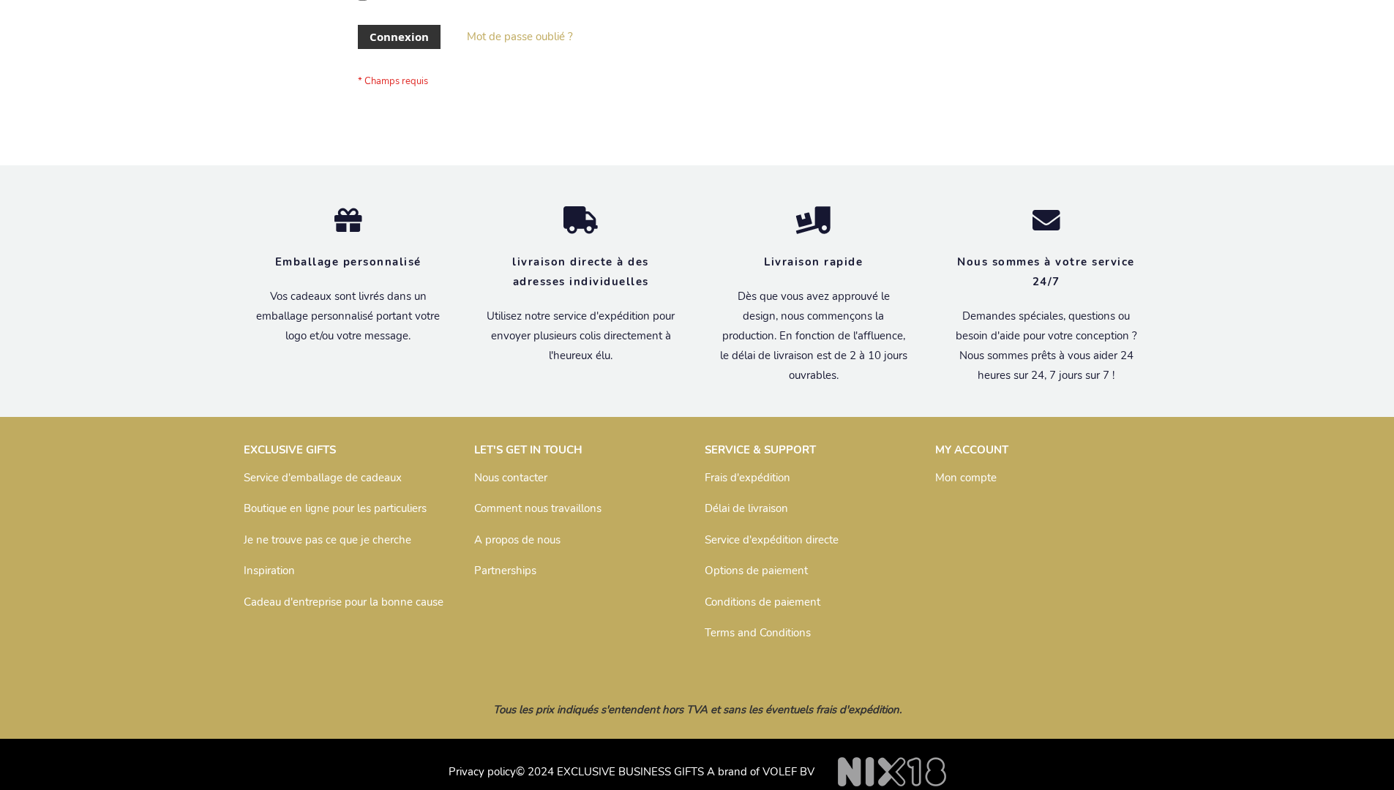
scroll to position [505, 0]
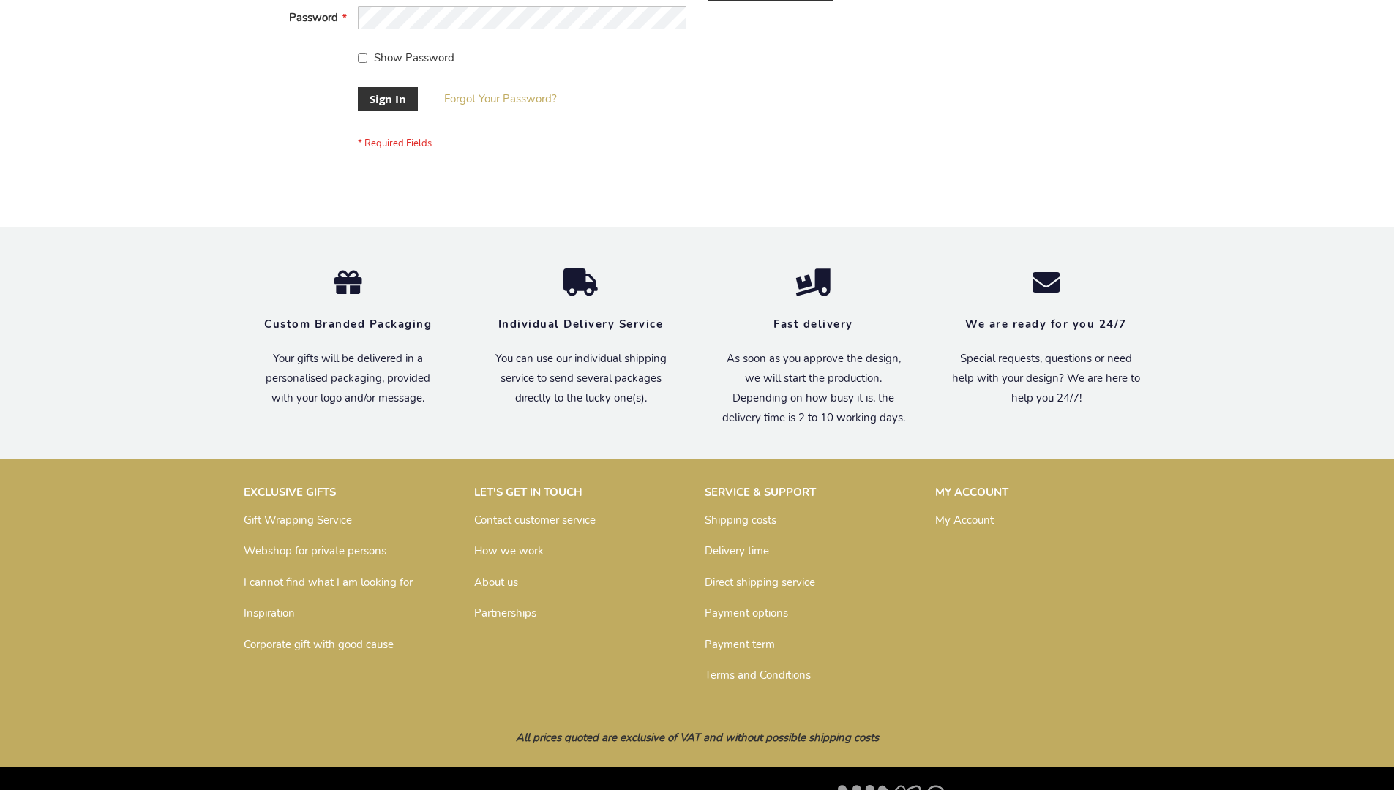
scroll to position [470, 0]
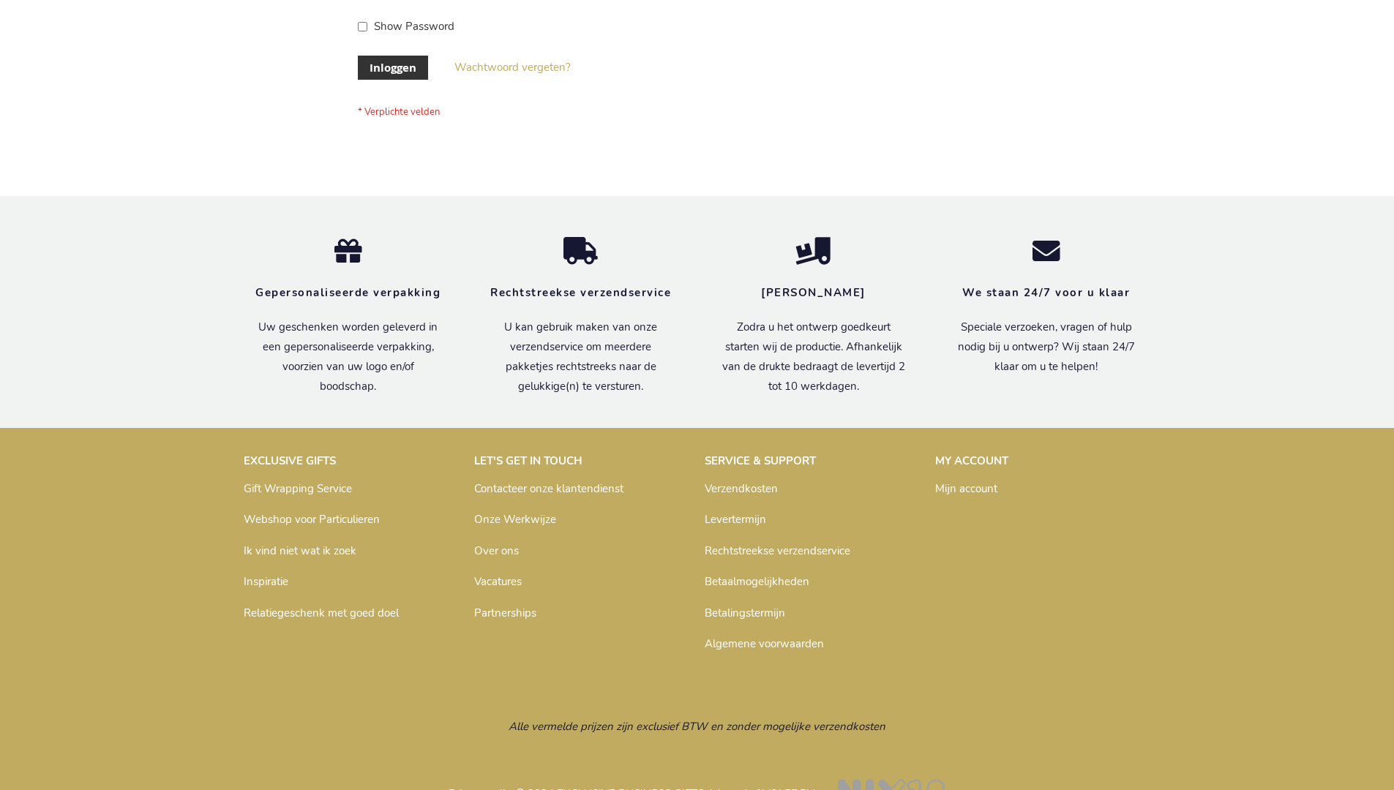
scroll to position [497, 0]
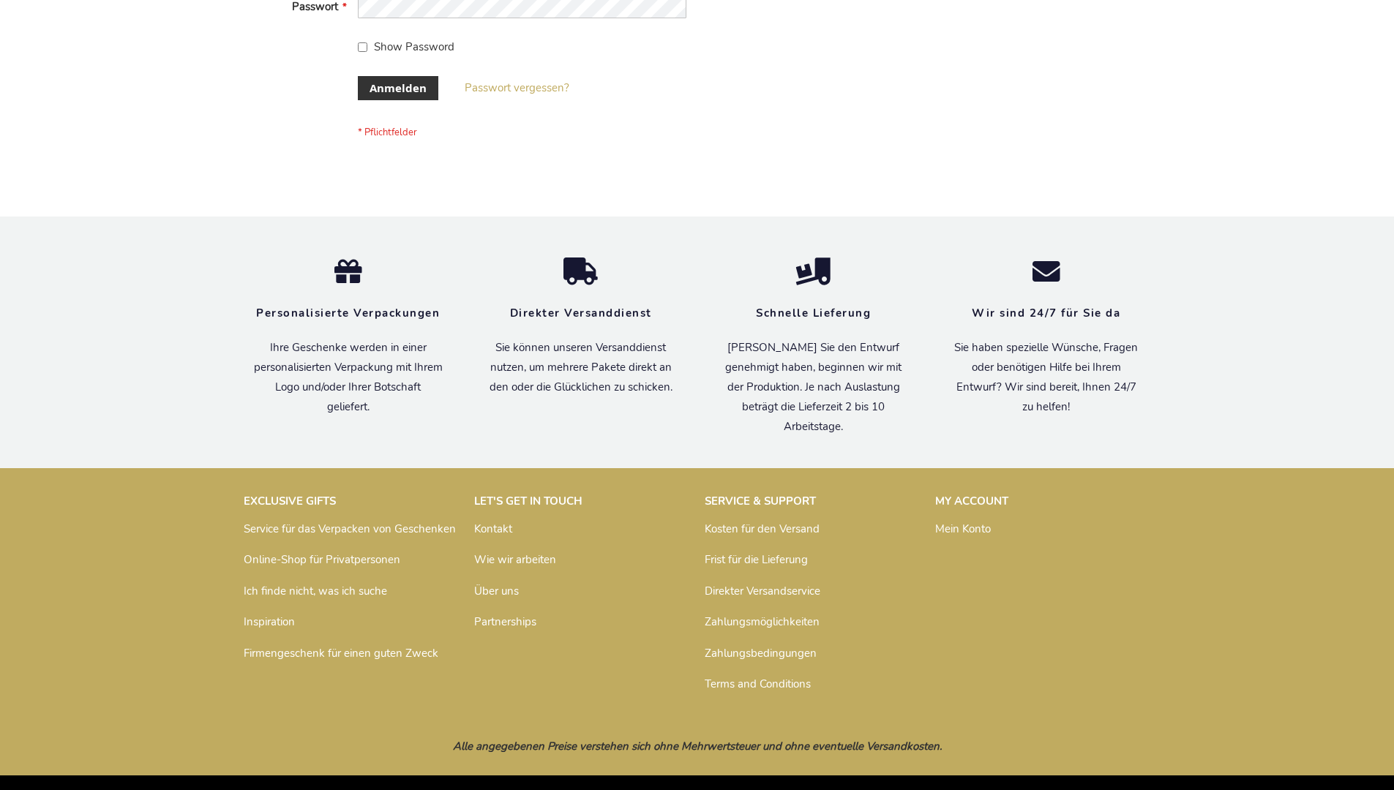
scroll to position [490, 0]
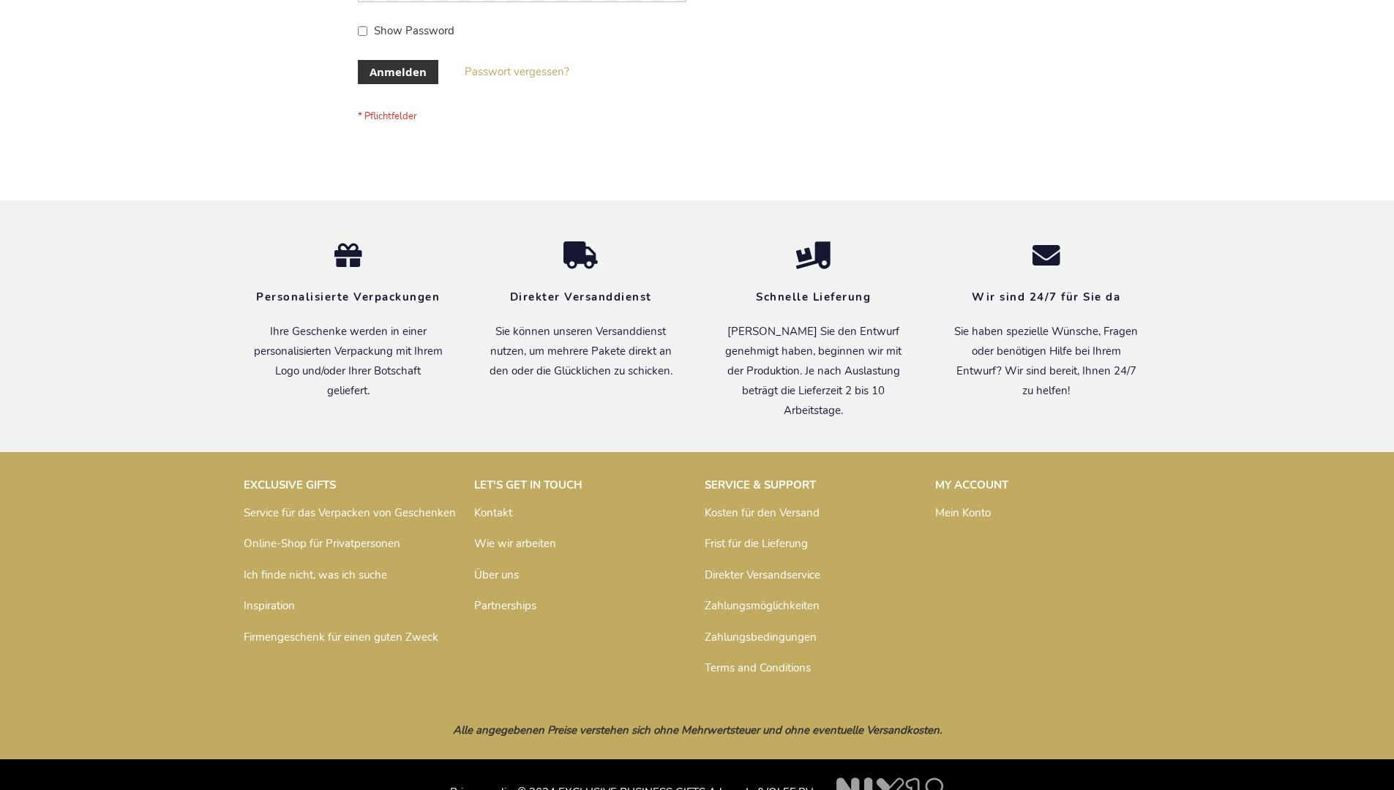
scroll to position [490, 0]
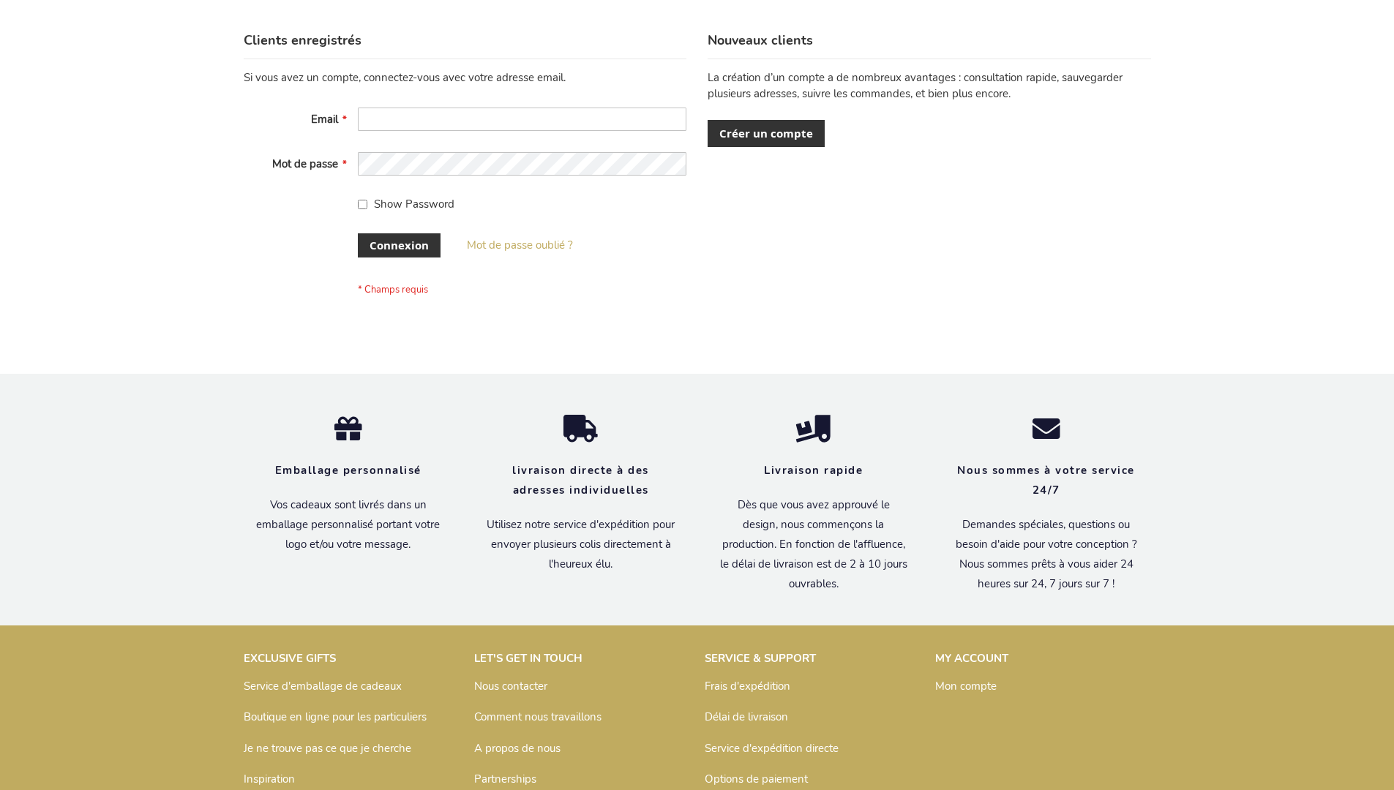
scroll to position [505, 0]
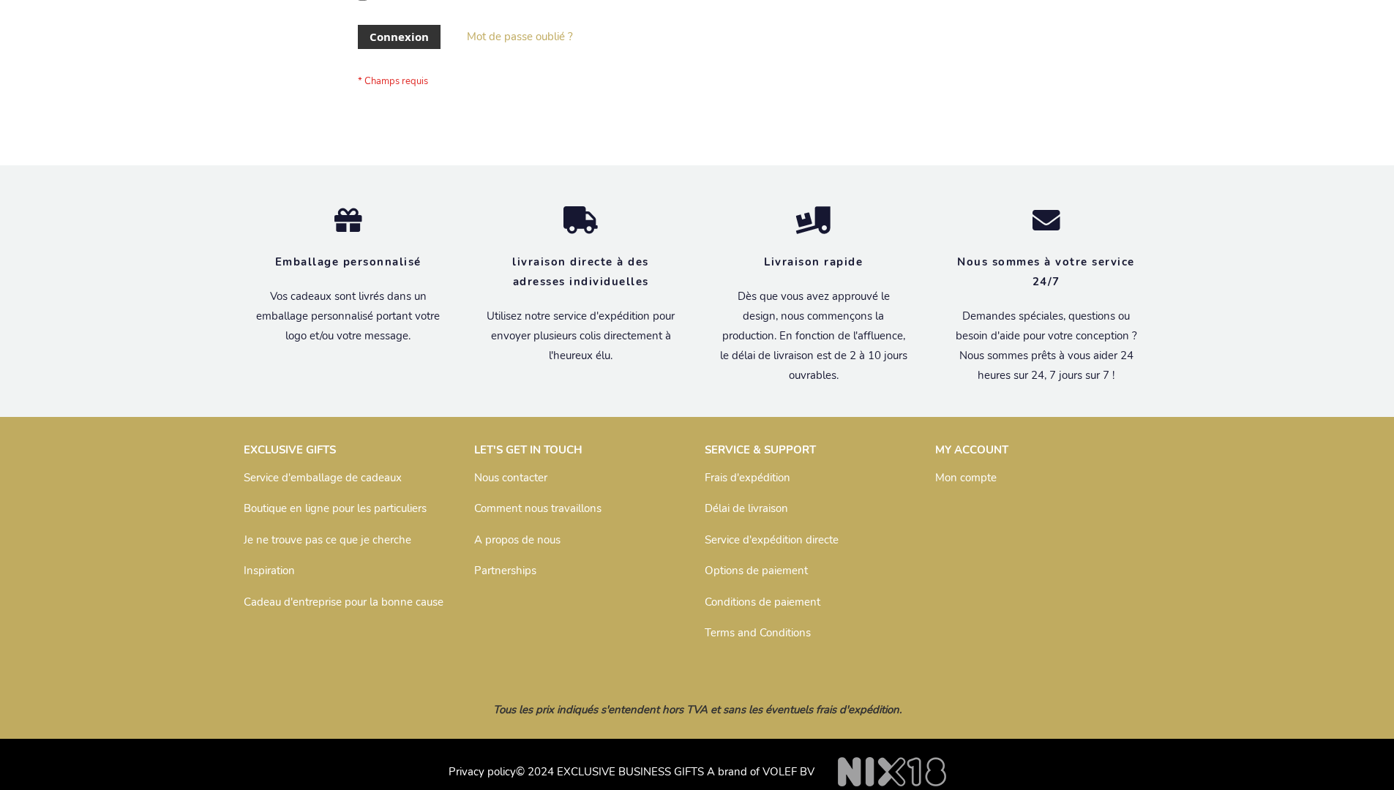
scroll to position [505, 0]
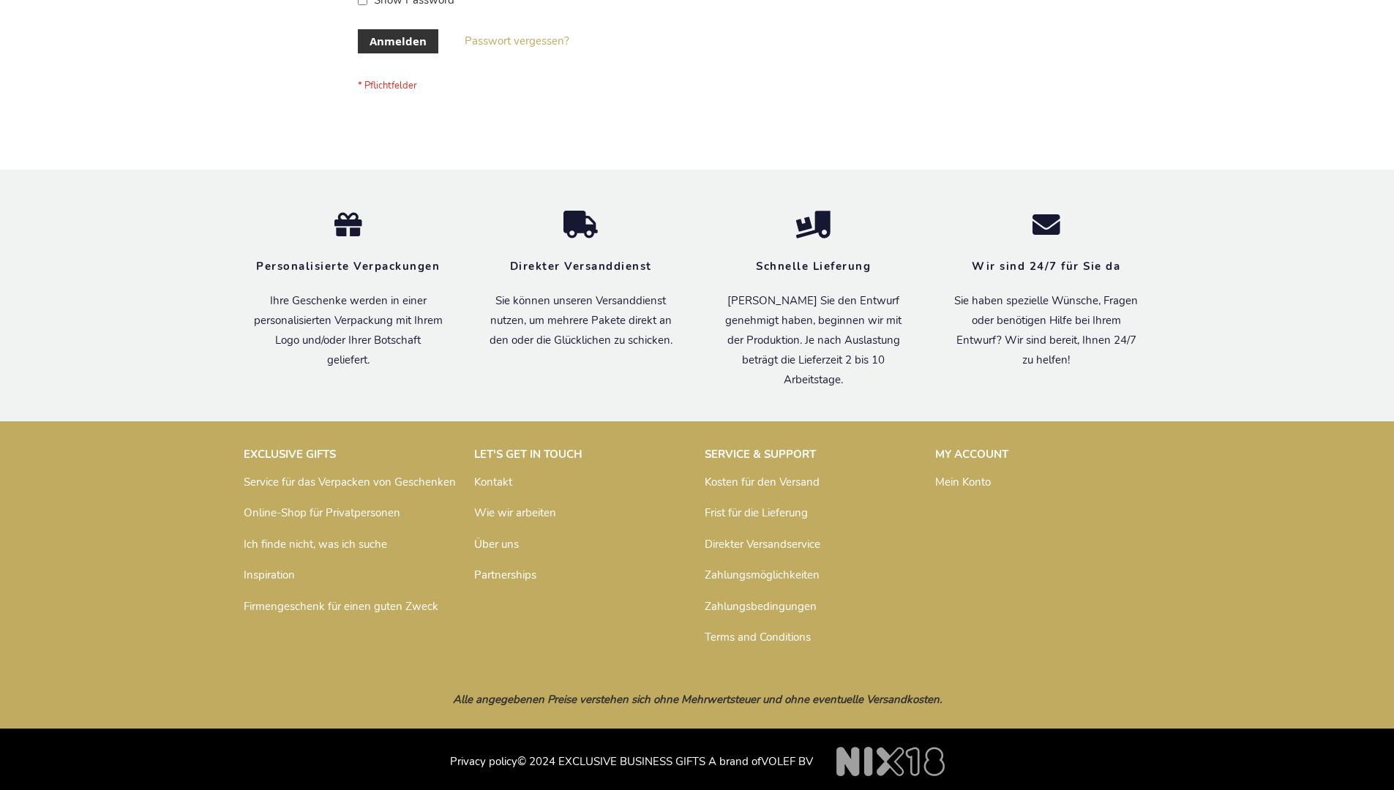
scroll to position [490, 0]
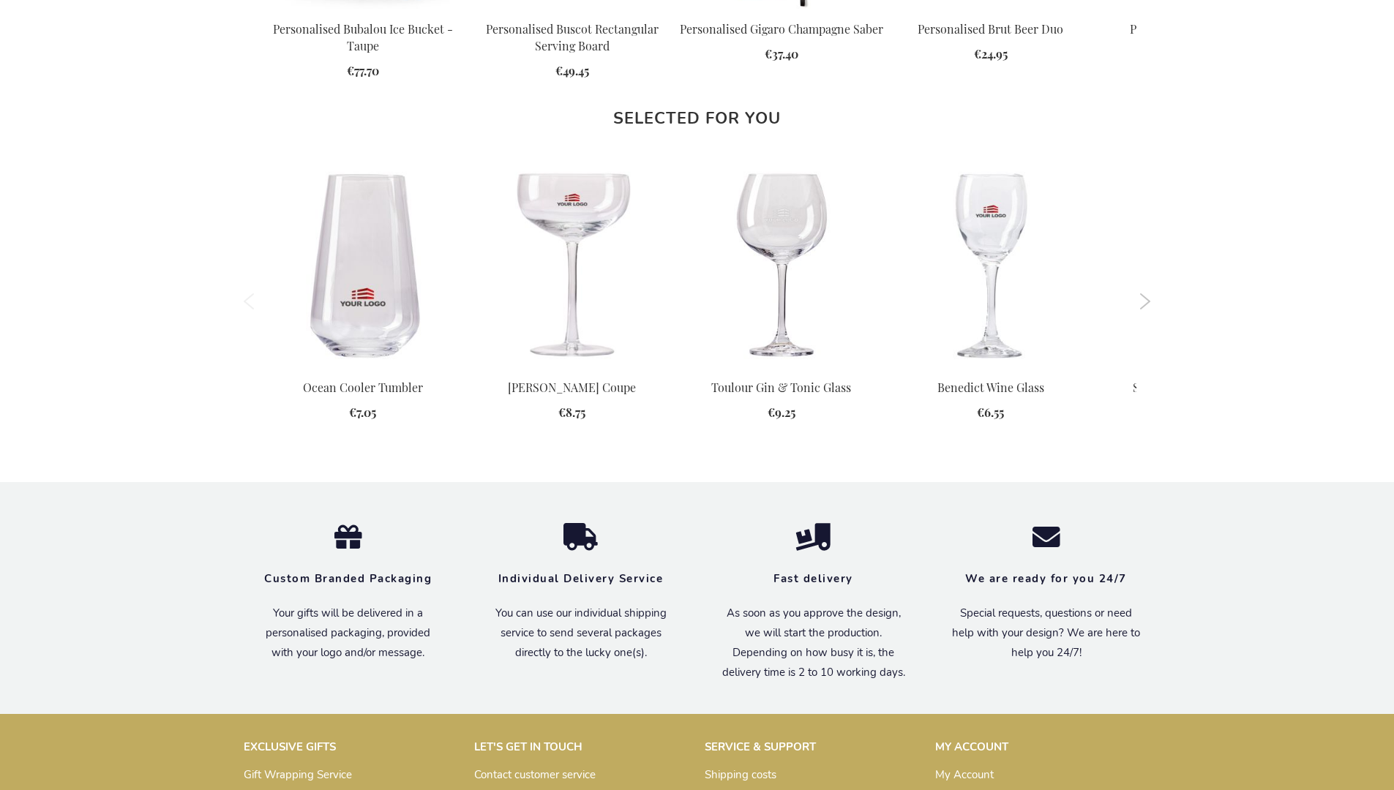
scroll to position [1752, 0]
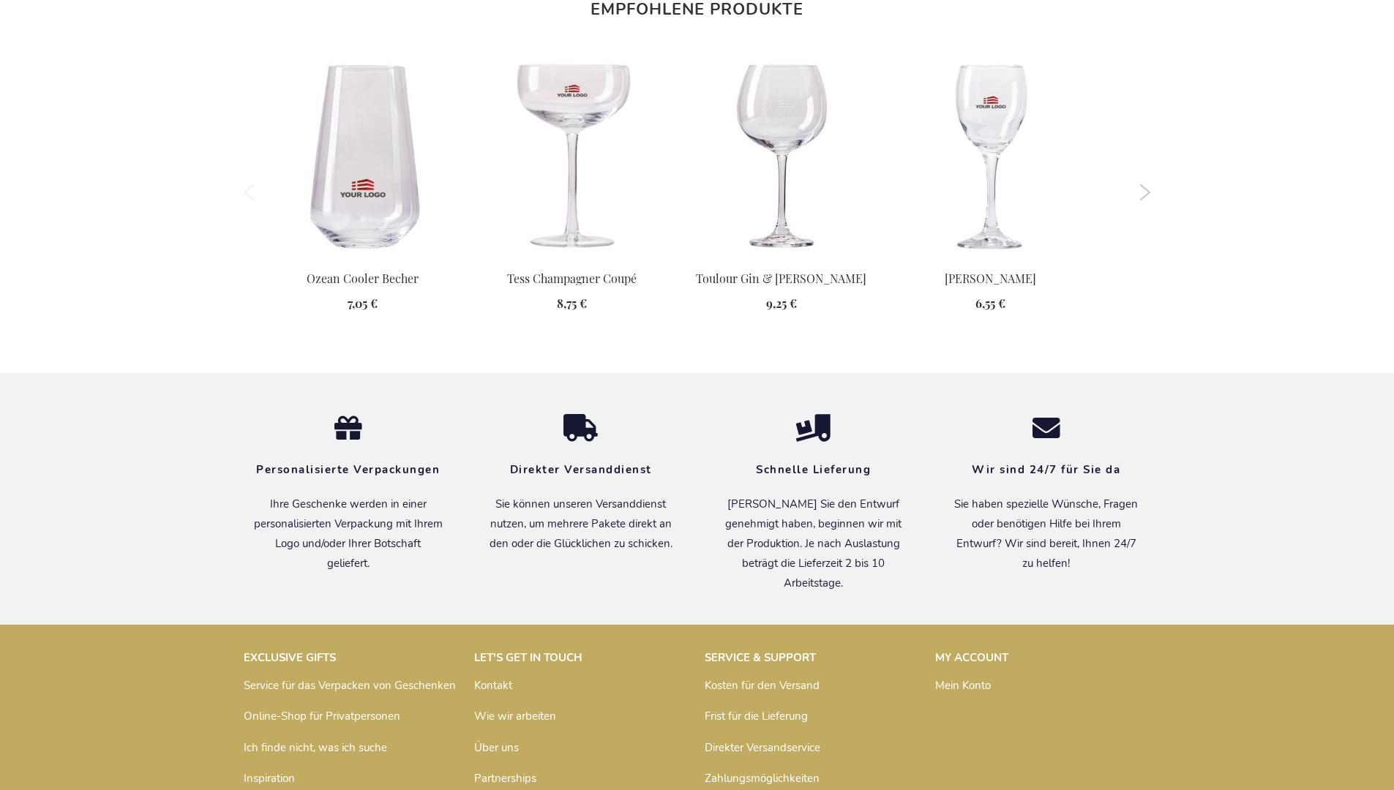
scroll to position [1785, 0]
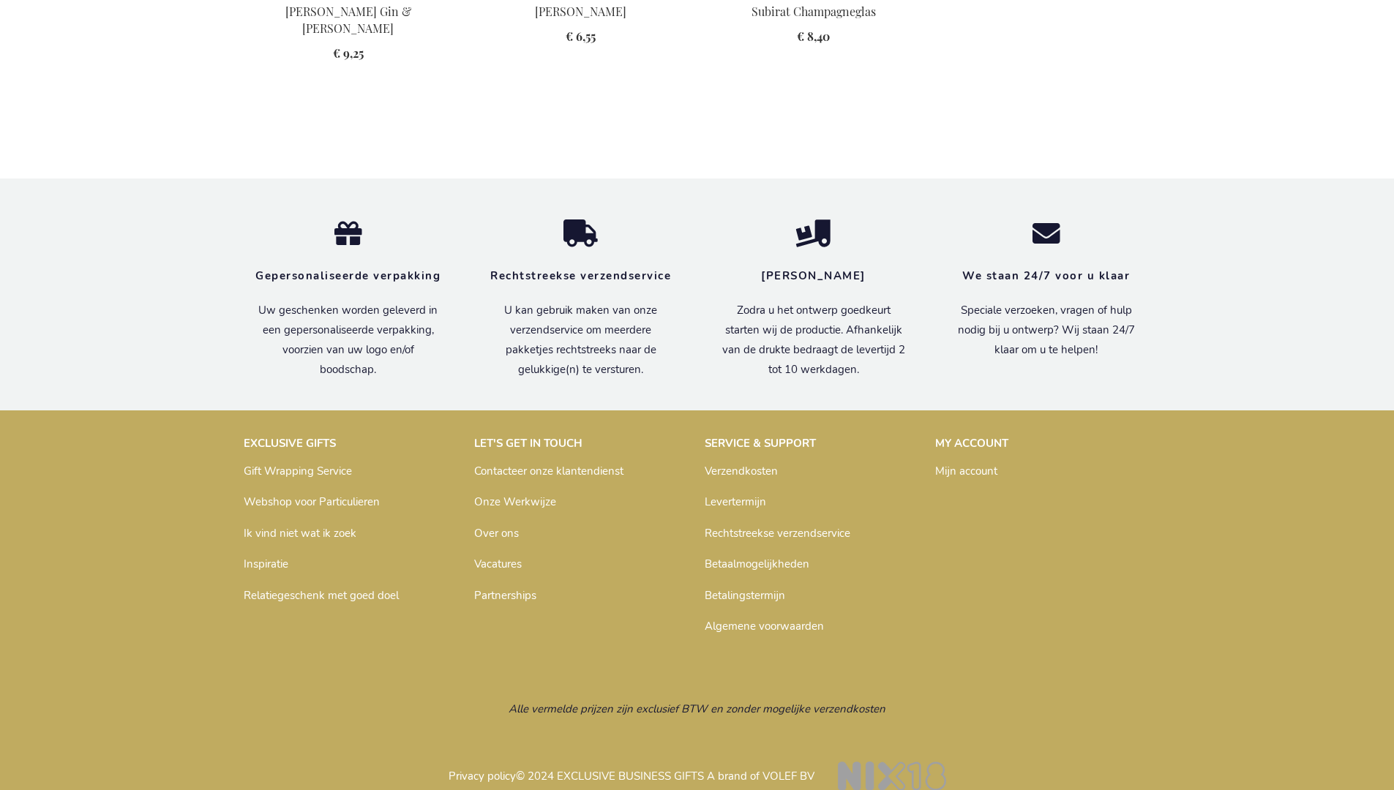
scroll to position [1210, 0]
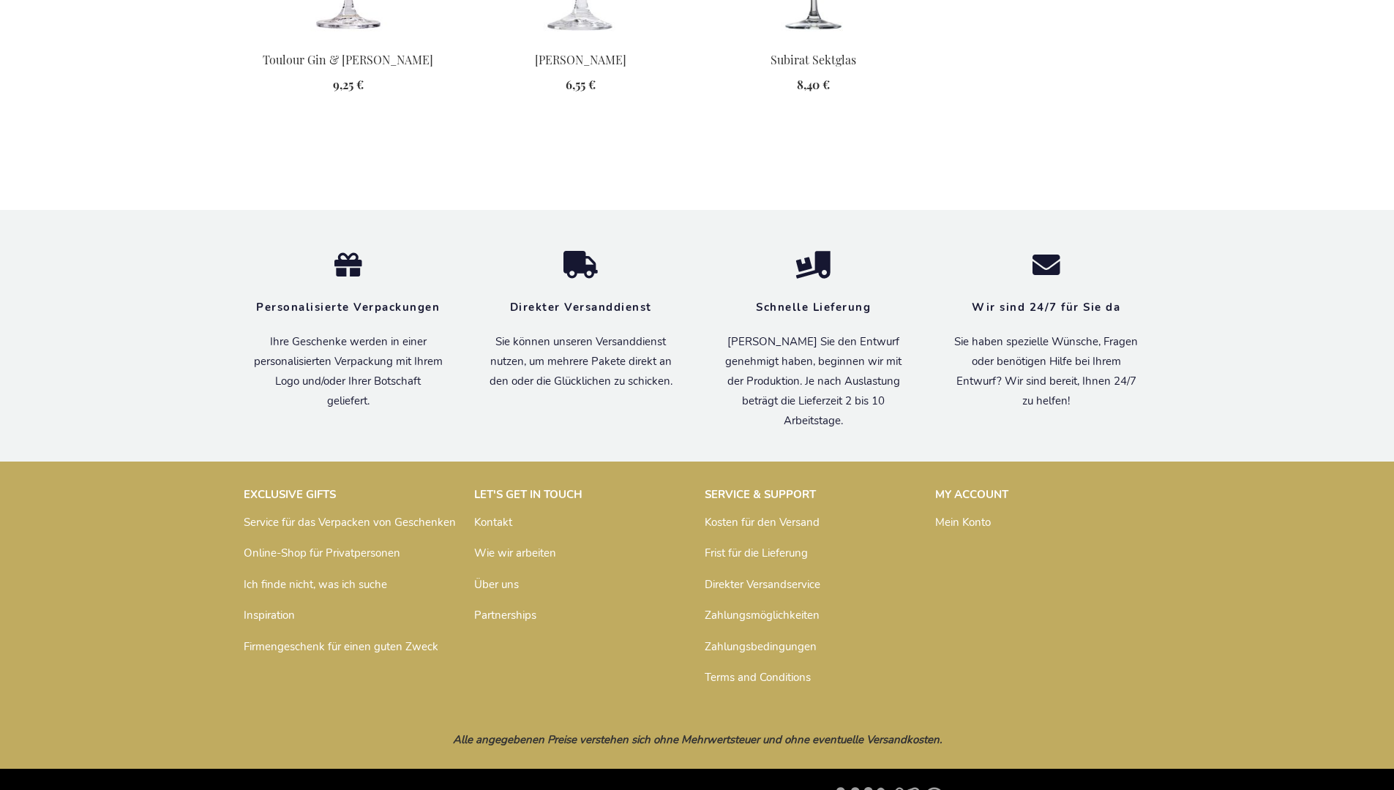
scroll to position [1204, 0]
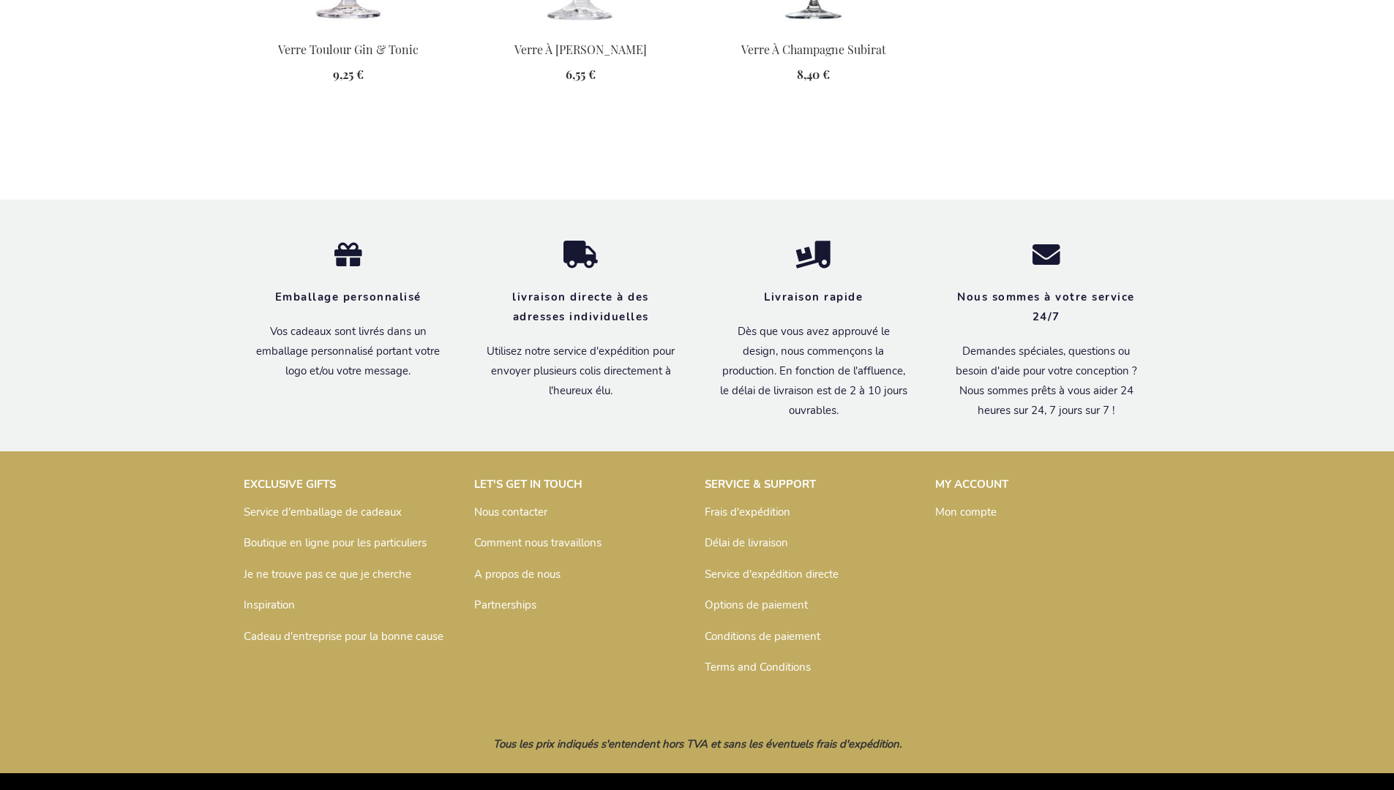
scroll to position [1218, 0]
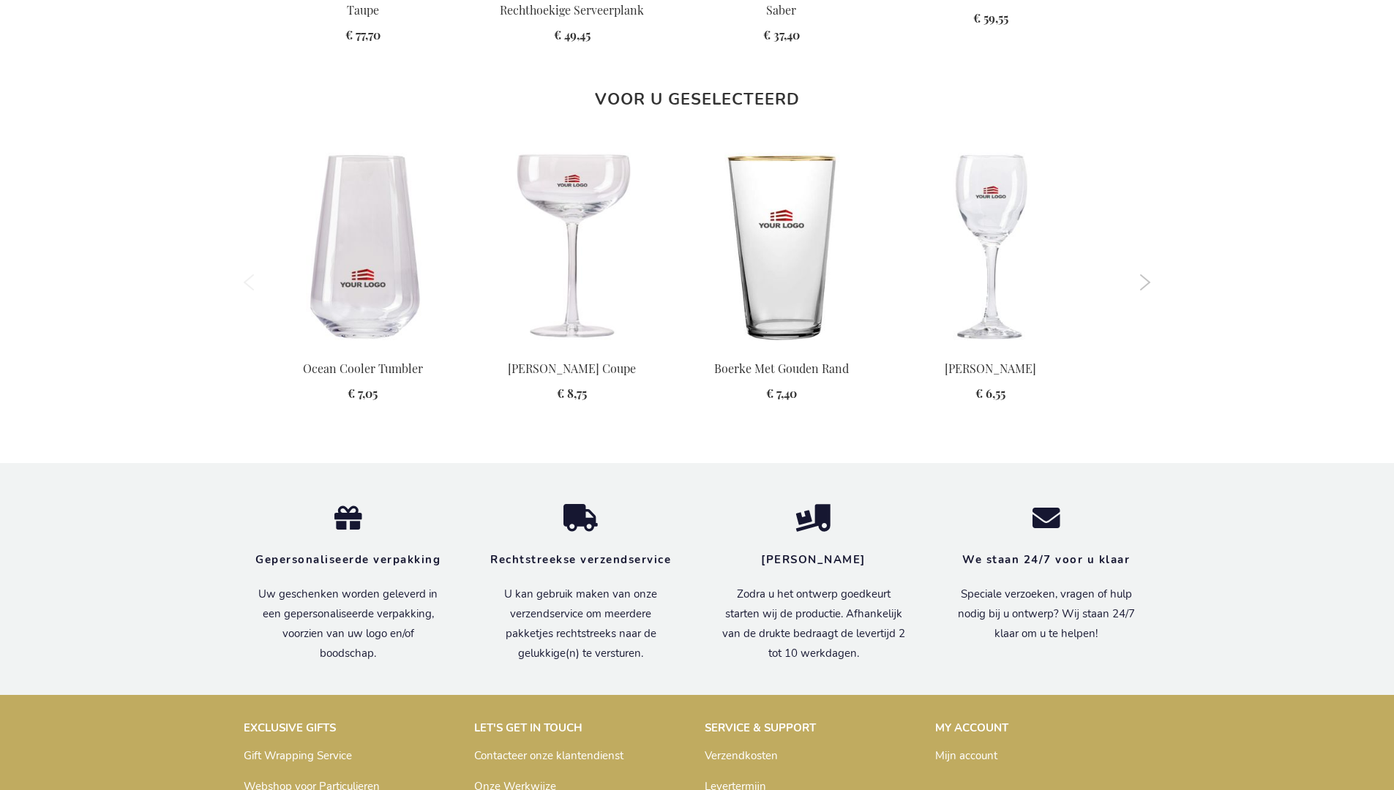
scroll to position [1700, 0]
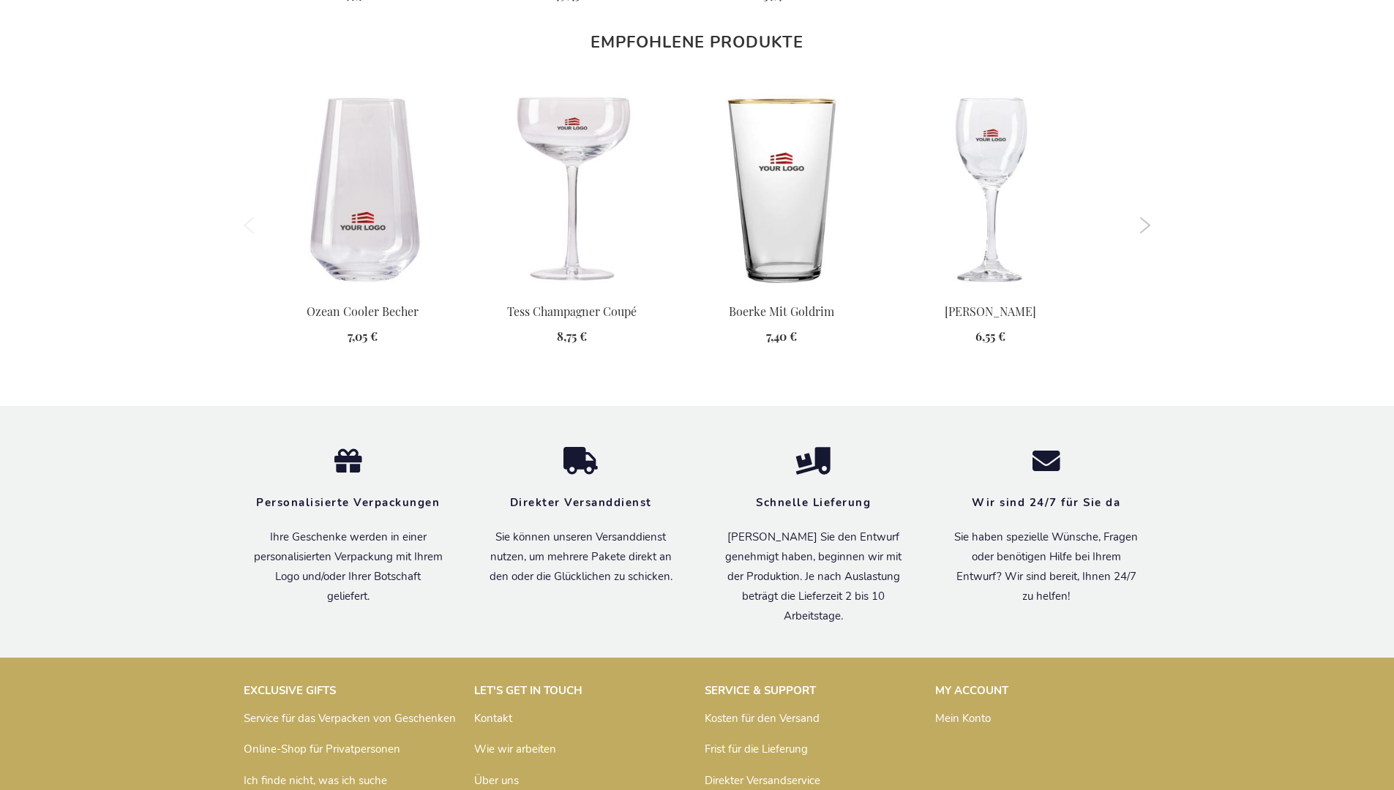
scroll to position [1701, 0]
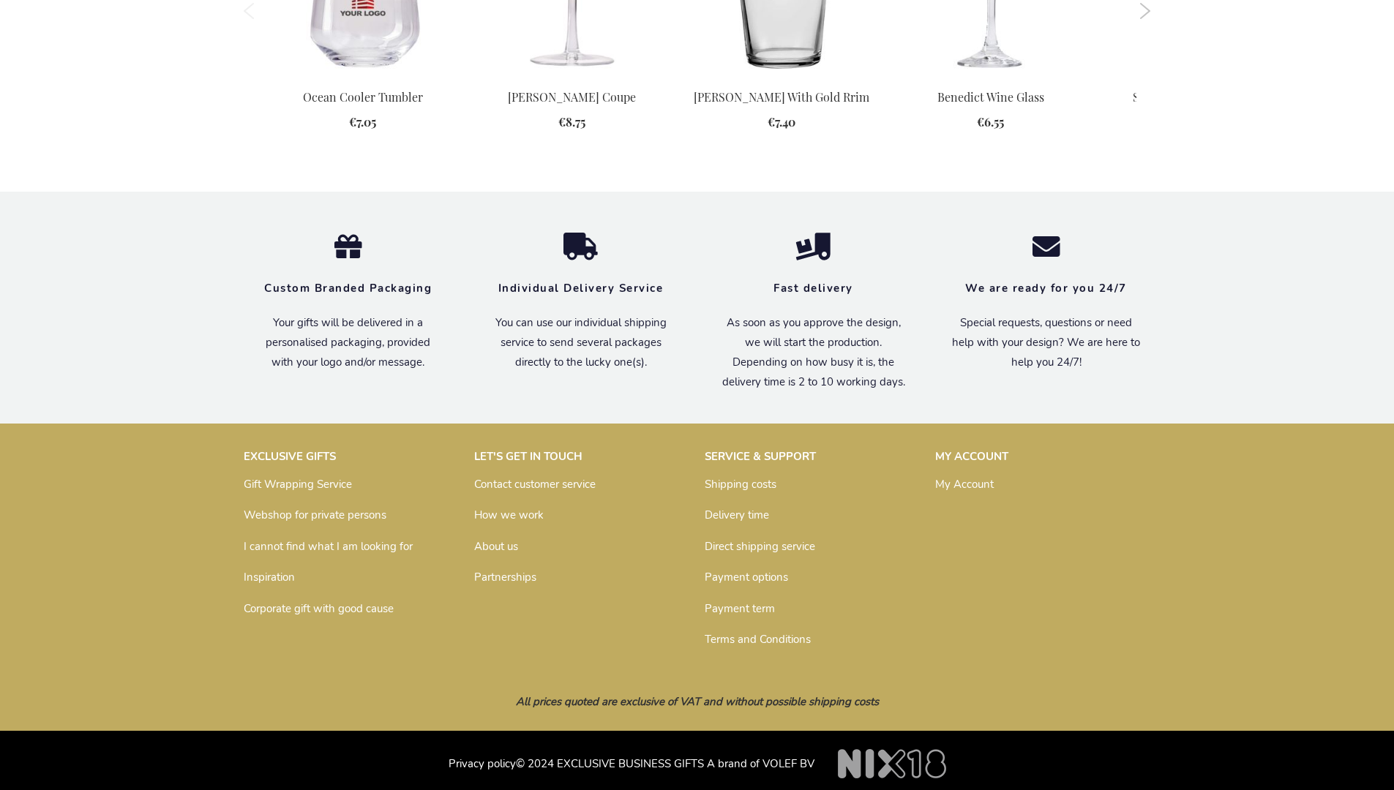
scroll to position [1668, 0]
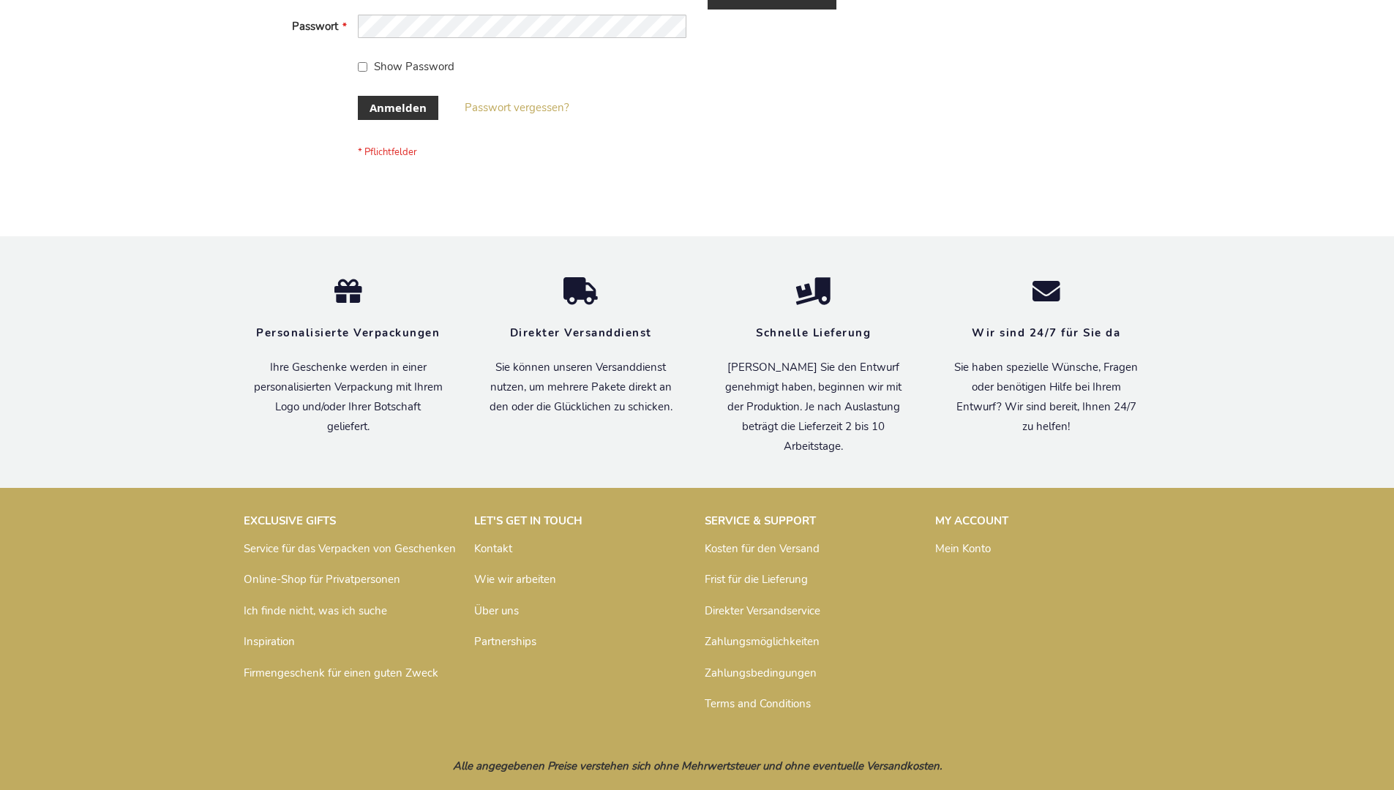
scroll to position [490, 0]
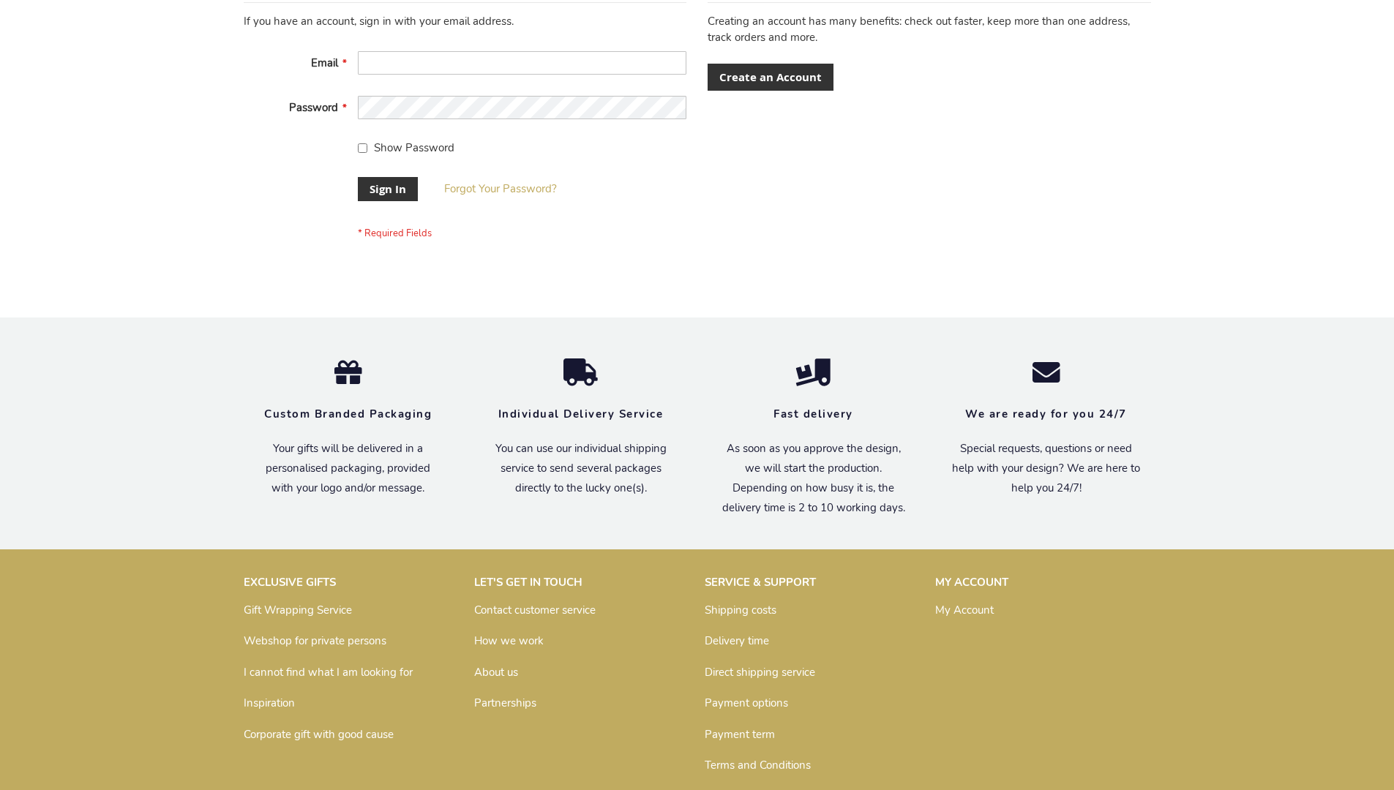
scroll to position [470, 0]
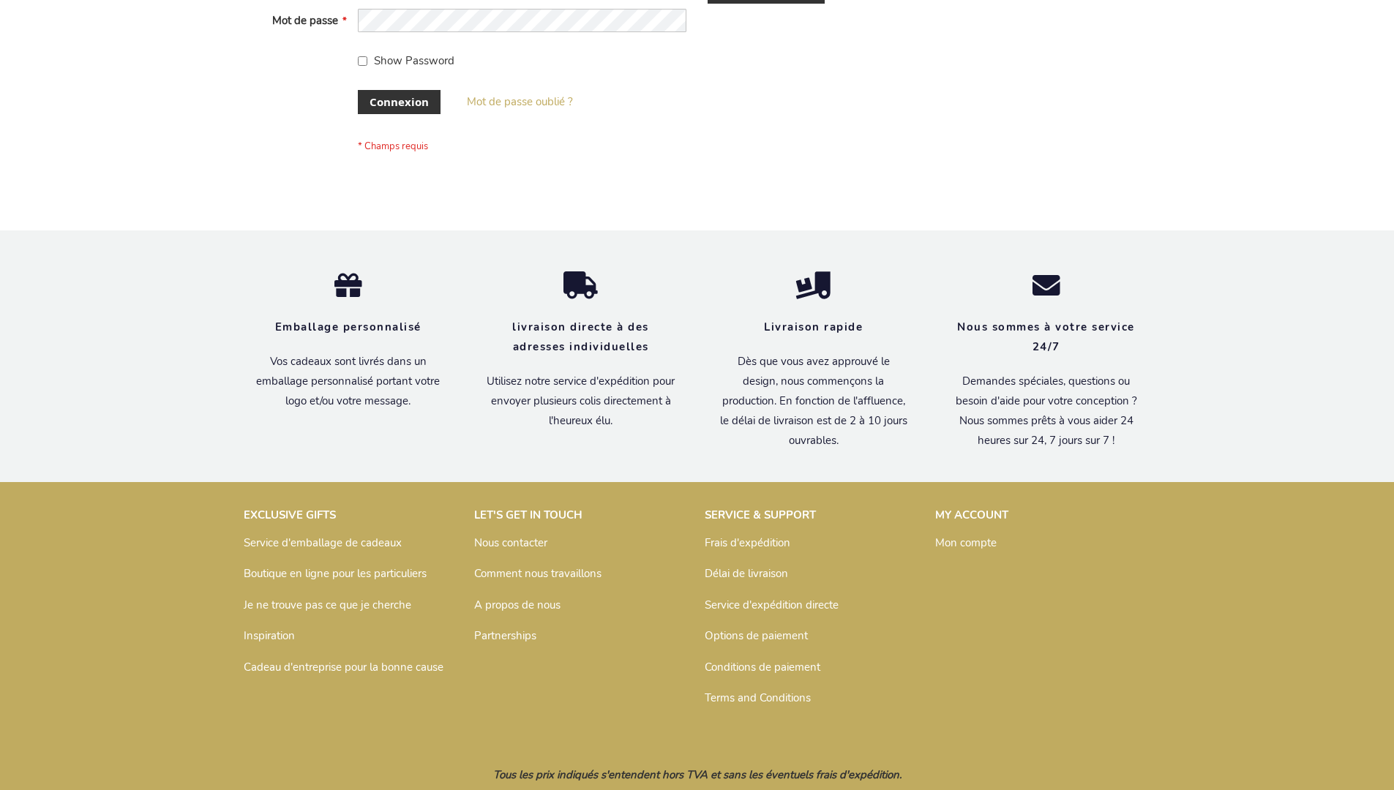
scroll to position [505, 0]
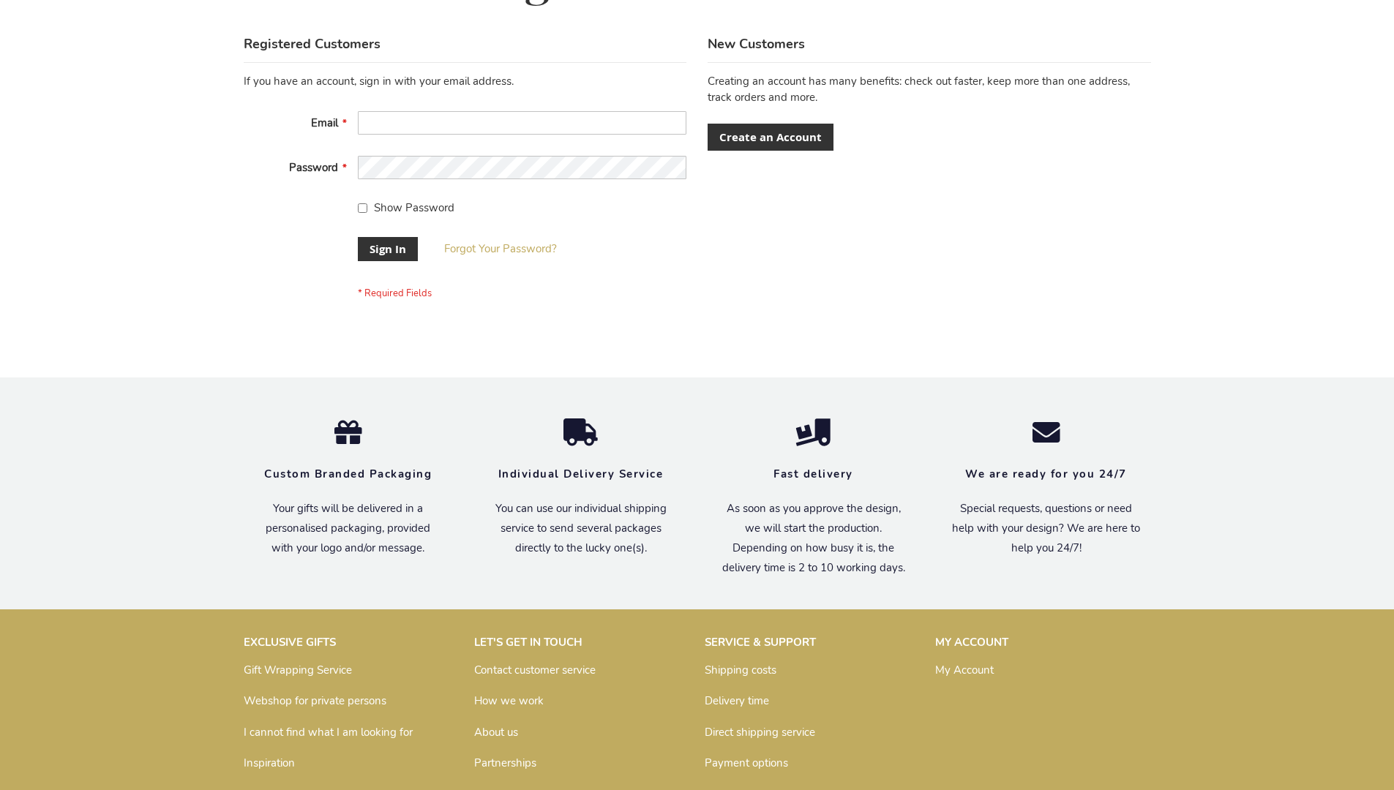
scroll to position [470, 0]
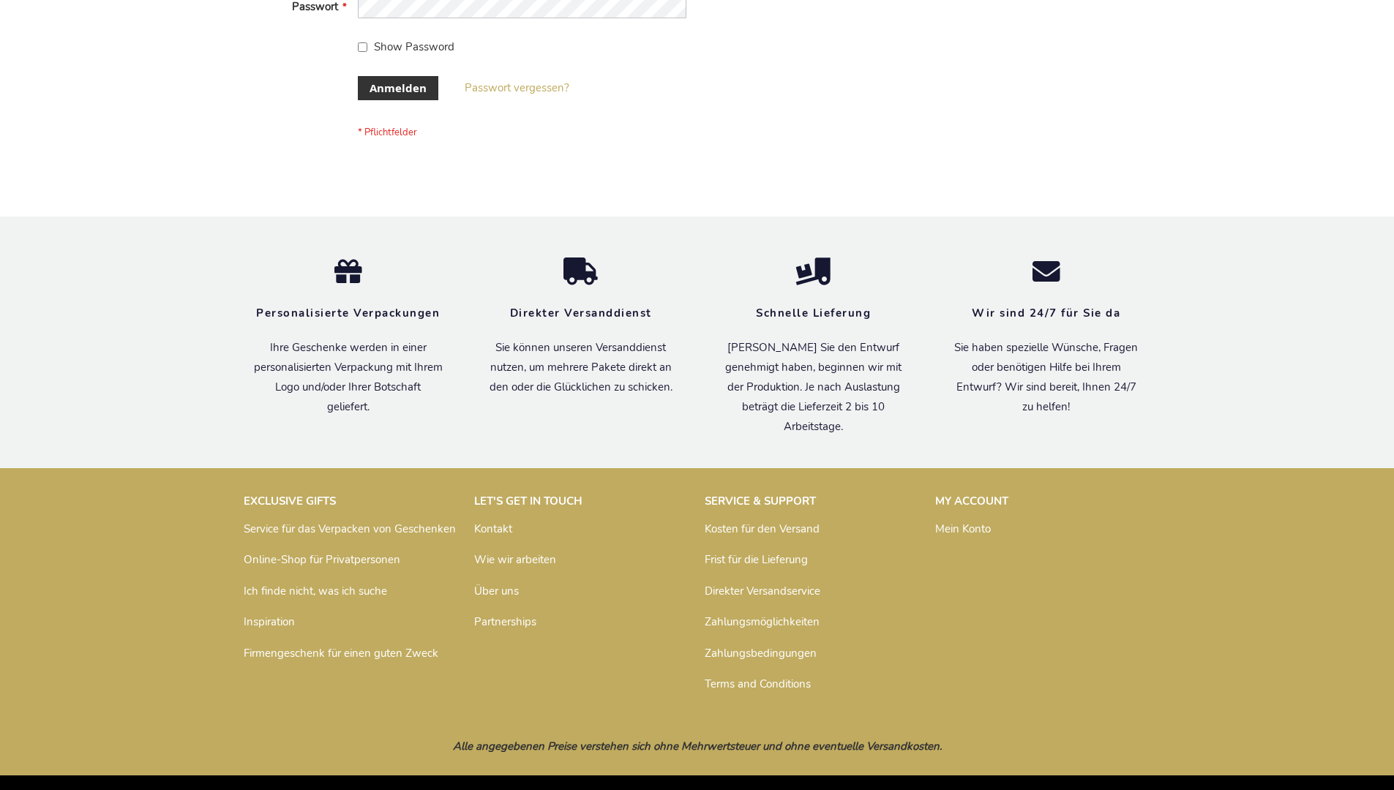
scroll to position [490, 0]
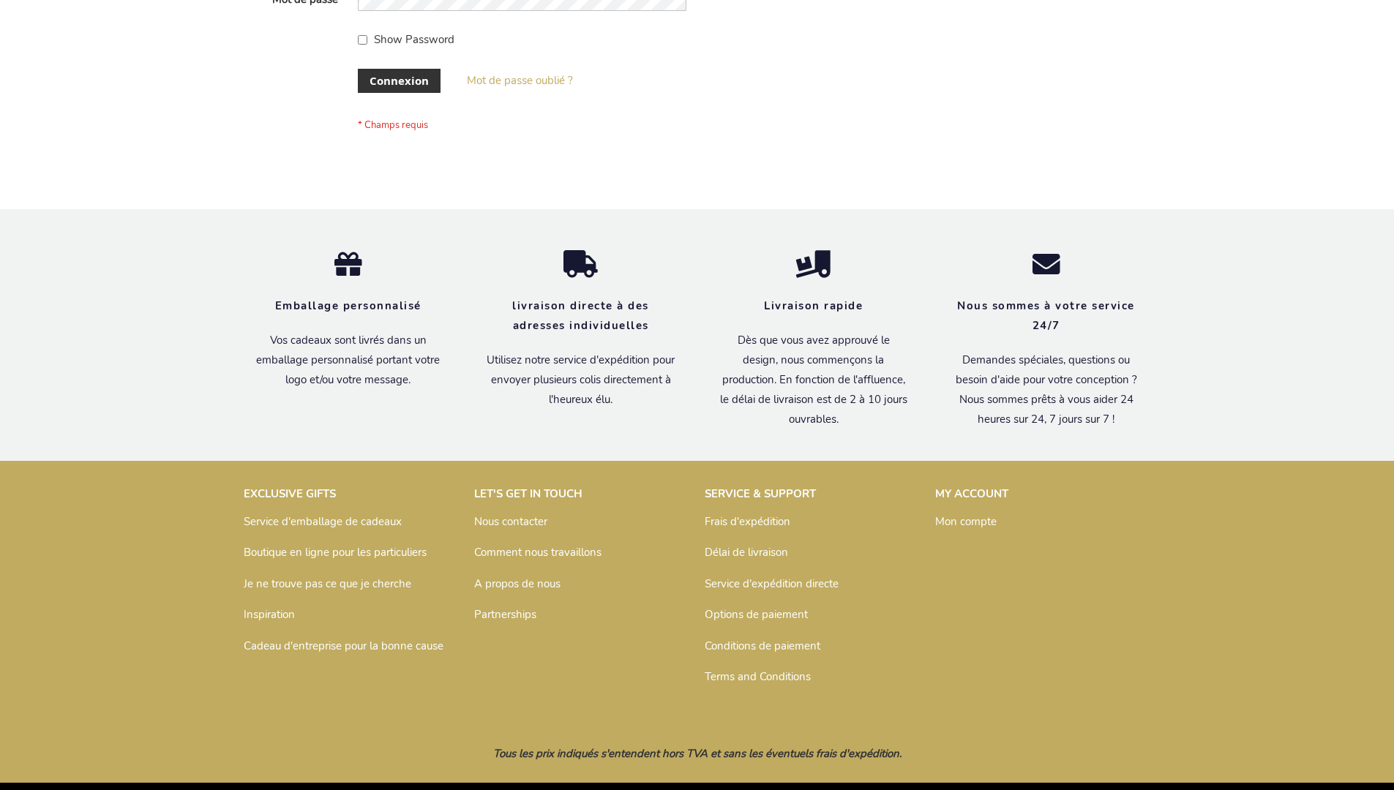
scroll to position [505, 0]
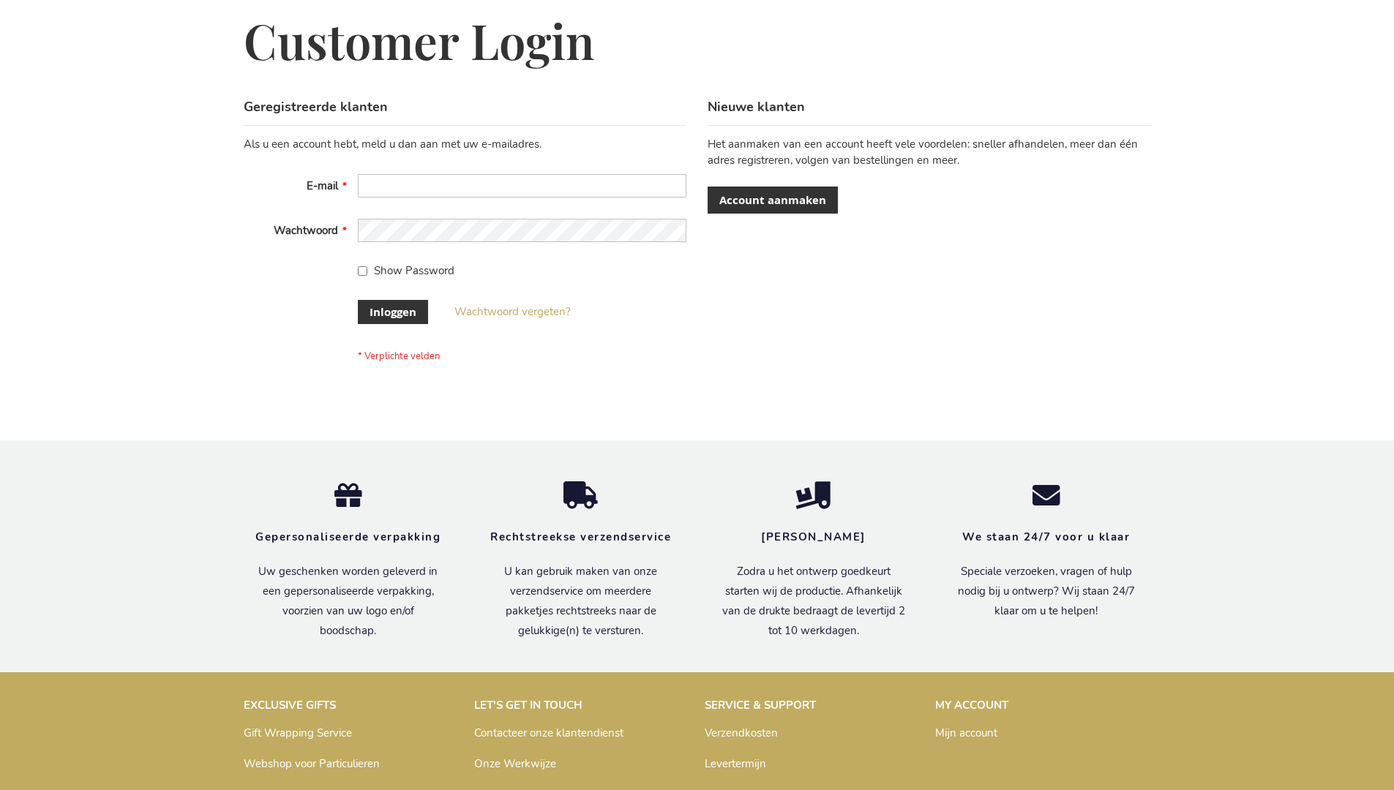
scroll to position [497, 0]
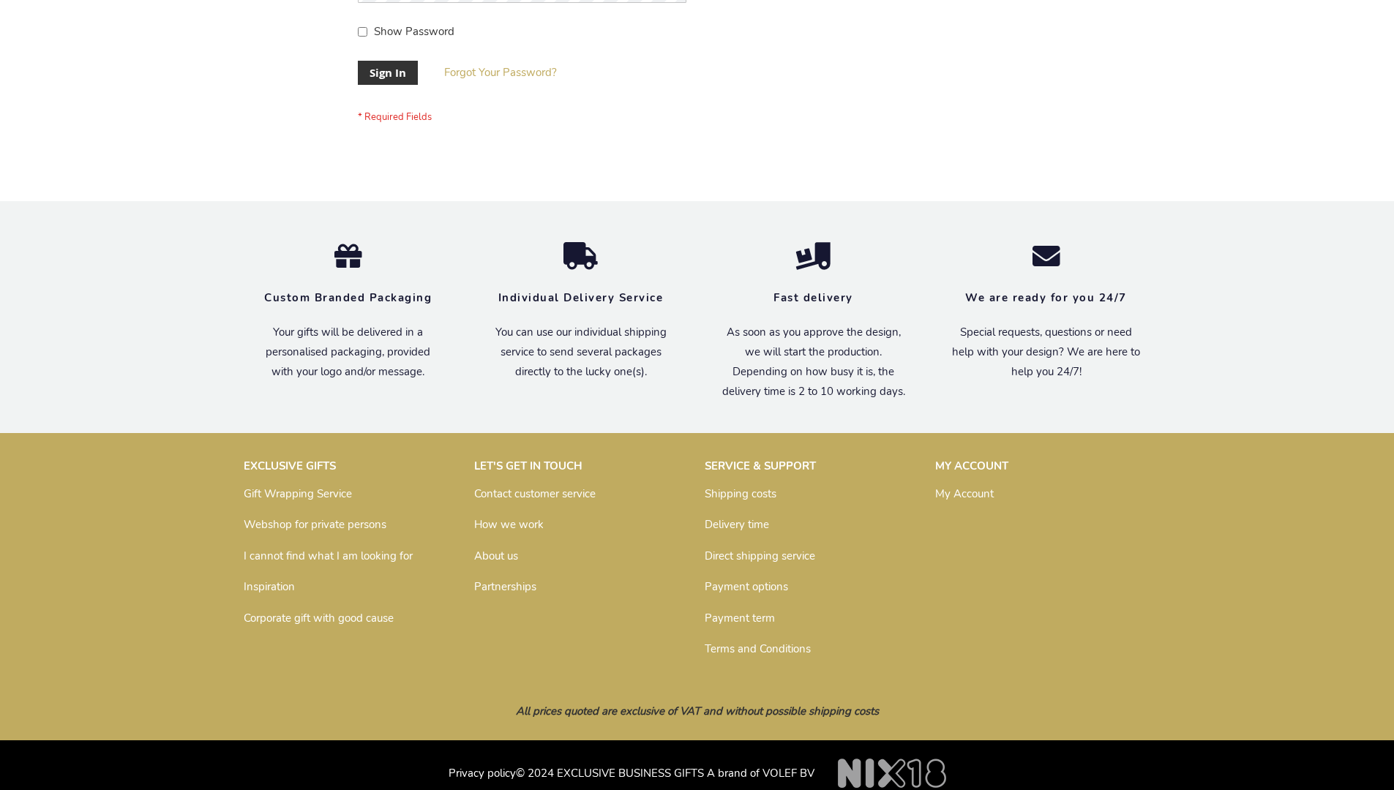
scroll to position [470, 0]
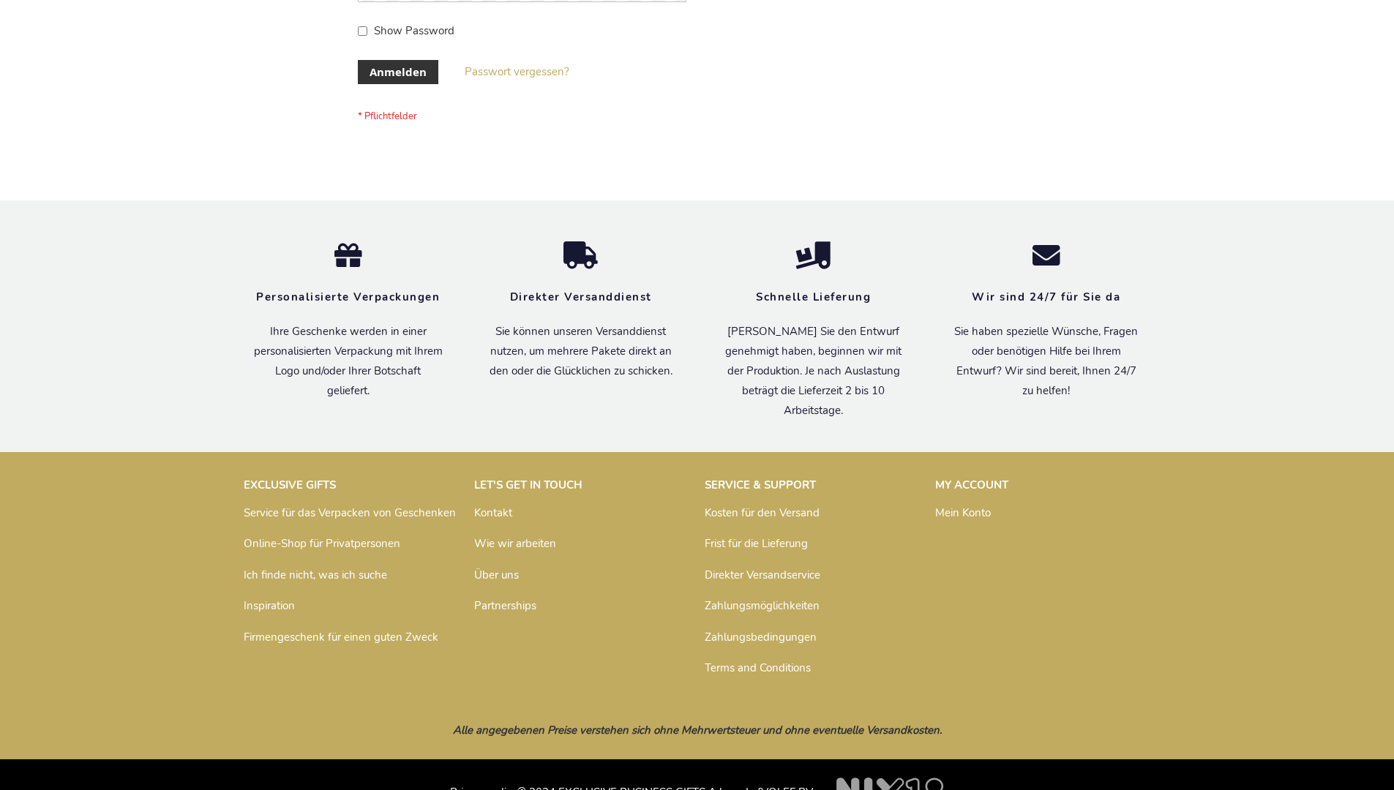
scroll to position [490, 0]
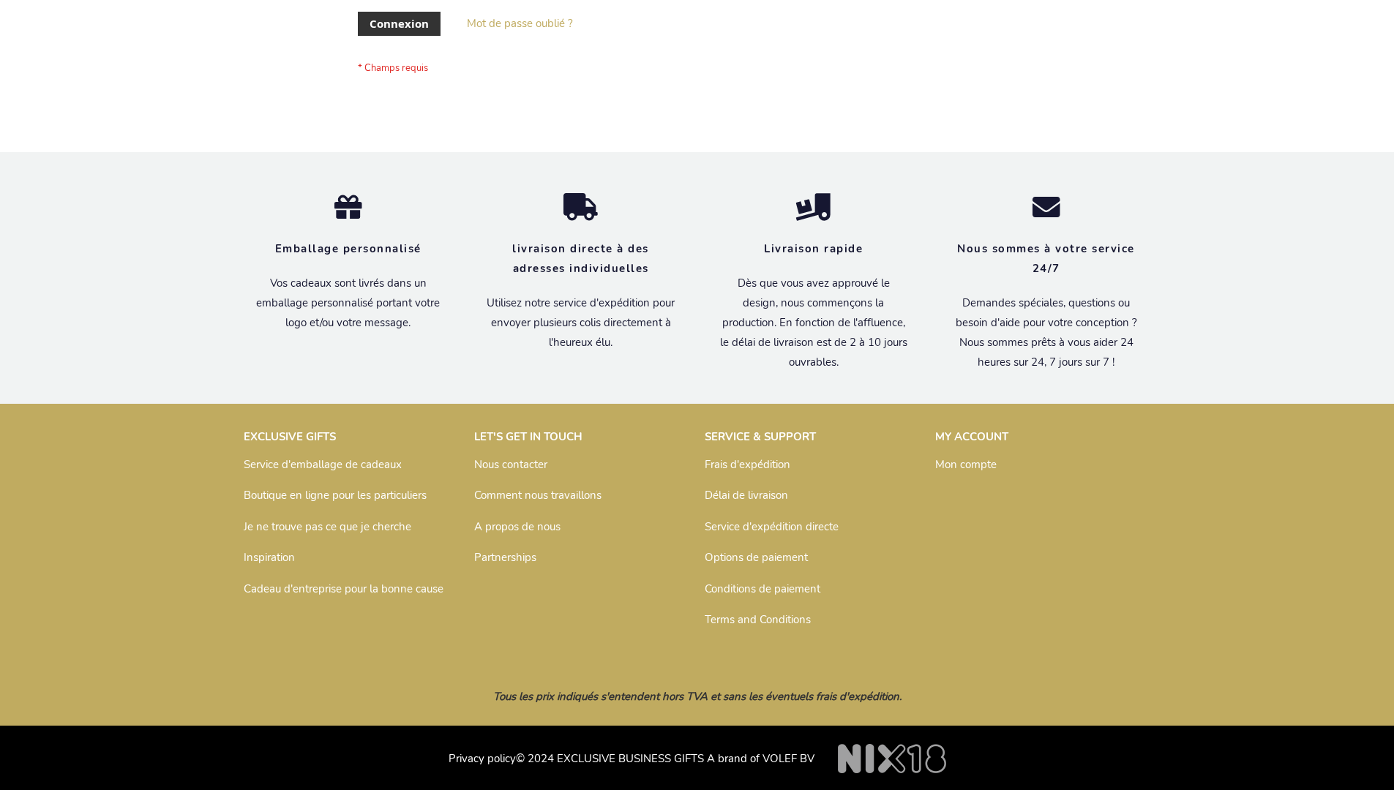
scroll to position [505, 0]
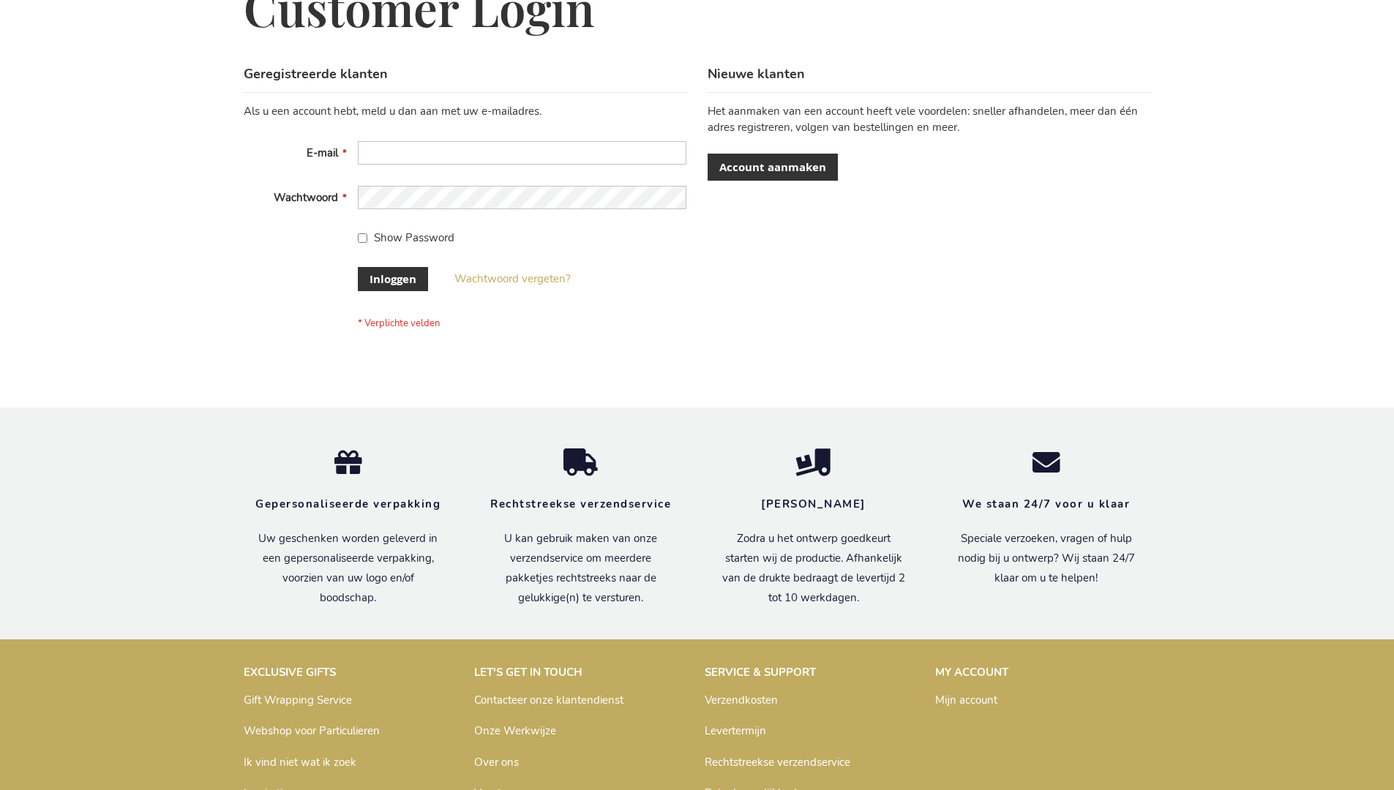
scroll to position [497, 0]
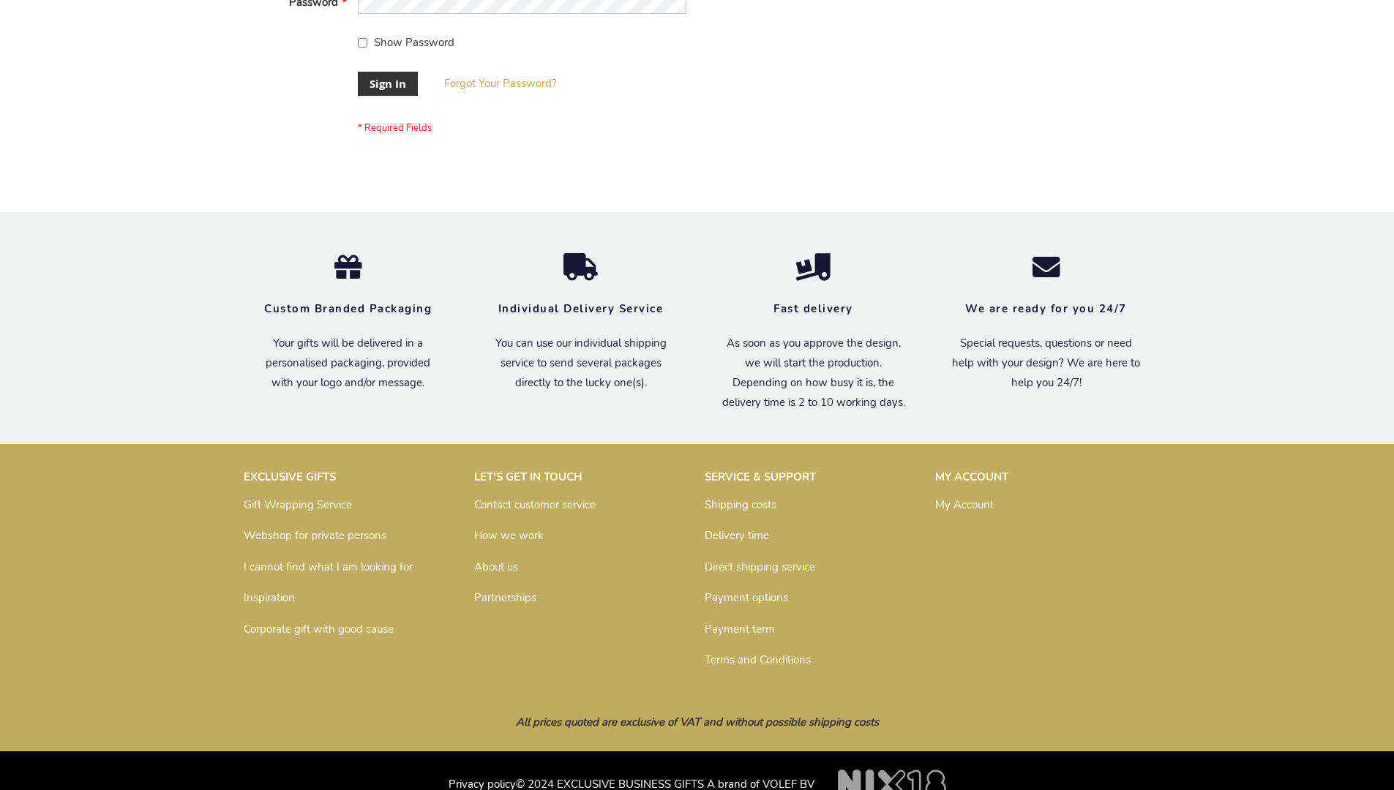
scroll to position [470, 0]
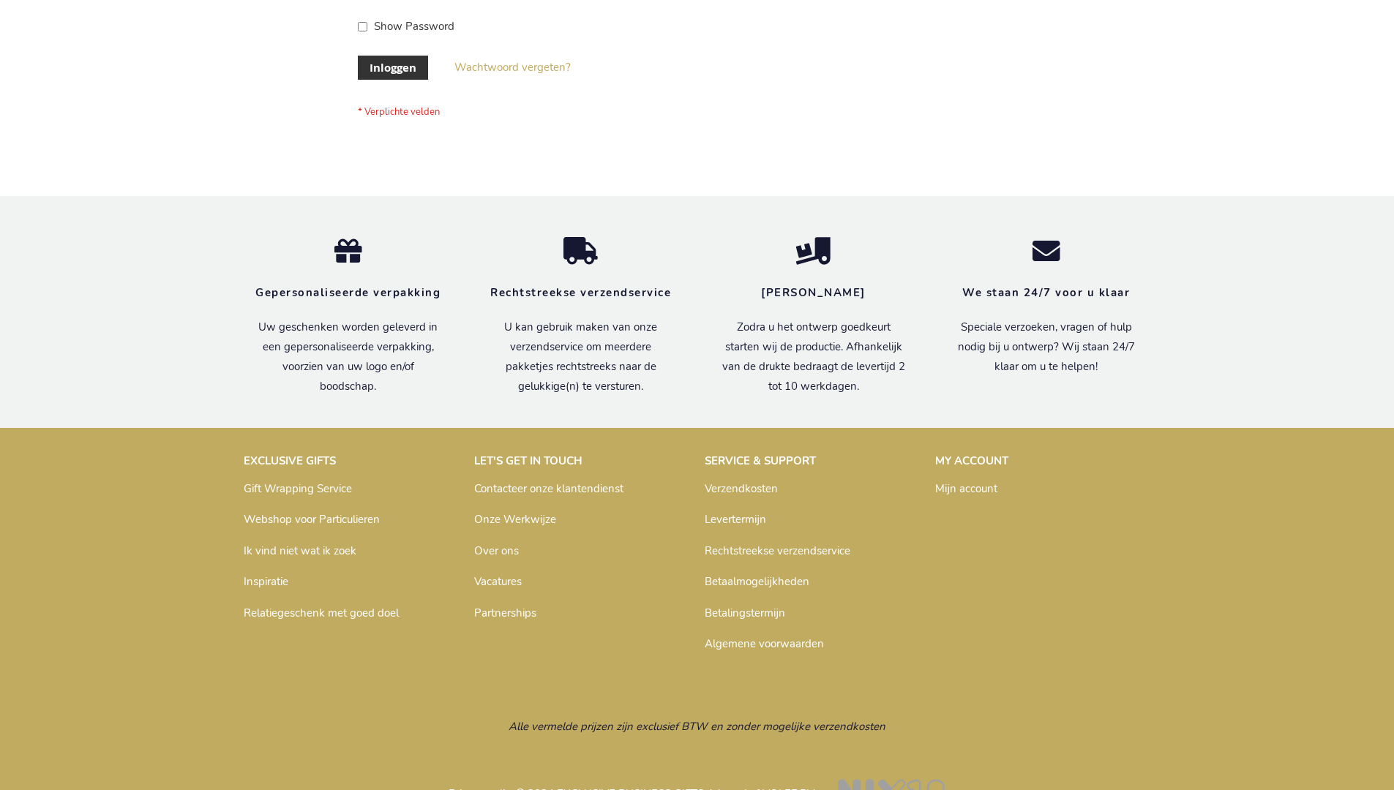
scroll to position [497, 0]
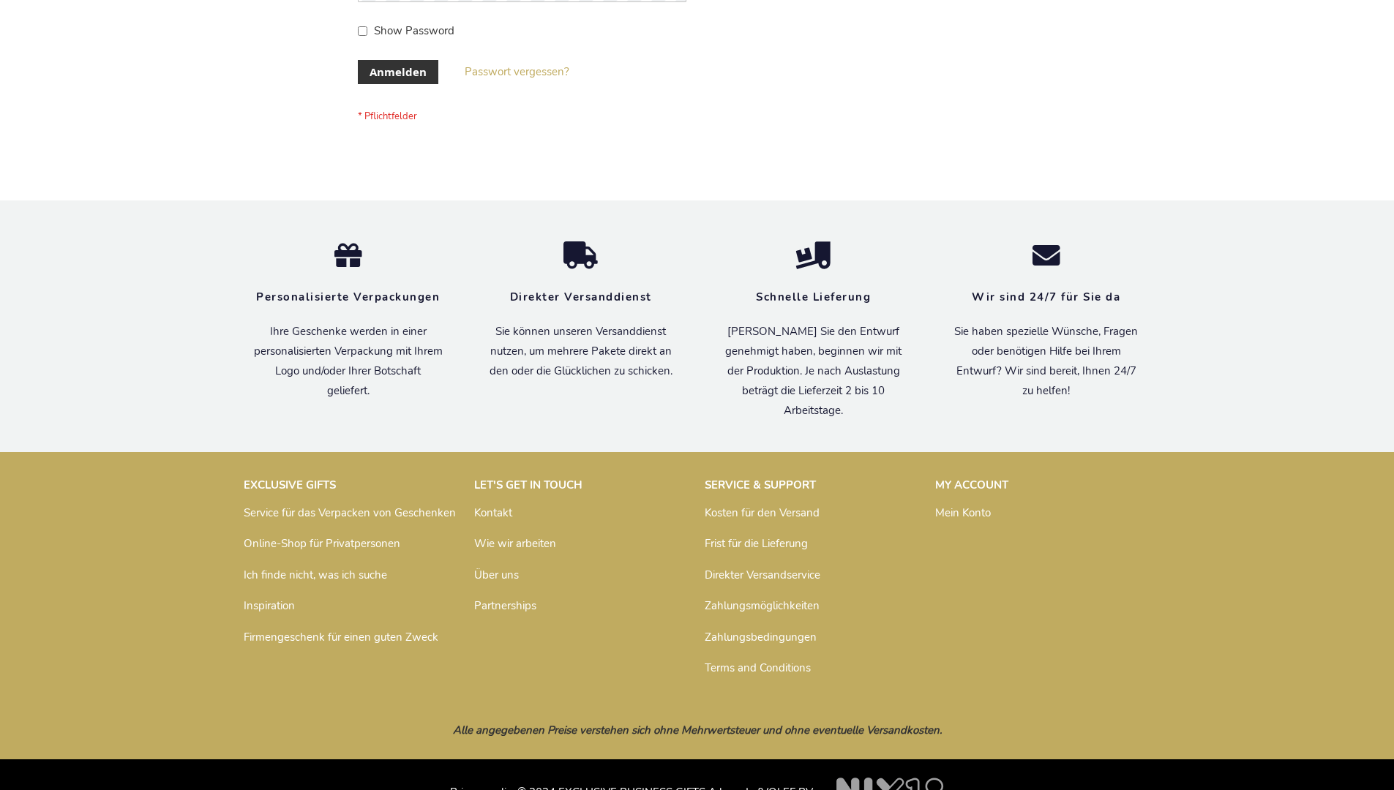
scroll to position [490, 0]
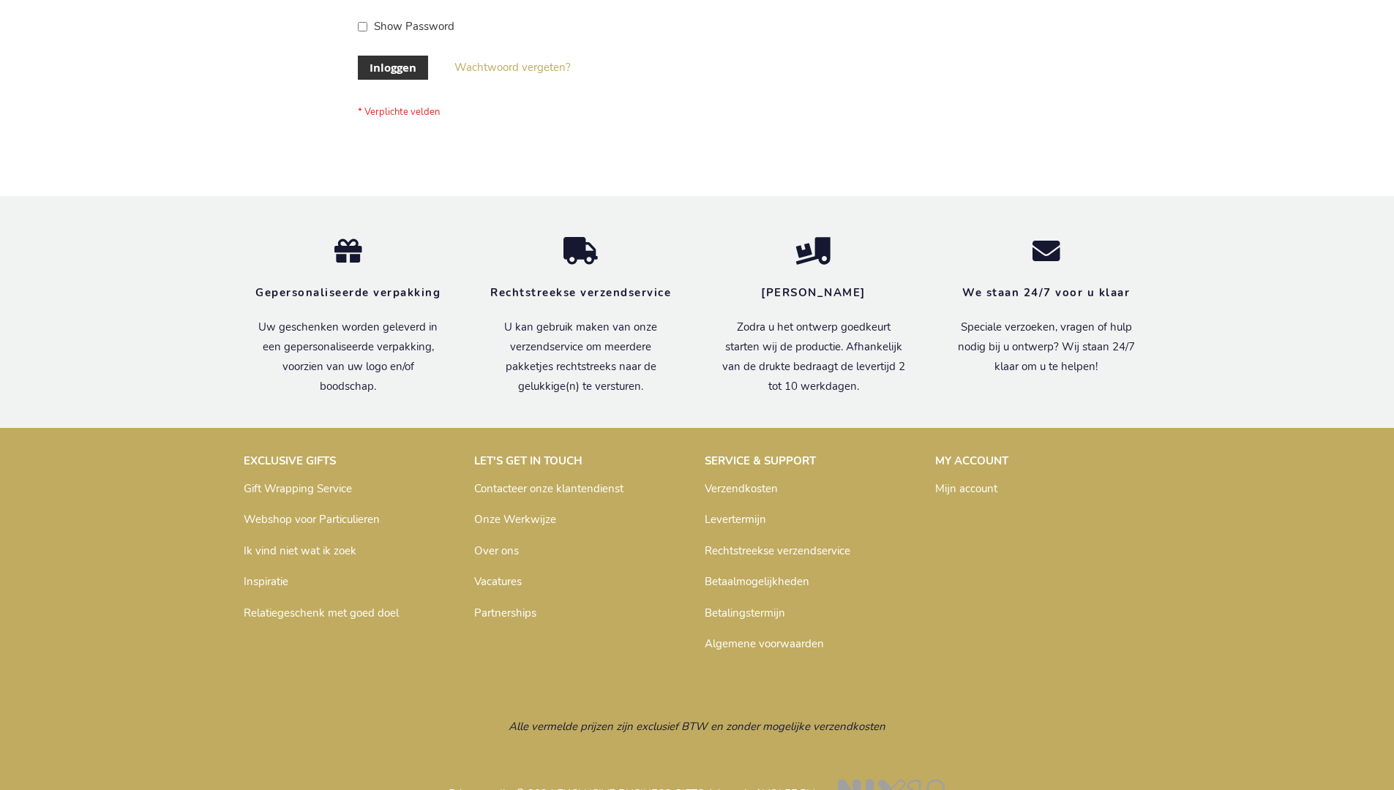
scroll to position [497, 0]
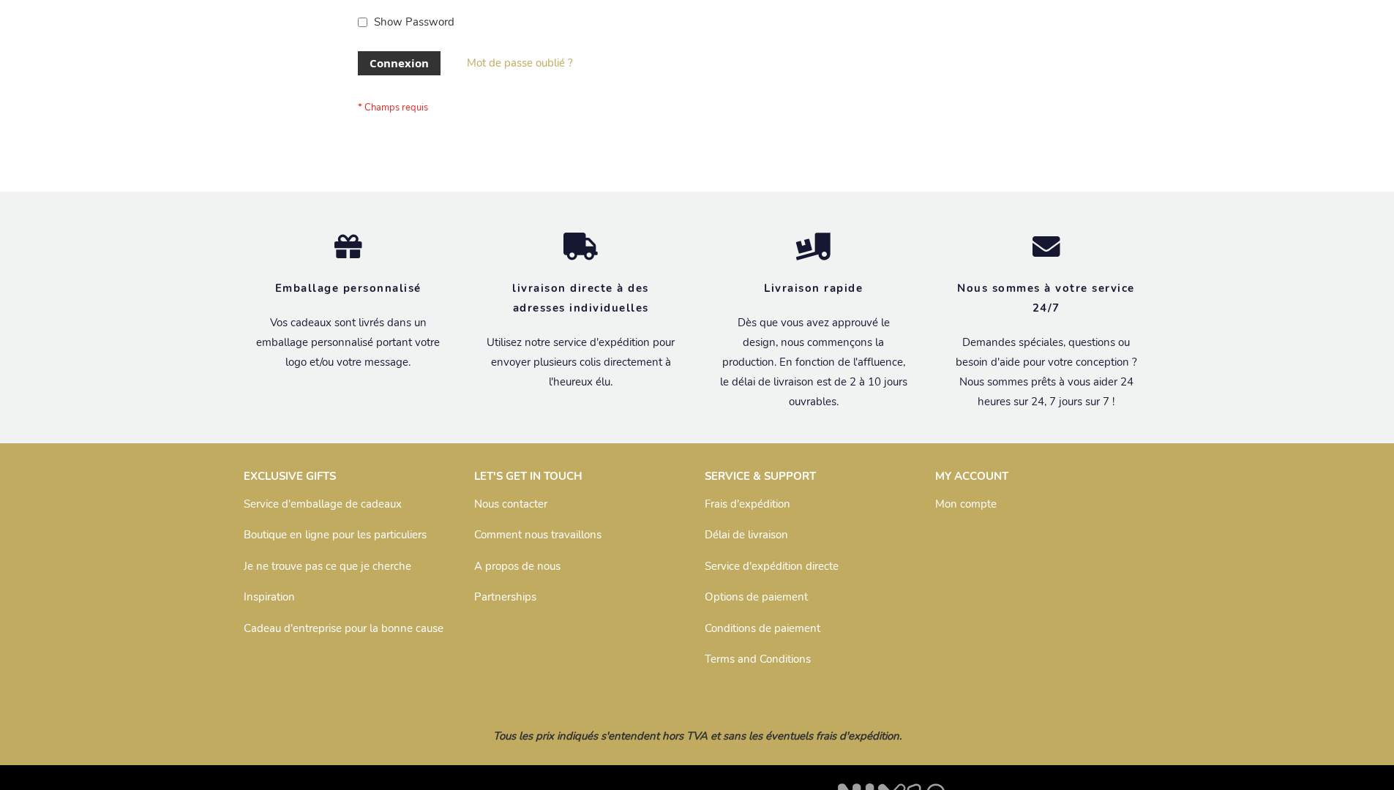
scroll to position [505, 0]
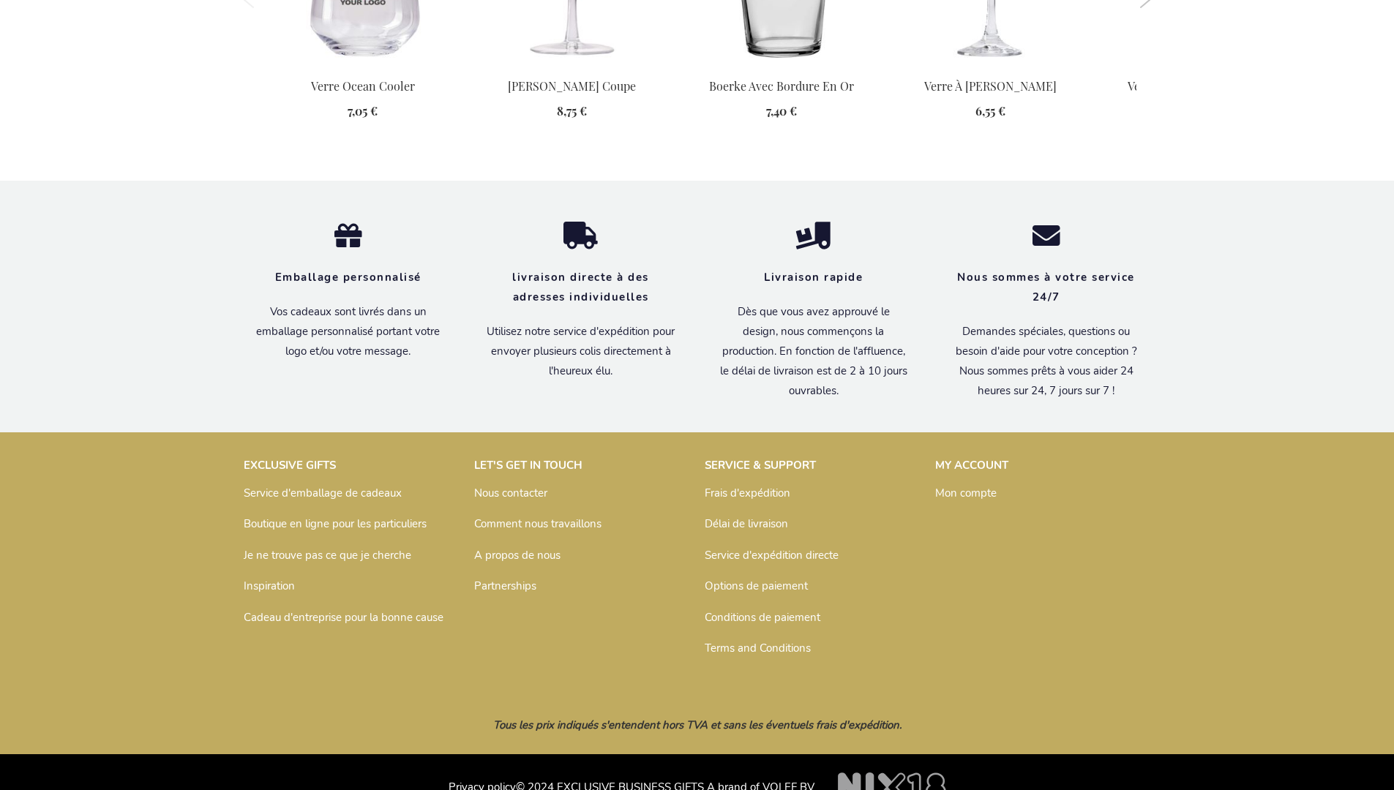
scroll to position [1719, 0]
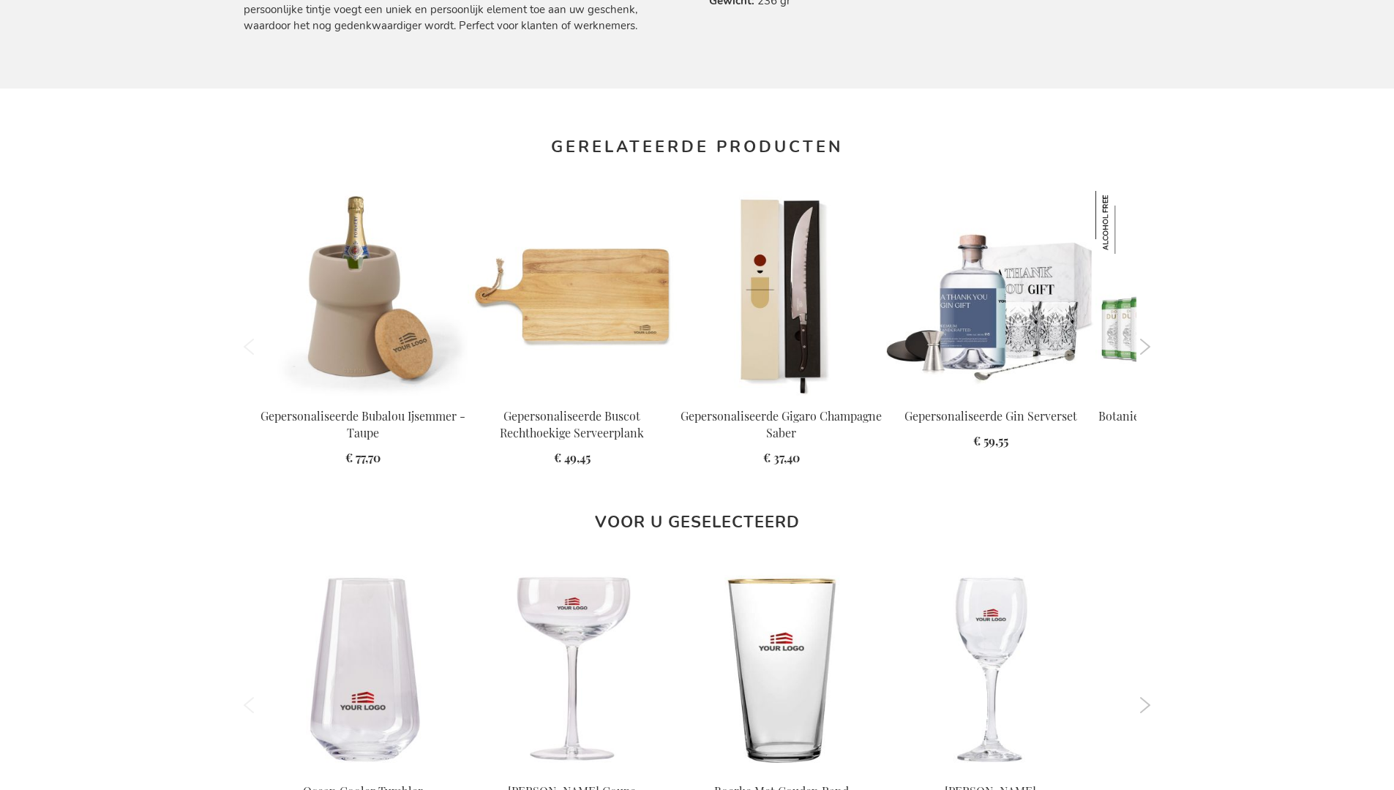
scroll to position [1700, 0]
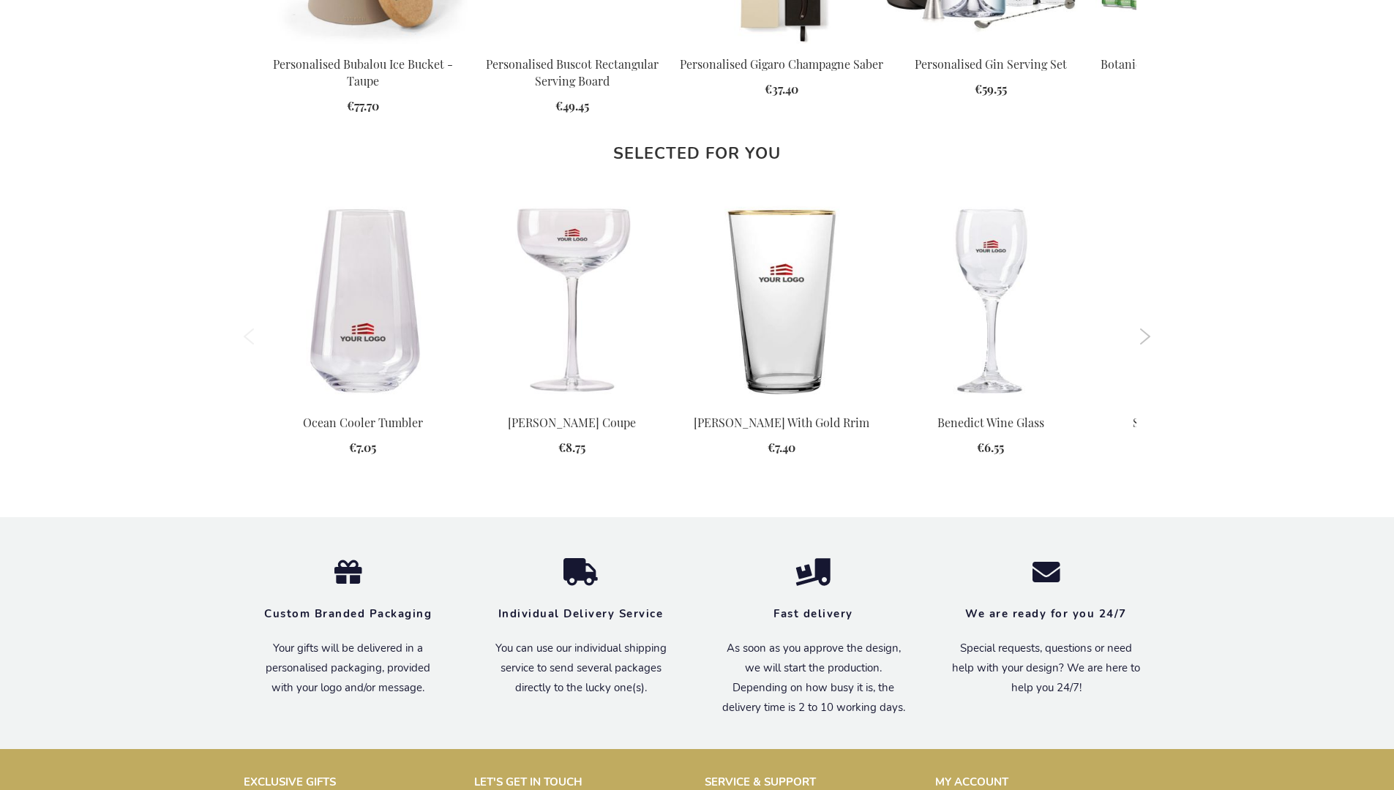
scroll to position [1668, 0]
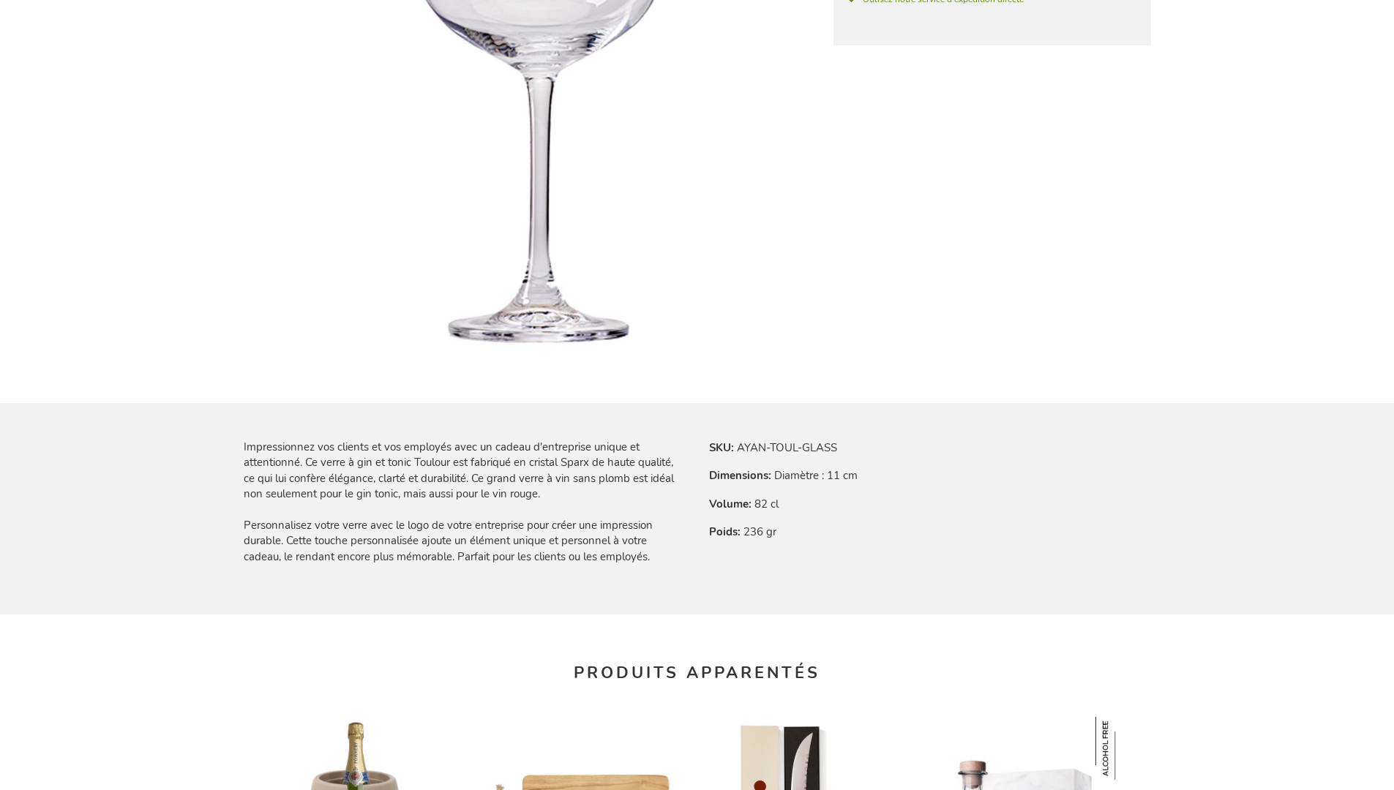
scroll to position [1719, 0]
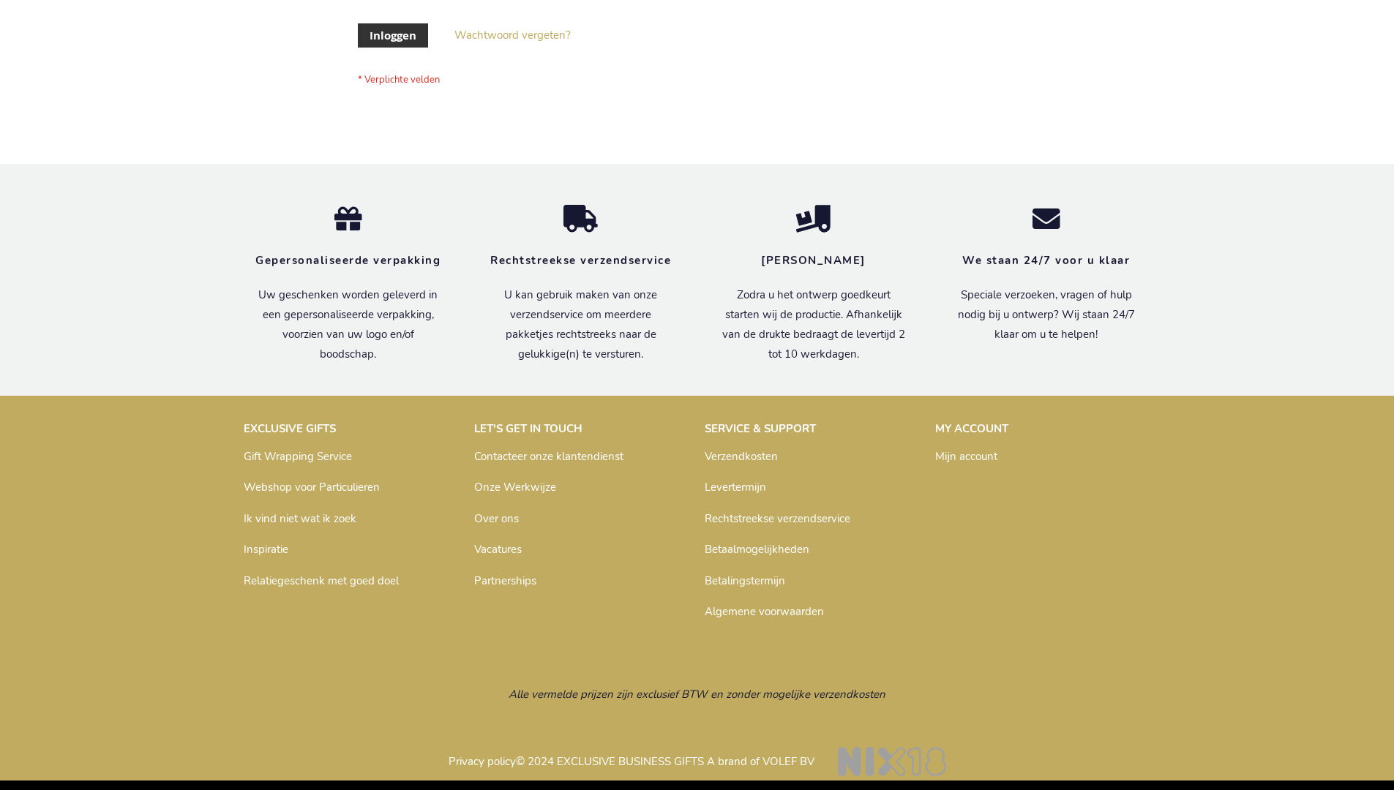
scroll to position [497, 0]
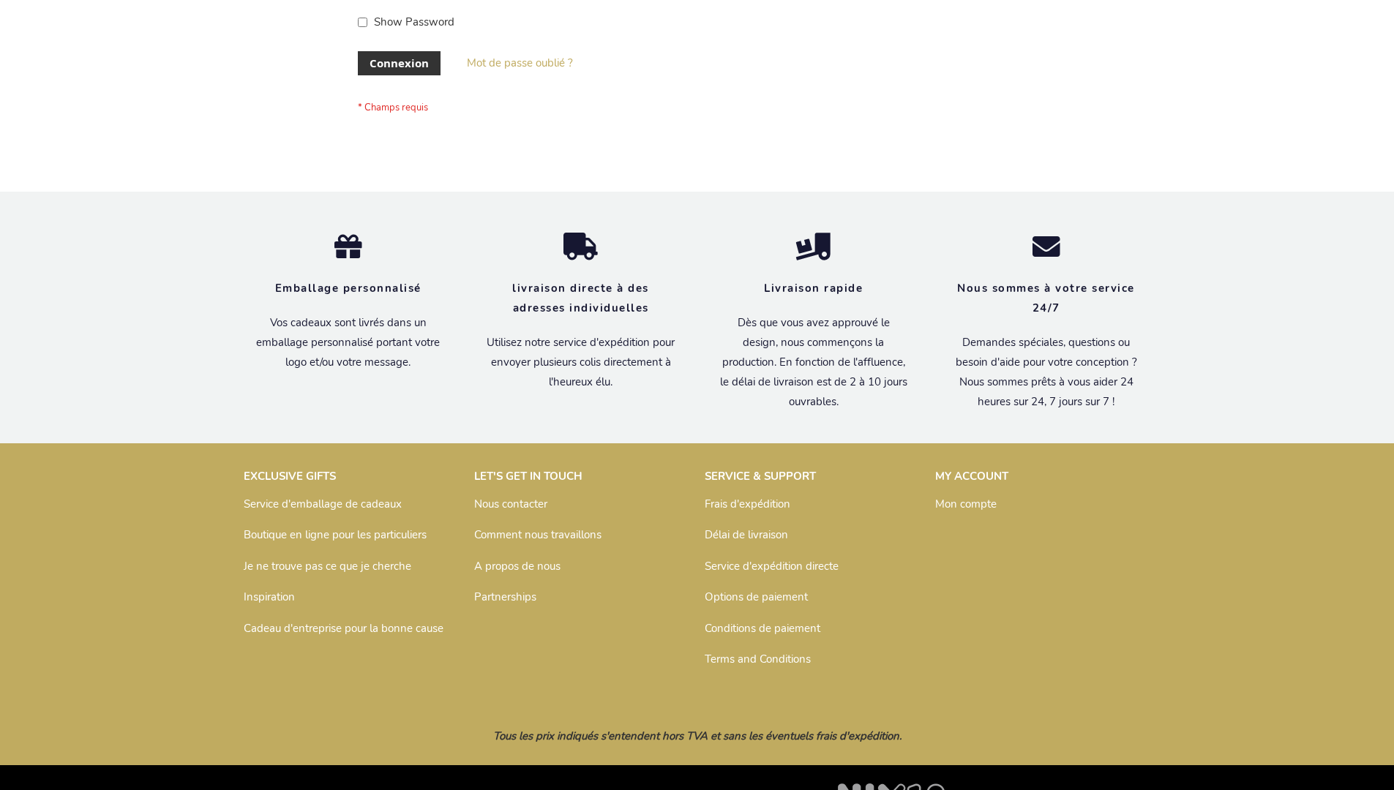
scroll to position [505, 0]
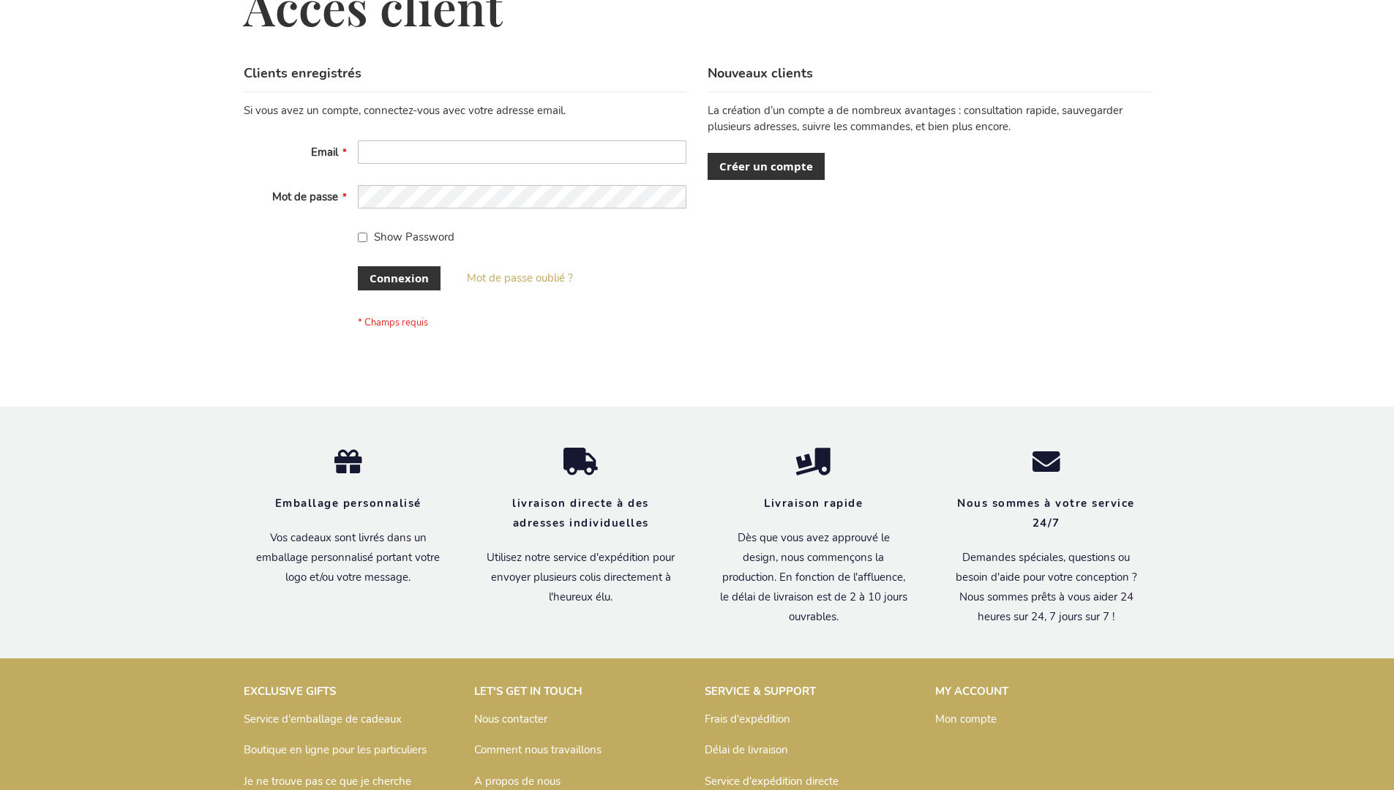
scroll to position [505, 0]
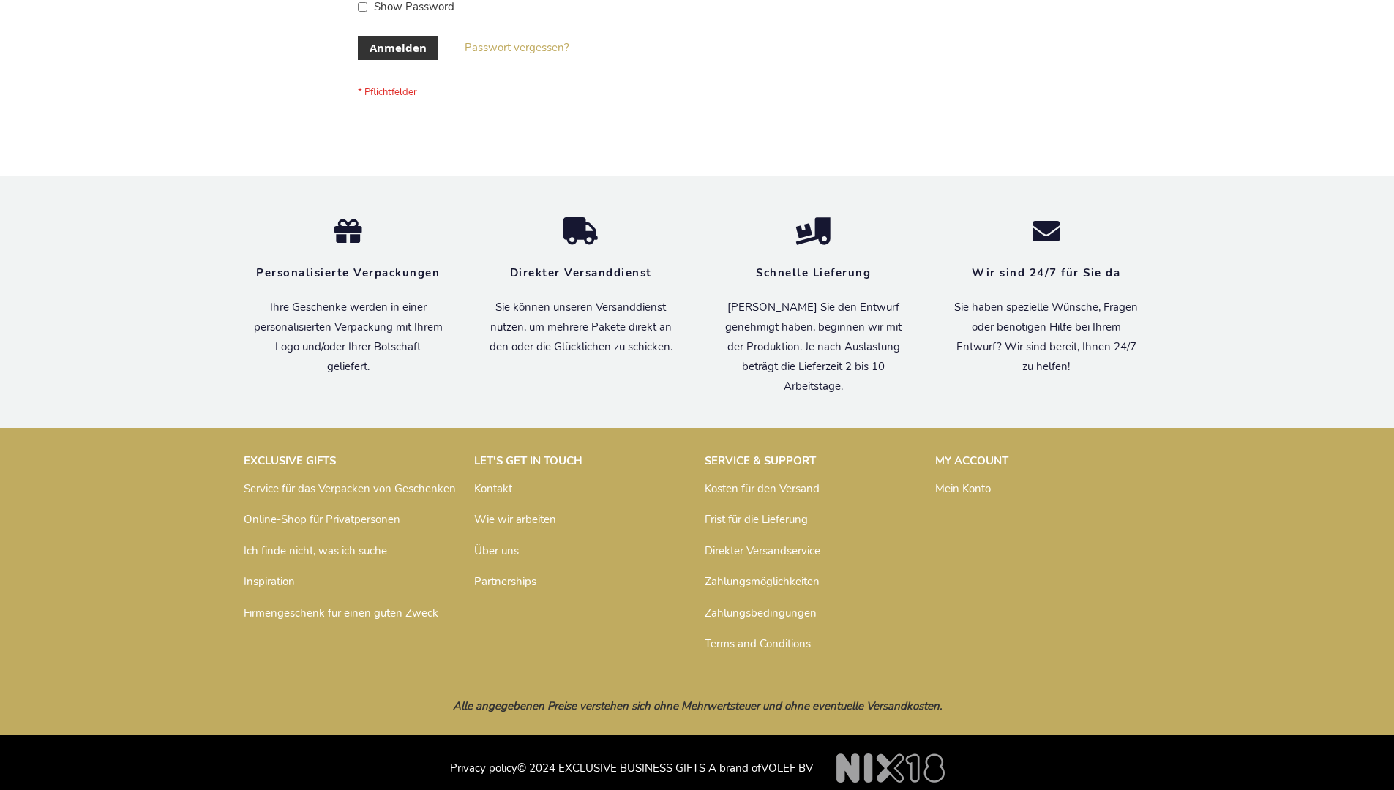
scroll to position [490, 0]
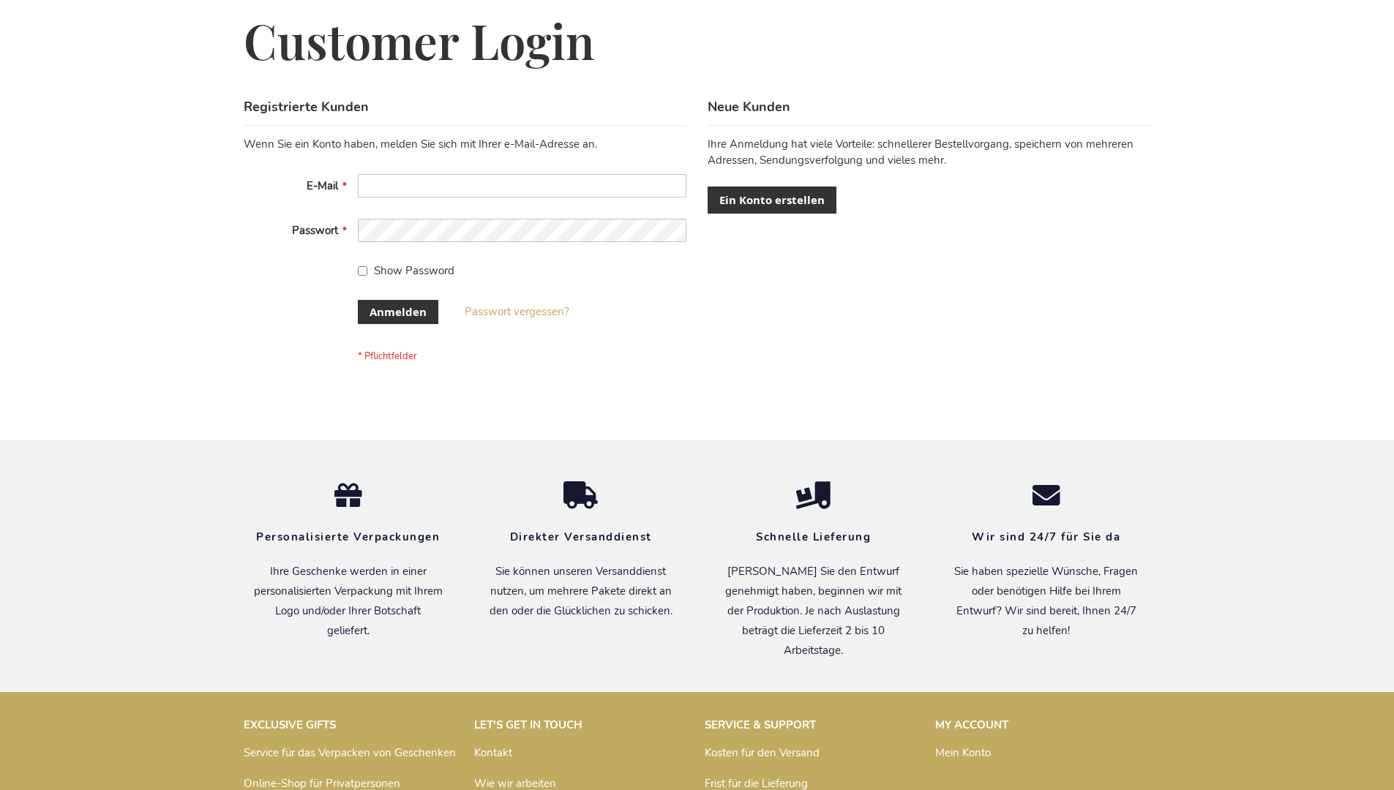
scroll to position [490, 0]
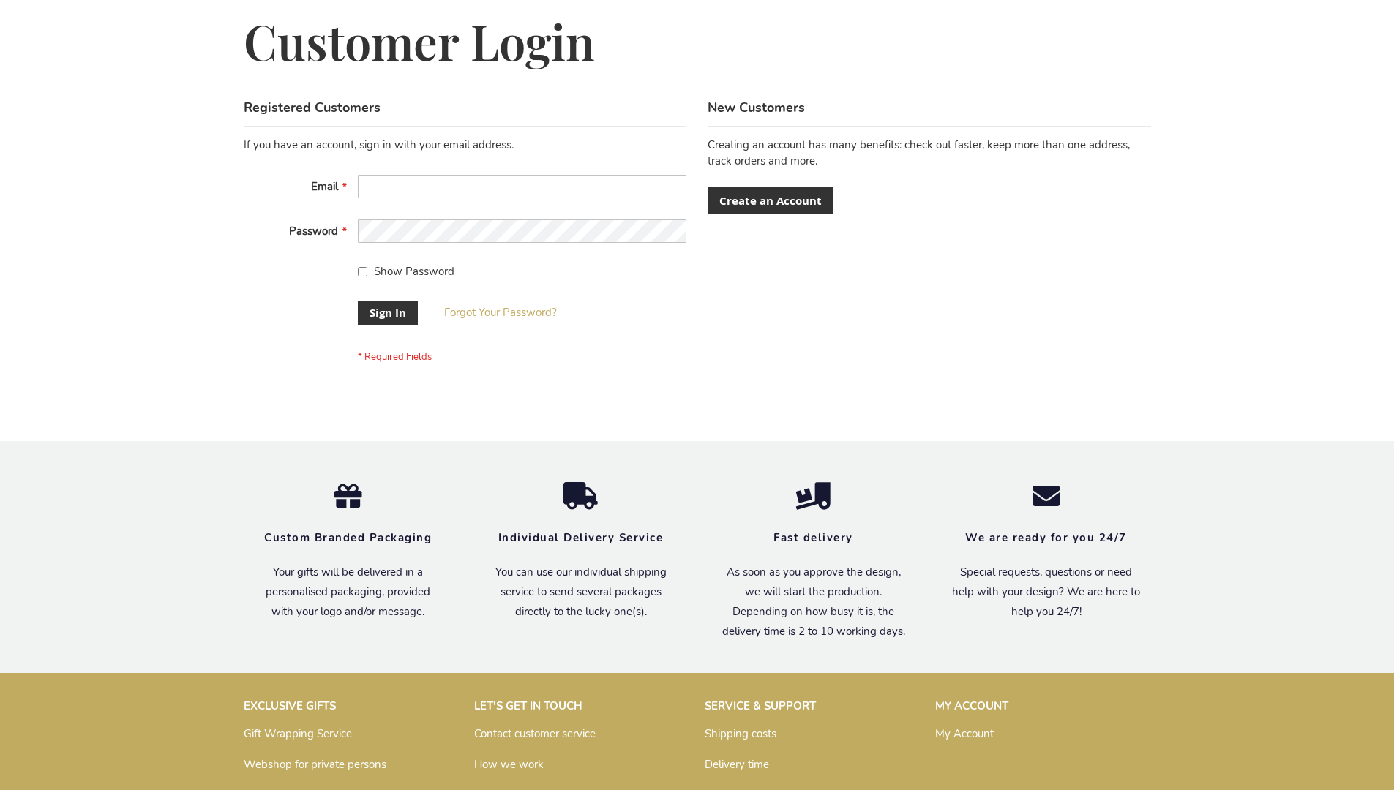
scroll to position [470, 0]
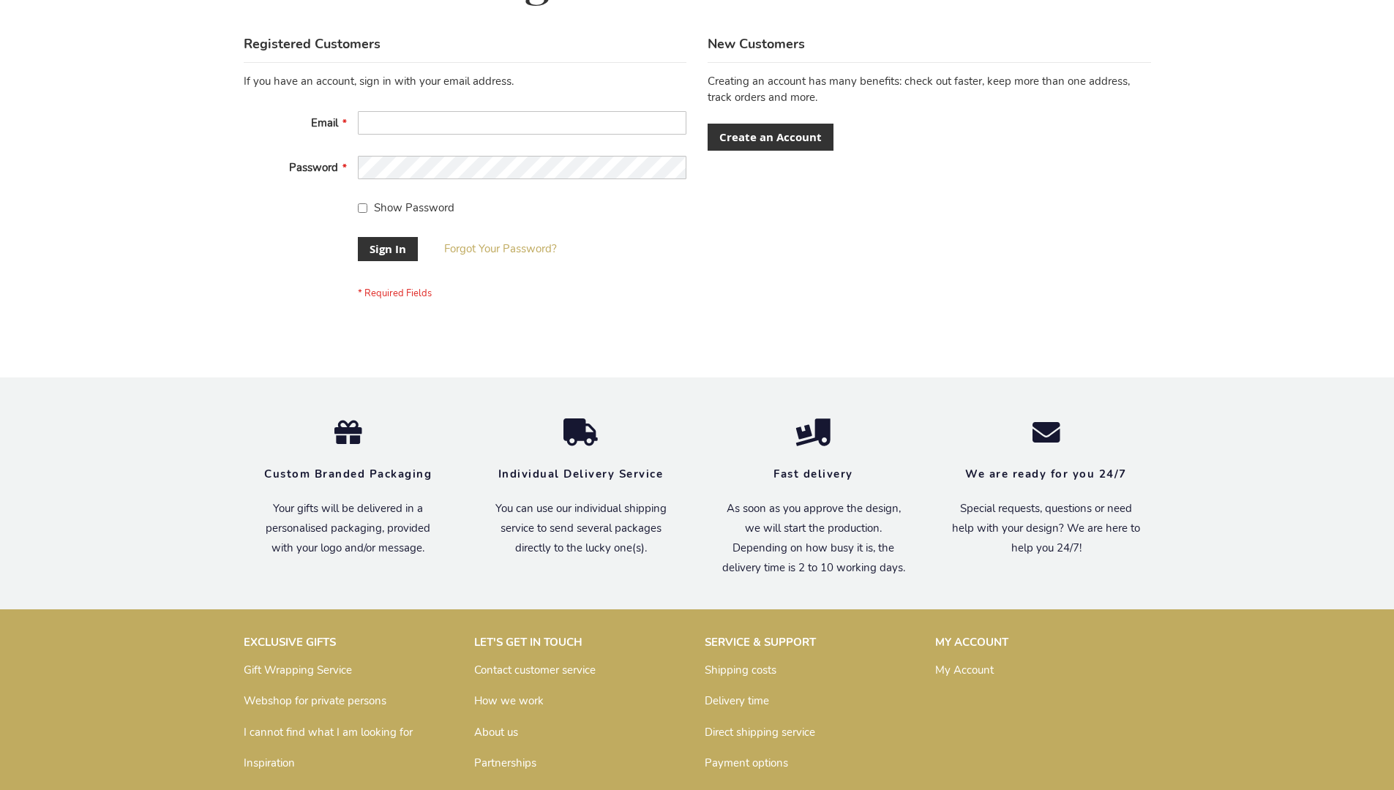
scroll to position [470, 0]
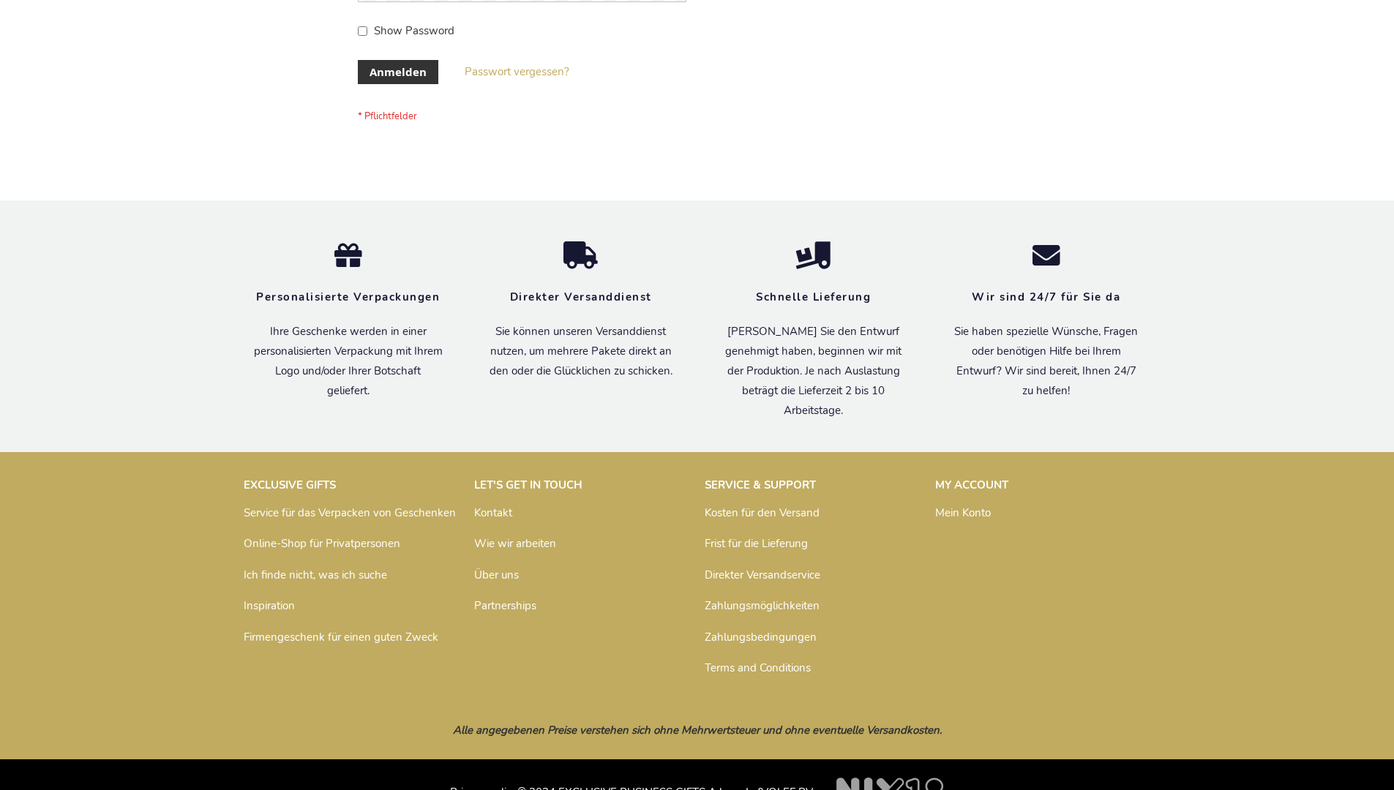
scroll to position [490, 0]
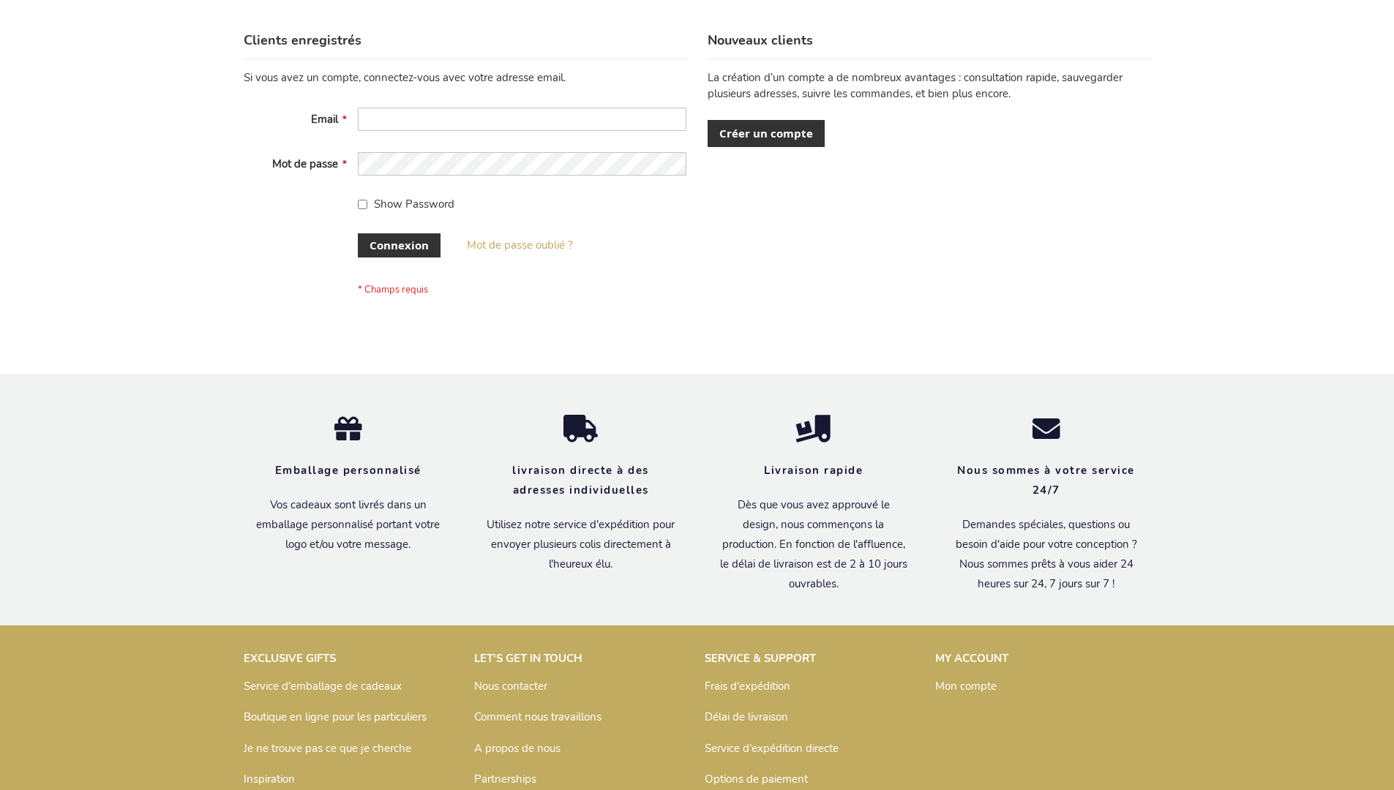
scroll to position [505, 0]
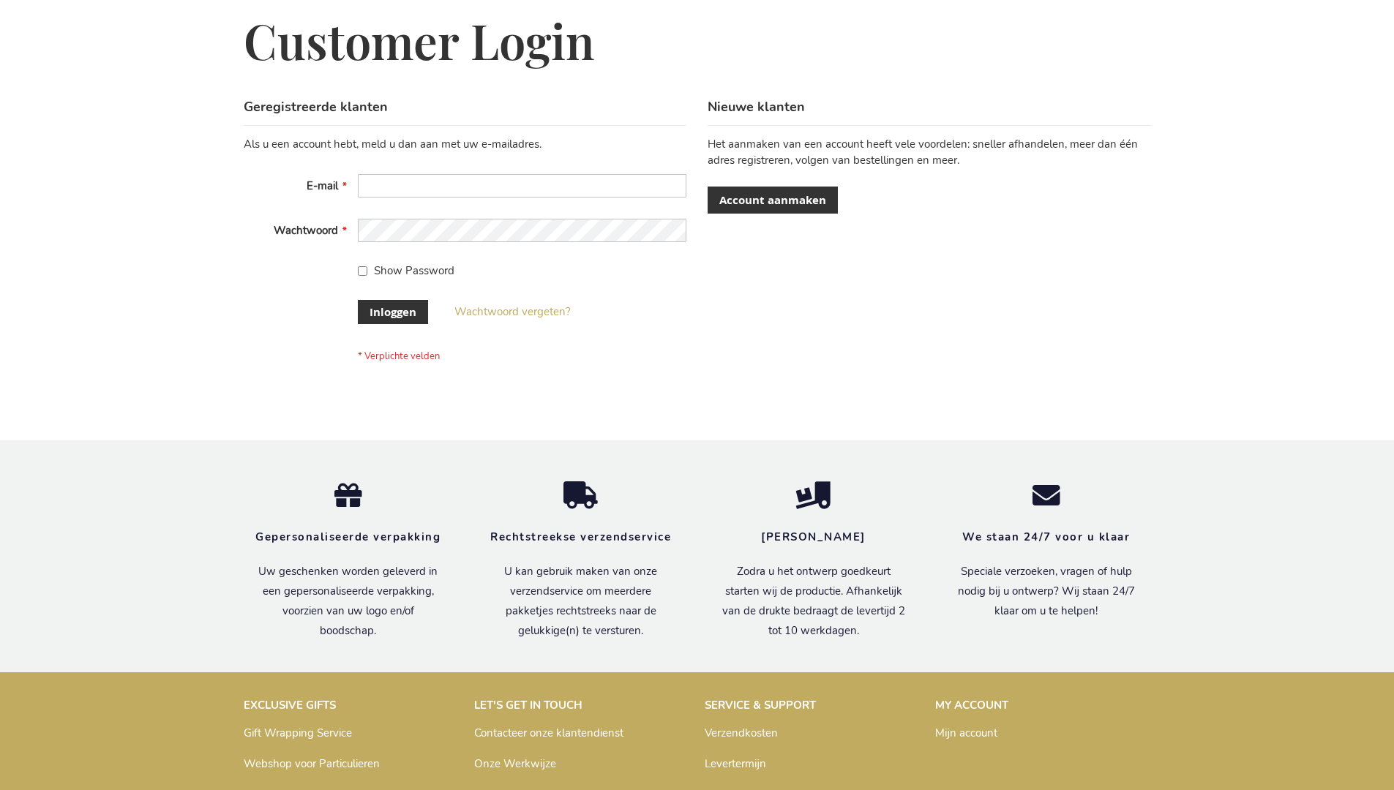
scroll to position [497, 0]
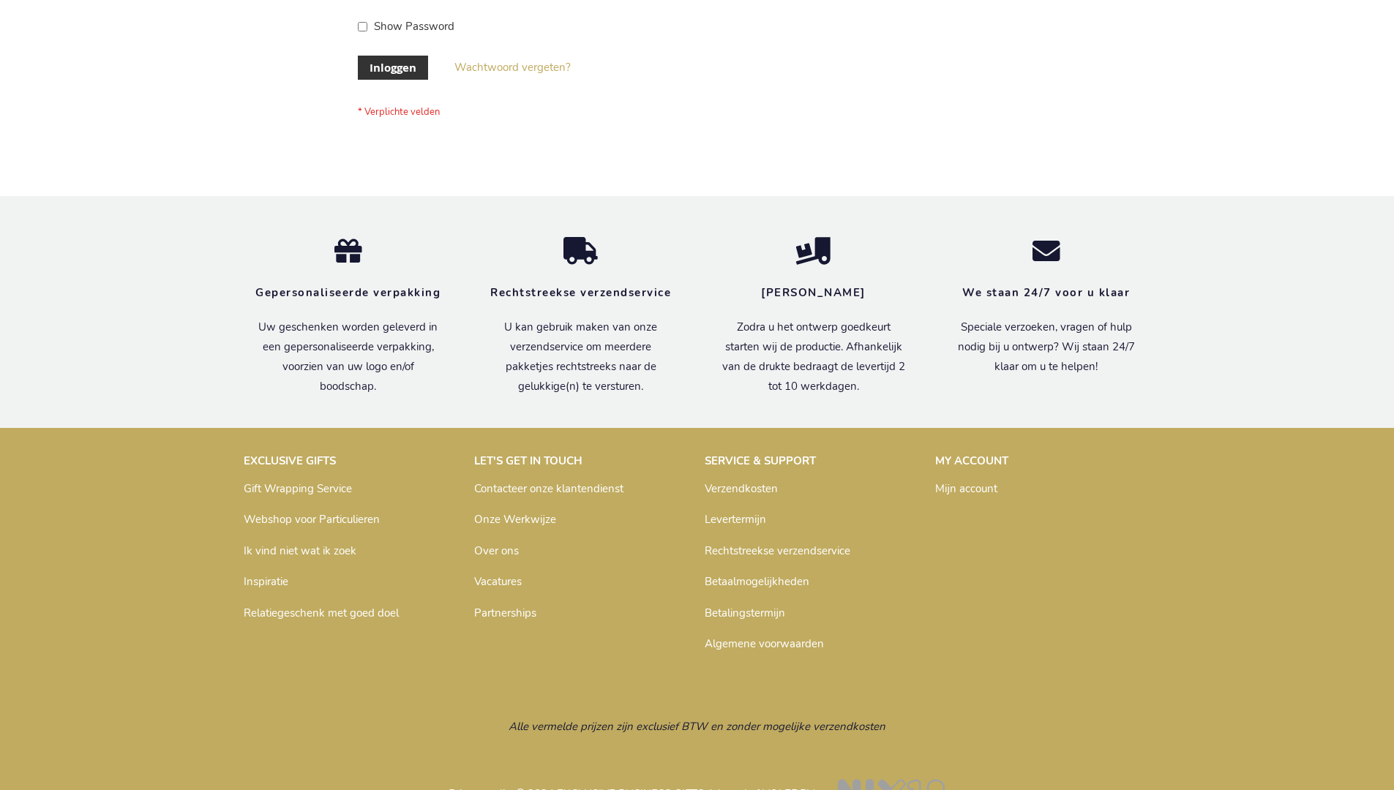
scroll to position [497, 0]
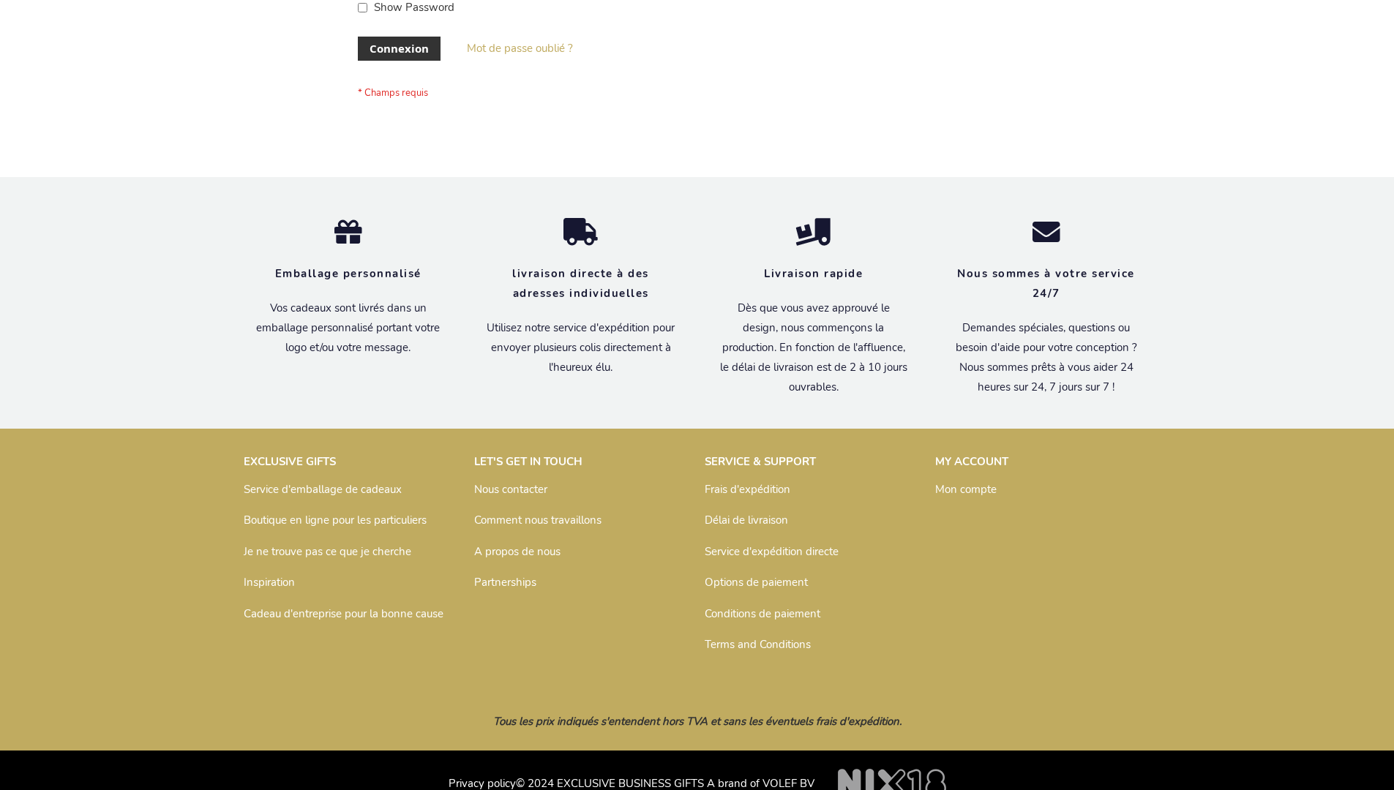
scroll to position [505, 0]
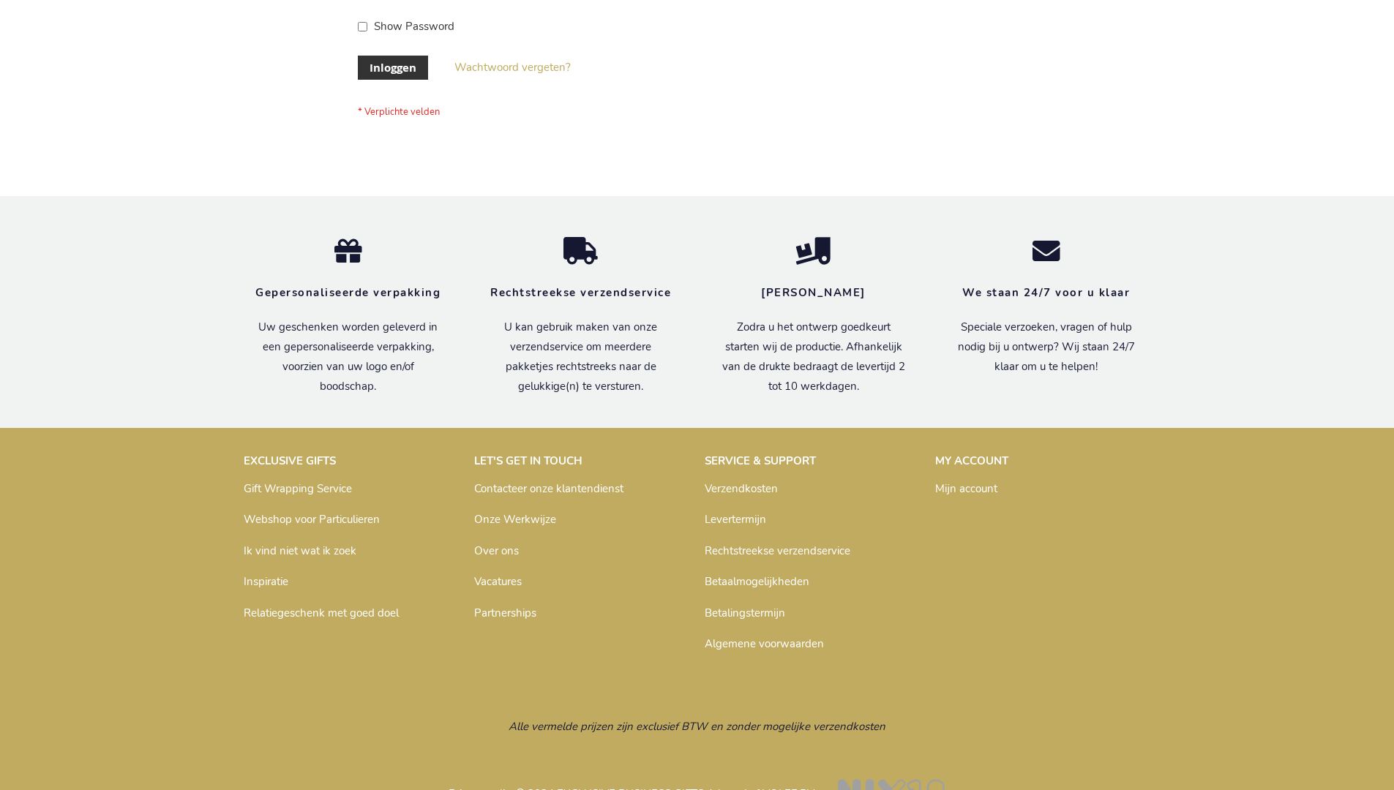
scroll to position [497, 0]
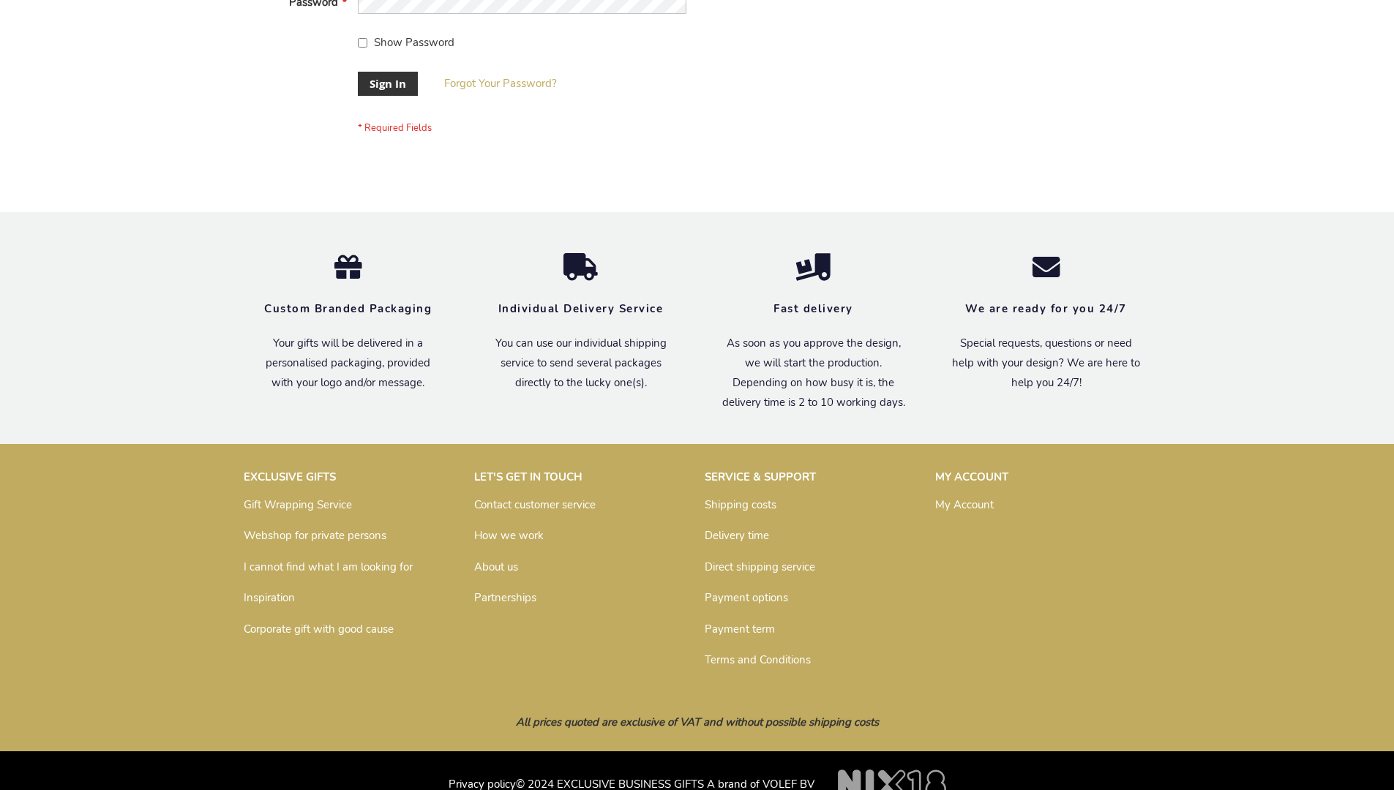
scroll to position [470, 0]
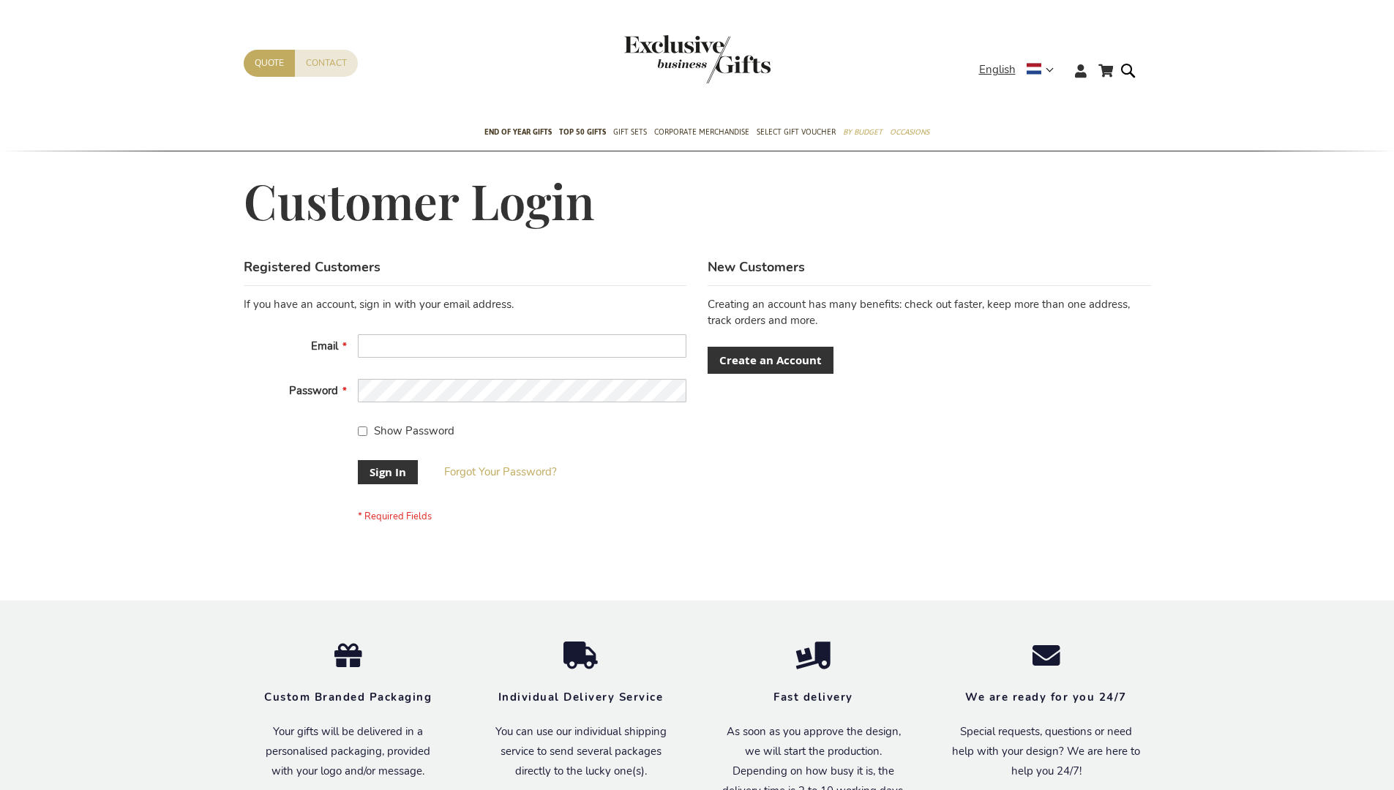
scroll to position [470, 0]
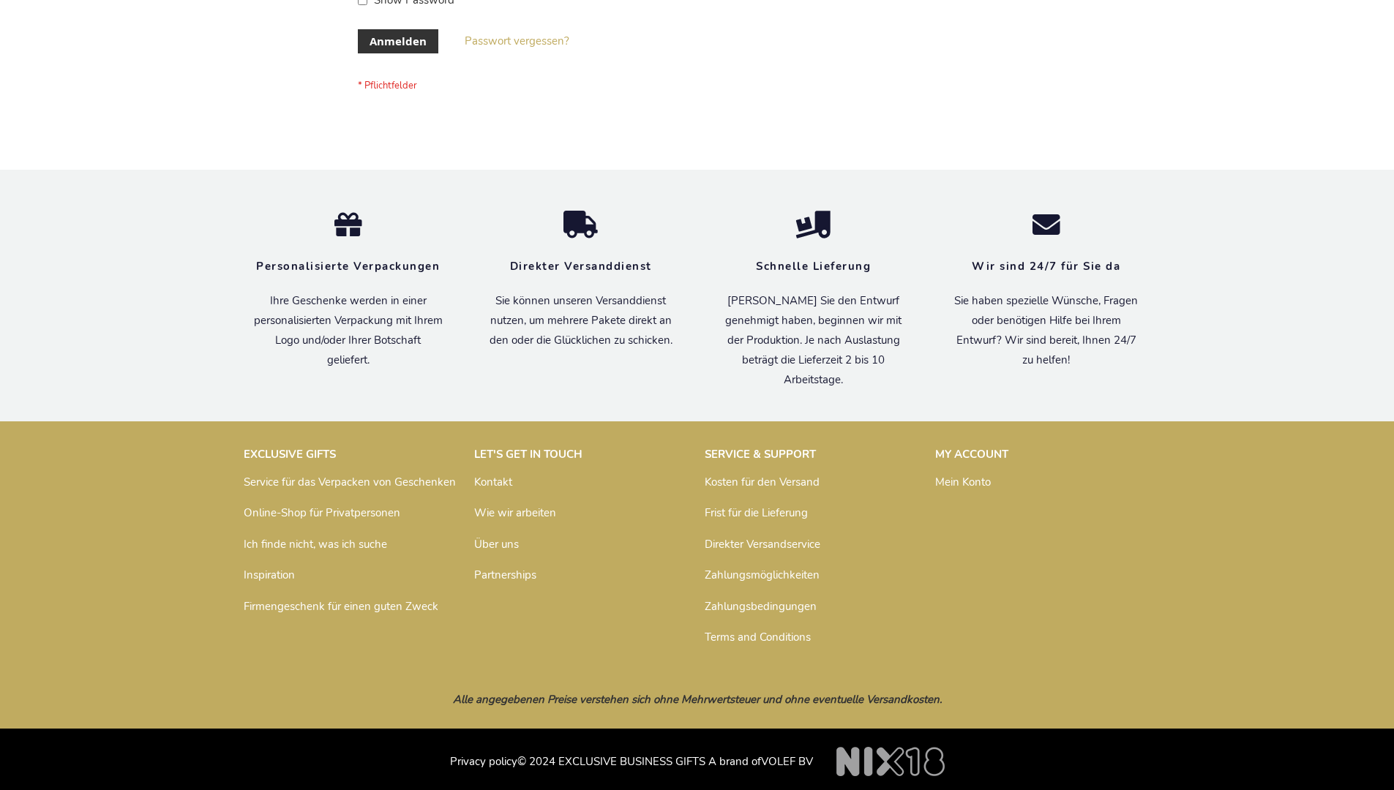
scroll to position [490, 0]
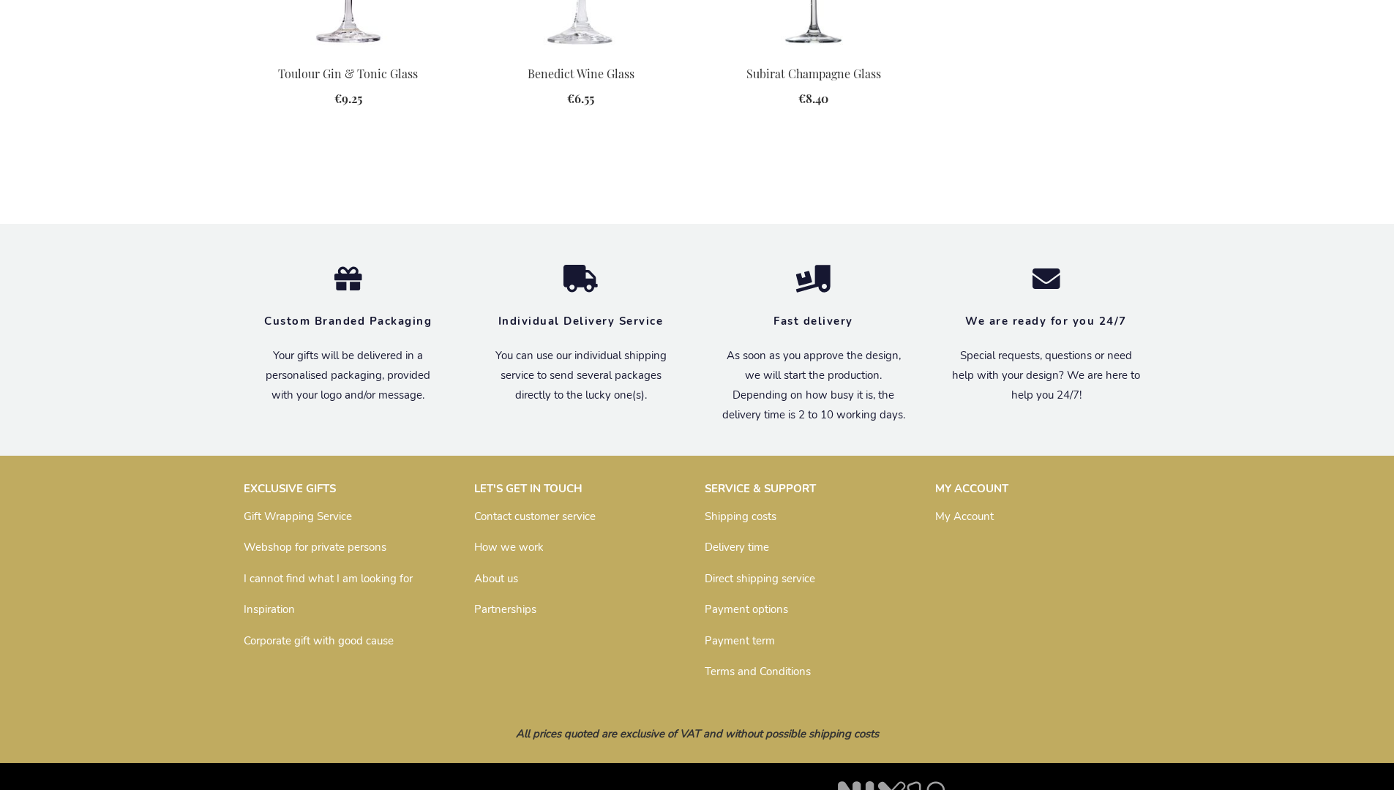
scroll to position [1184, 0]
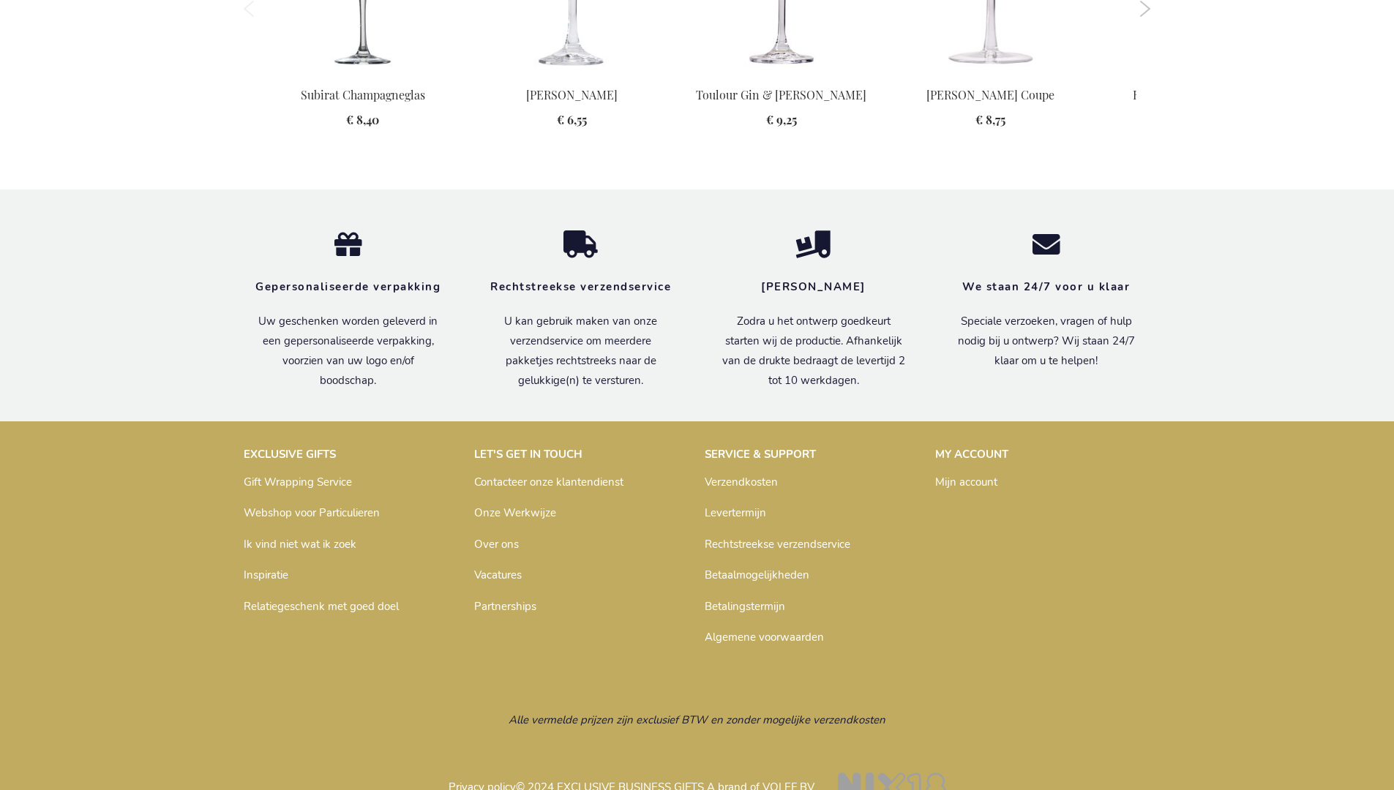
scroll to position [1760, 0]
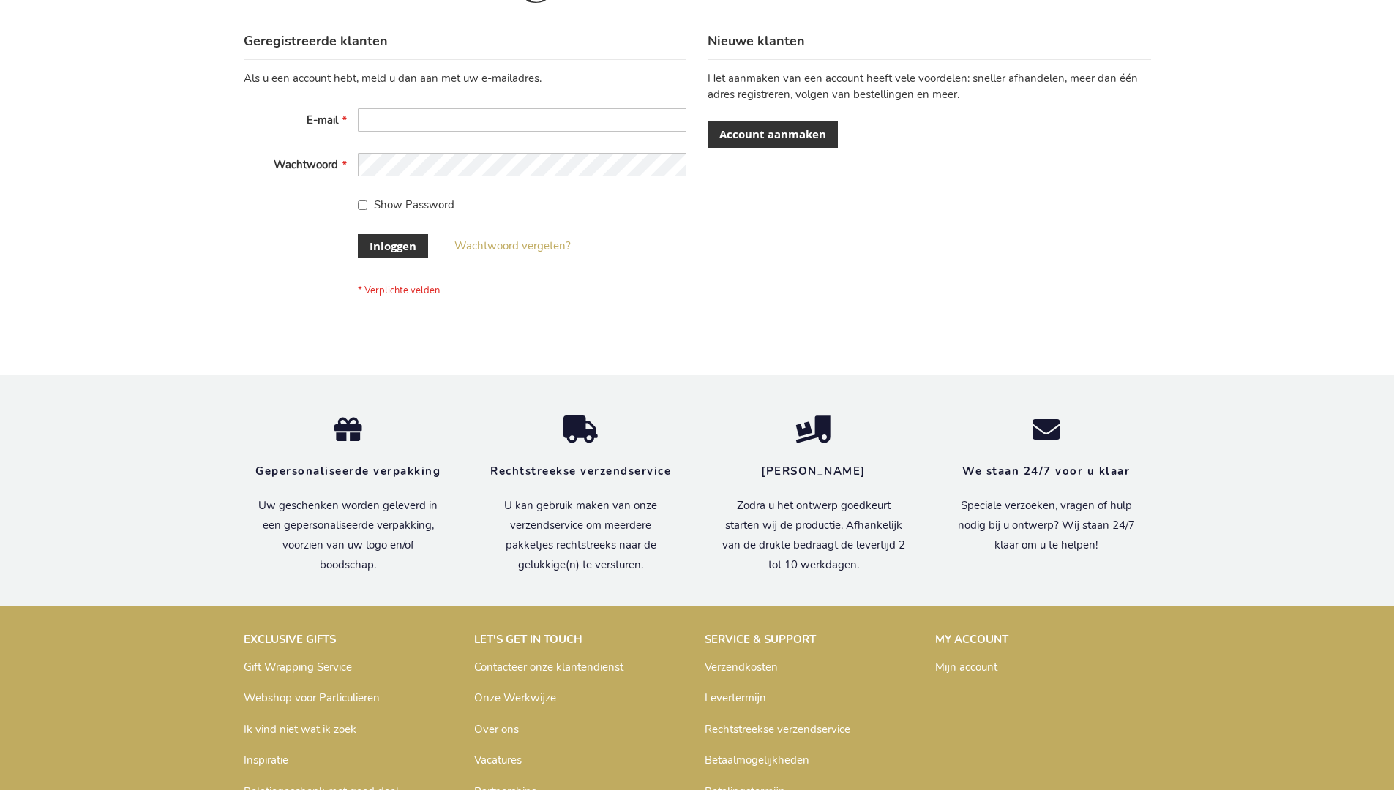
scroll to position [497, 0]
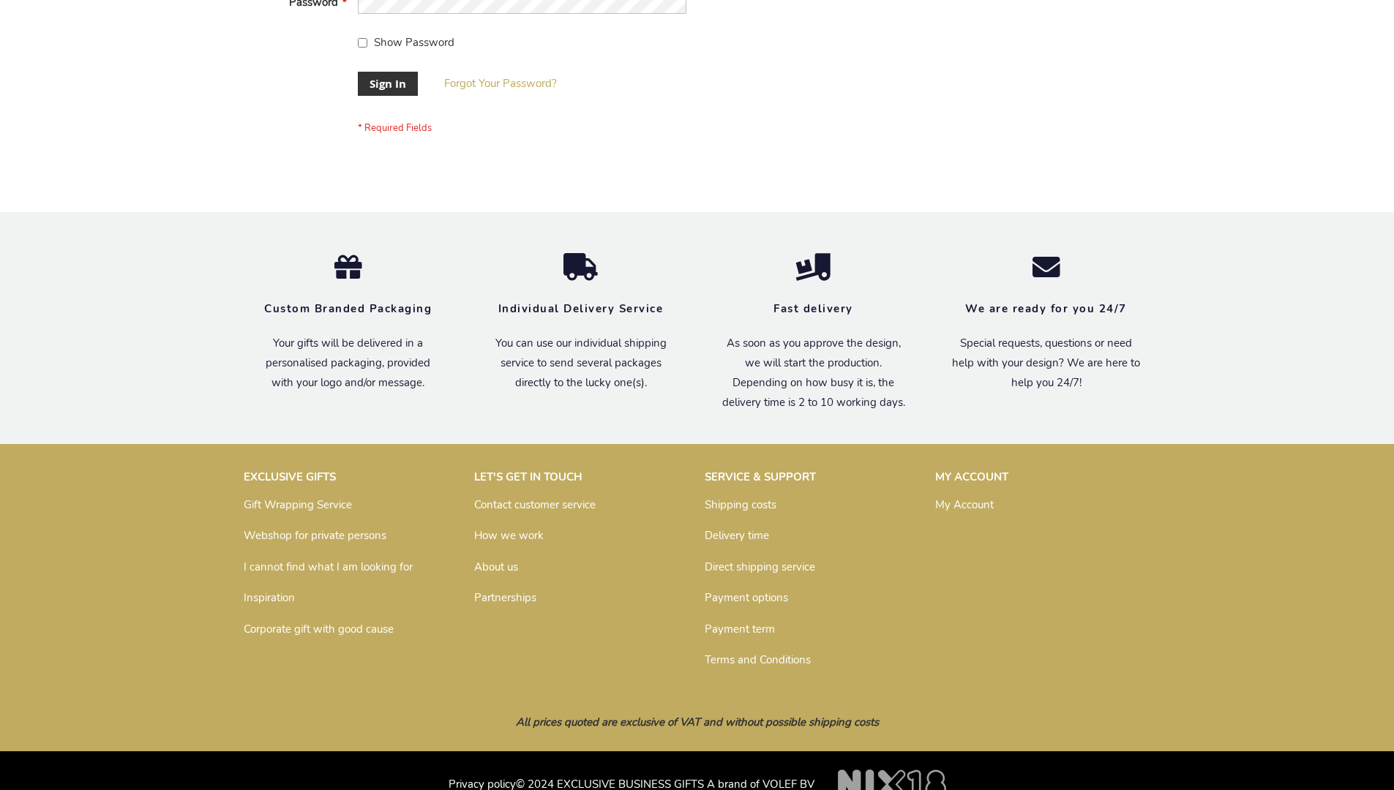
scroll to position [470, 0]
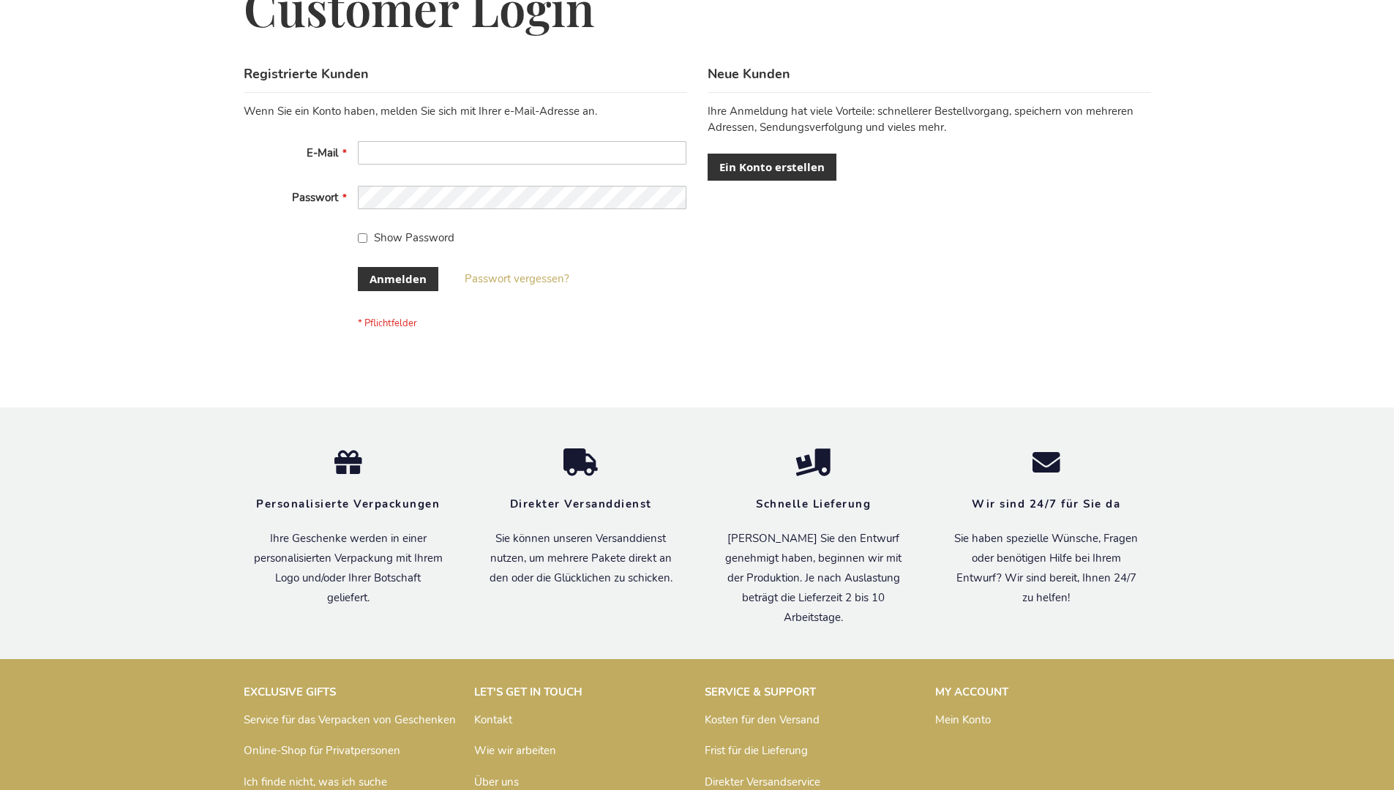
scroll to position [490, 0]
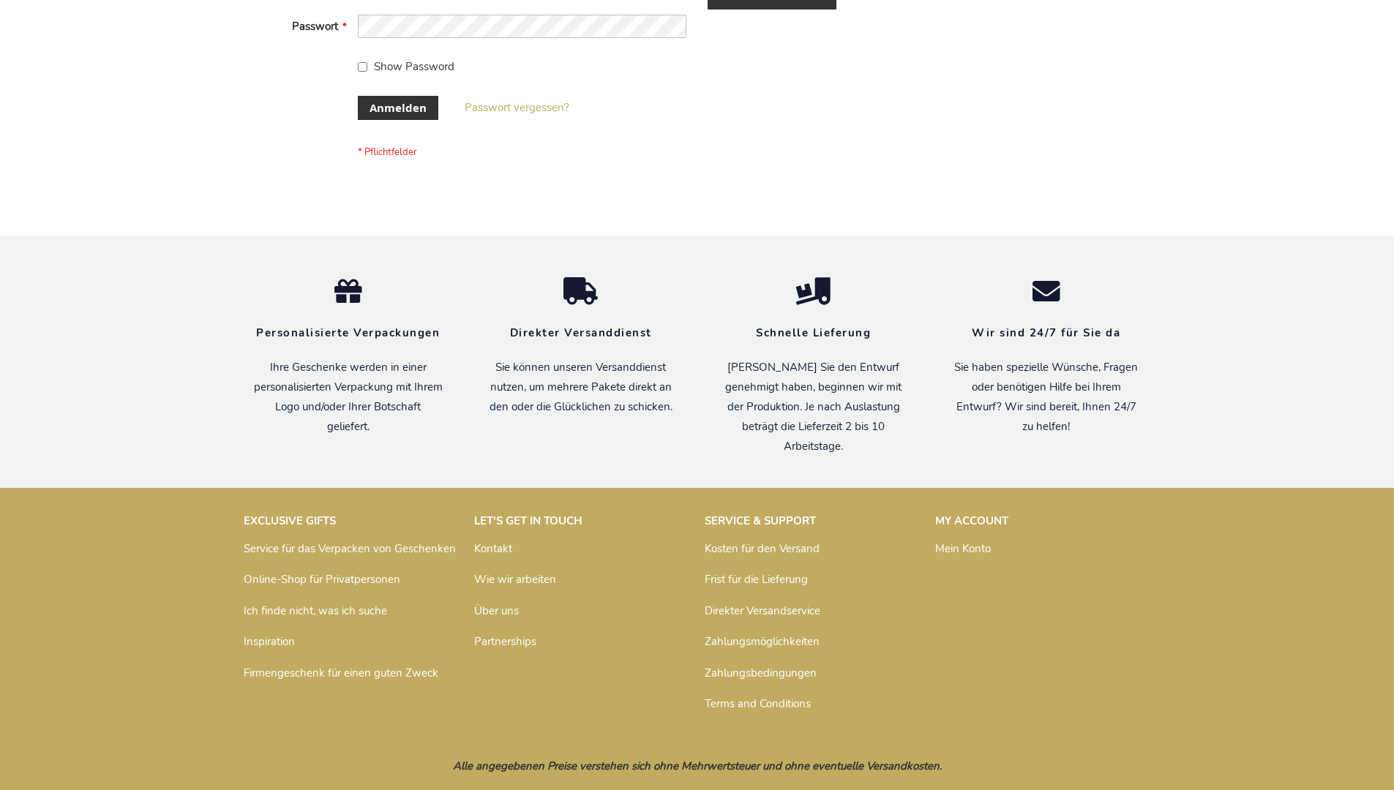
scroll to position [490, 0]
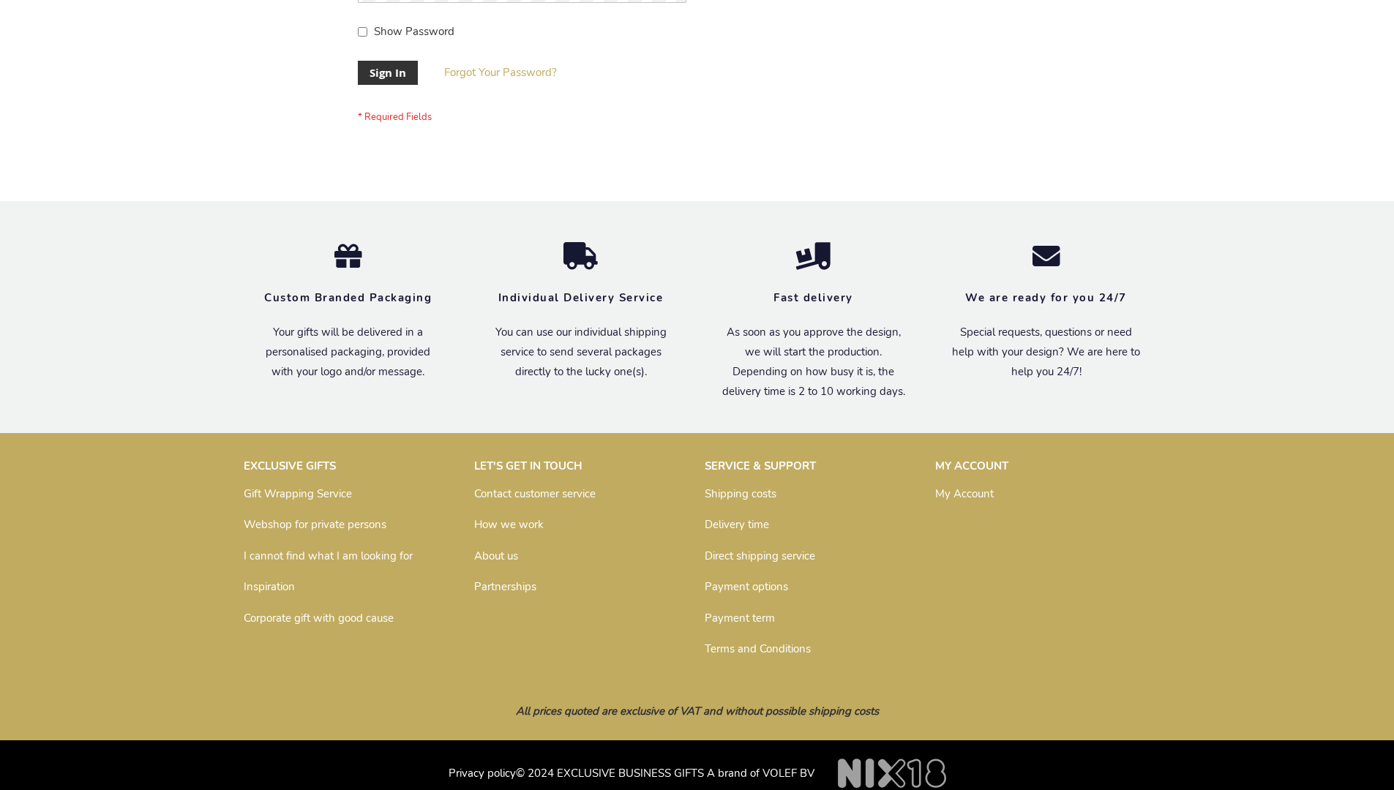
scroll to position [470, 0]
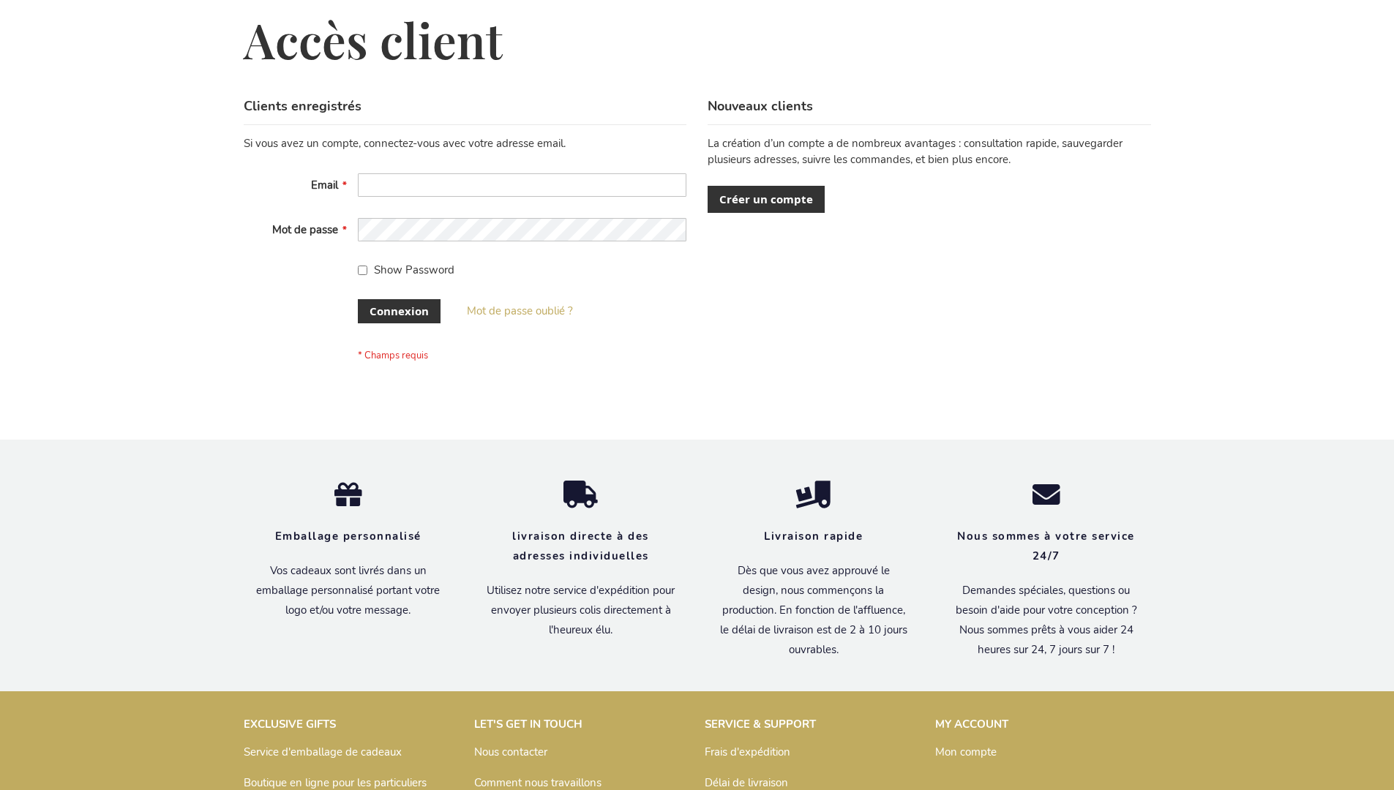
scroll to position [505, 0]
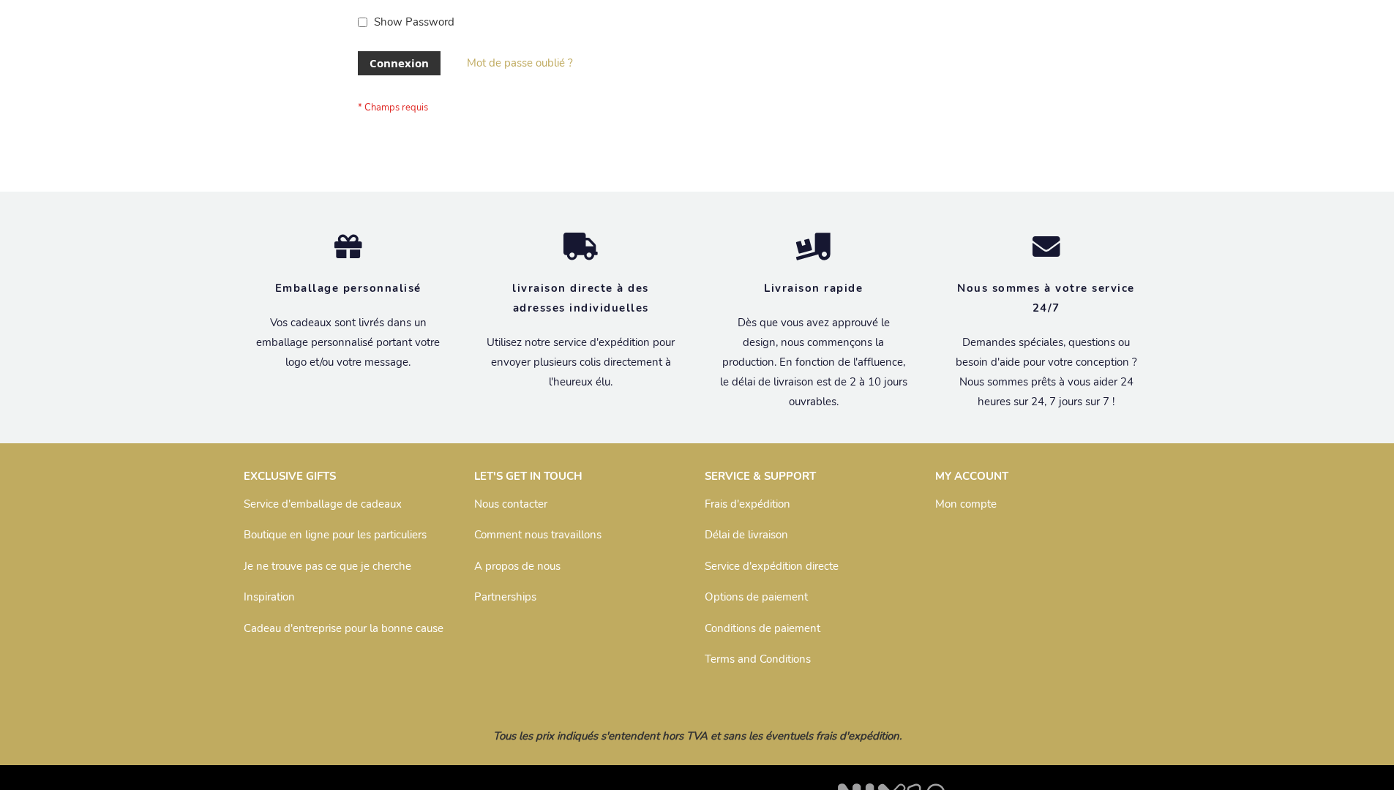
scroll to position [505, 0]
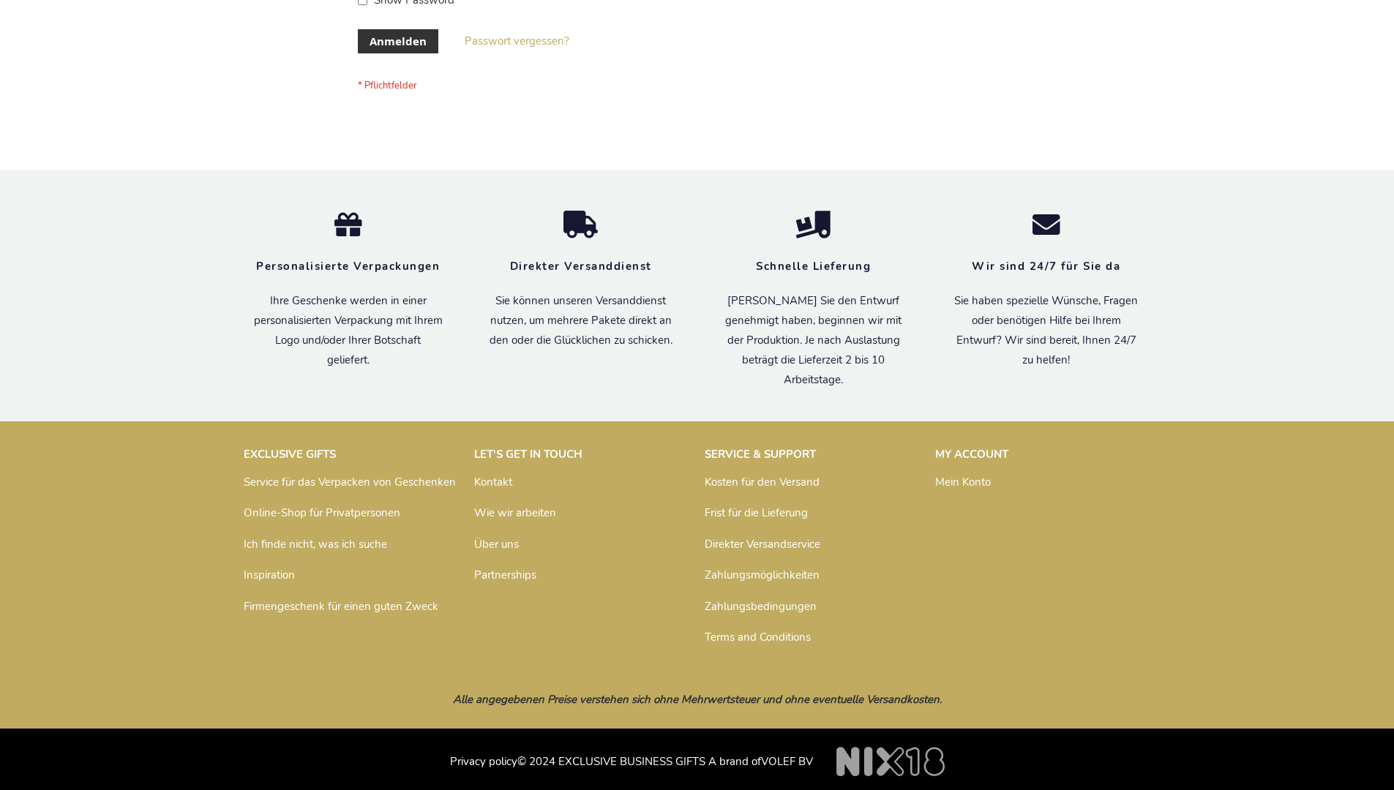
scroll to position [490, 0]
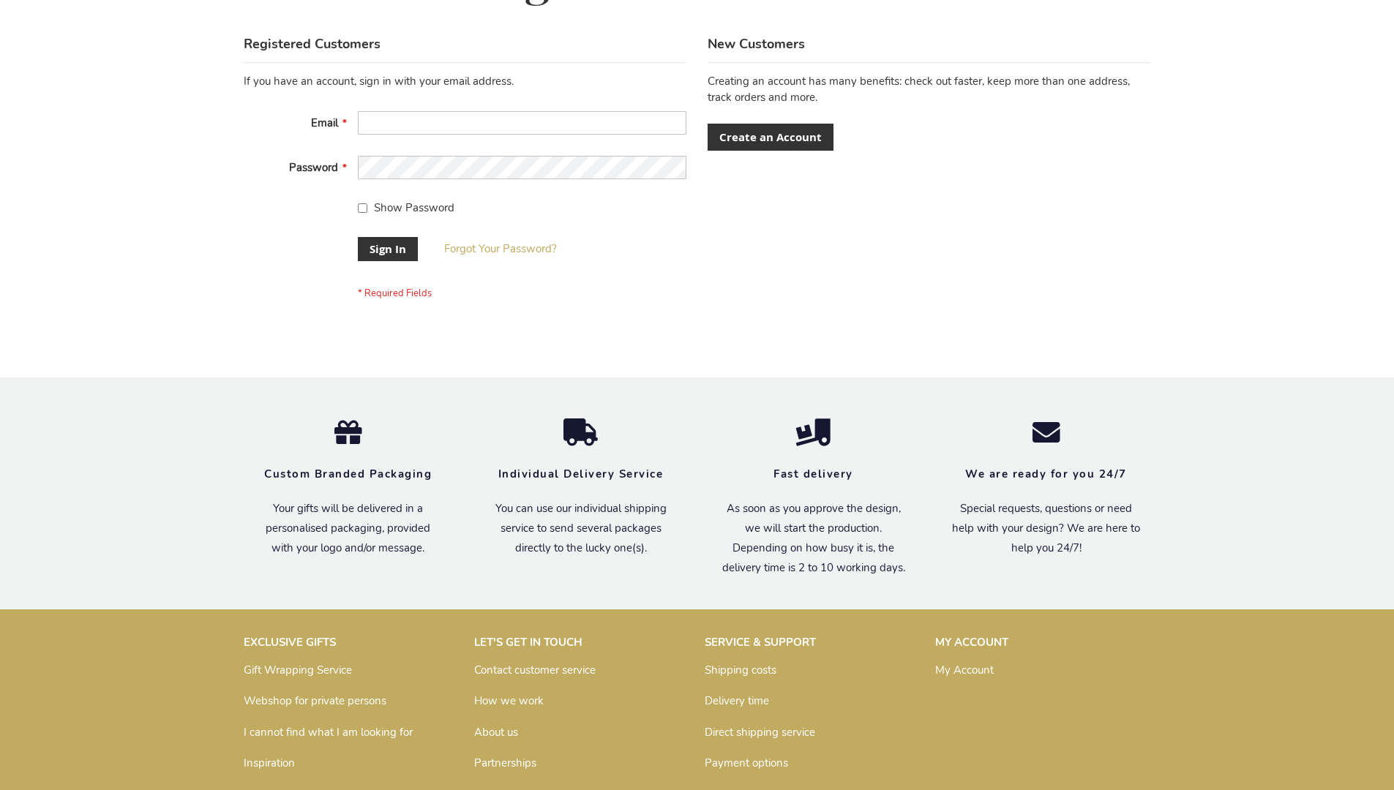
scroll to position [470, 0]
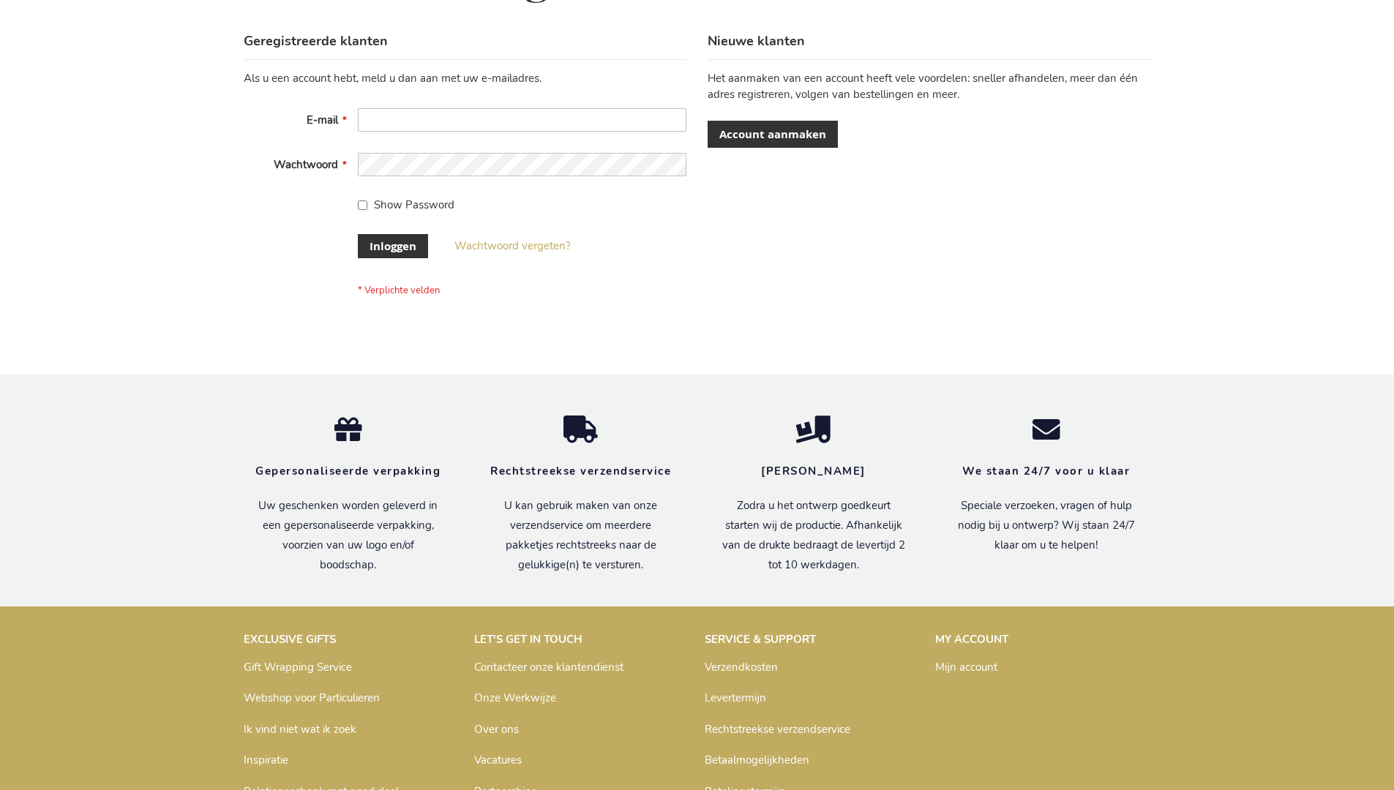
scroll to position [497, 0]
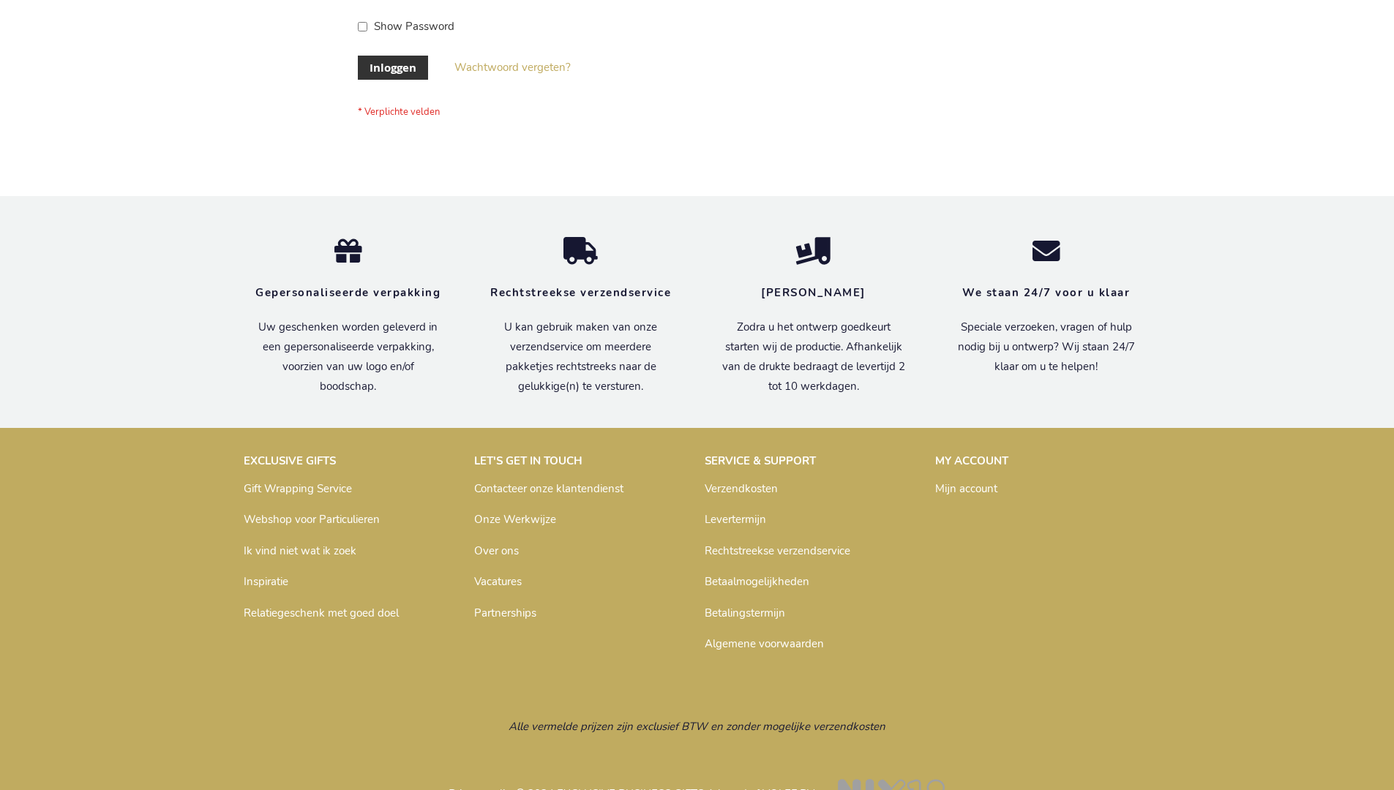
scroll to position [497, 0]
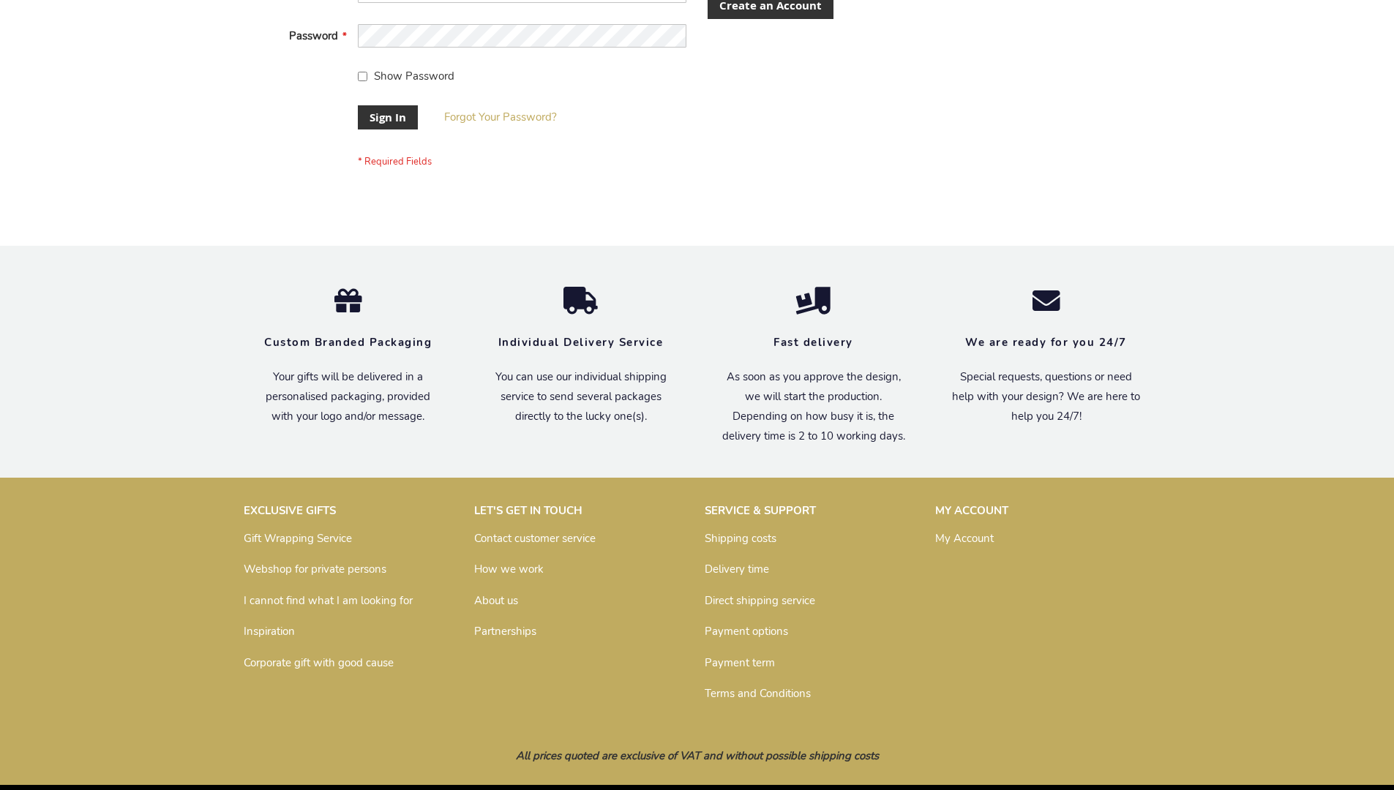
scroll to position [470, 0]
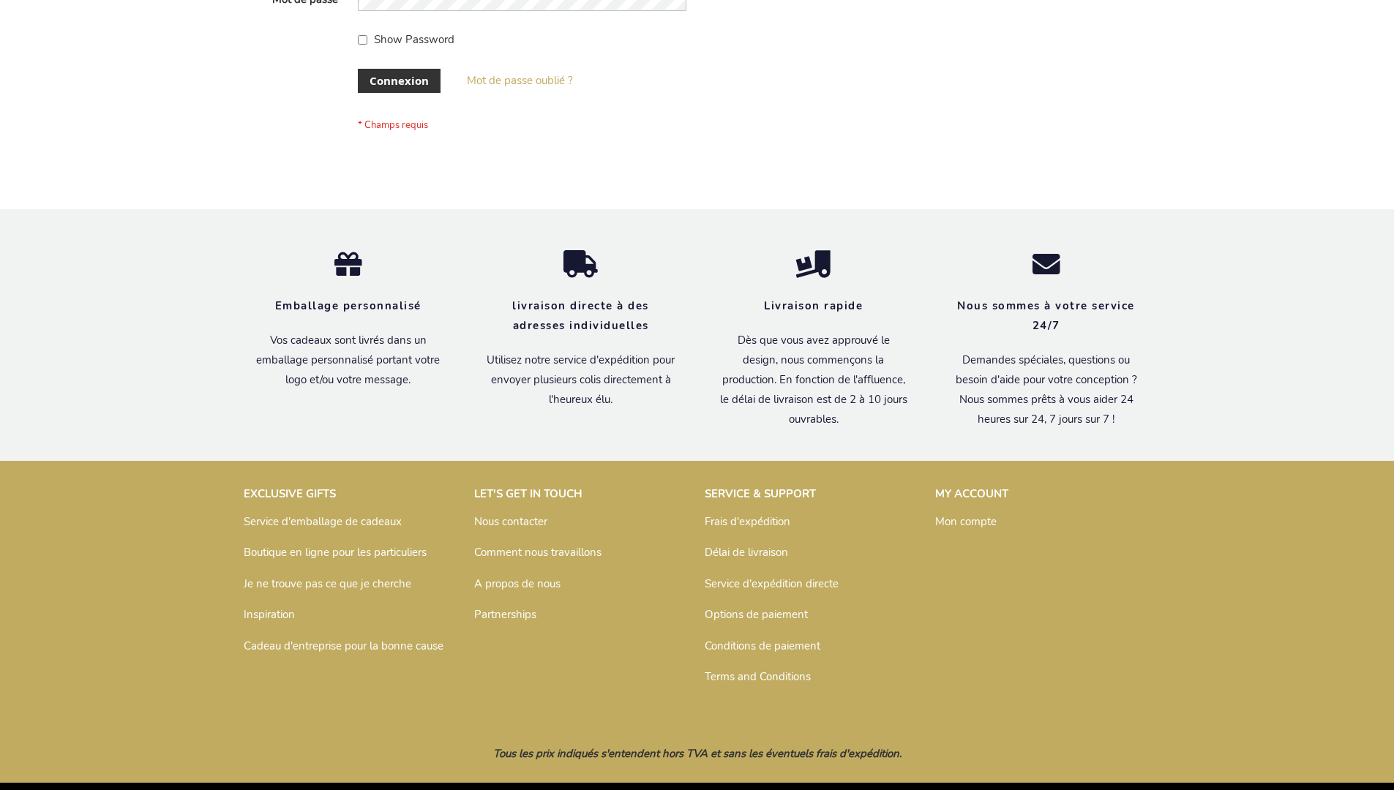
scroll to position [505, 0]
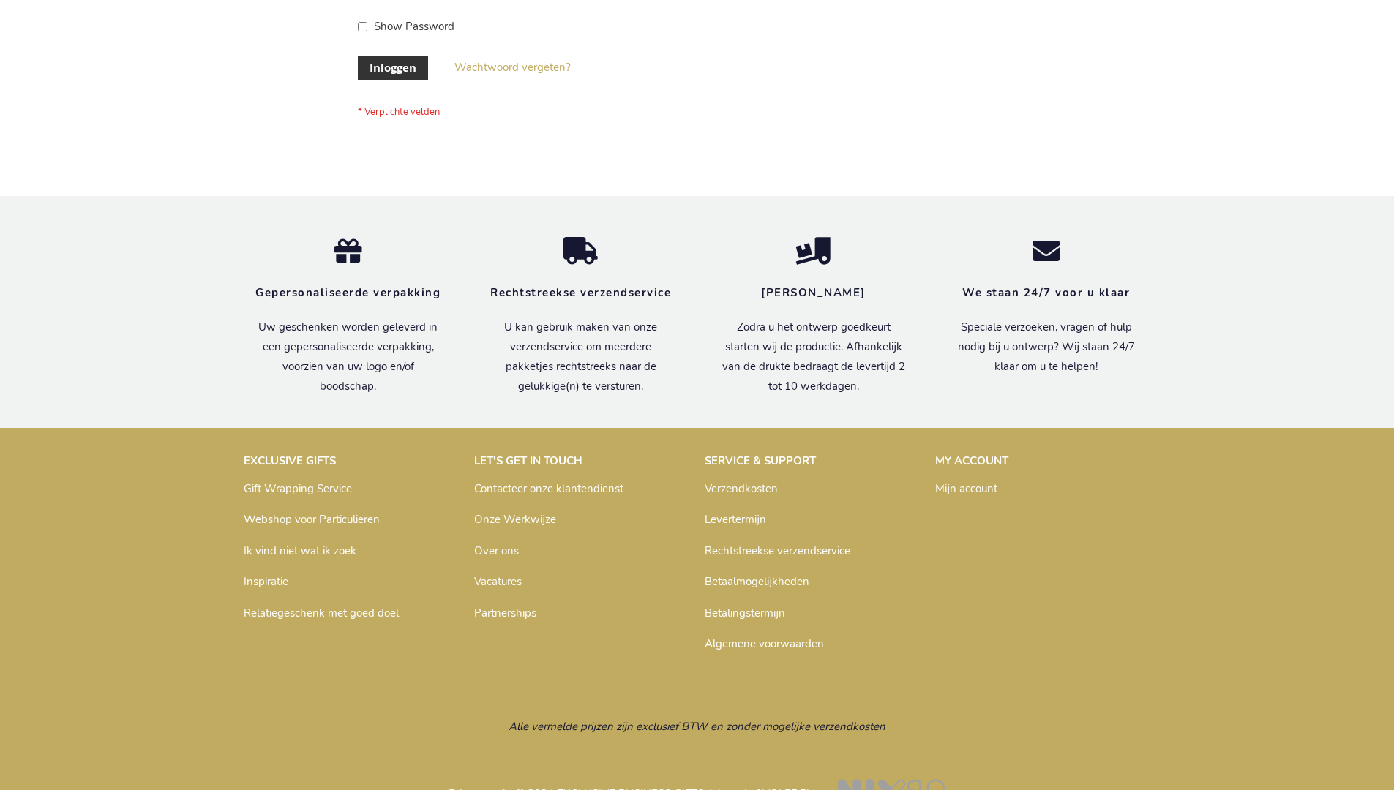
scroll to position [497, 0]
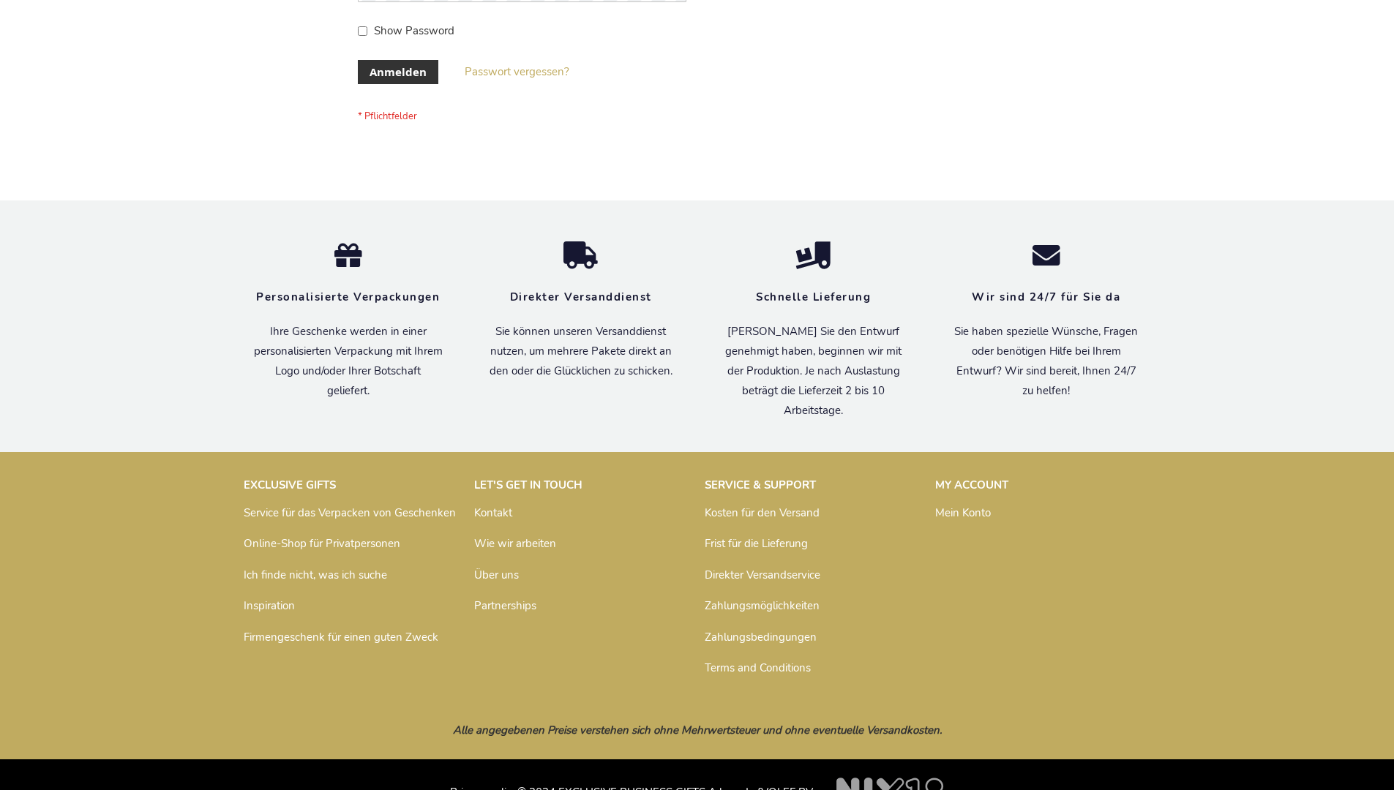
scroll to position [490, 0]
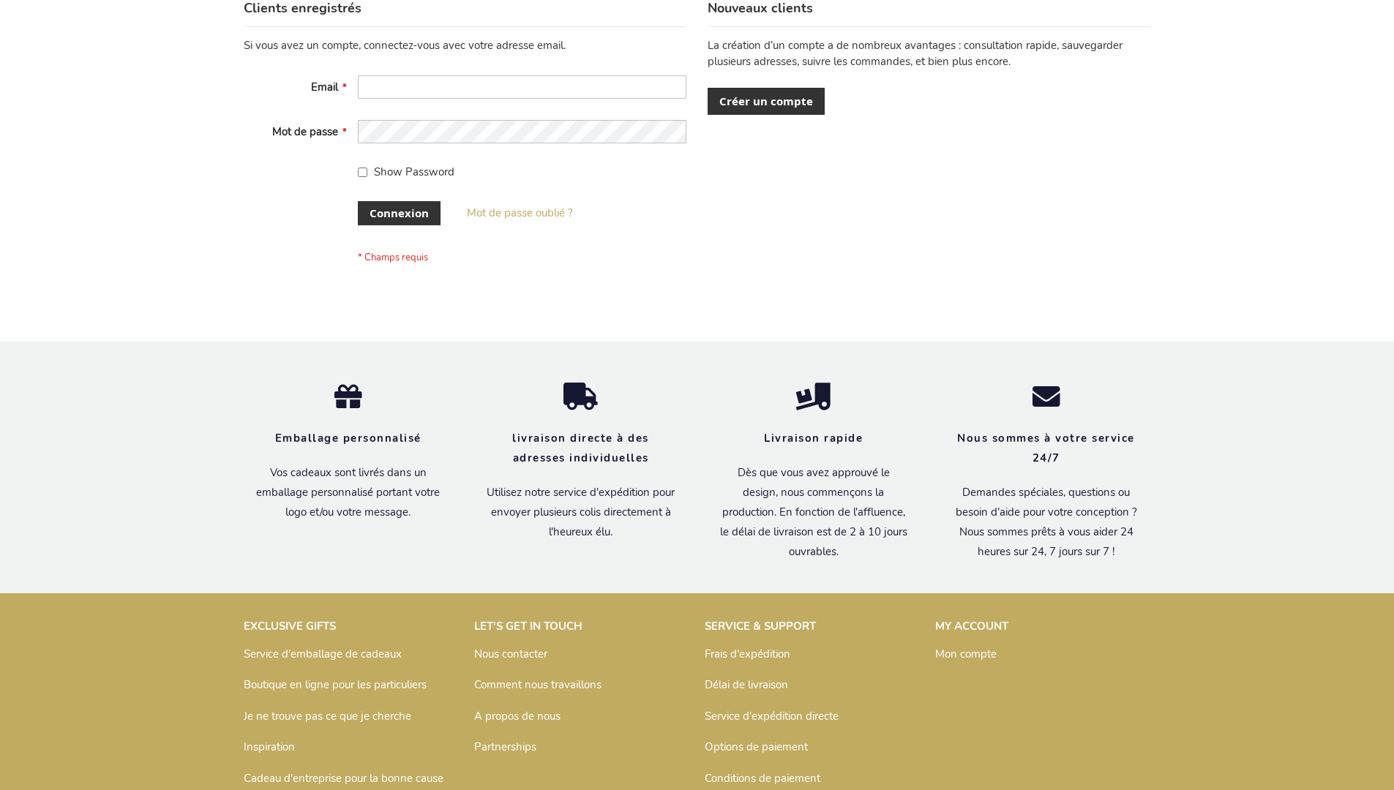
scroll to position [505, 0]
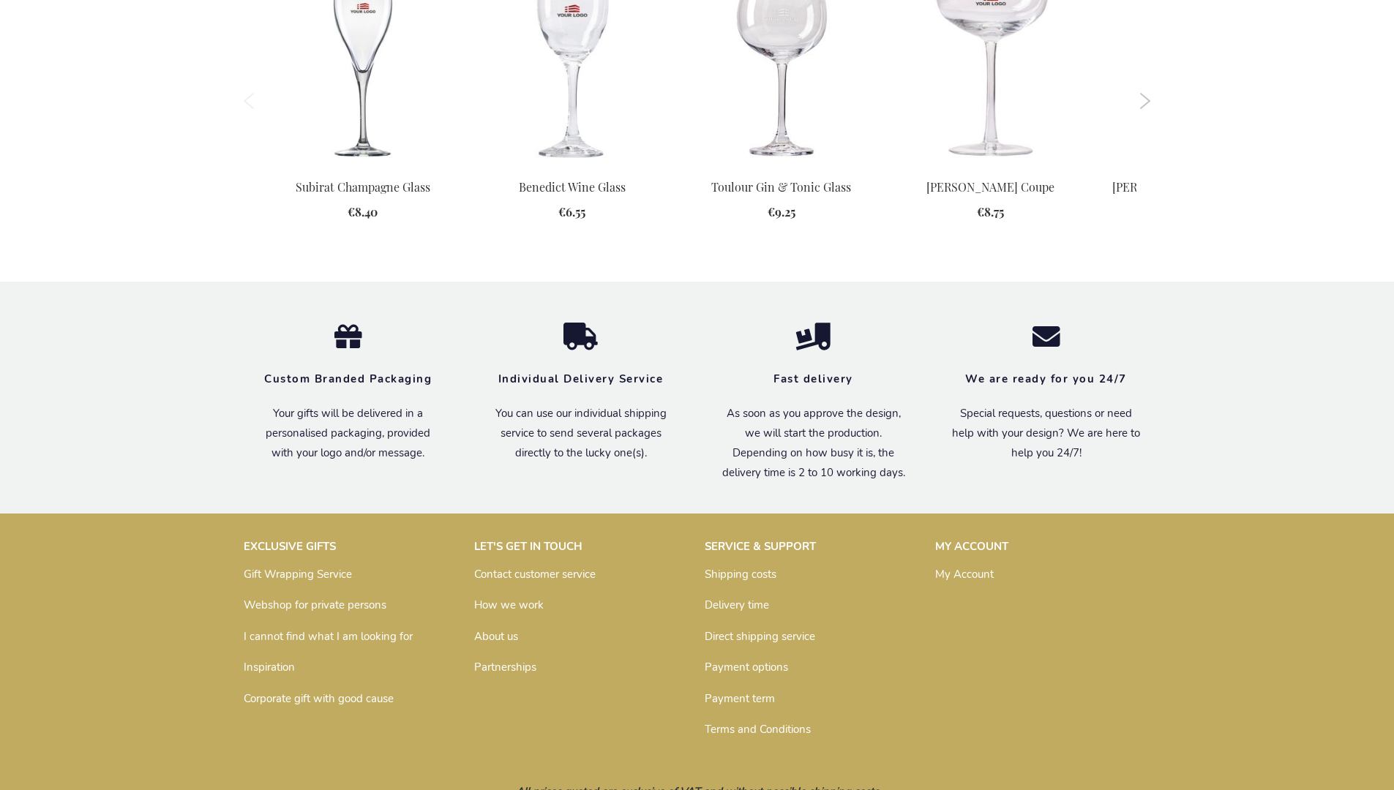
scroll to position [1734, 0]
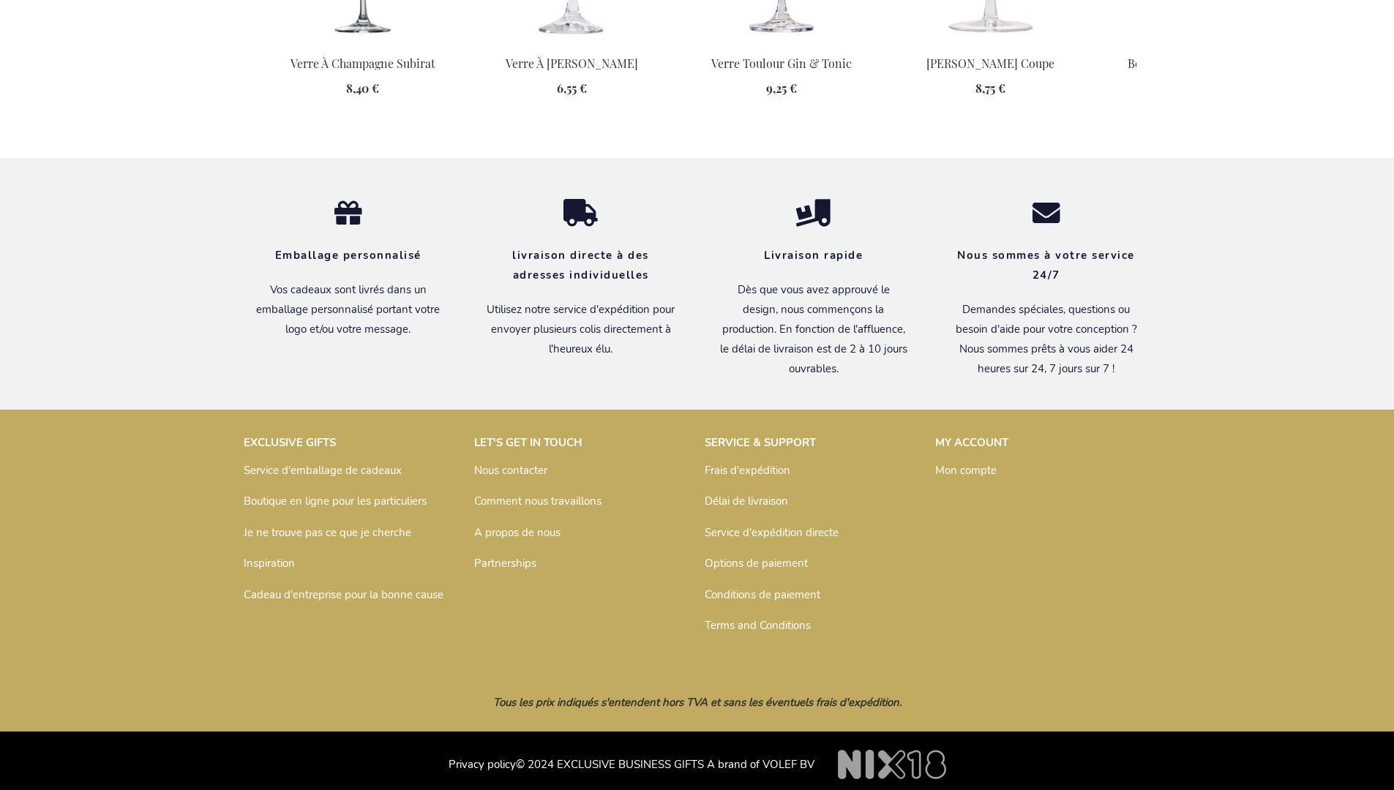
scroll to position [1768, 0]
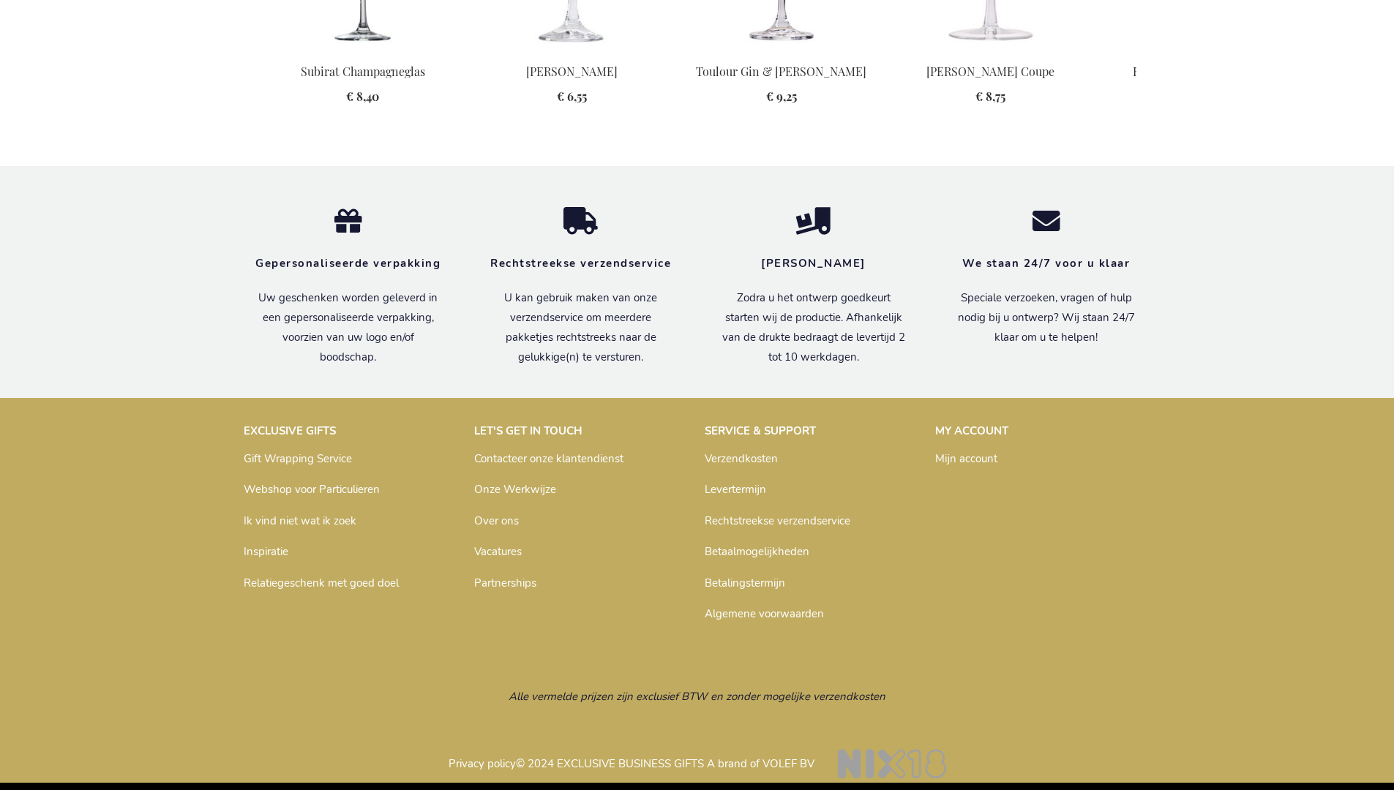
scroll to position [1760, 0]
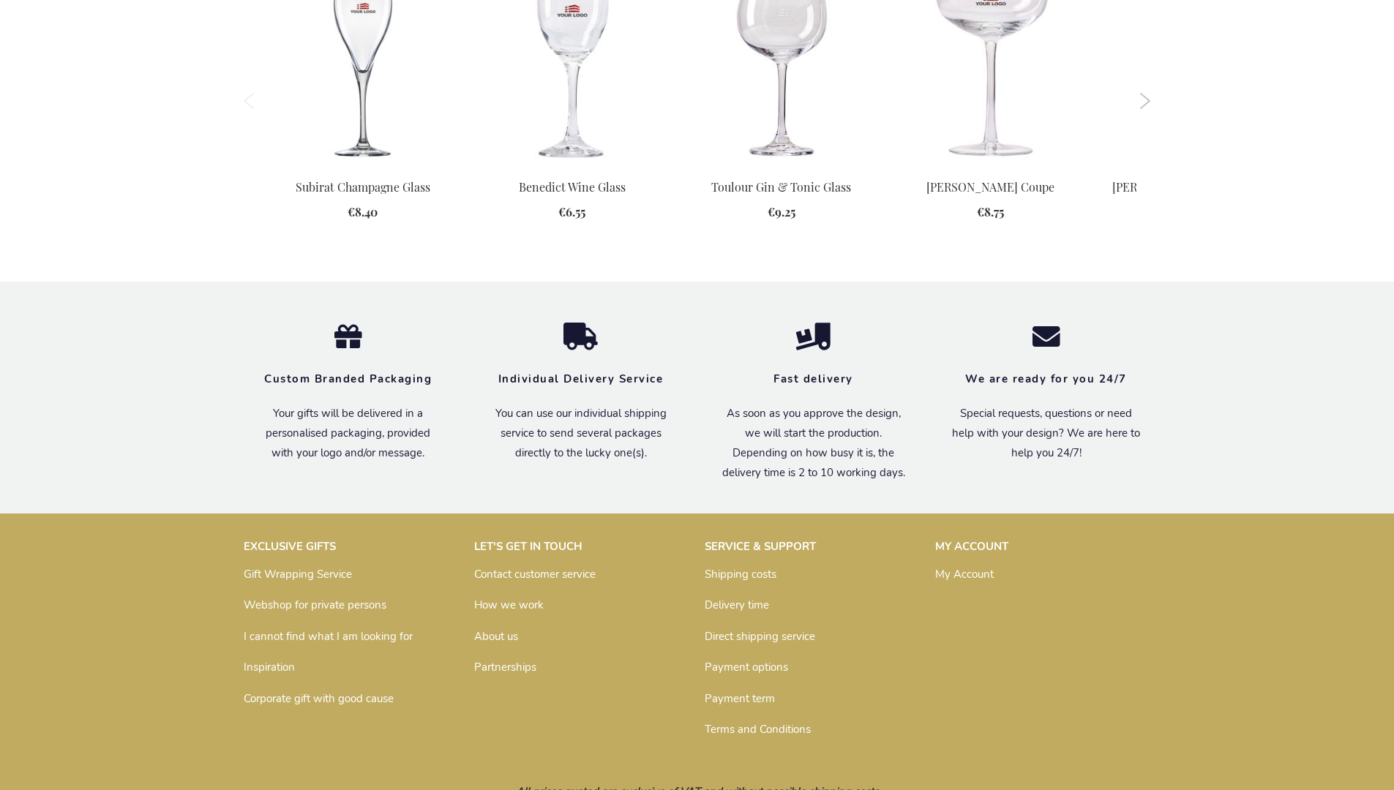
scroll to position [1734, 0]
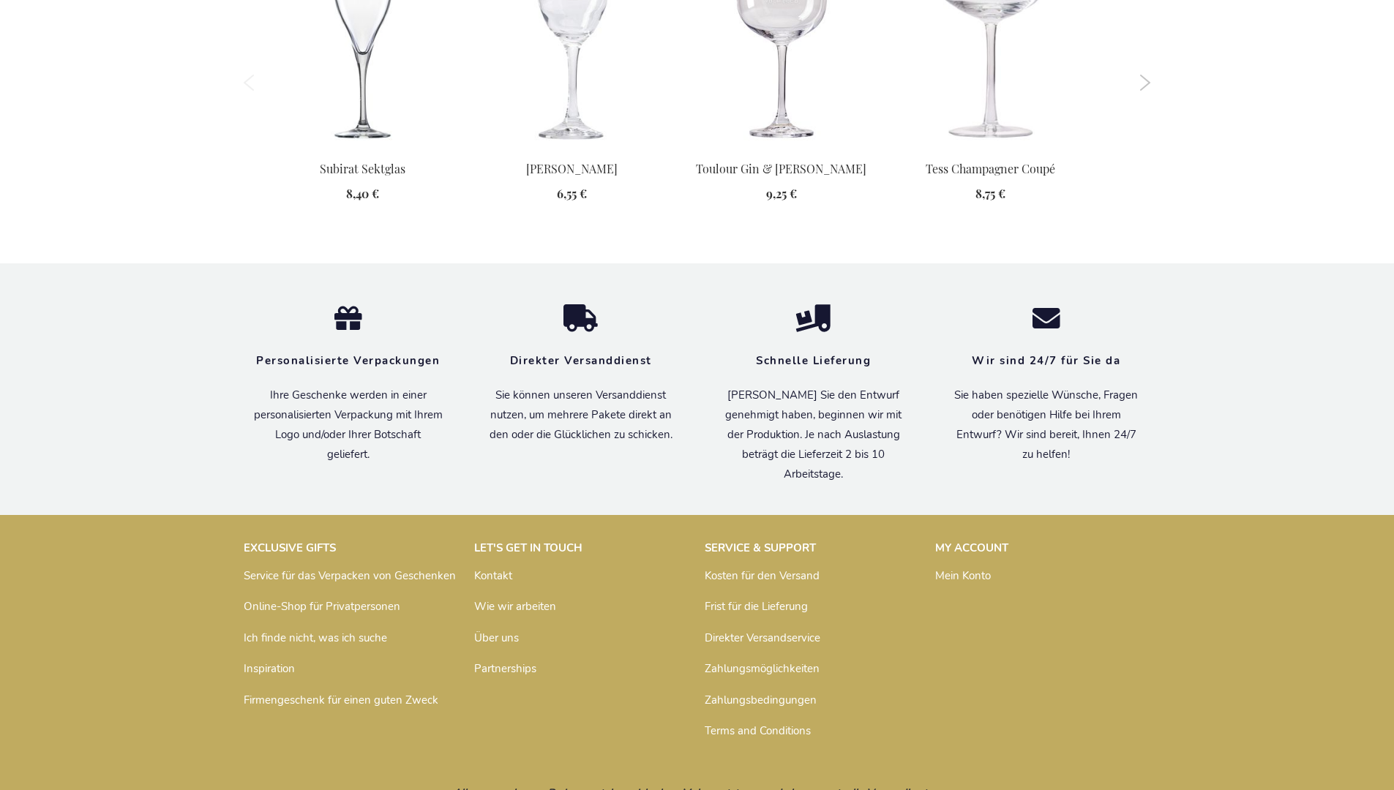
scroll to position [1754, 0]
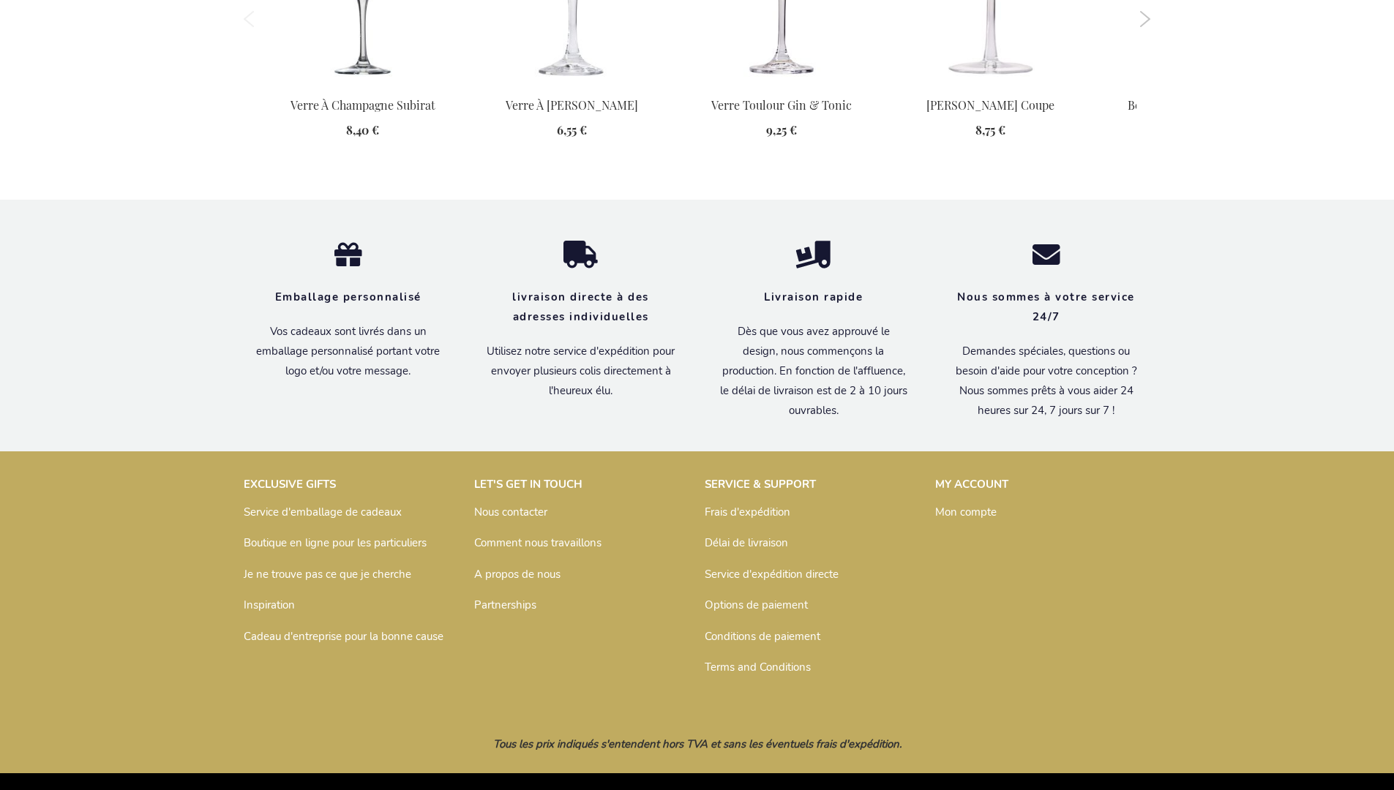
scroll to position [1768, 0]
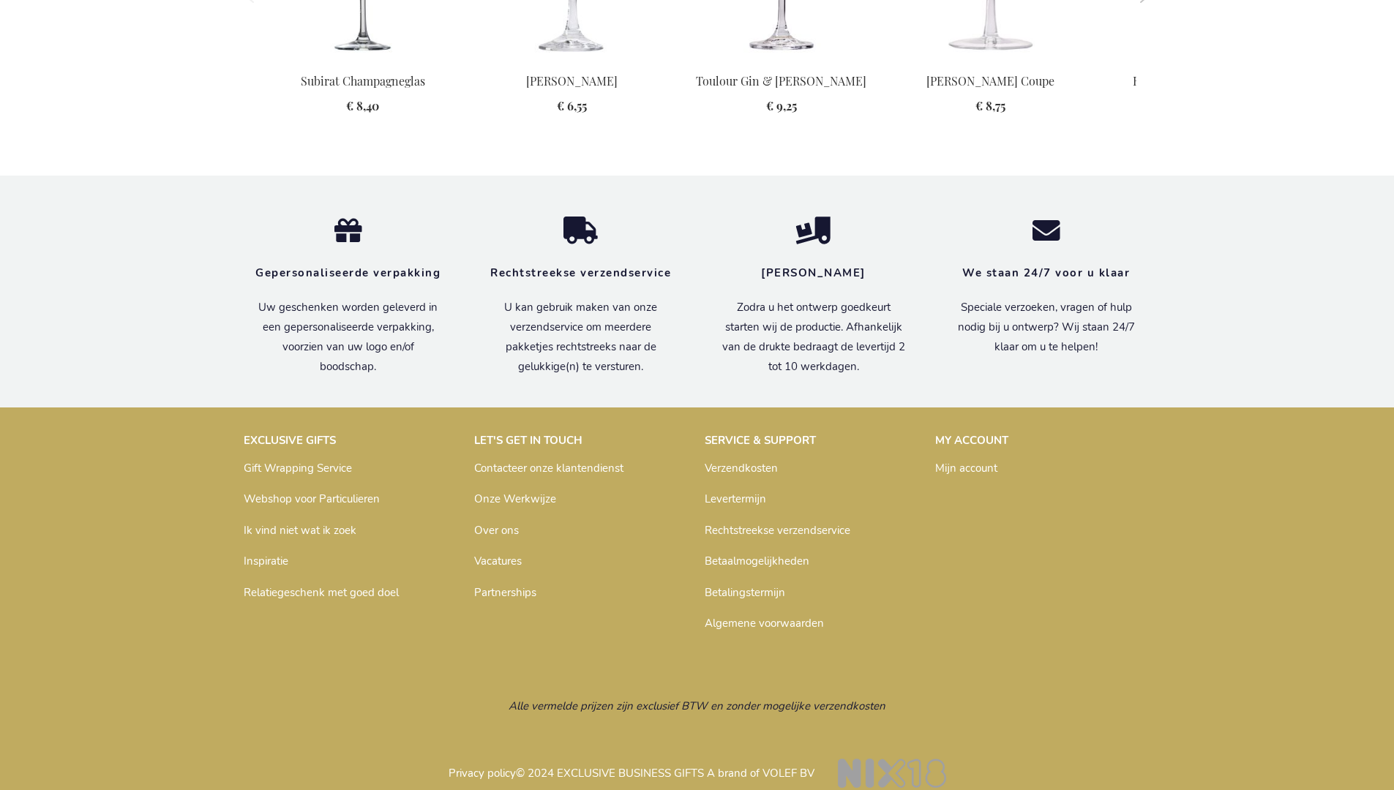
scroll to position [1760, 0]
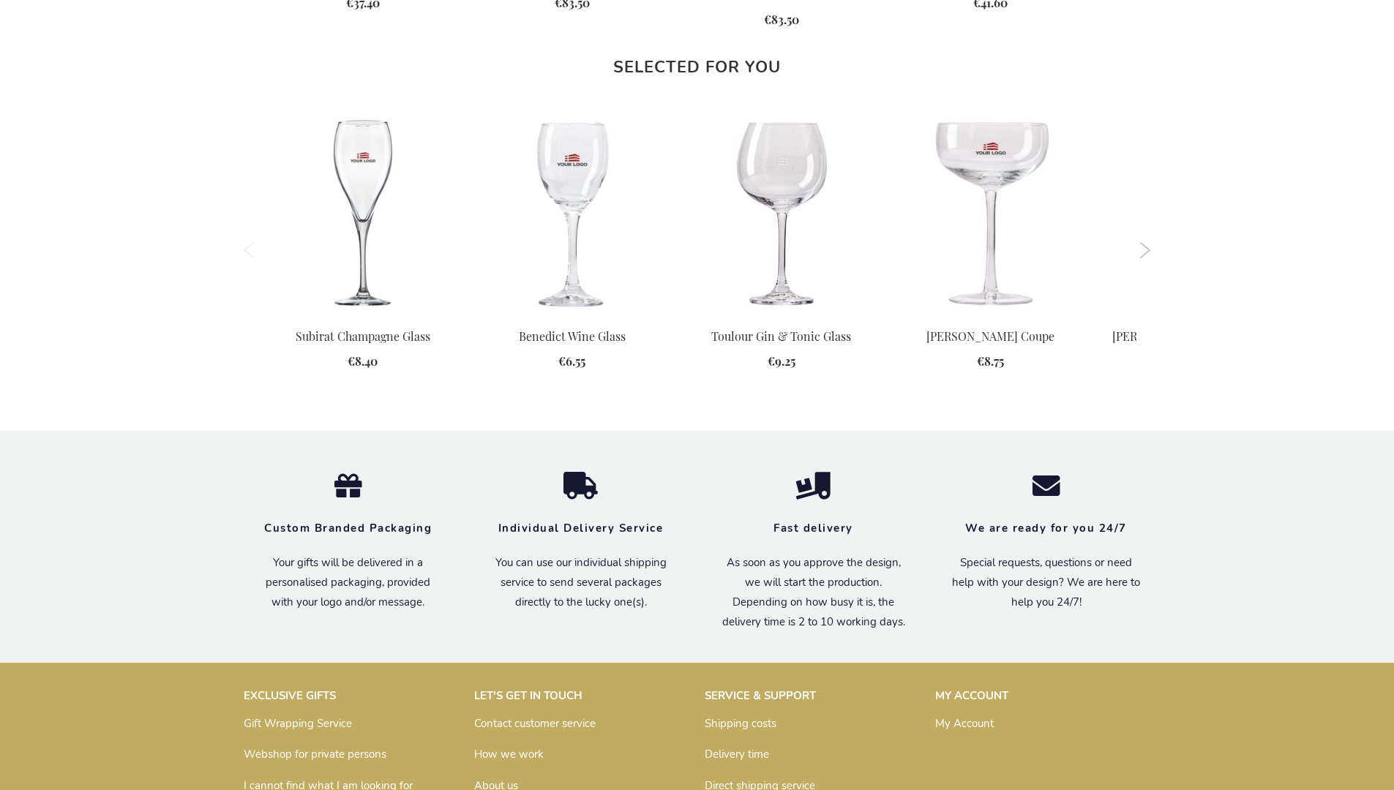
scroll to position [1734, 0]
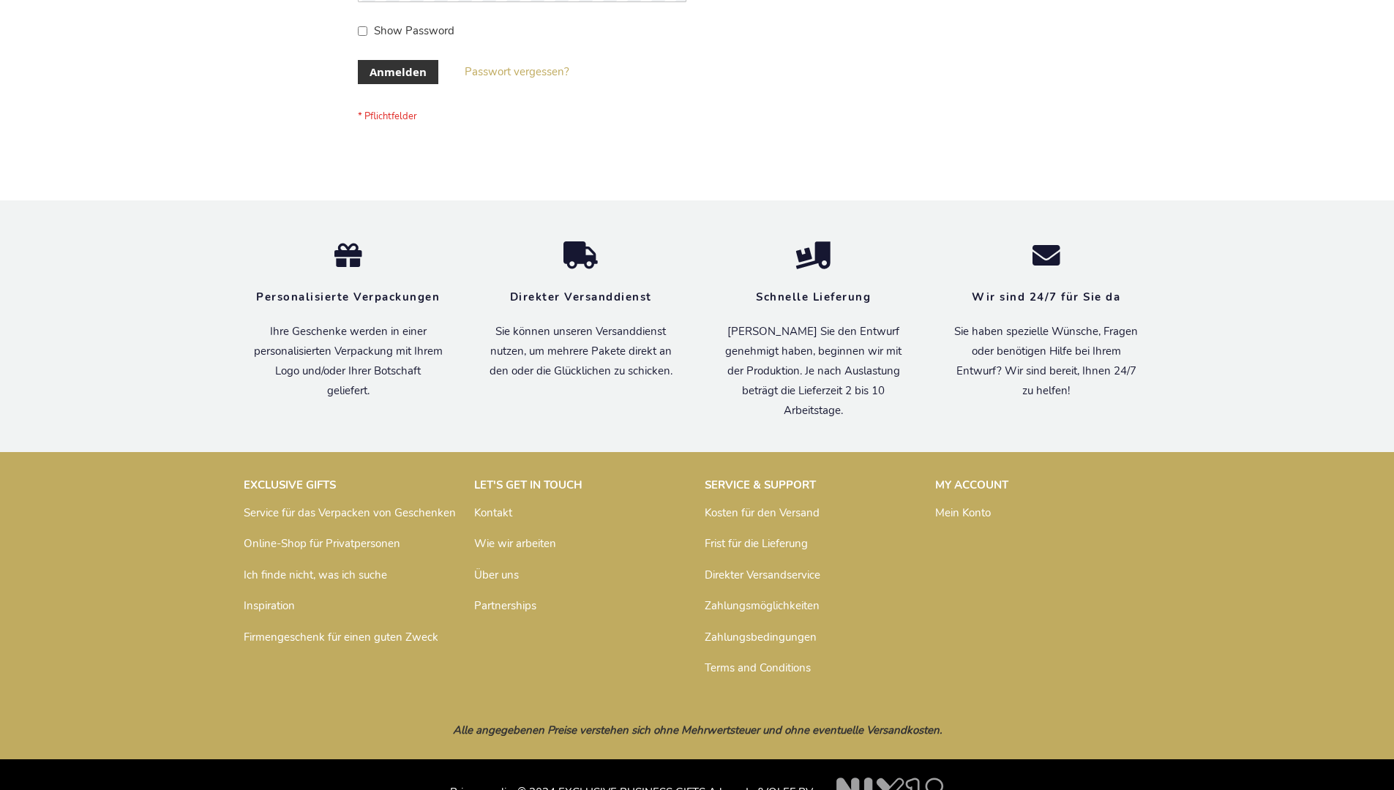
scroll to position [490, 0]
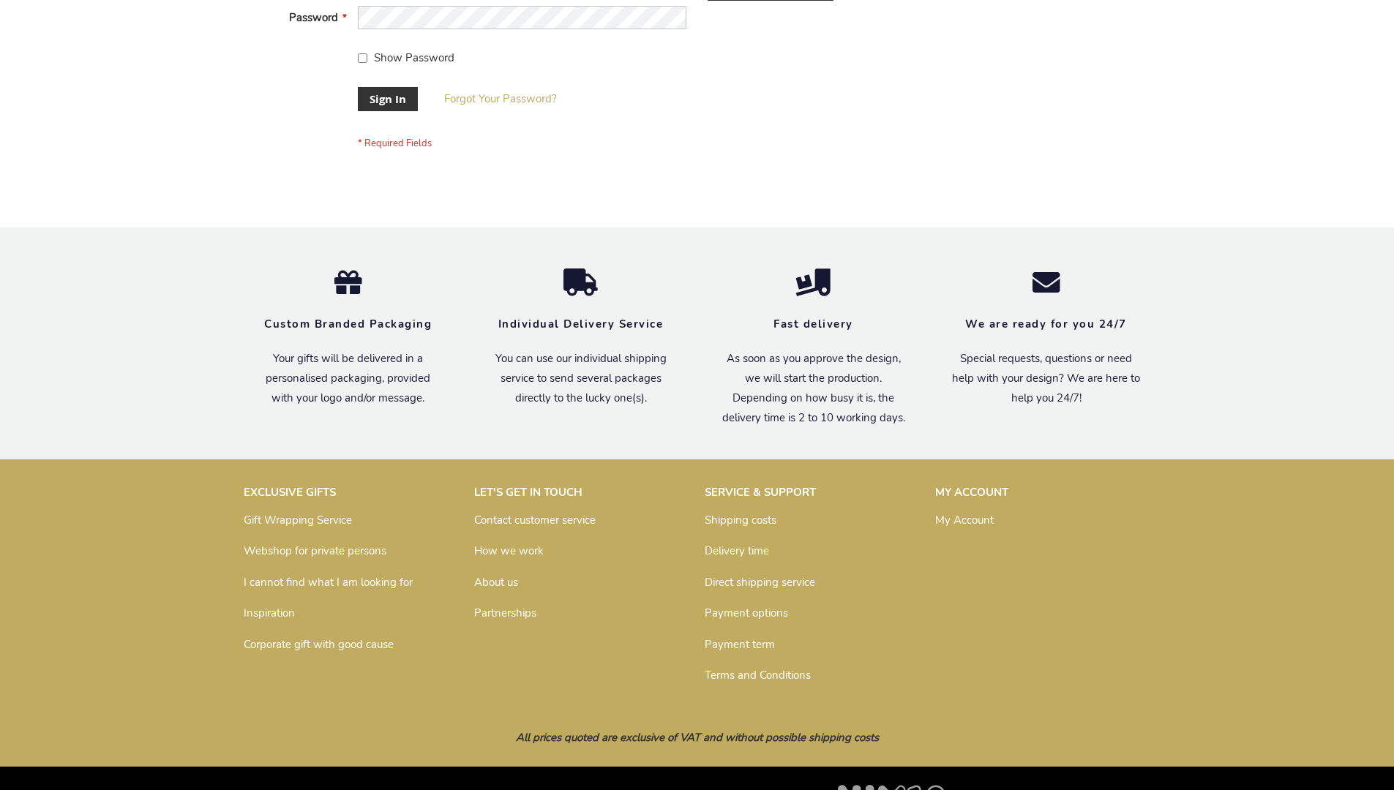
scroll to position [470, 0]
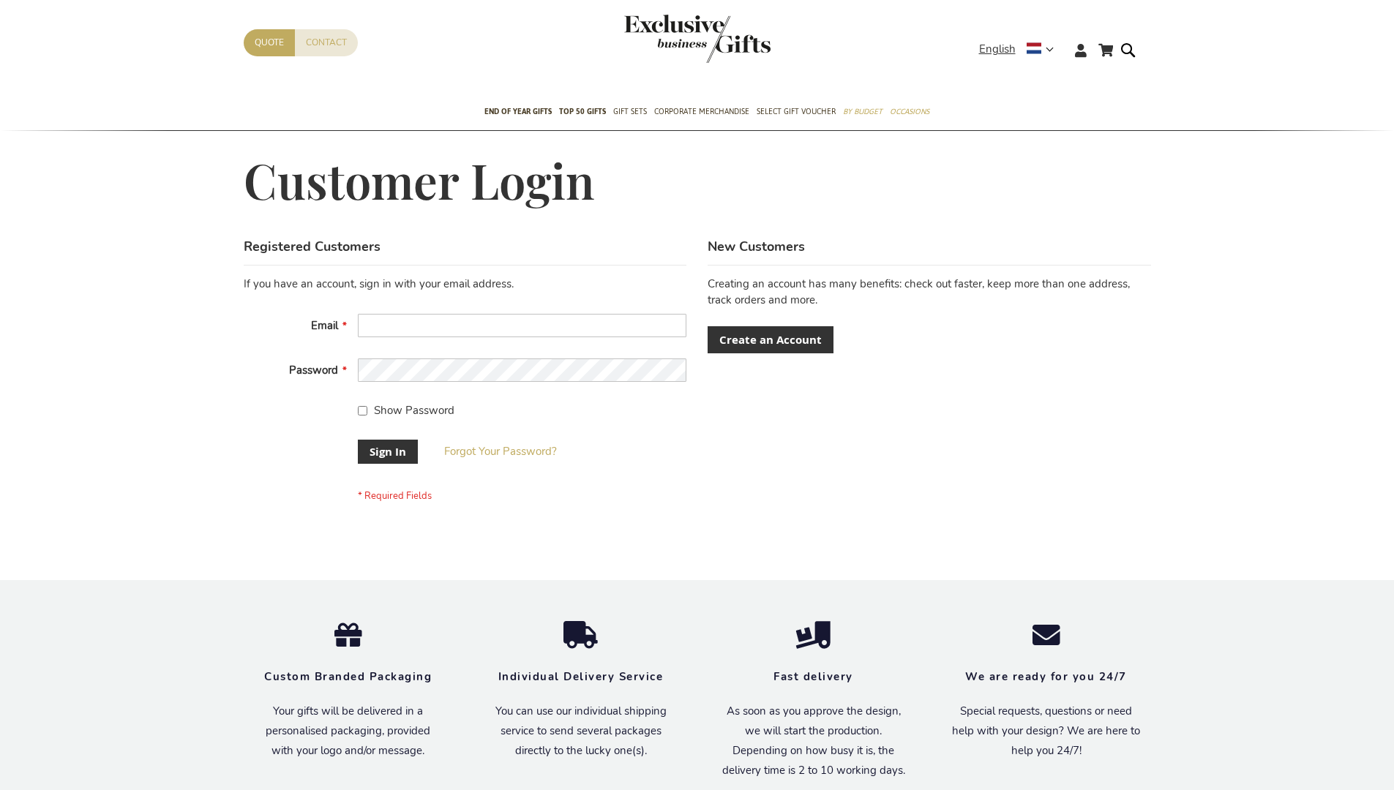
scroll to position [470, 0]
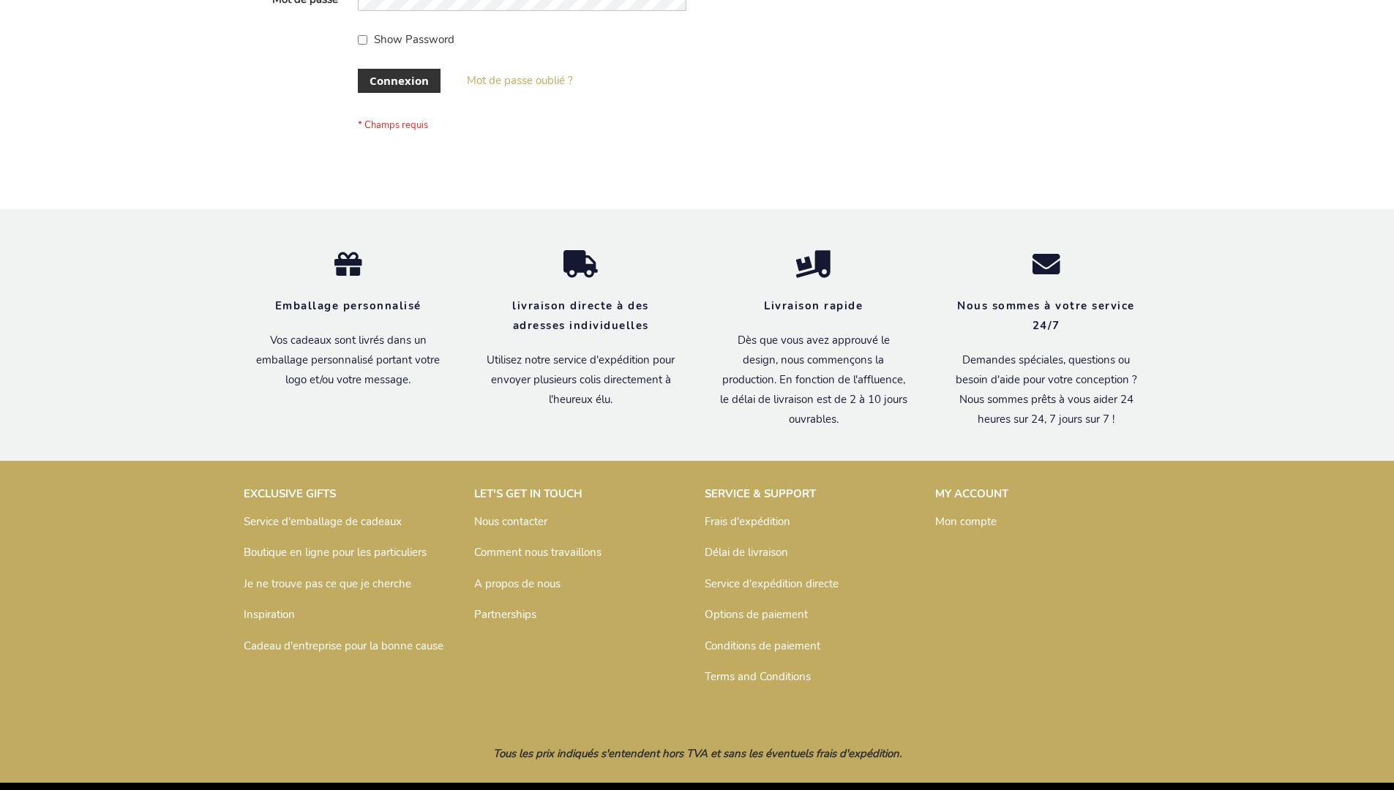
scroll to position [505, 0]
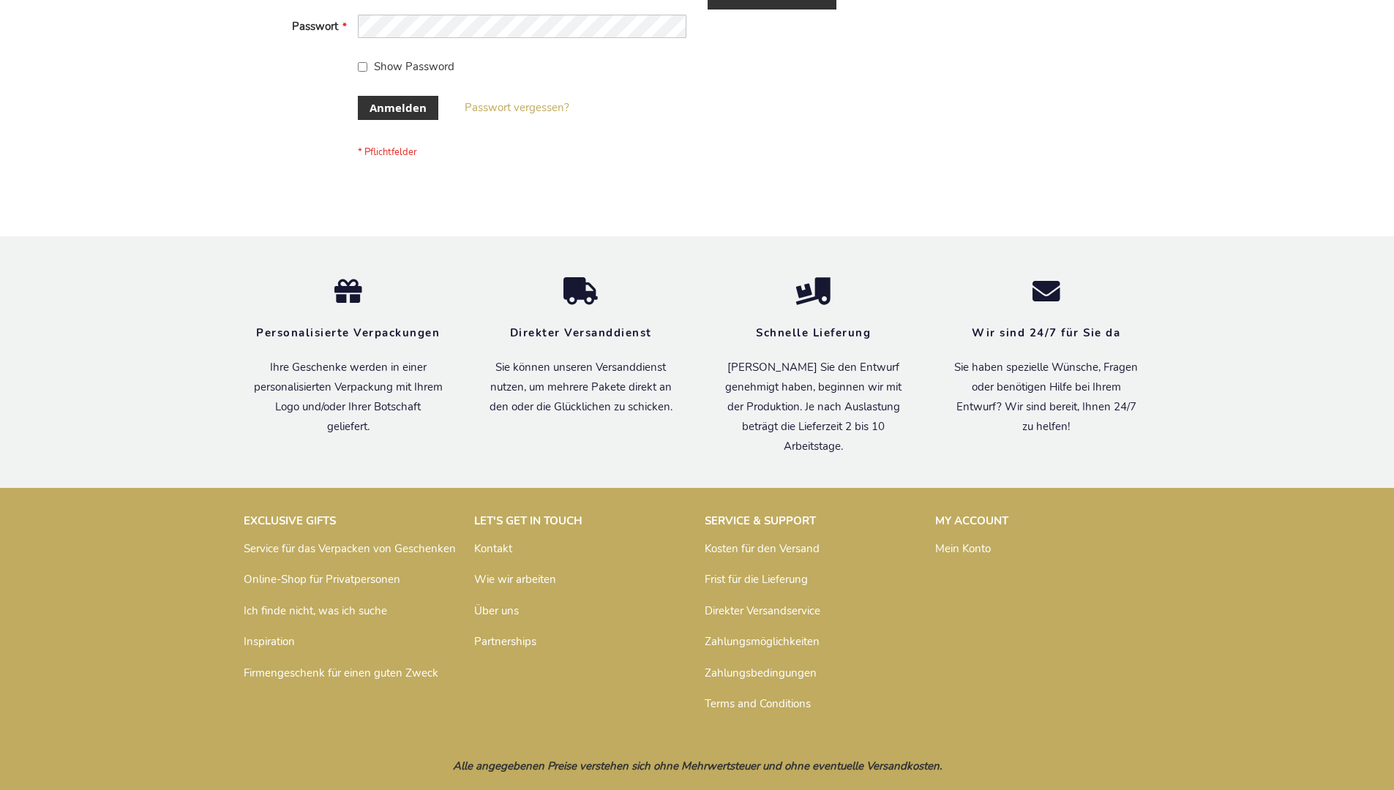
scroll to position [490, 0]
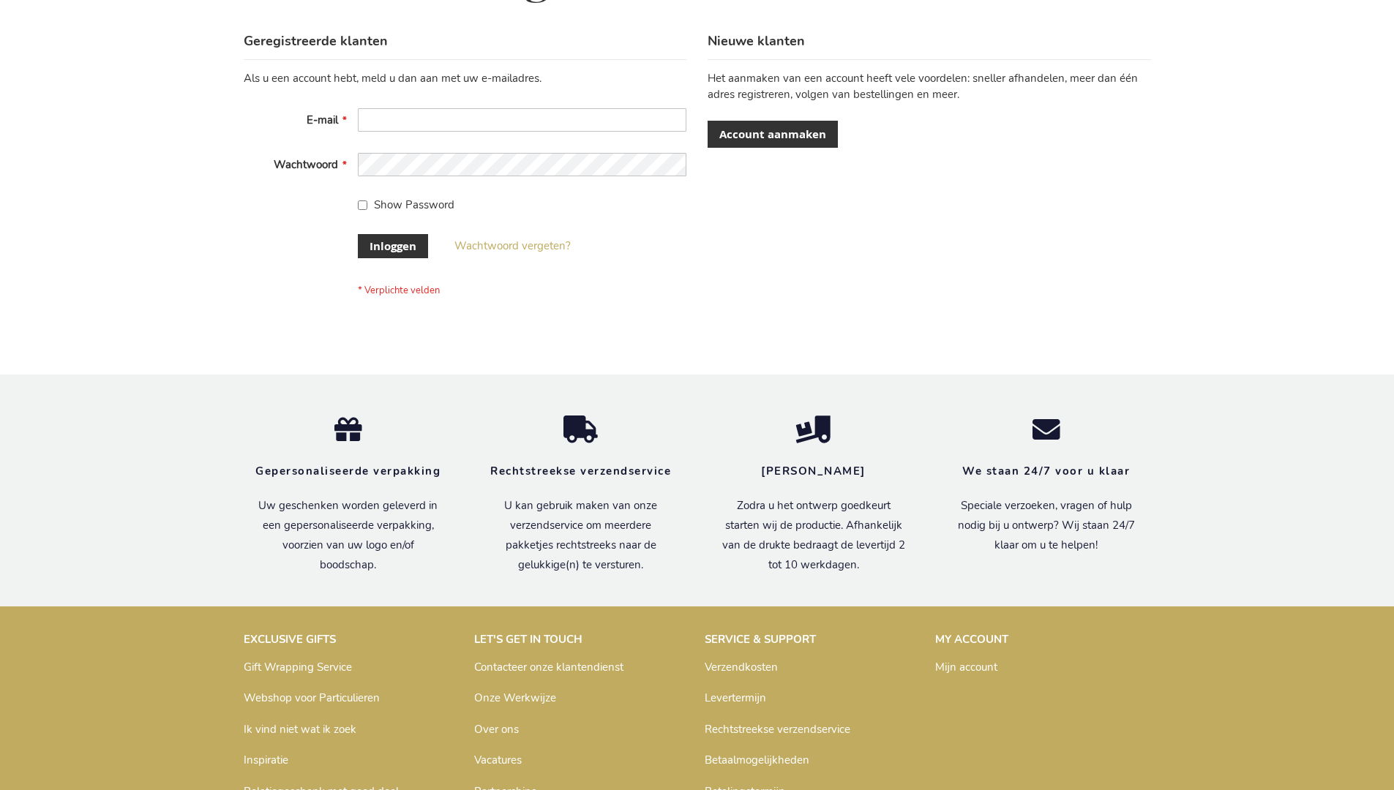
scroll to position [497, 0]
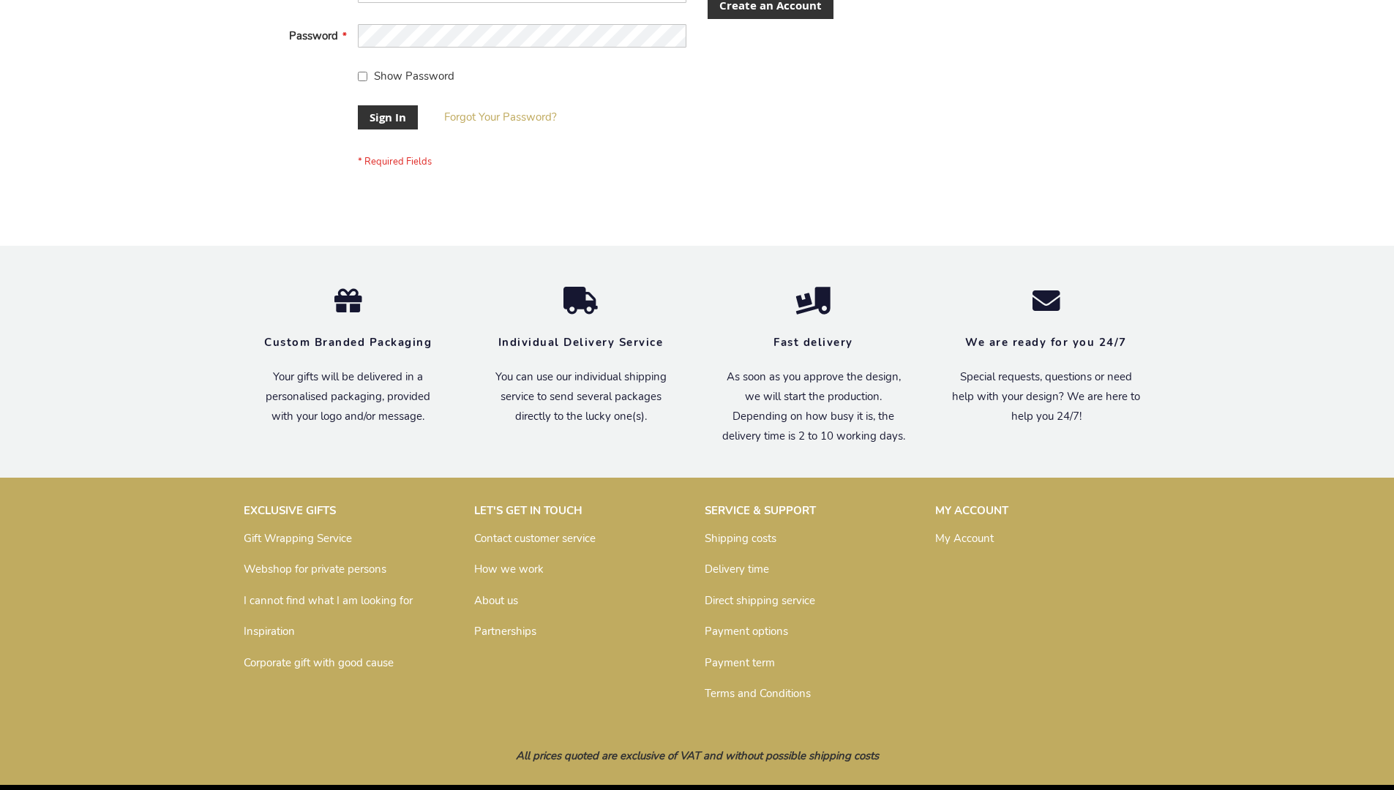
scroll to position [470, 0]
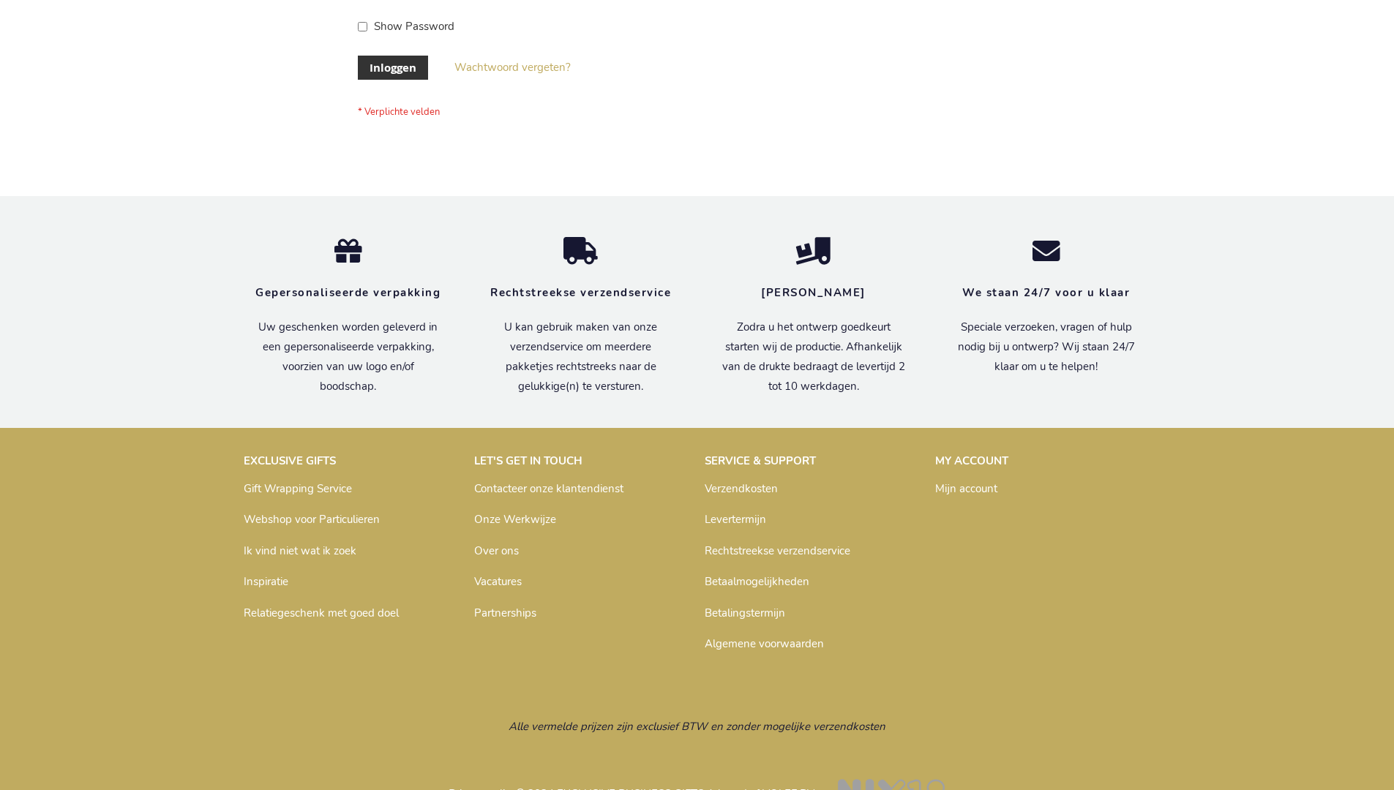
scroll to position [497, 0]
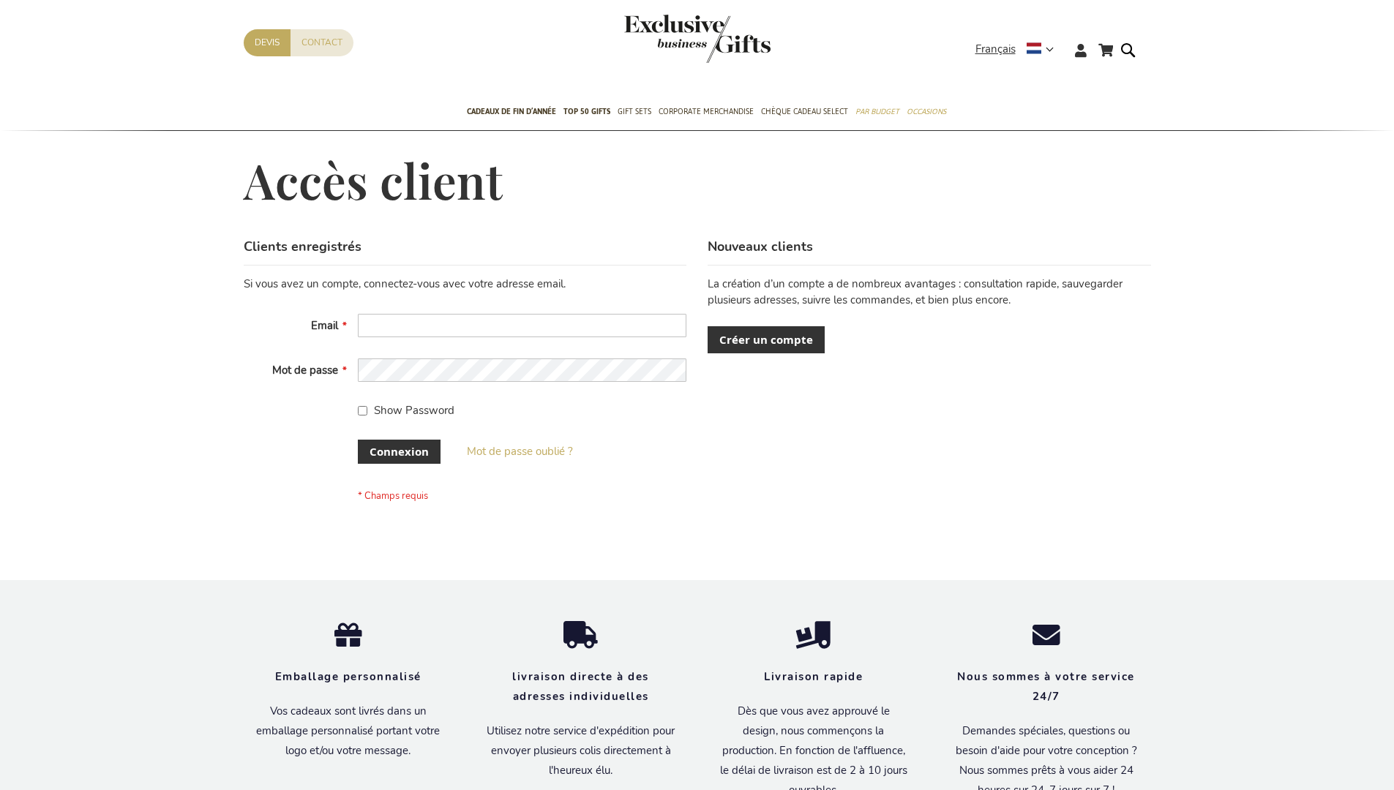
scroll to position [505, 0]
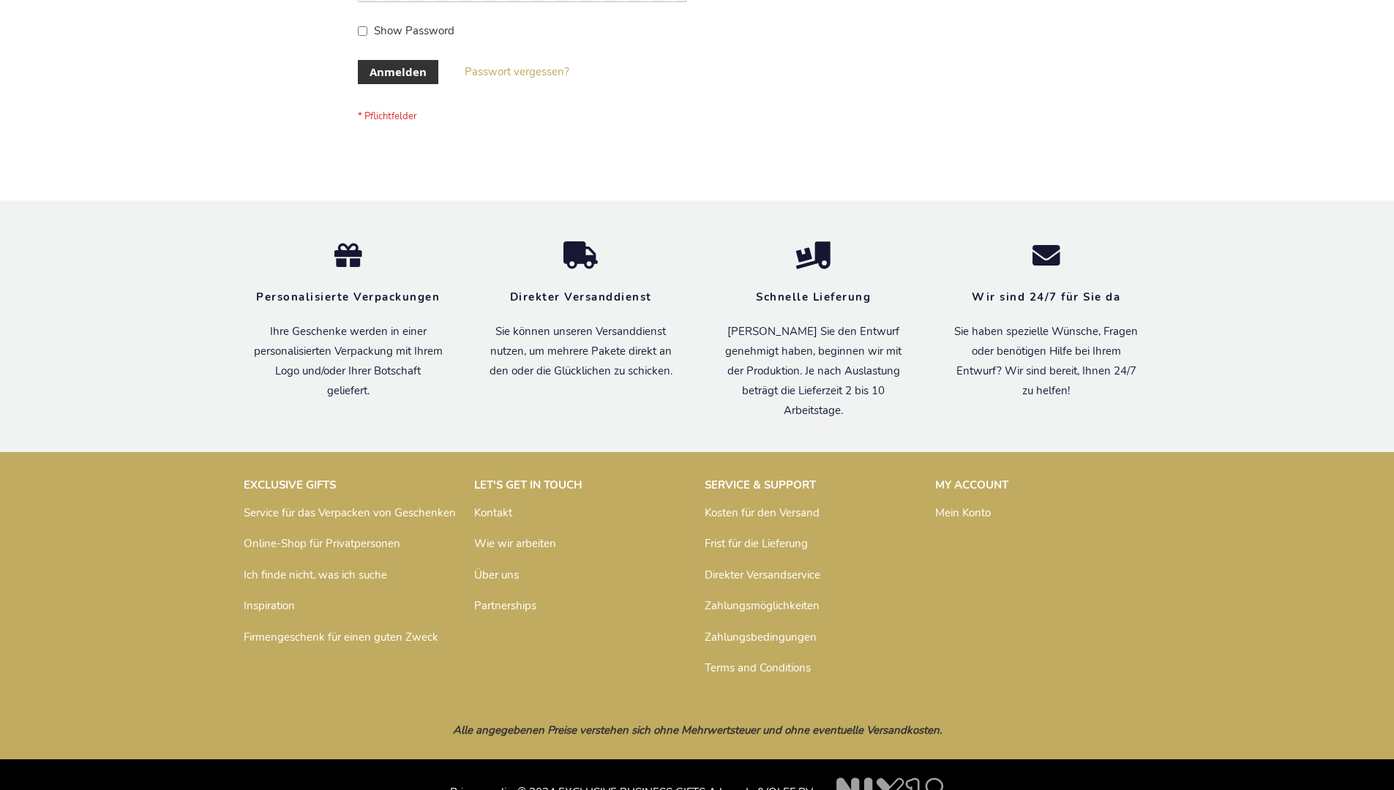
scroll to position [490, 0]
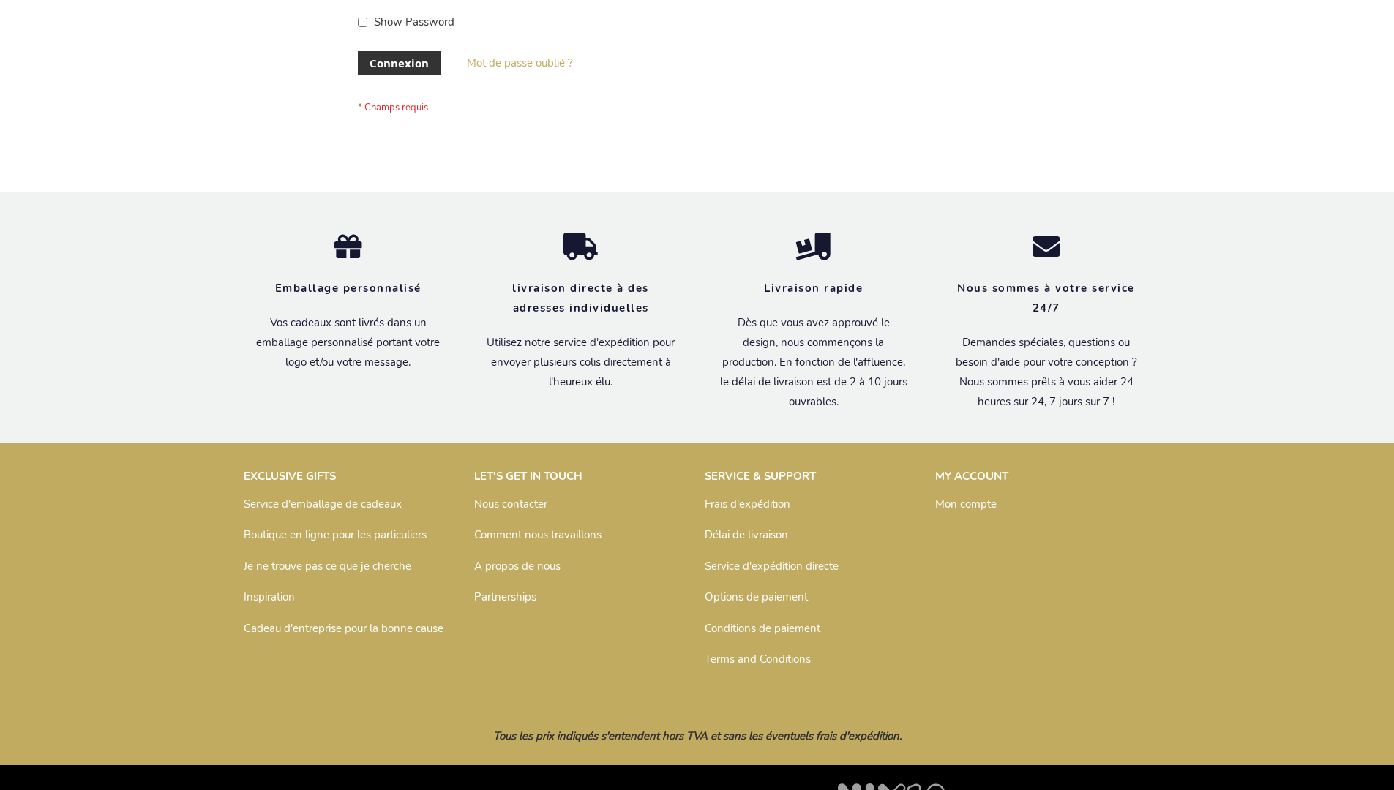
scroll to position [505, 0]
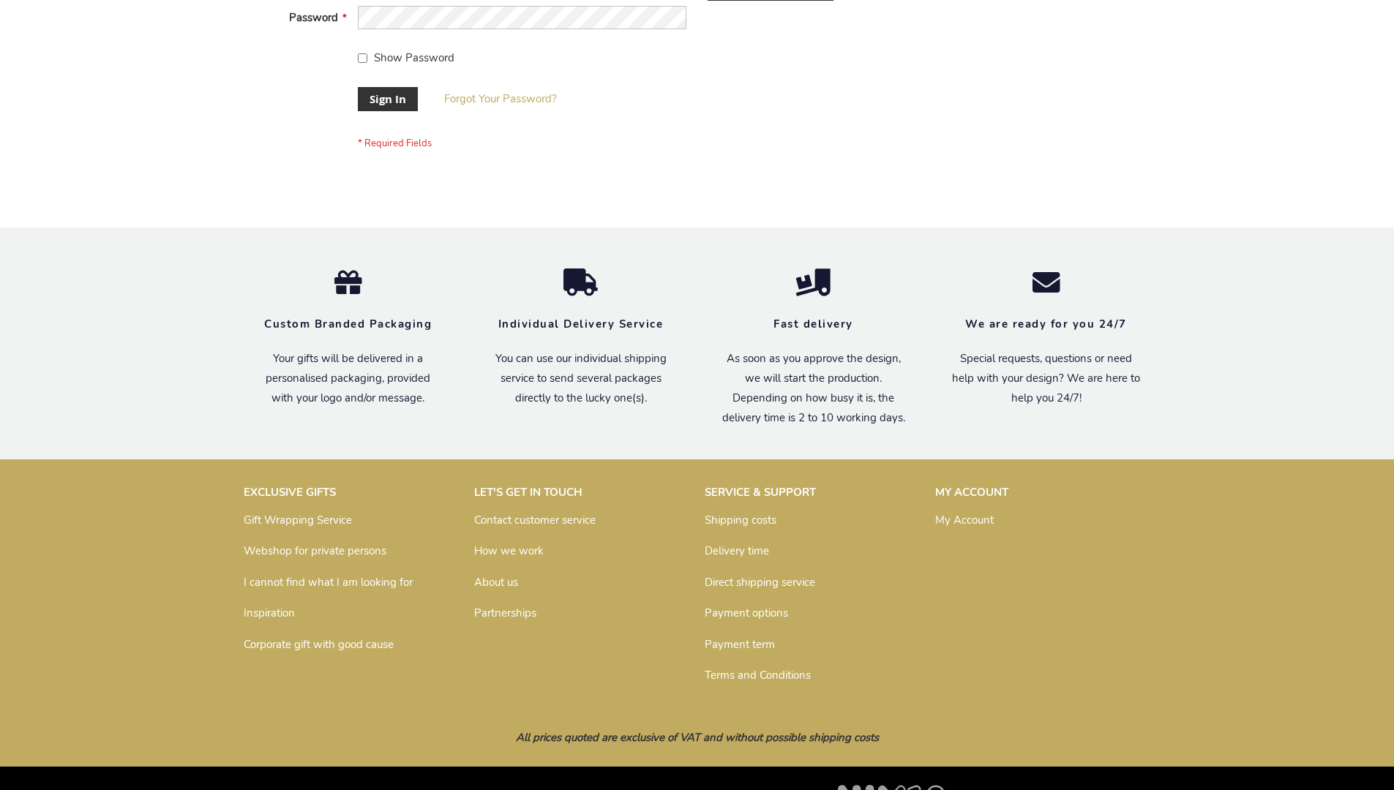
scroll to position [470, 0]
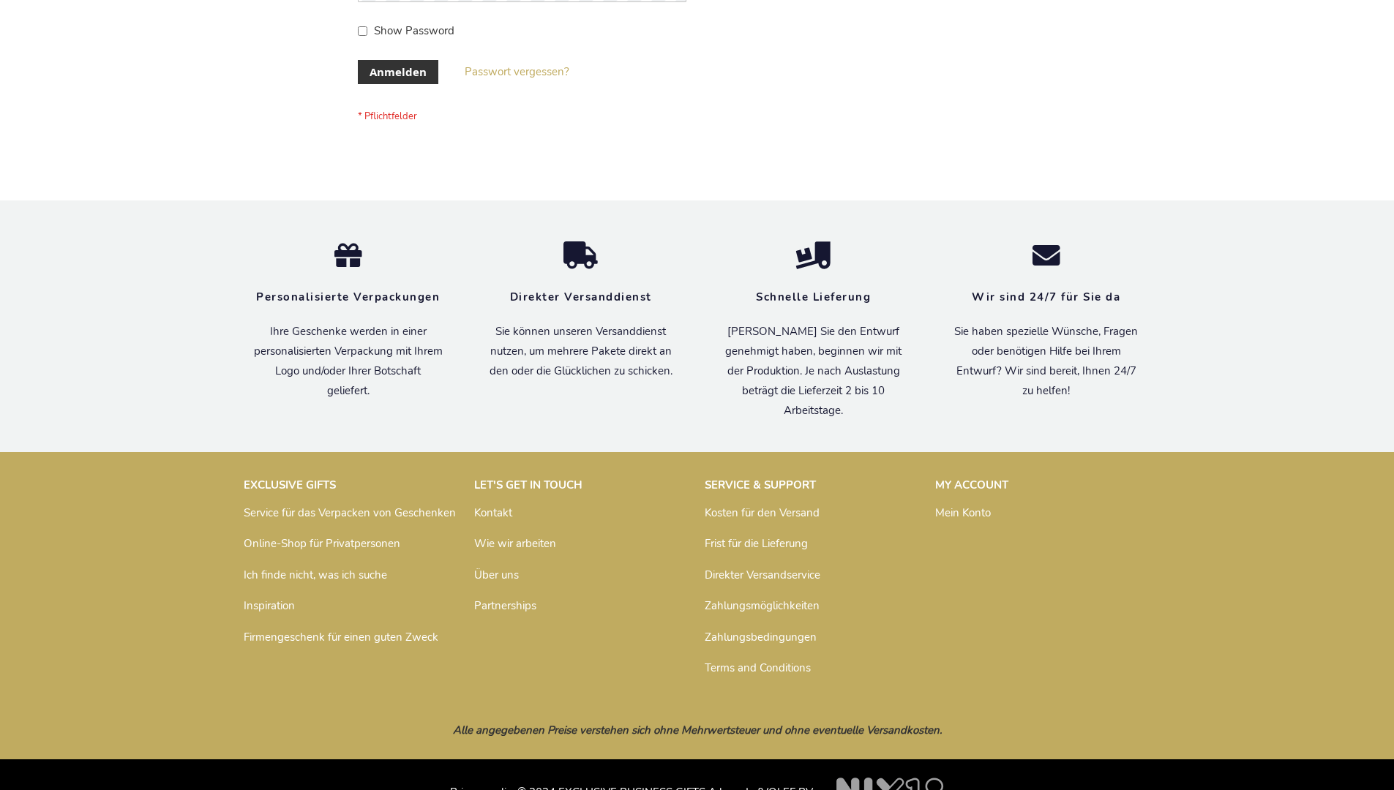
scroll to position [490, 0]
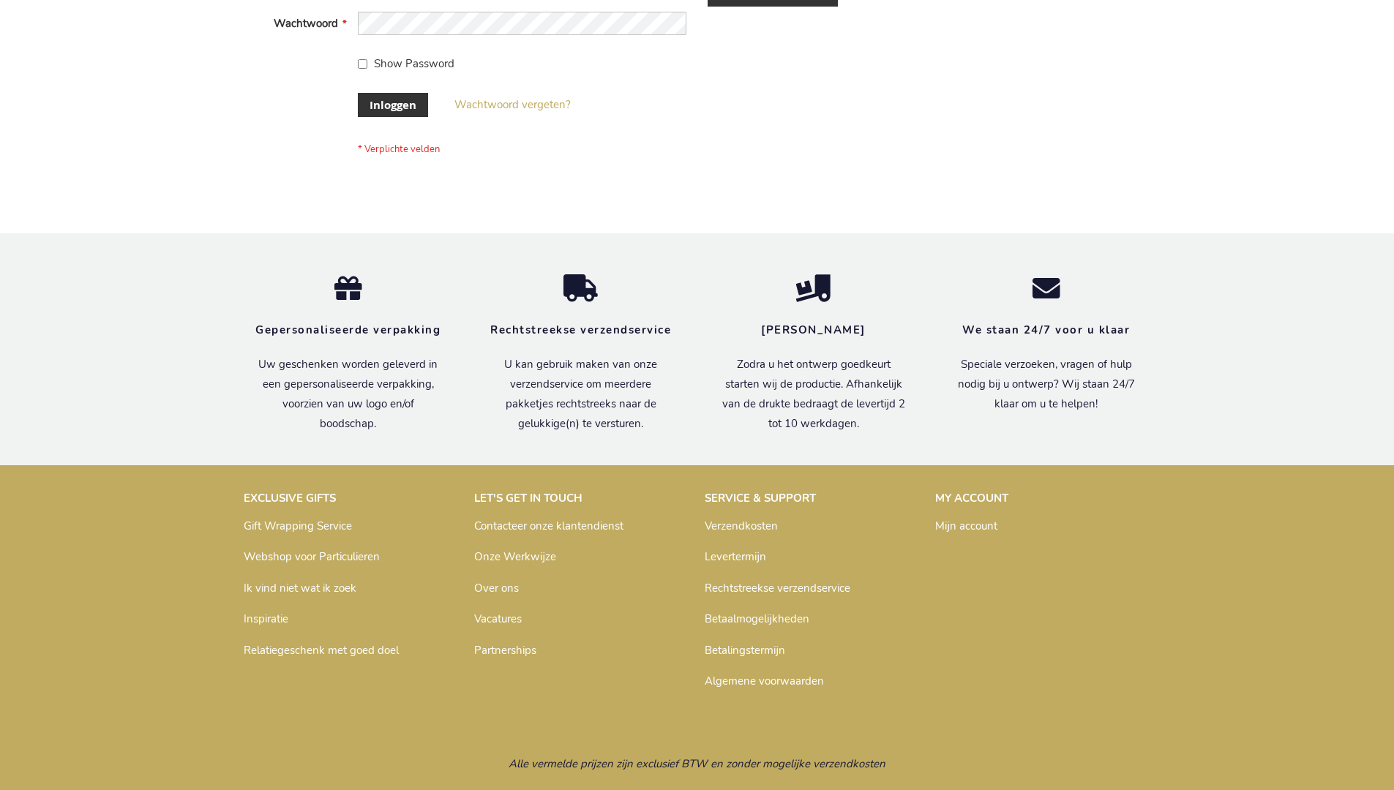
scroll to position [497, 0]
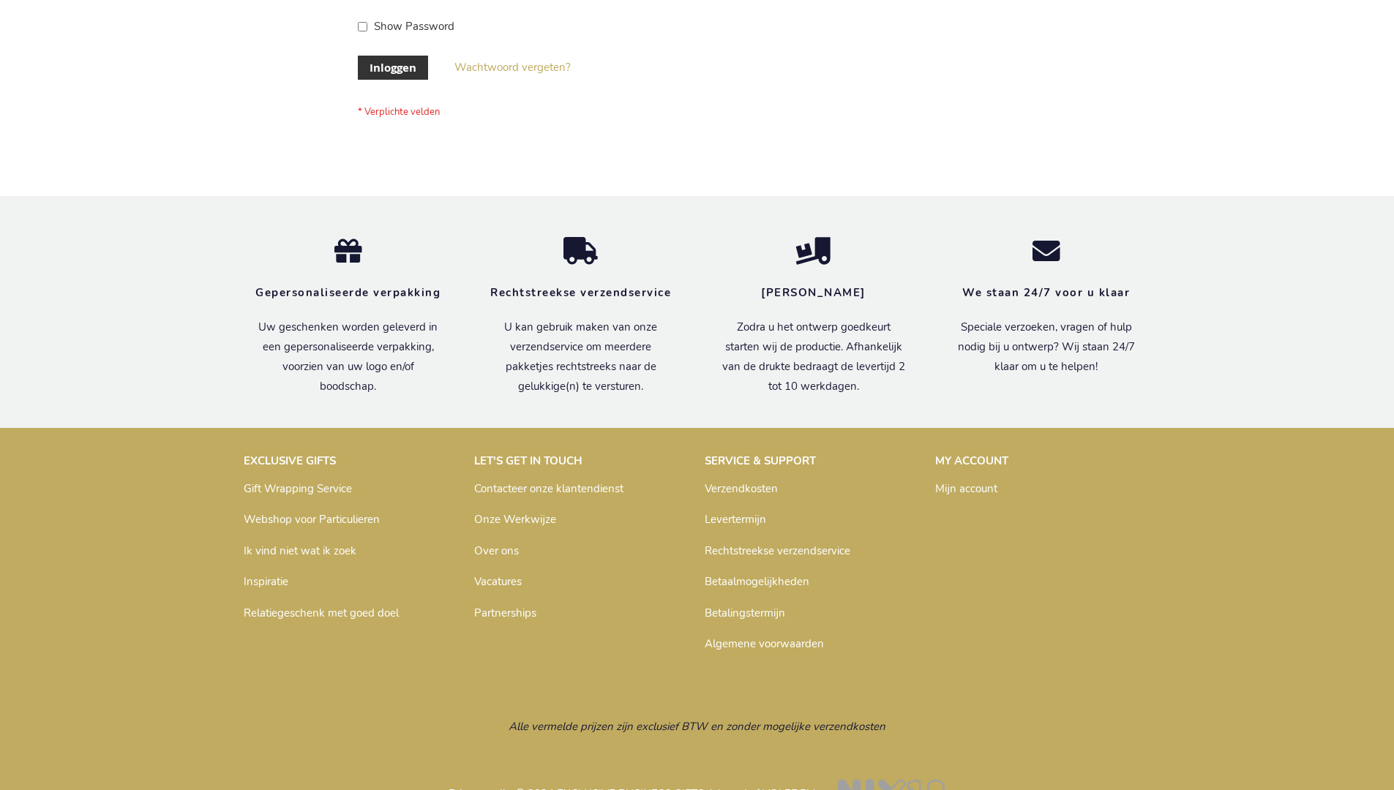
scroll to position [497, 0]
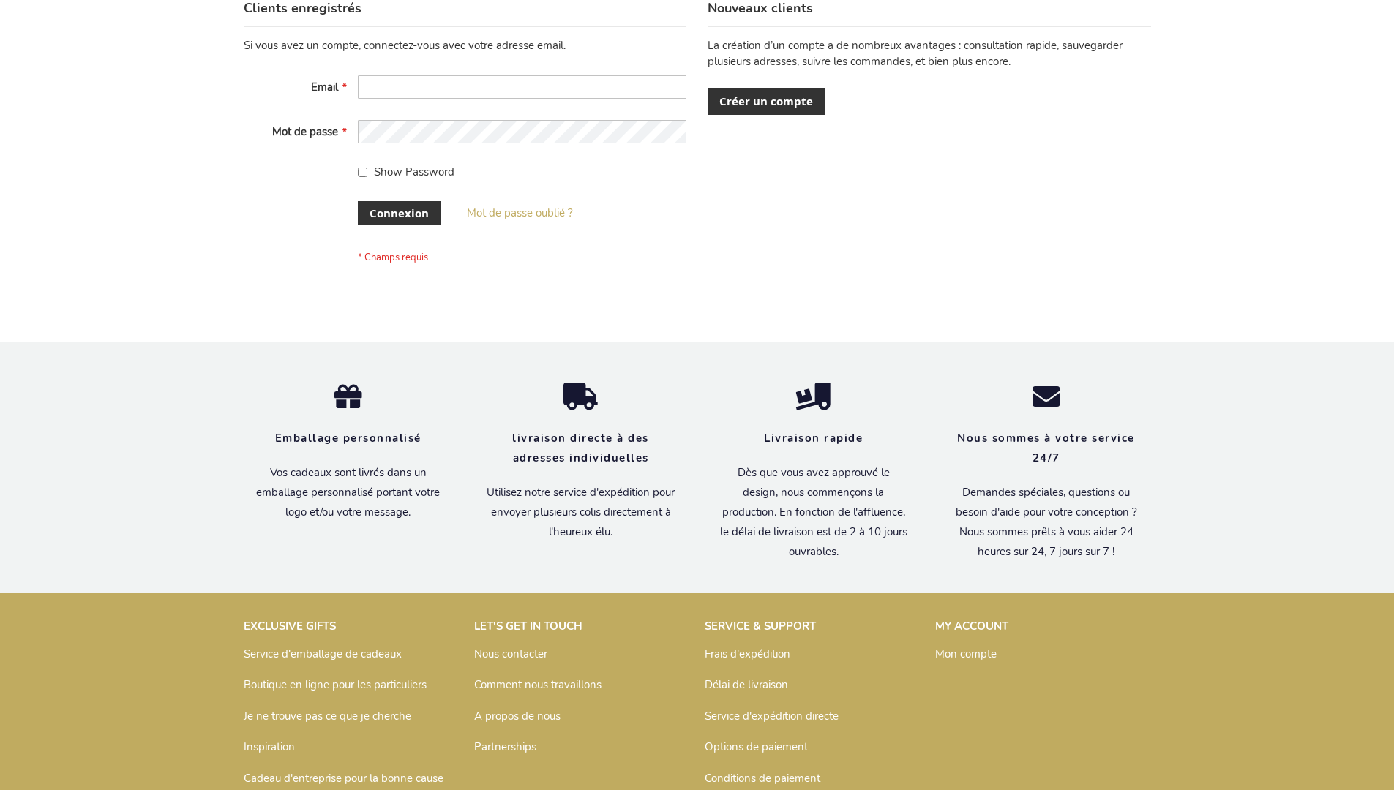
scroll to position [505, 0]
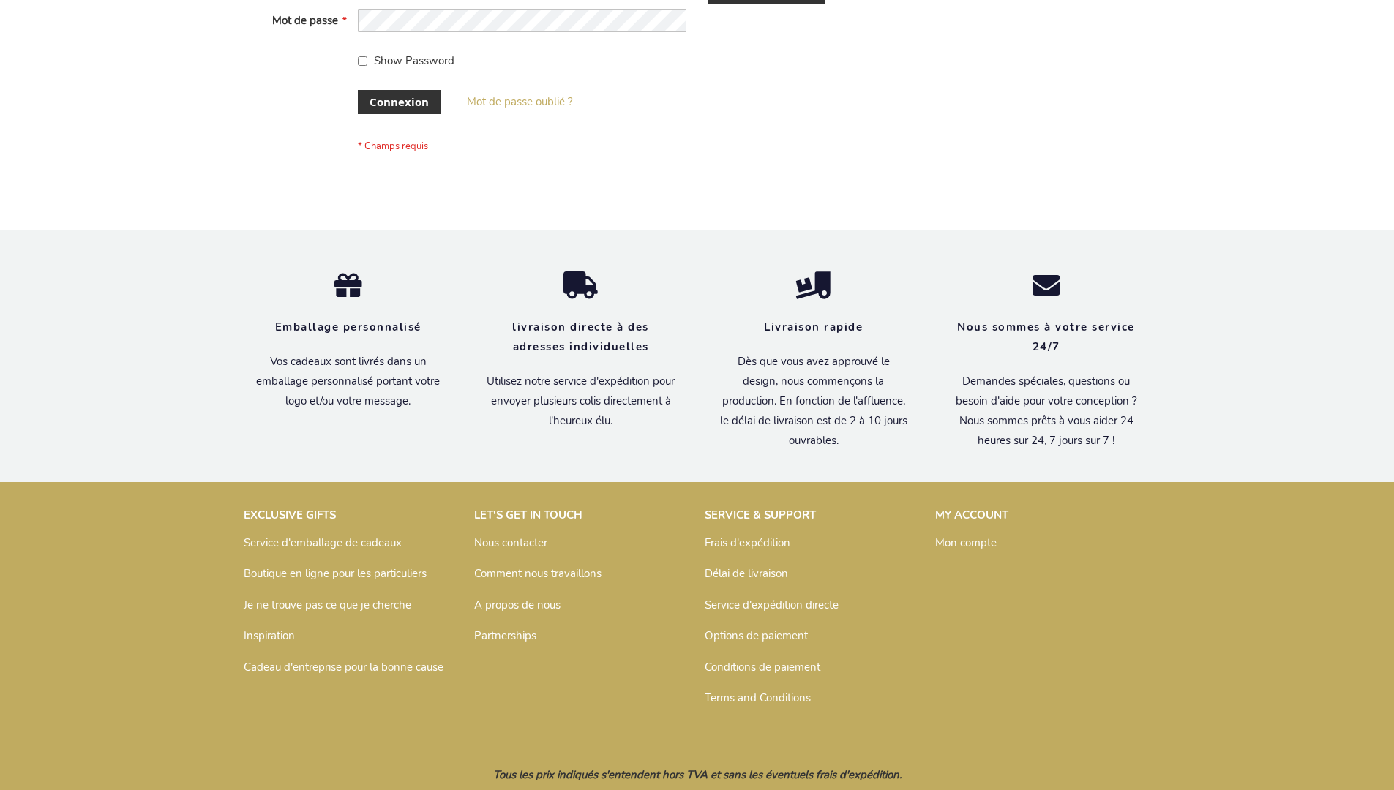
scroll to position [505, 0]
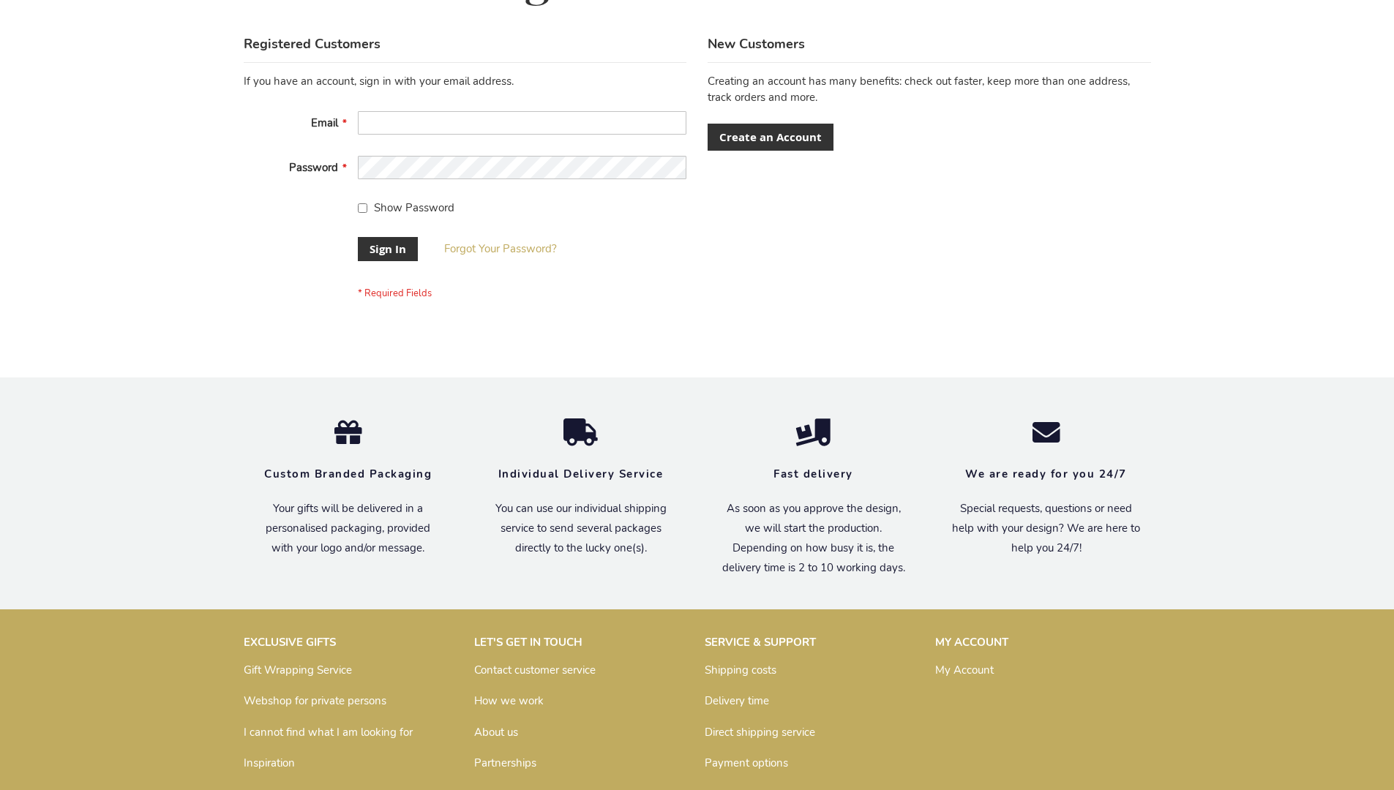
scroll to position [470, 0]
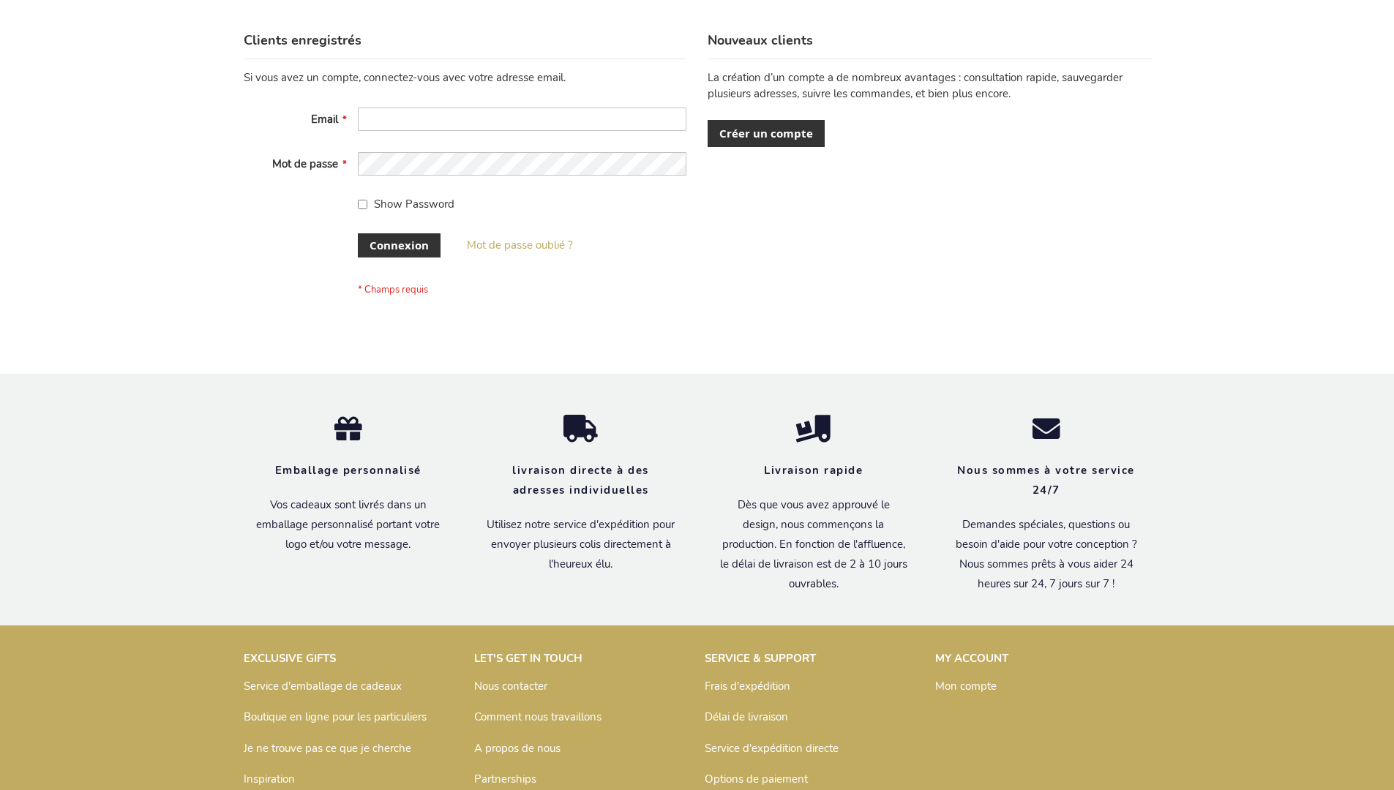
scroll to position [505, 0]
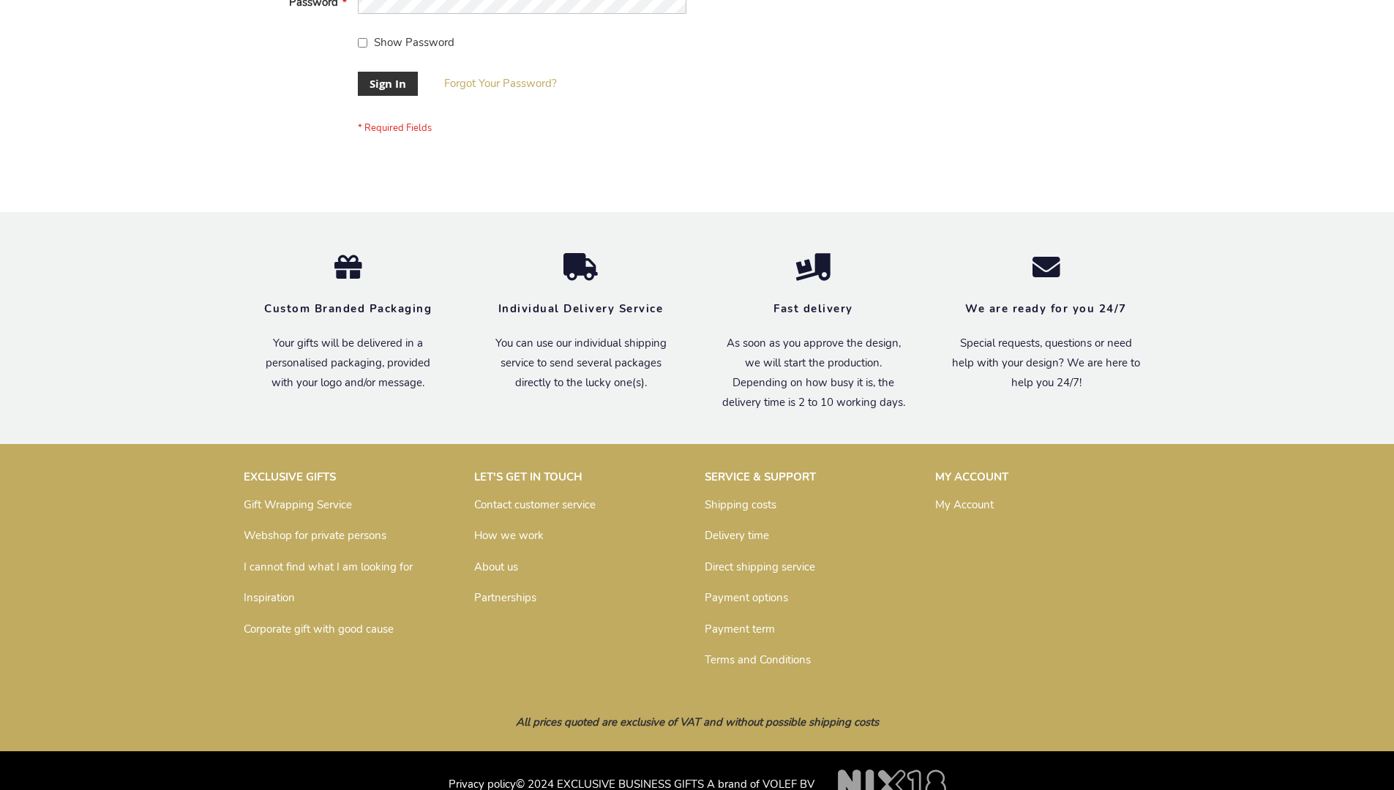
scroll to position [470, 0]
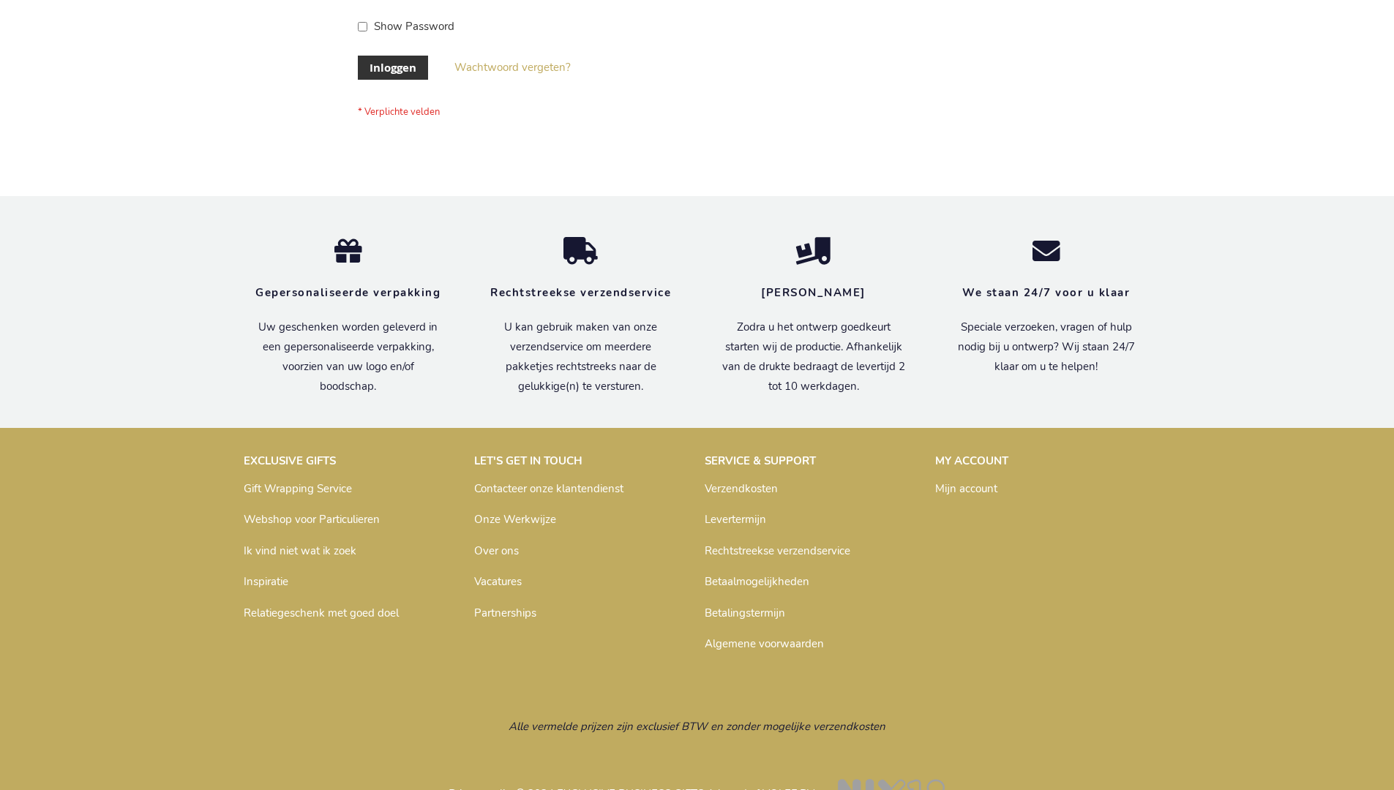
scroll to position [497, 0]
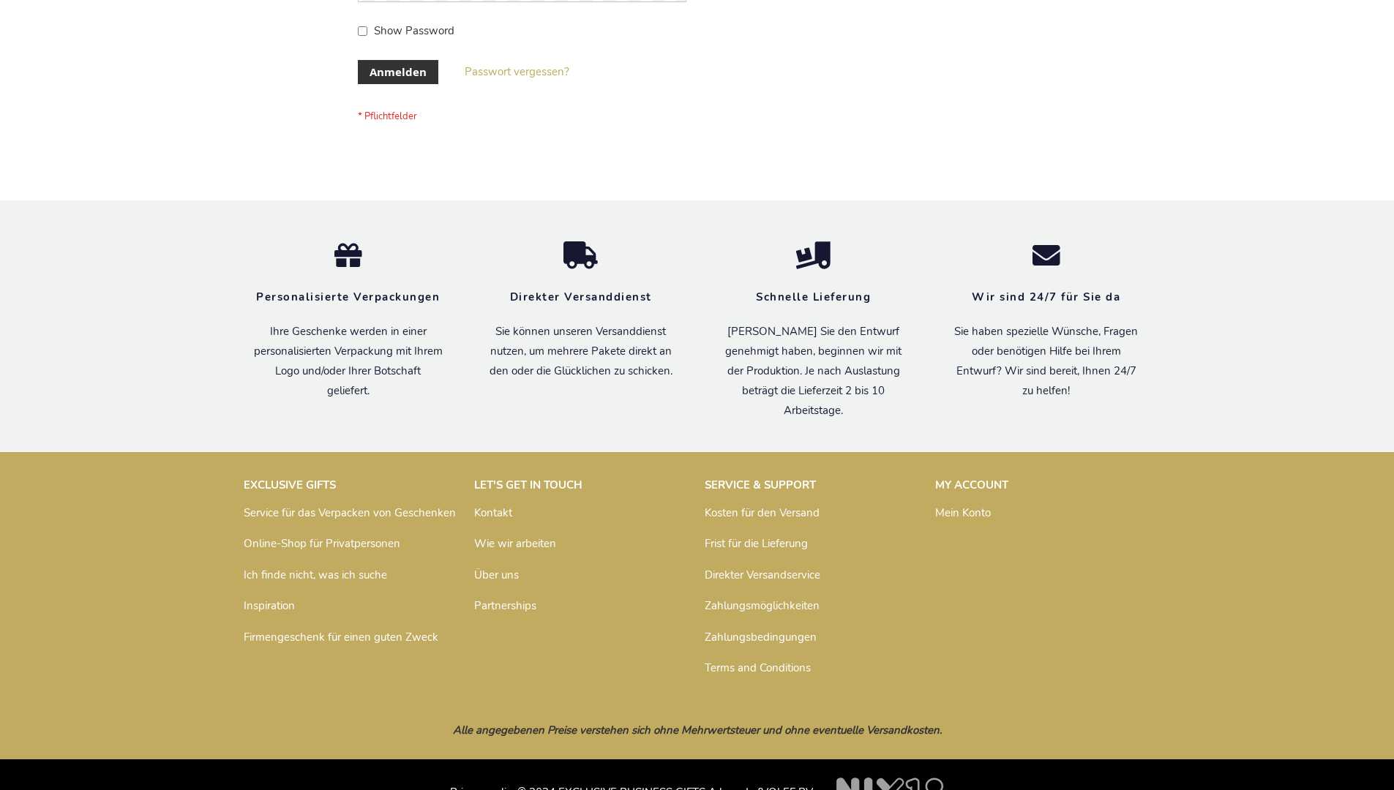
scroll to position [490, 0]
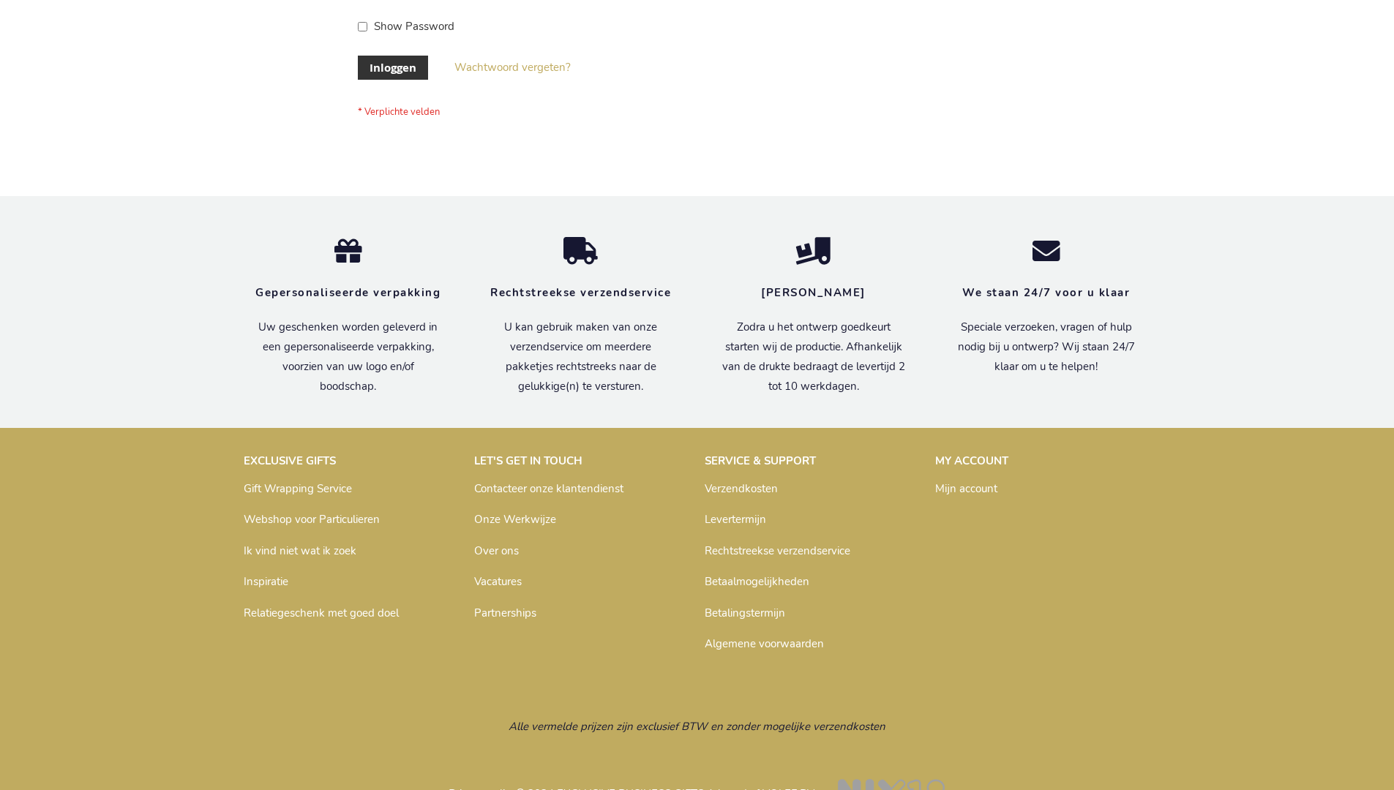
scroll to position [497, 0]
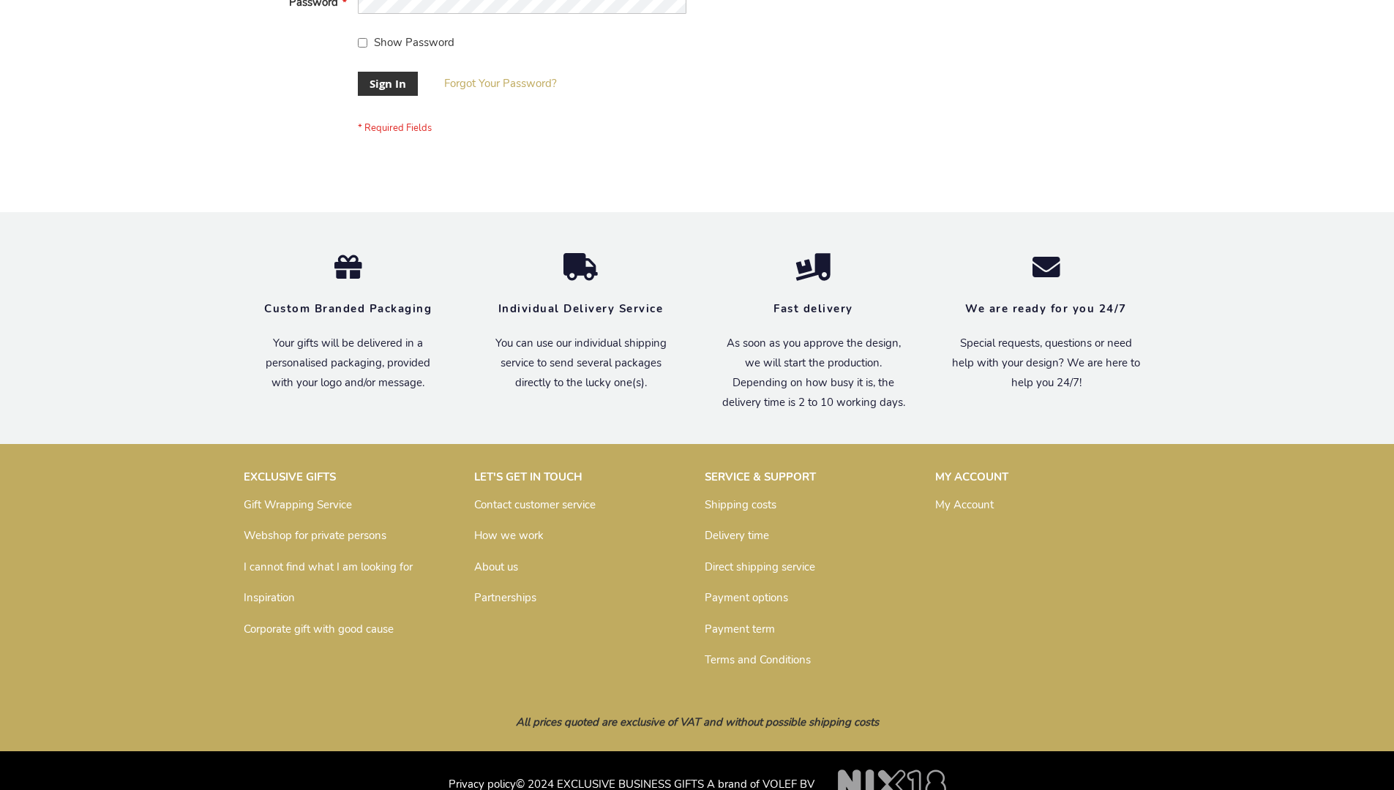
scroll to position [470, 0]
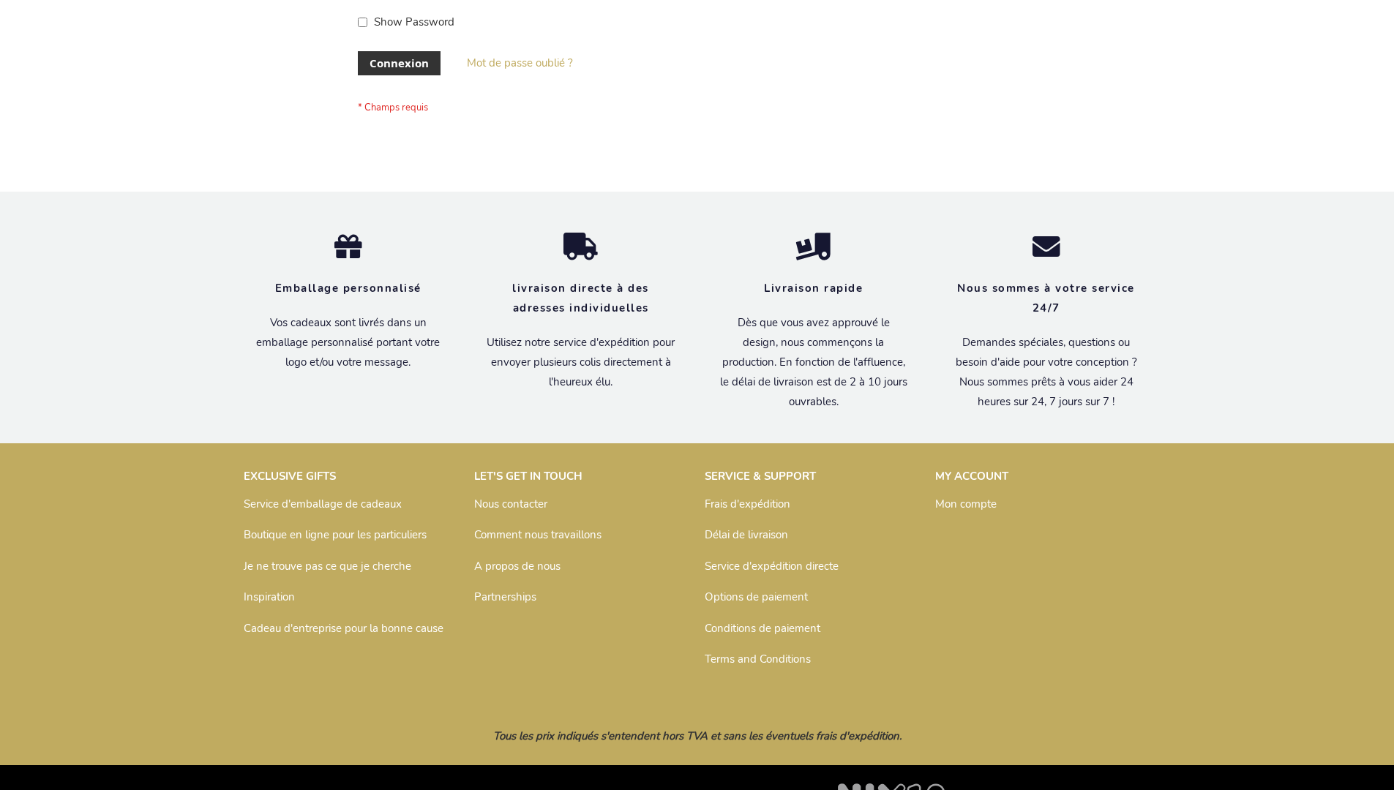
scroll to position [505, 0]
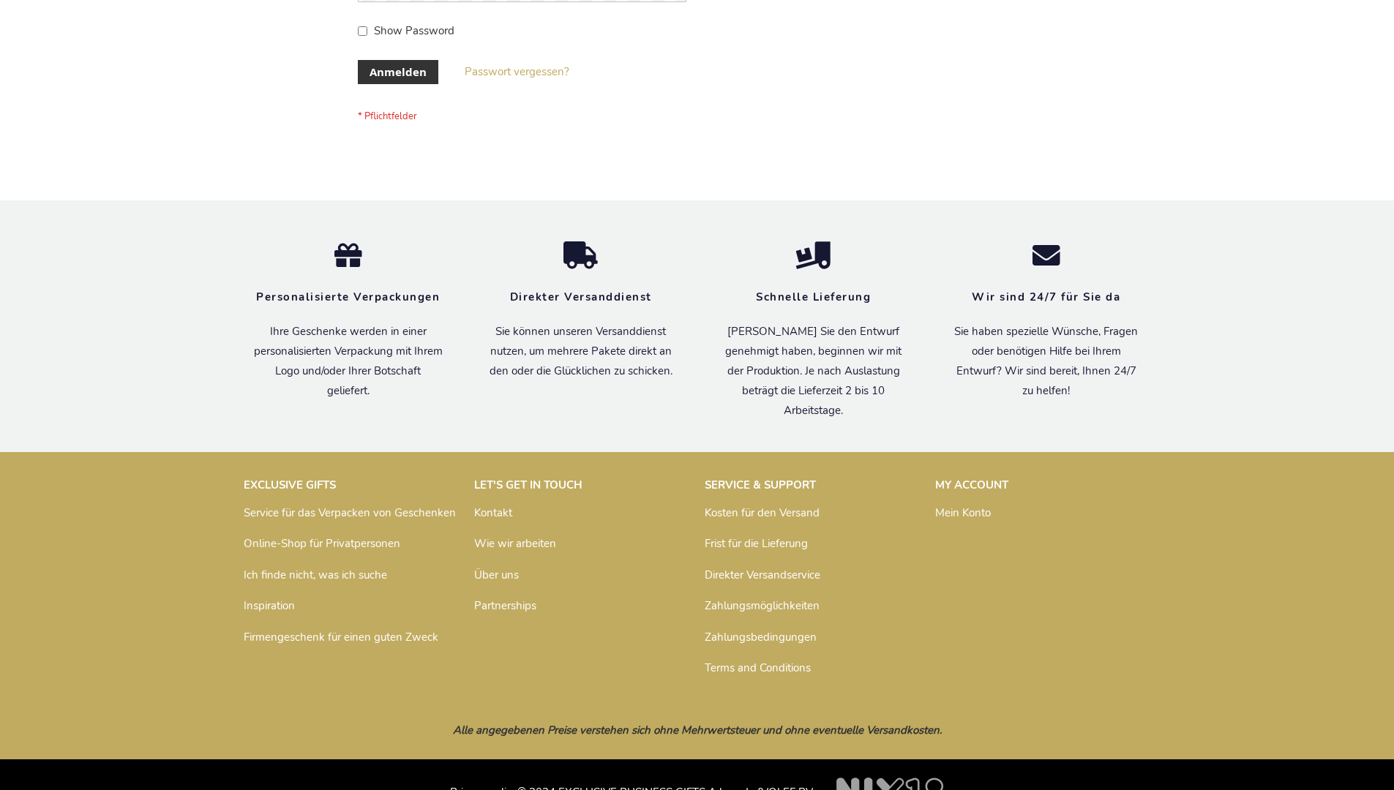
scroll to position [490, 0]
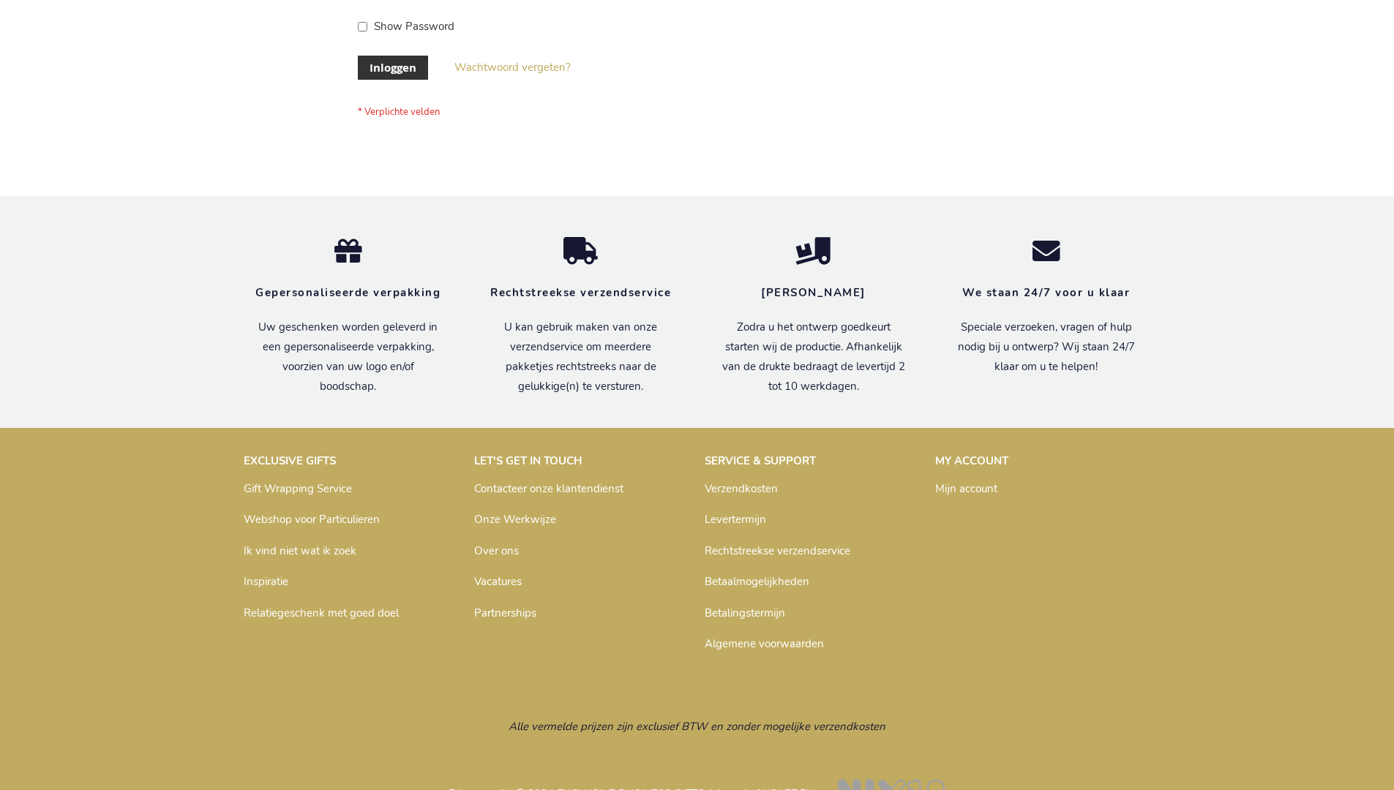
scroll to position [497, 0]
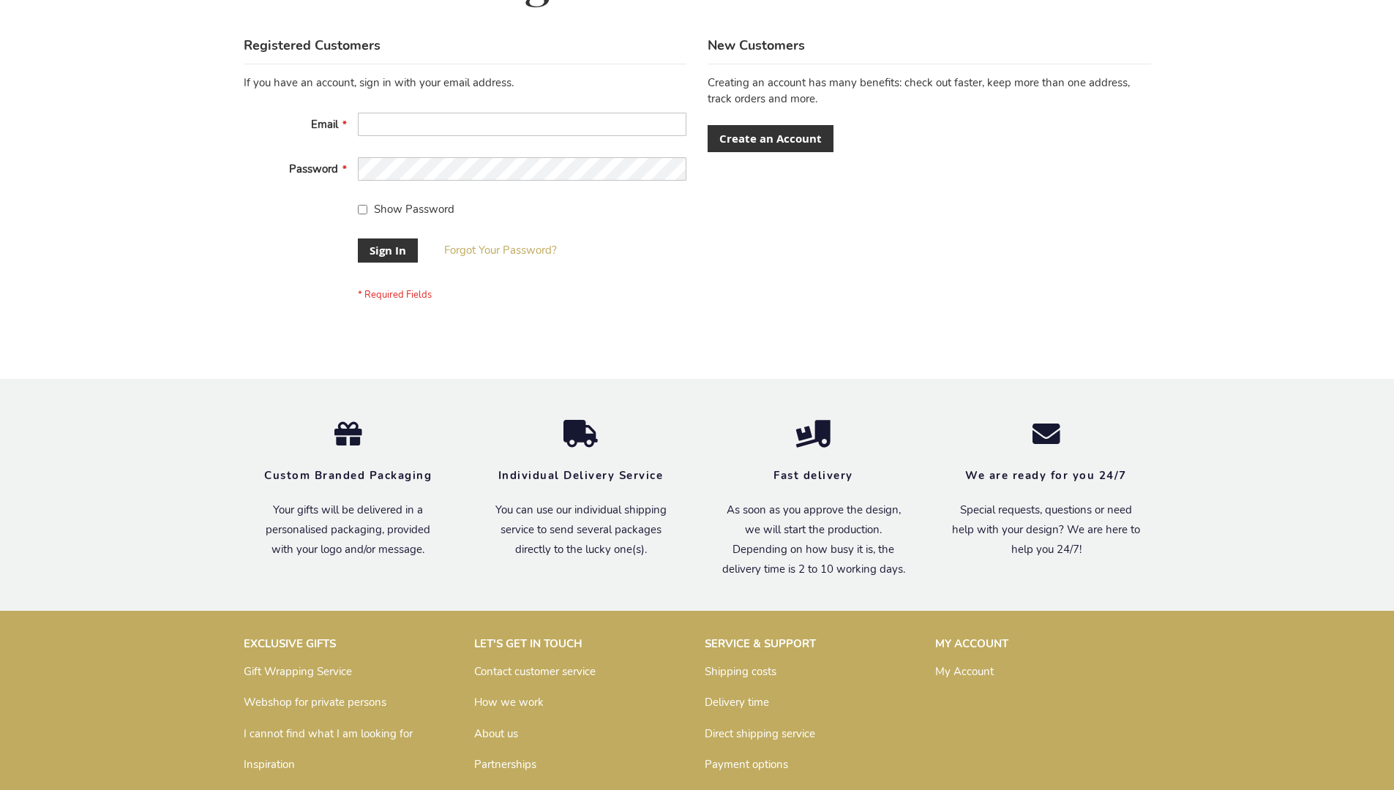
scroll to position [459, 0]
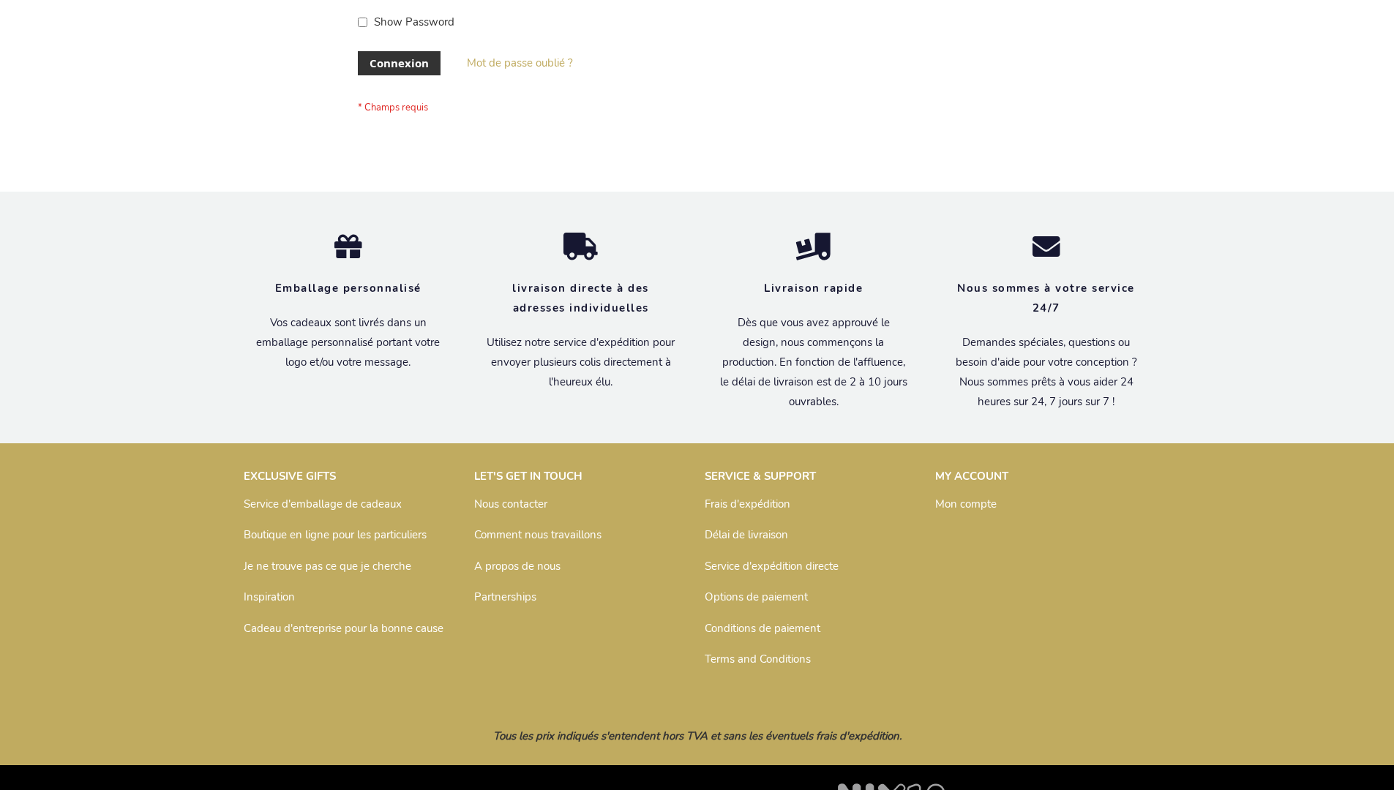
scroll to position [505, 0]
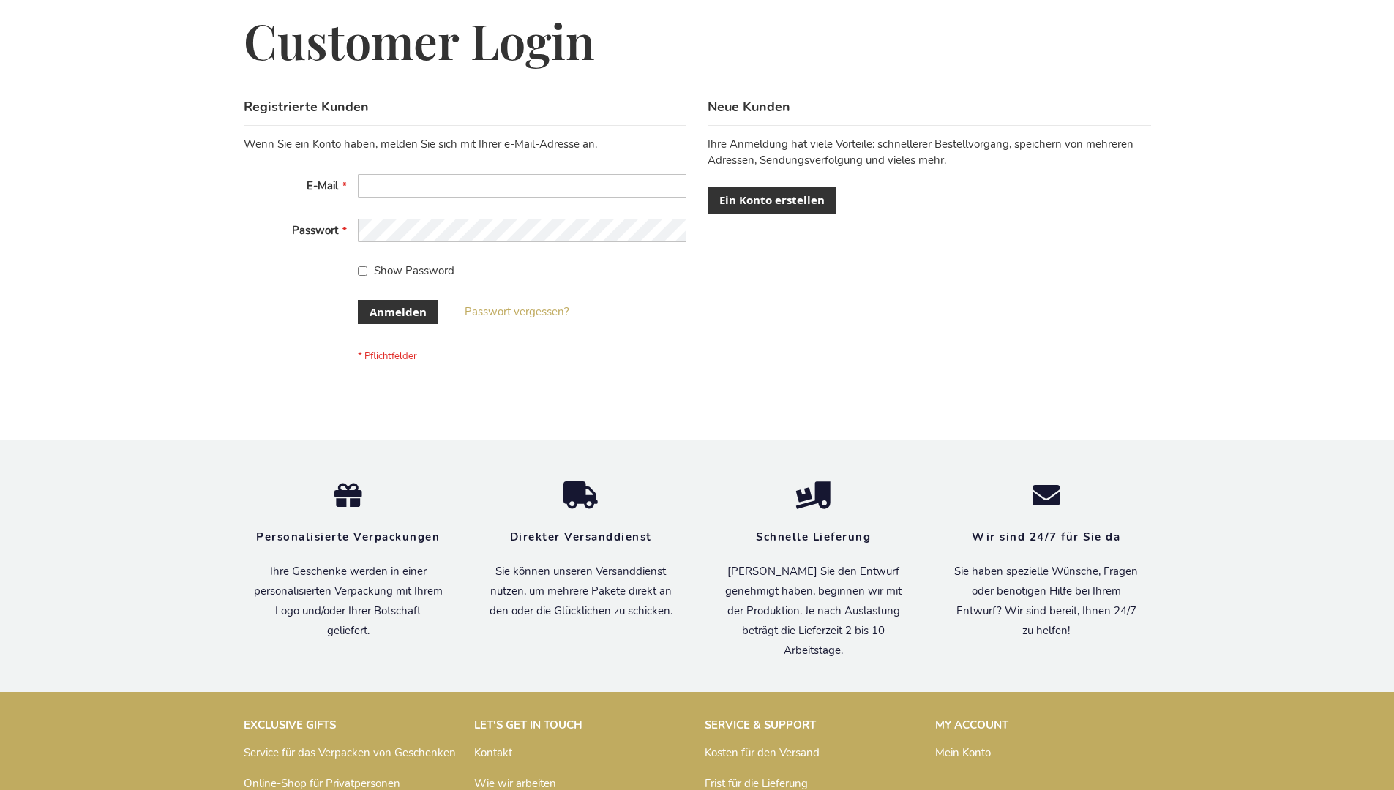
scroll to position [490, 0]
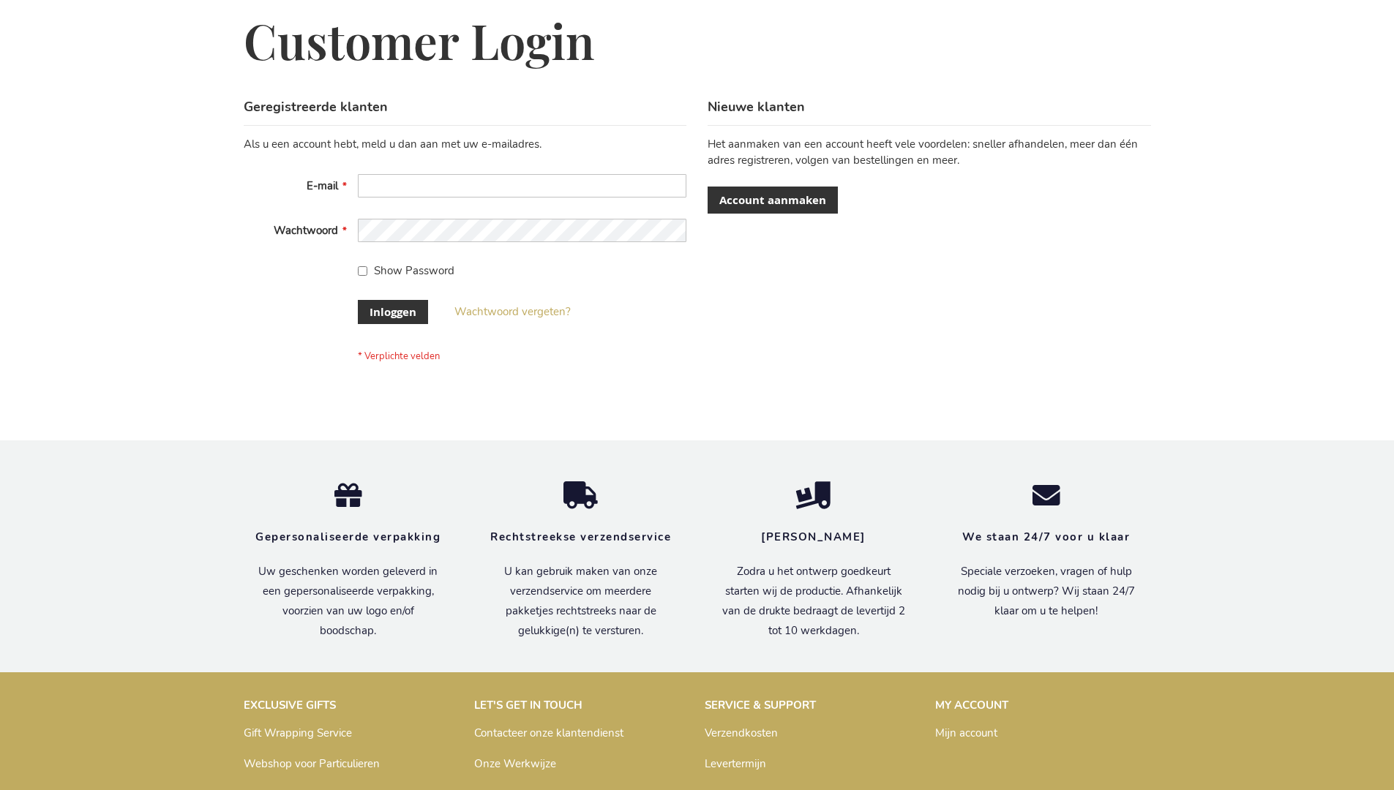
scroll to position [497, 0]
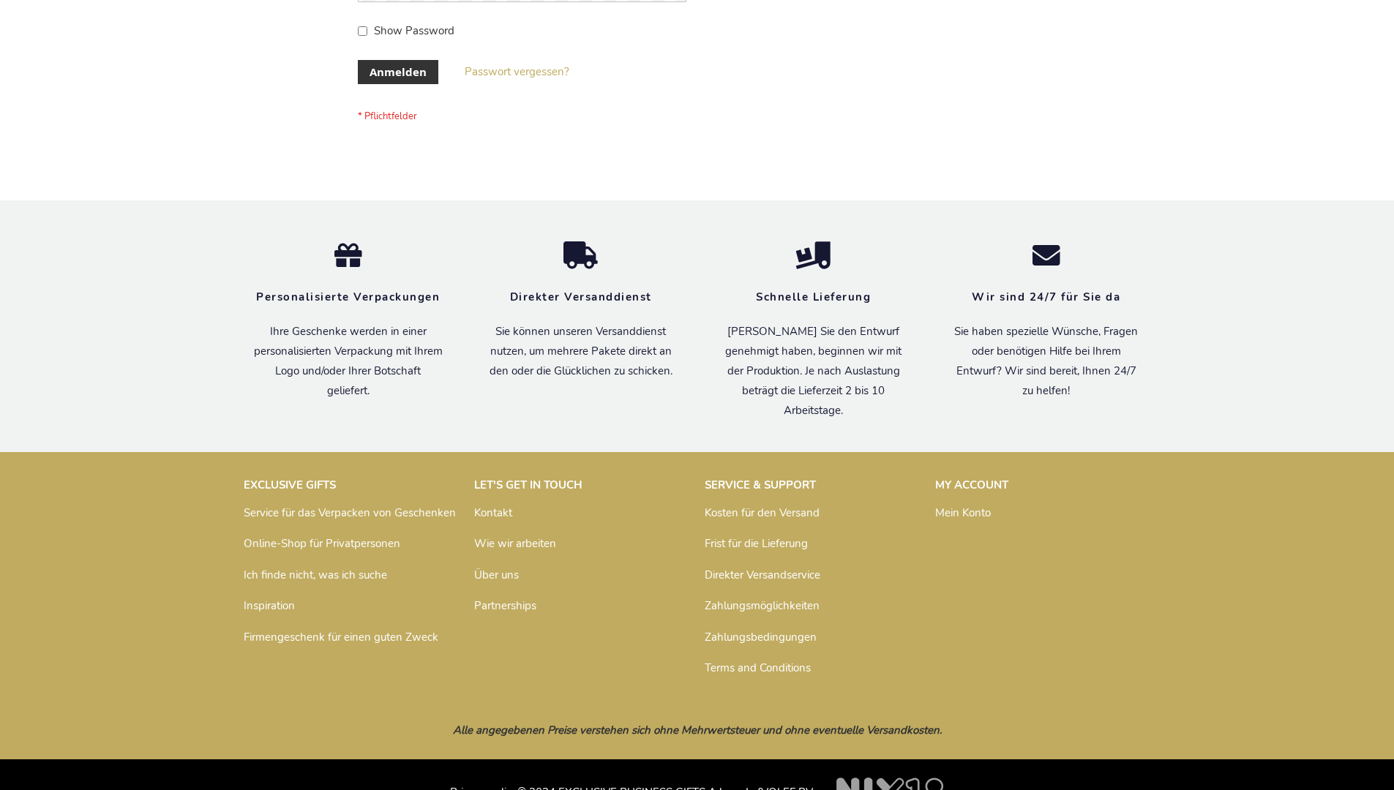
scroll to position [490, 0]
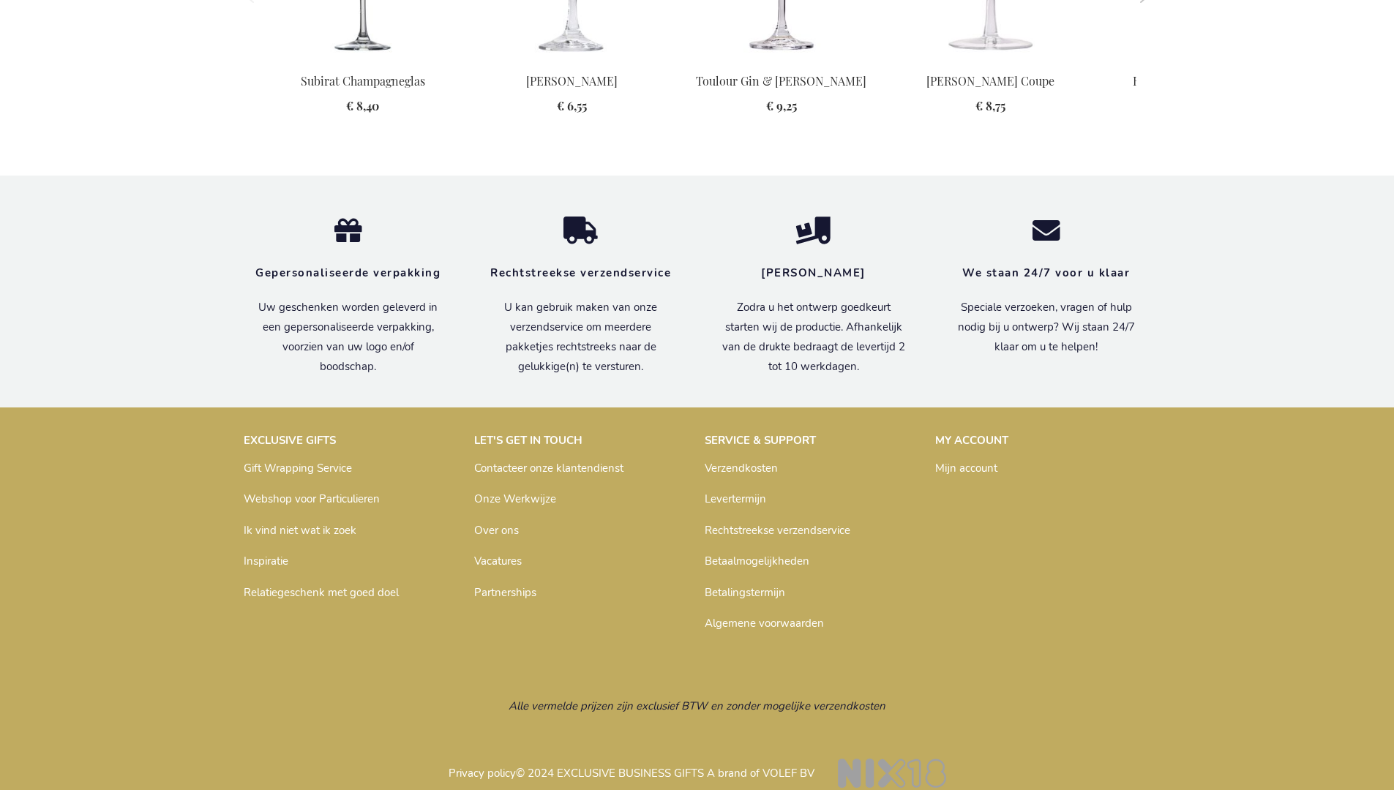
scroll to position [1760, 0]
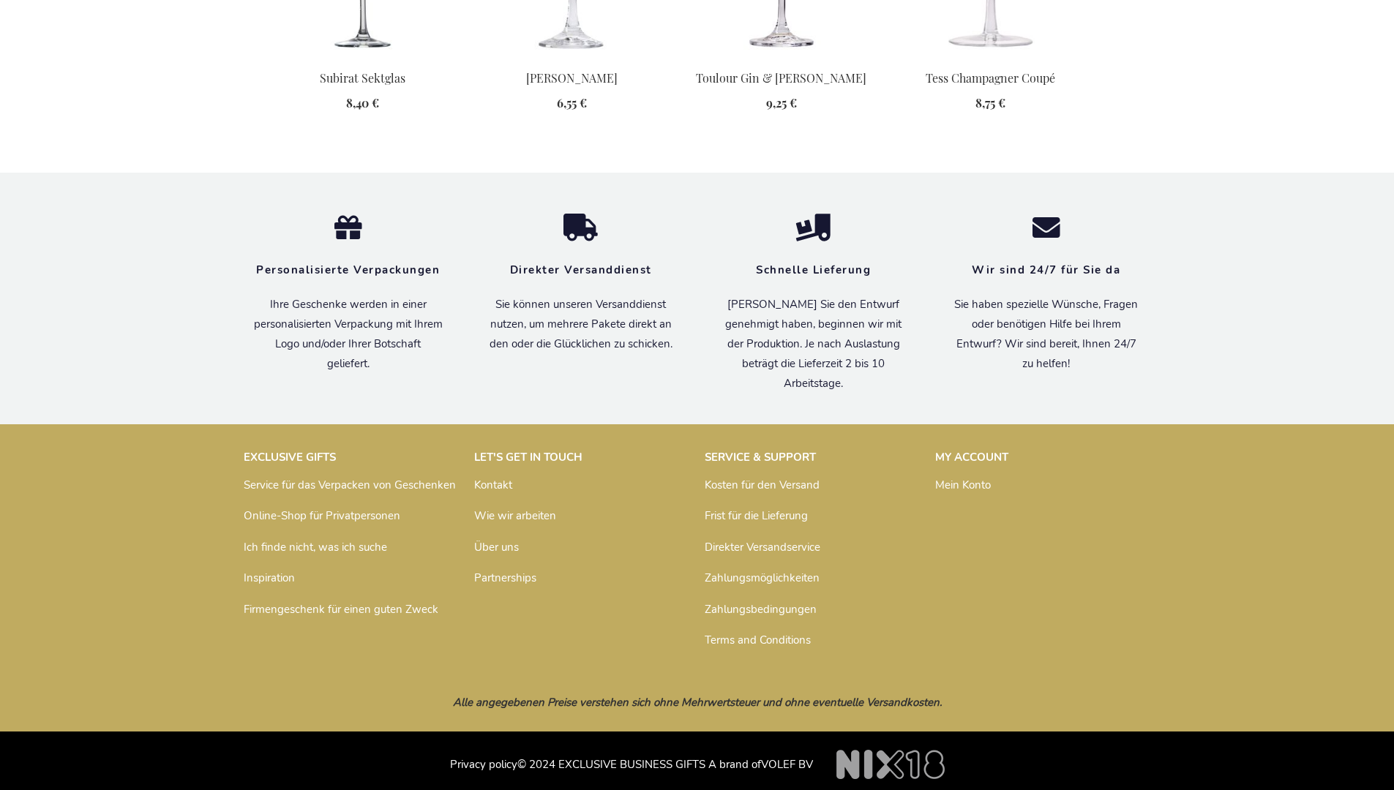
scroll to position [1754, 0]
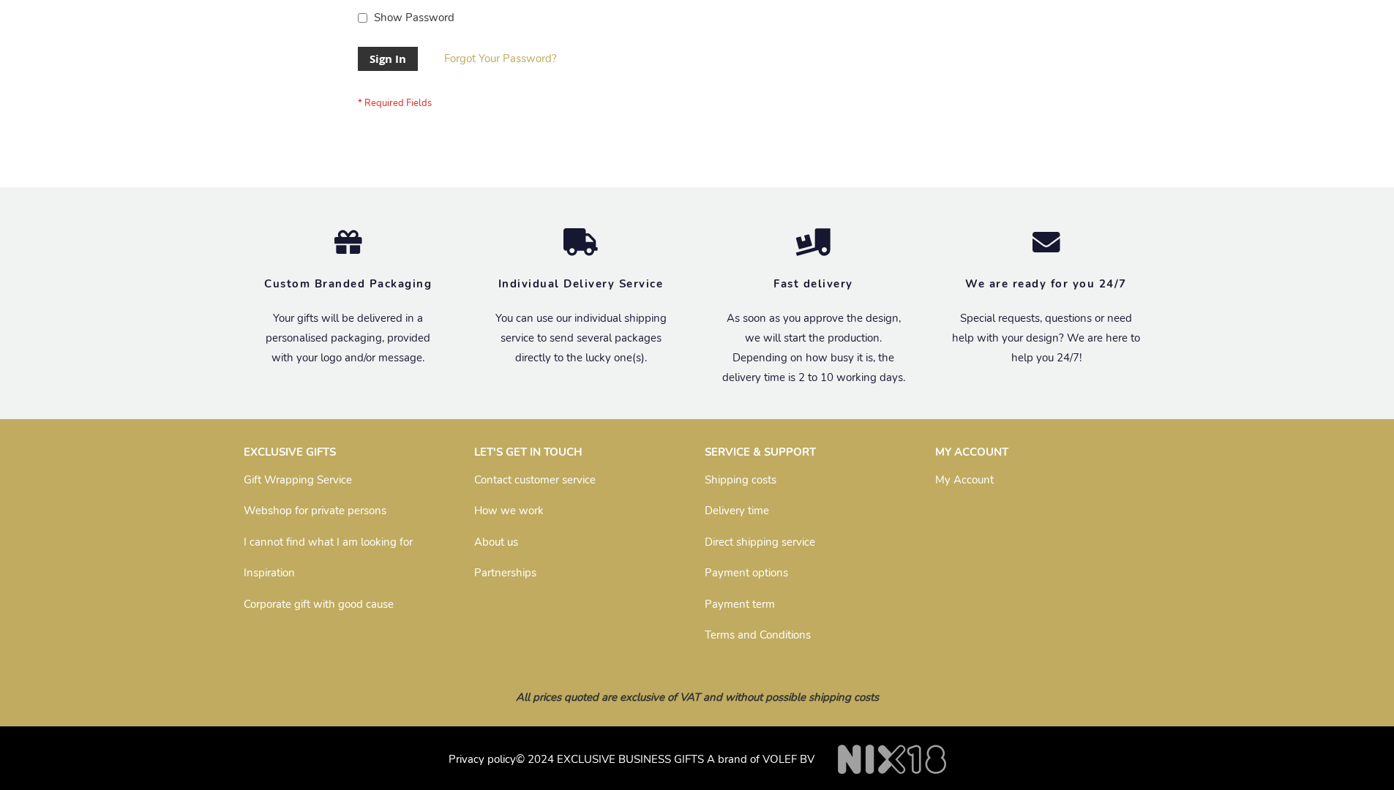
scroll to position [470, 0]
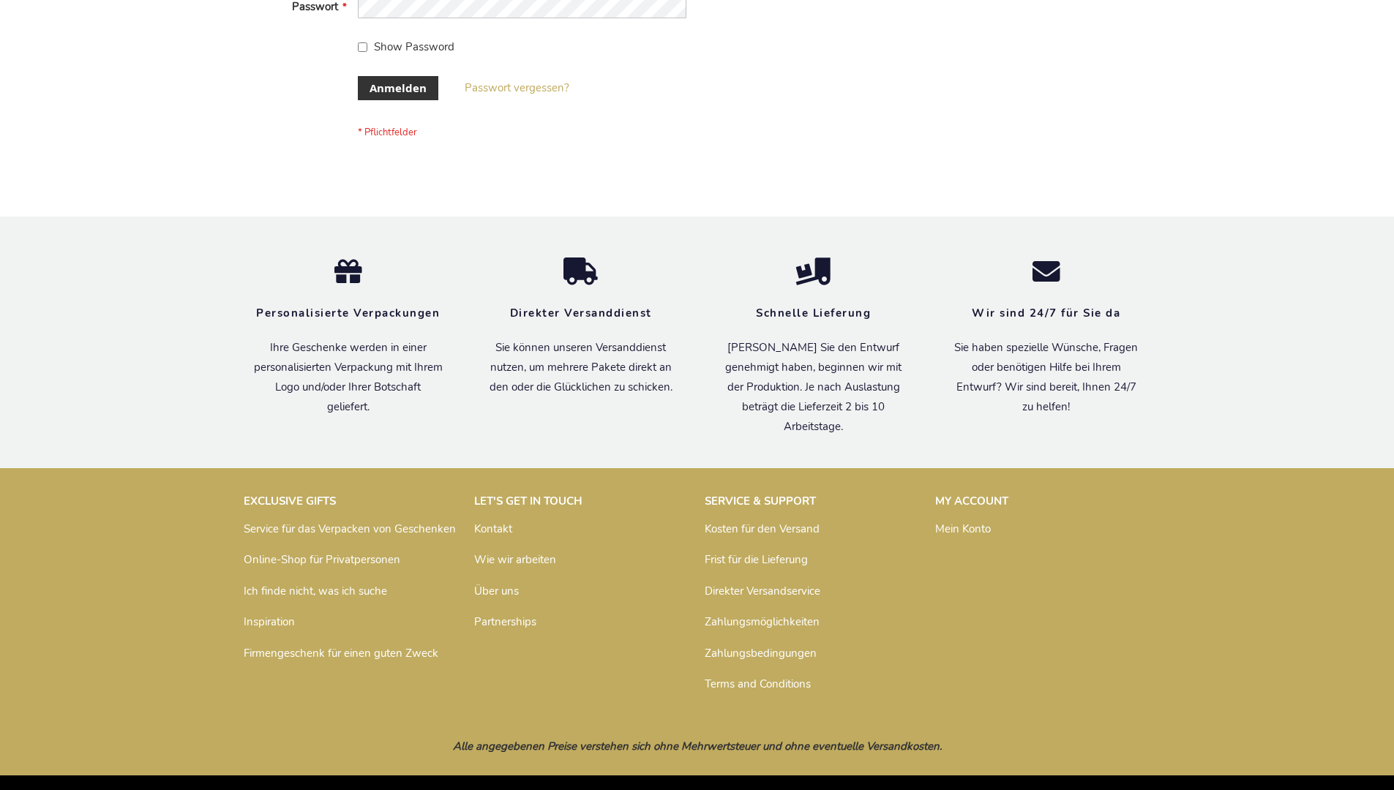
scroll to position [490, 0]
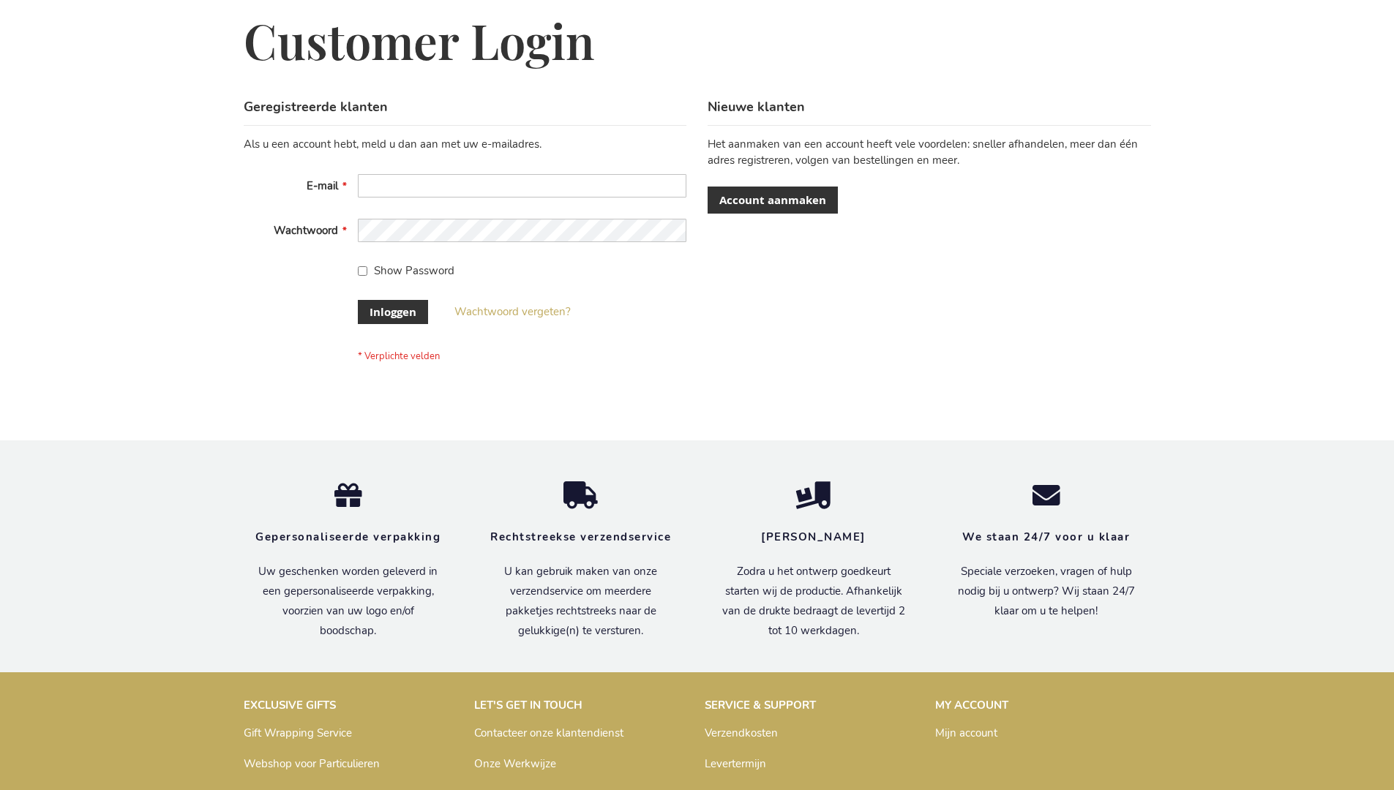
scroll to position [497, 0]
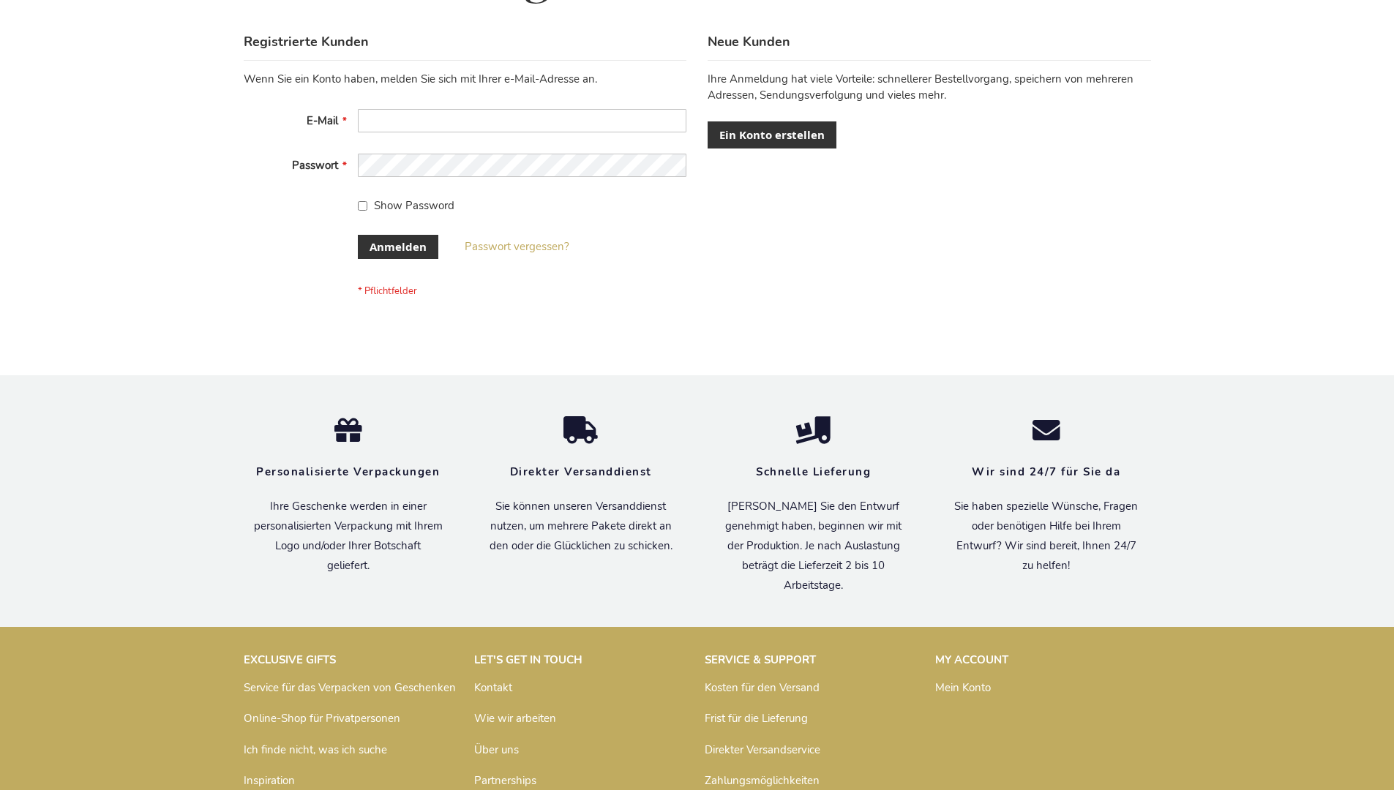
scroll to position [490, 0]
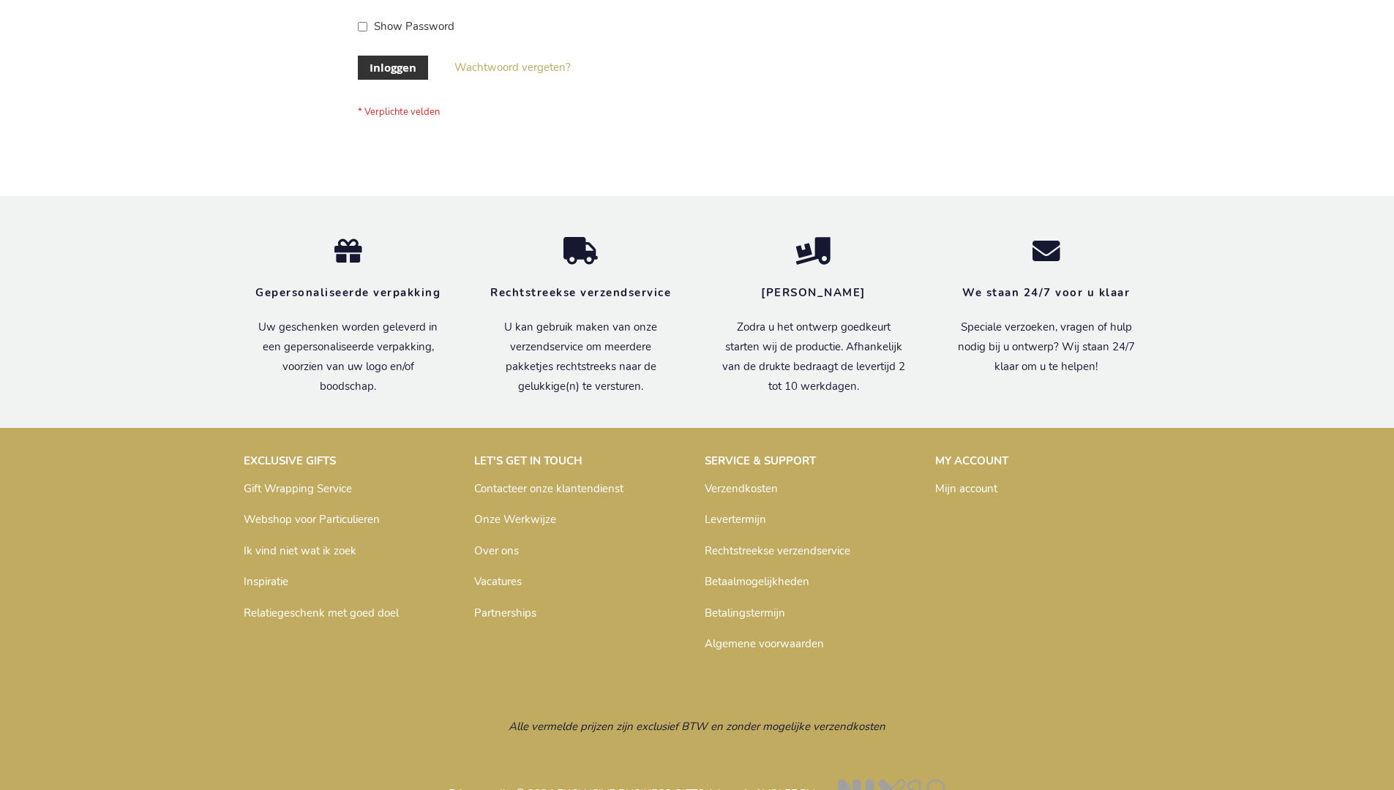
scroll to position [497, 0]
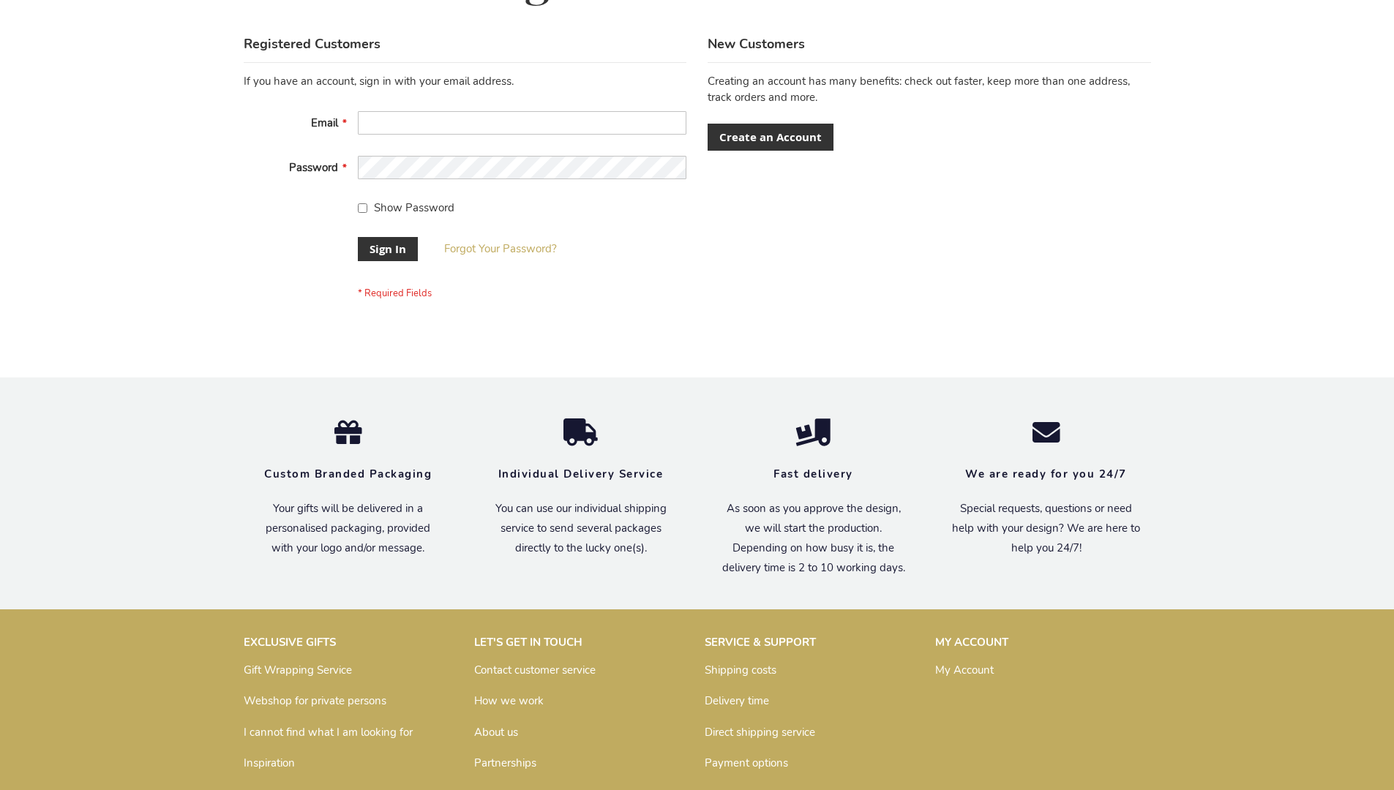
scroll to position [470, 0]
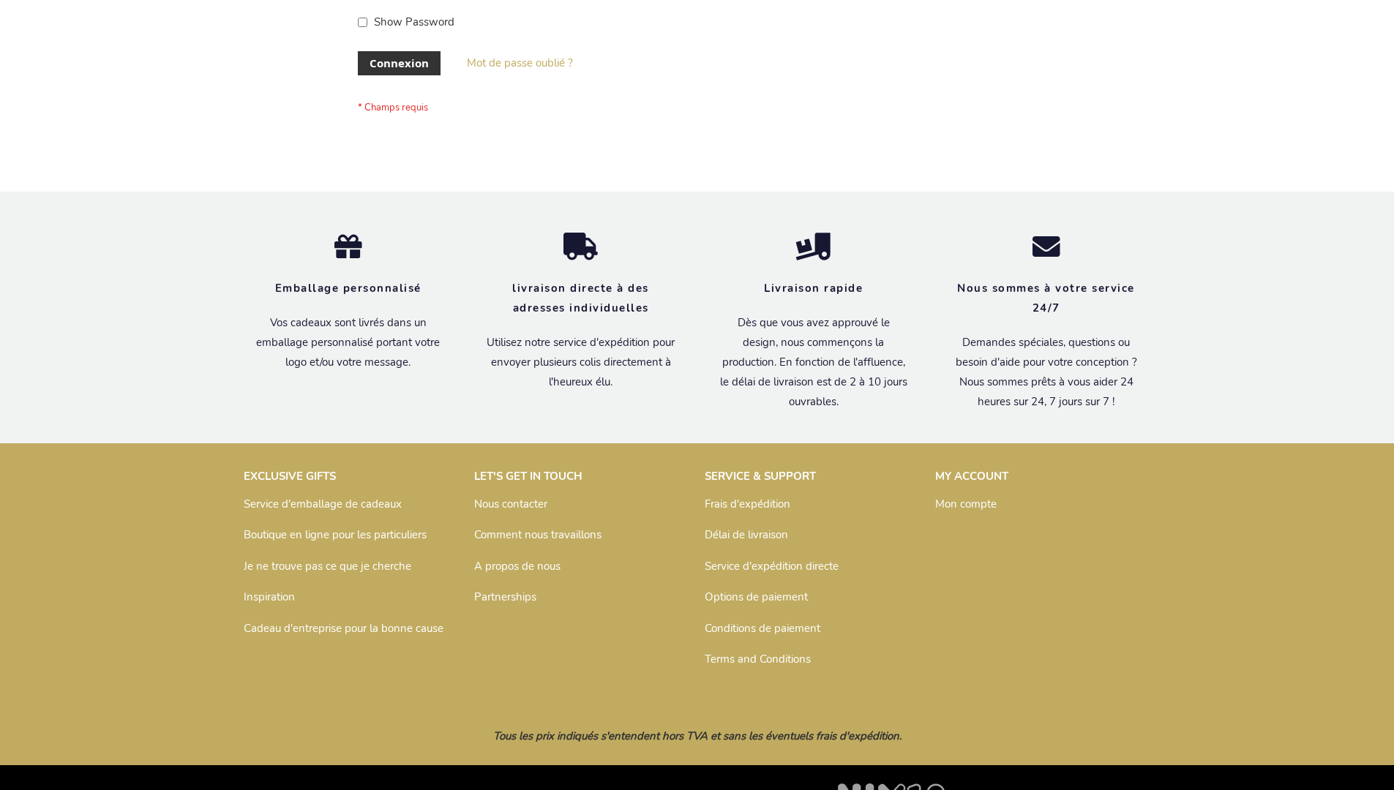
scroll to position [505, 0]
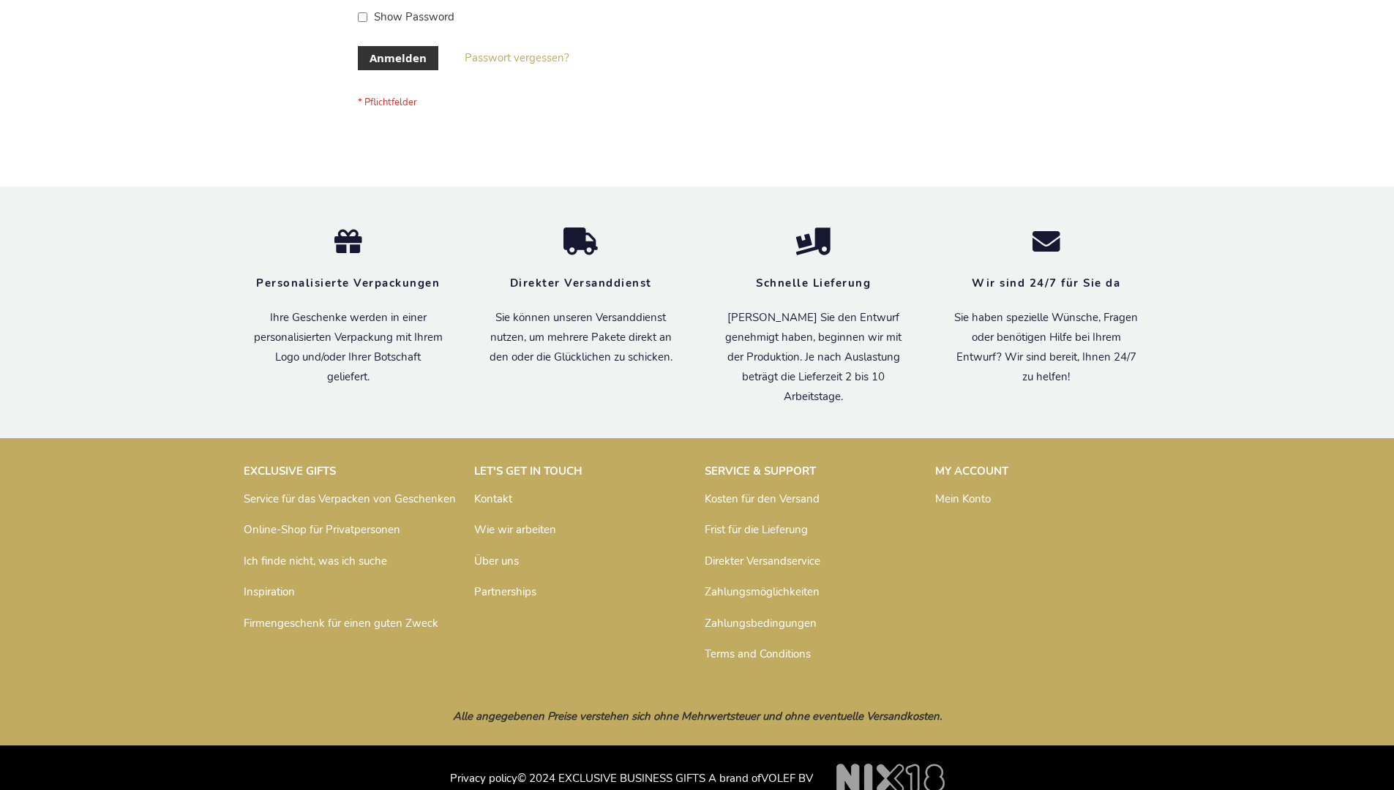
scroll to position [490, 0]
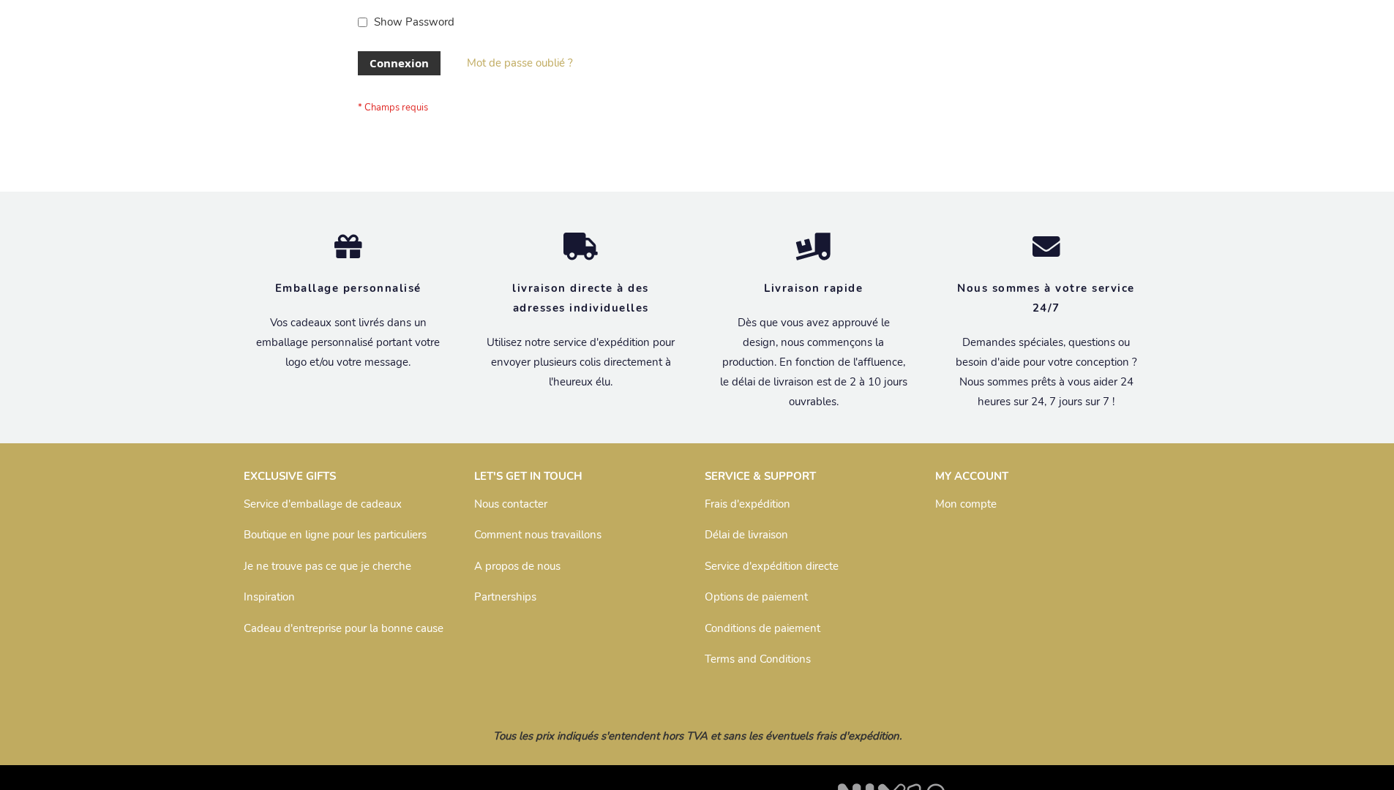
scroll to position [505, 0]
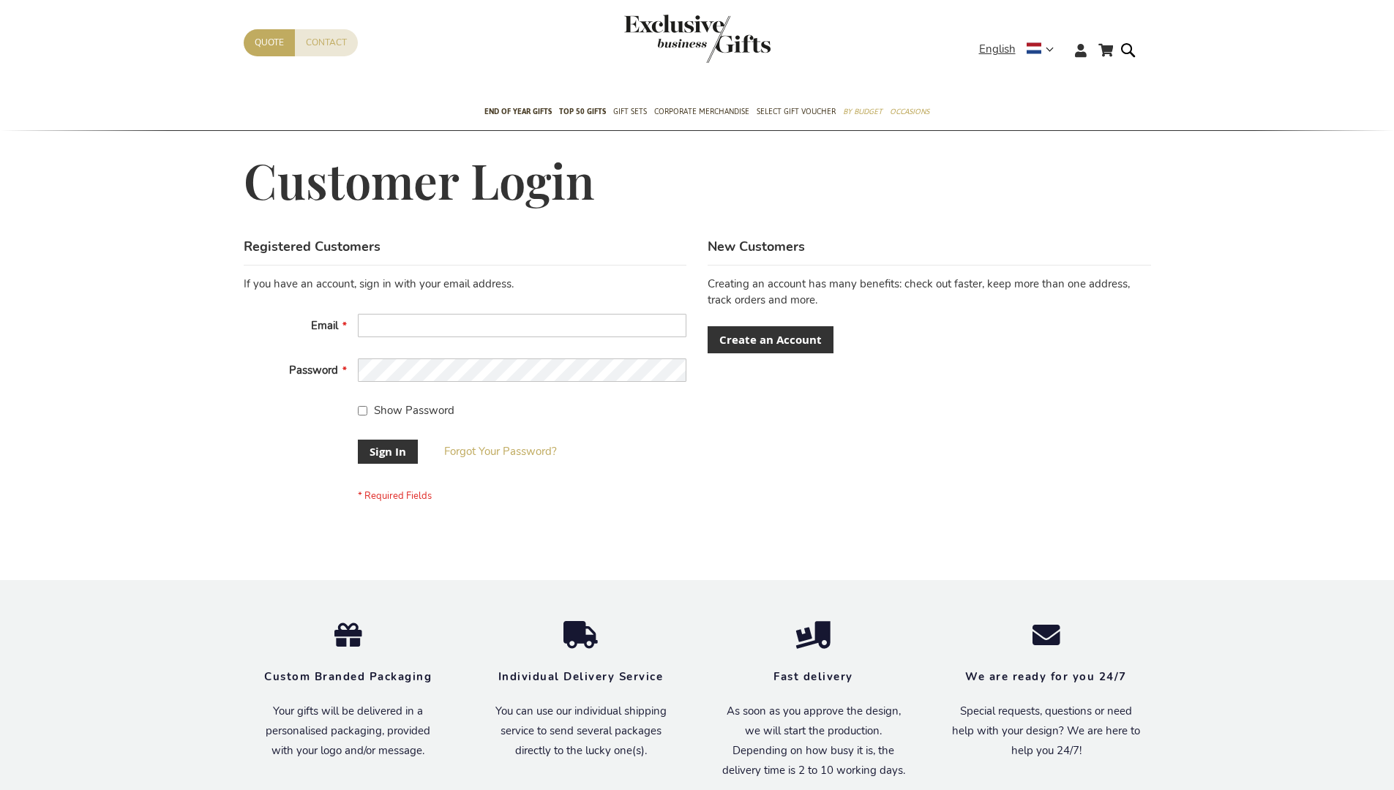
scroll to position [470, 0]
